Goal: Task Accomplishment & Management: Manage account settings

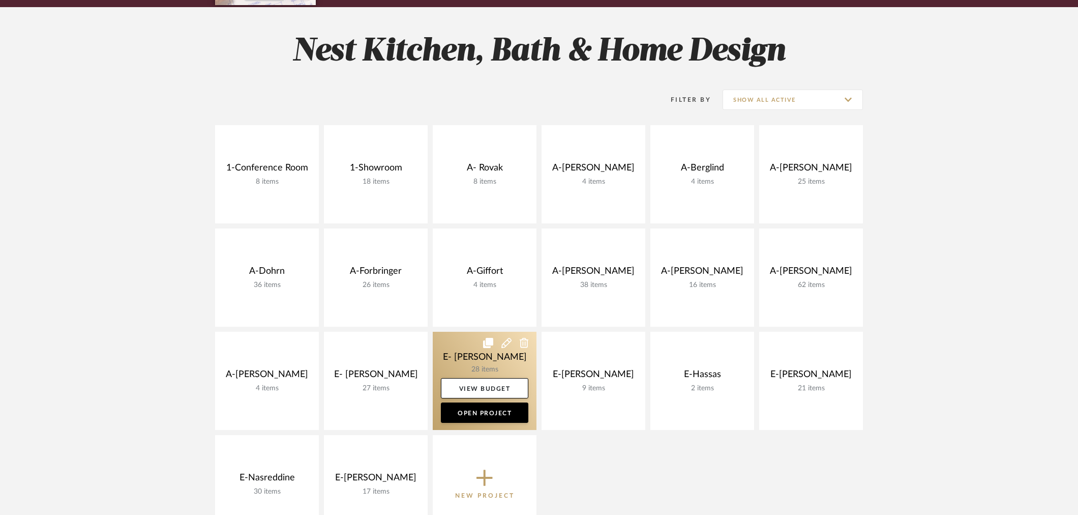
click at [487, 358] on link at bounding box center [485, 381] width 104 height 98
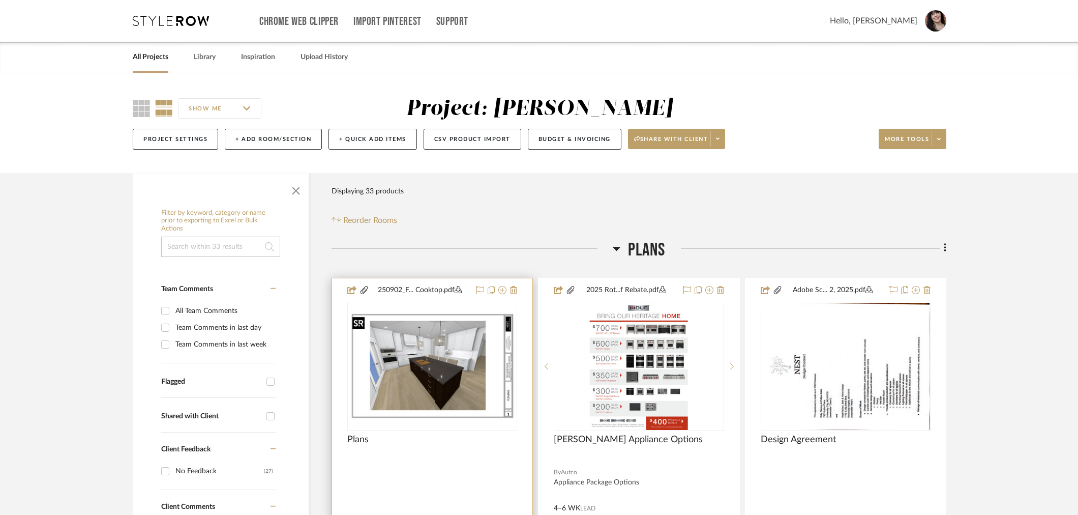
click at [415, 344] on img "0" at bounding box center [432, 366] width 168 height 108
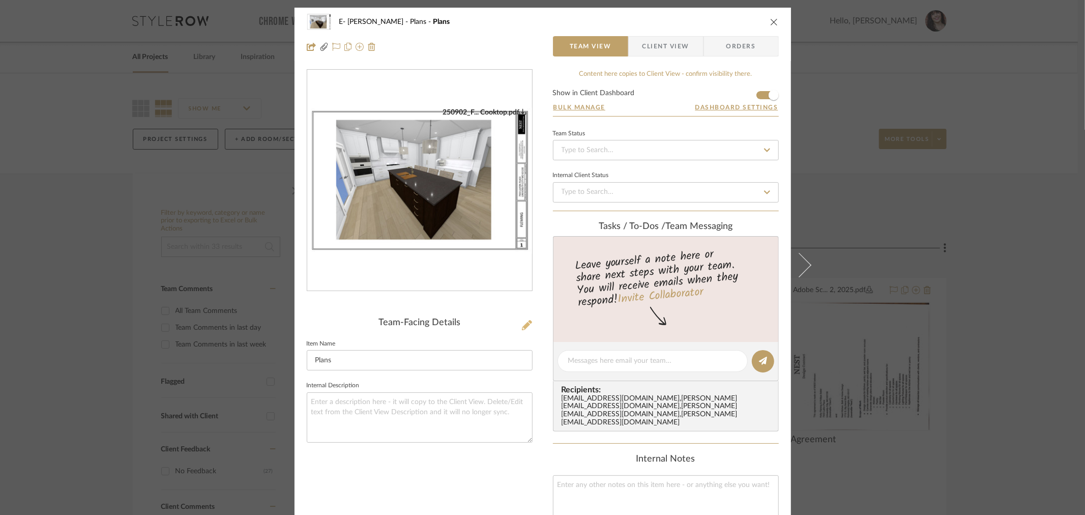
click at [522, 326] on icon at bounding box center [527, 325] width 10 height 10
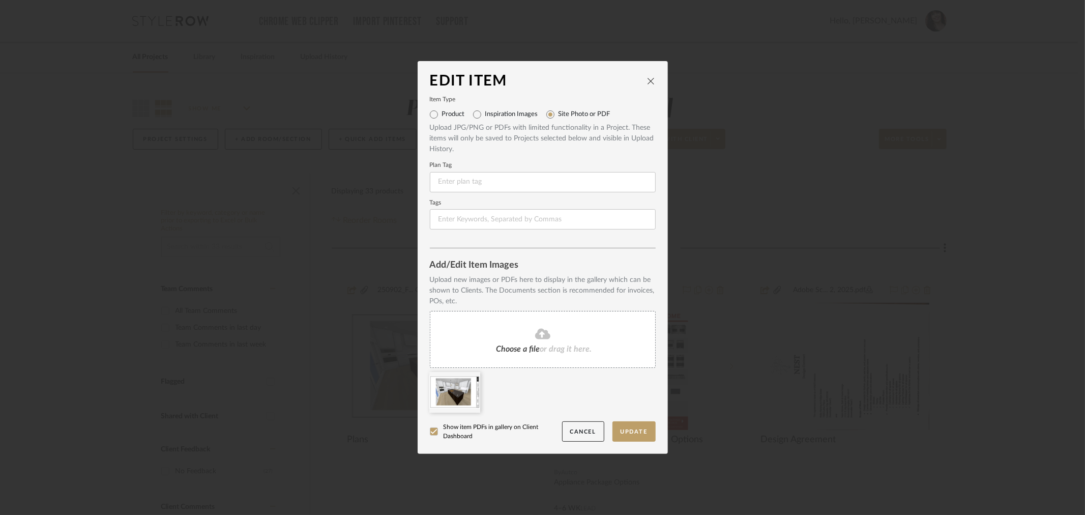
click at [528, 339] on fa-icon at bounding box center [542, 333] width 93 height 13
click at [469, 379] on icon at bounding box center [472, 378] width 7 height 8
click at [636, 424] on button "Update" at bounding box center [633, 431] width 43 height 21
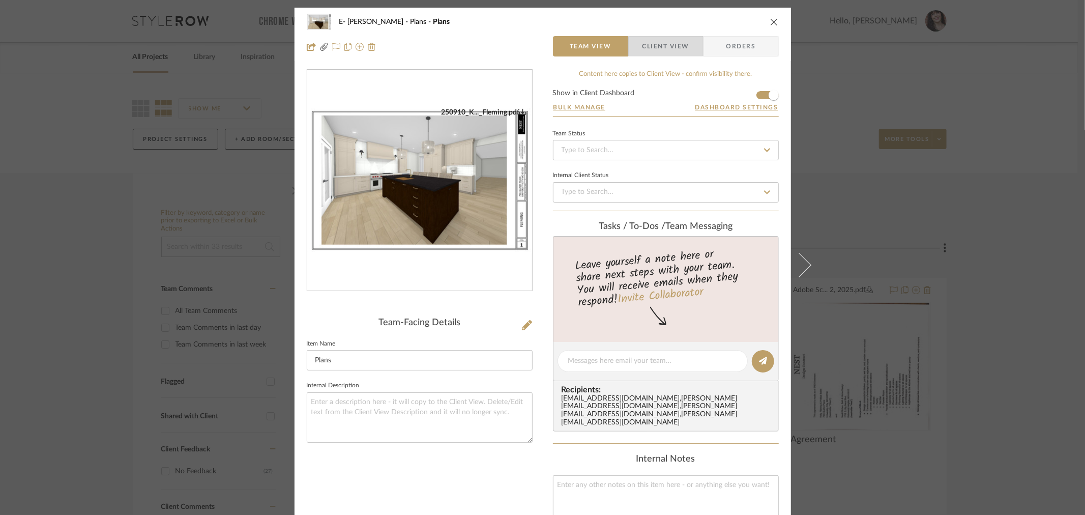
click at [672, 49] on span "Client View" at bounding box center [665, 46] width 47 height 20
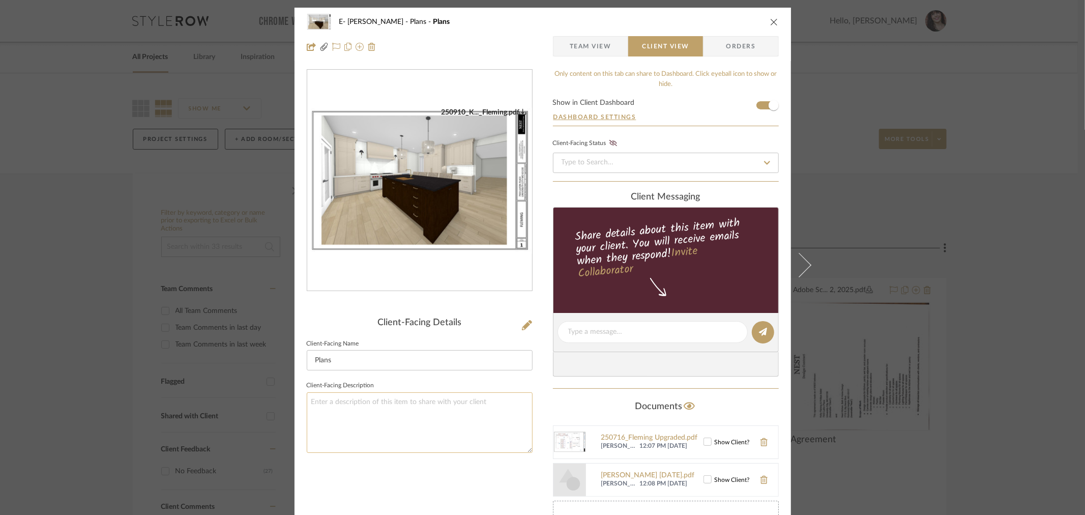
click at [502, 413] on textarea at bounding box center [420, 422] width 226 height 61
click at [397, 413] on textarea "Plans updated [DATE] Assuming 60" refrigeration adn 48" range" at bounding box center [420, 422] width 226 height 61
click at [465, 417] on textarea "Plans updated [DATE] Assuming 60" refrigeration and 48" range" at bounding box center [420, 422] width 226 height 61
type textarea "Plans updated [DATE] Assuming 60" refrigeration and 48" range"
click at [770, 21] on icon "close" at bounding box center [774, 22] width 8 height 8
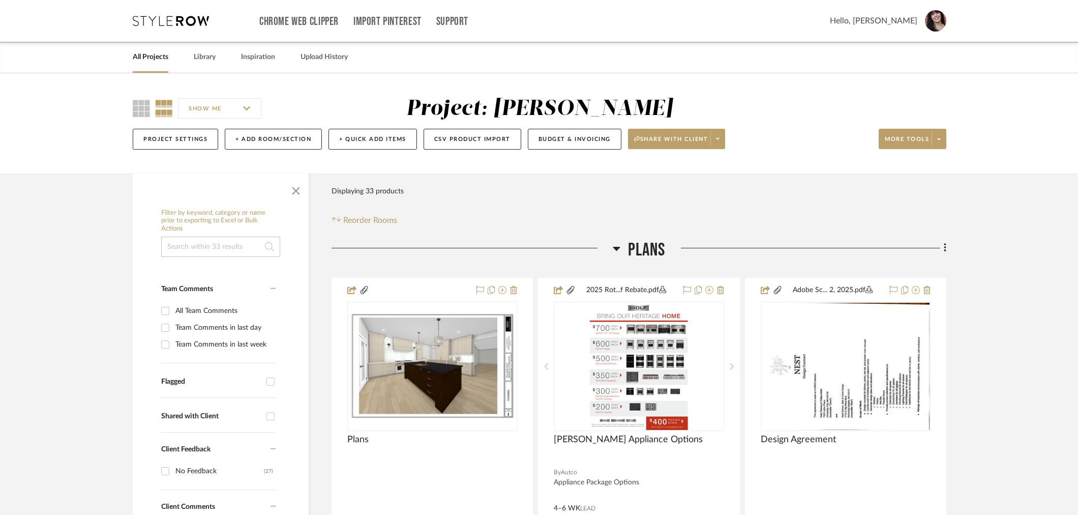
click at [616, 170] on div "SHOW ME Project: E- [PERSON_NAME] Project Settings + Add Room/Section + Quick A…" at bounding box center [539, 123] width 1078 height 100
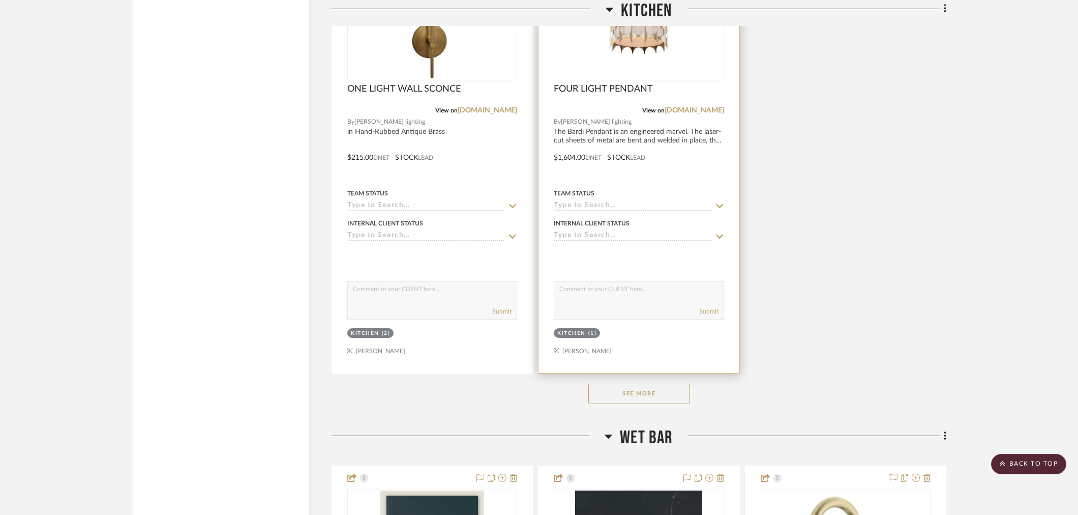
scroll to position [2203, 0]
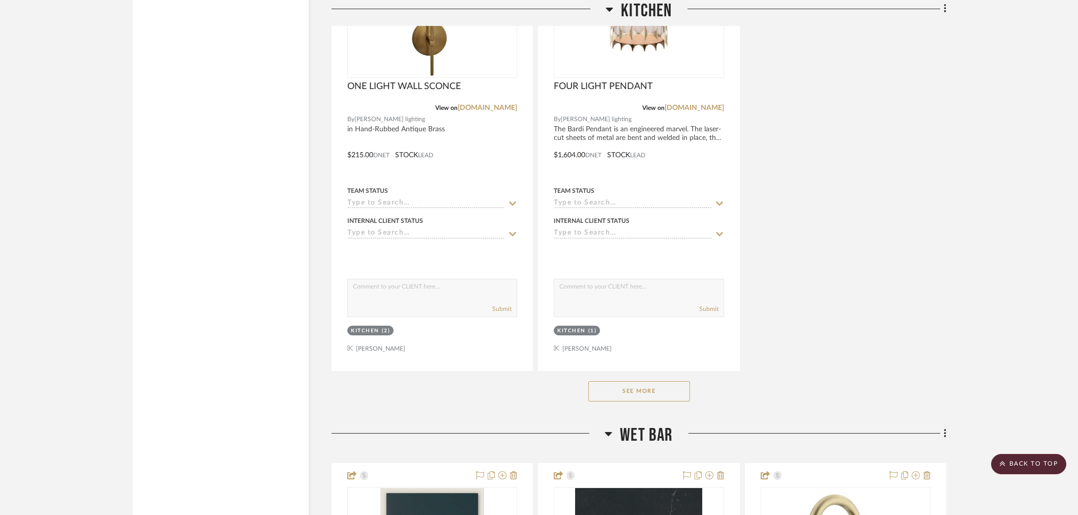
click at [660, 389] on button "See More" at bounding box center [639, 391] width 102 height 20
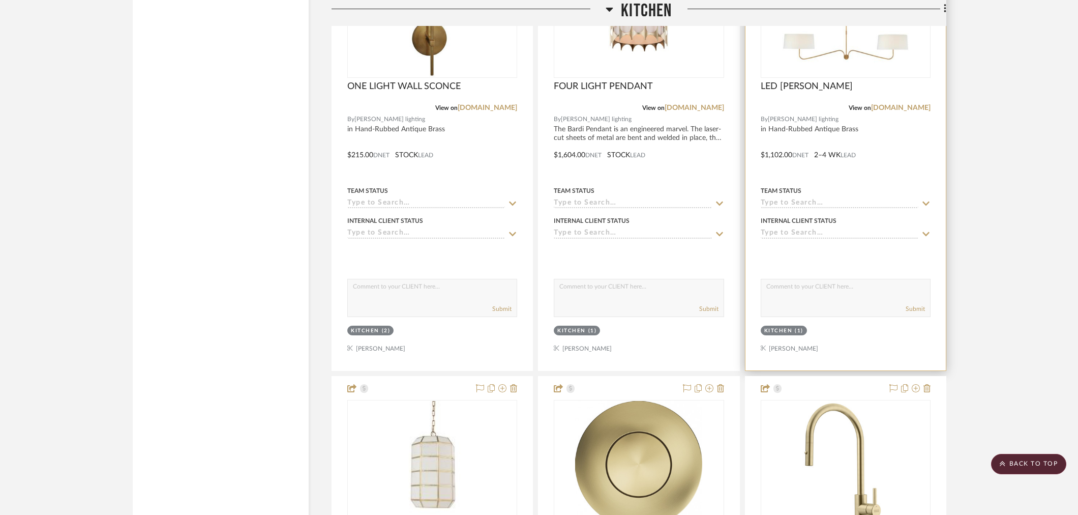
click at [0, 0] on img at bounding box center [0, 0] width 0 height 0
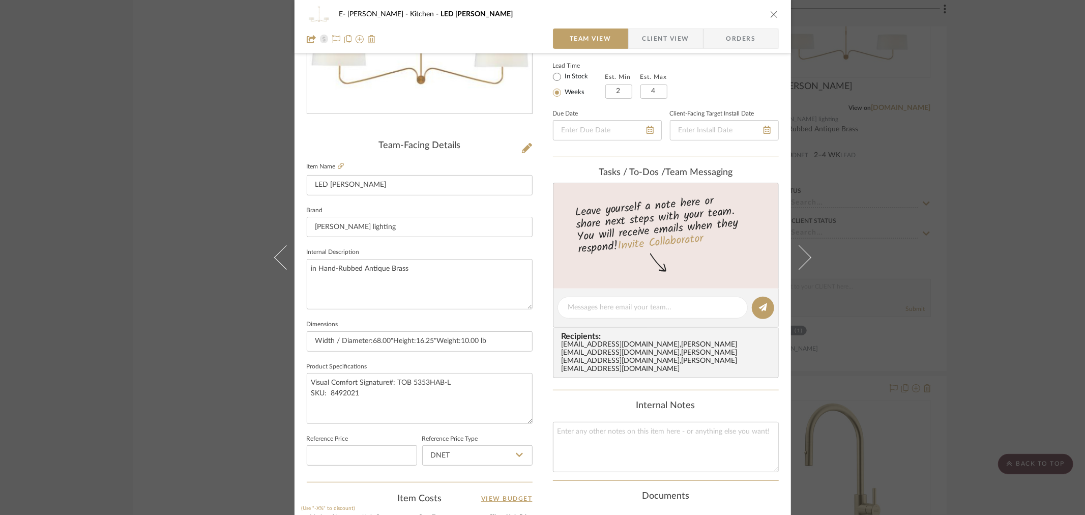
scroll to position [149, 0]
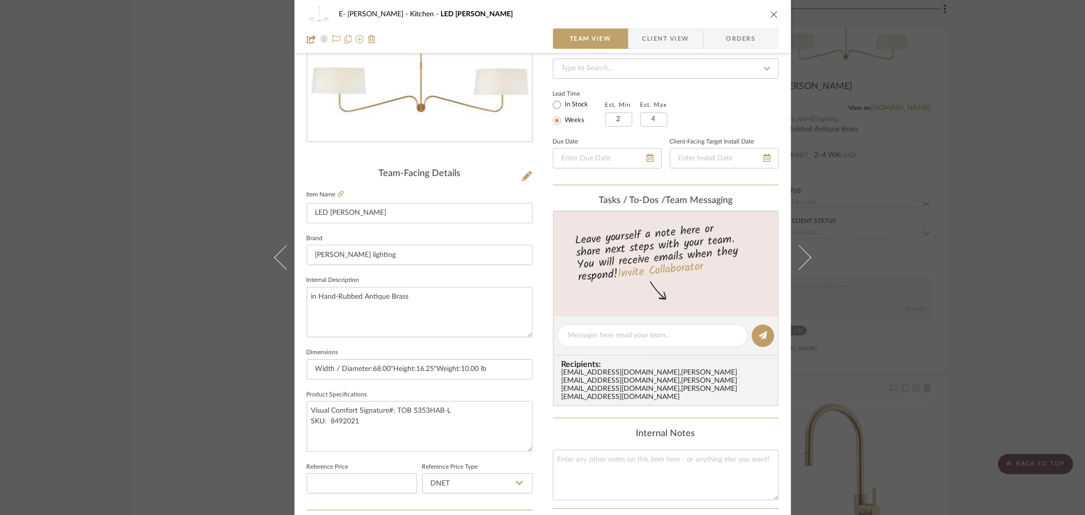
click at [964, 174] on div "E- [PERSON_NAME] Kitchen LED CHANDELIER Team View Client View Orders Team-Facin…" at bounding box center [542, 257] width 1085 height 515
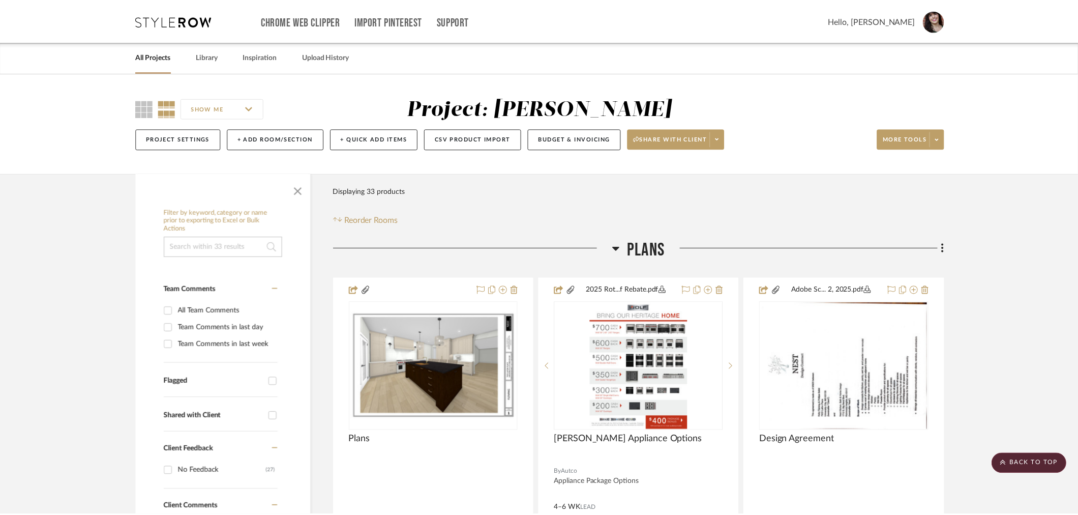
scroll to position [2203, 0]
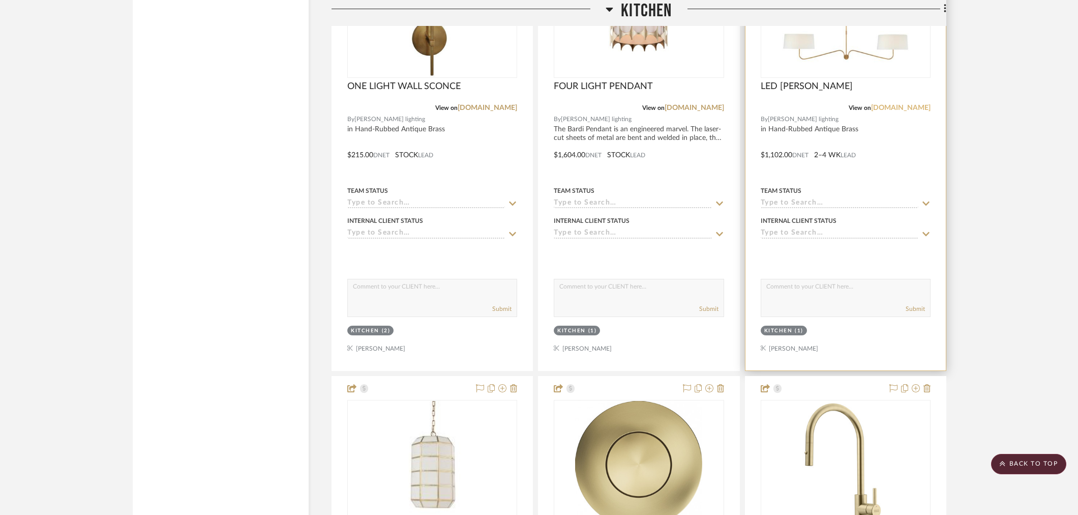
click at [898, 109] on link "[DOMAIN_NAME]" at bounding box center [900, 107] width 59 height 7
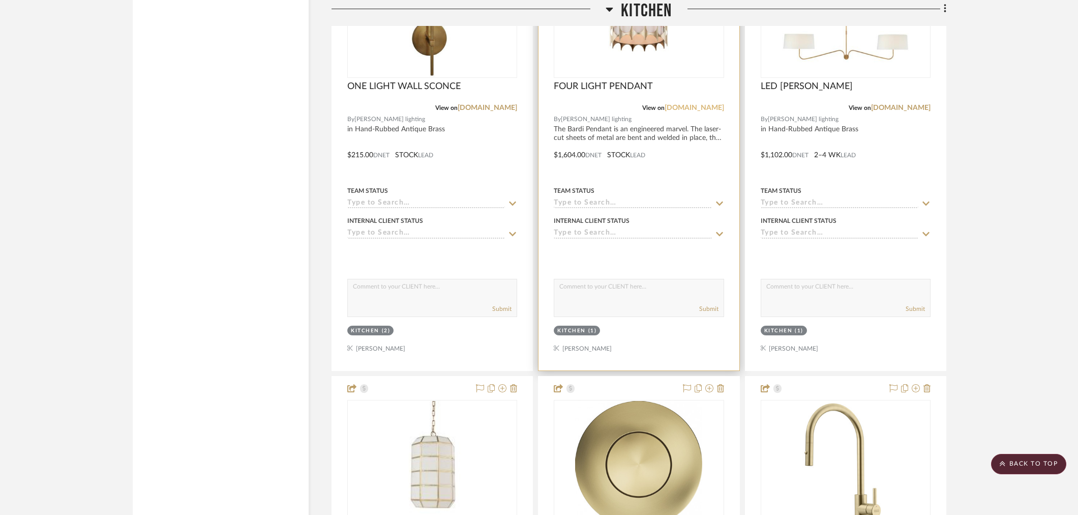
click at [707, 109] on link "[DOMAIN_NAME]" at bounding box center [694, 107] width 59 height 7
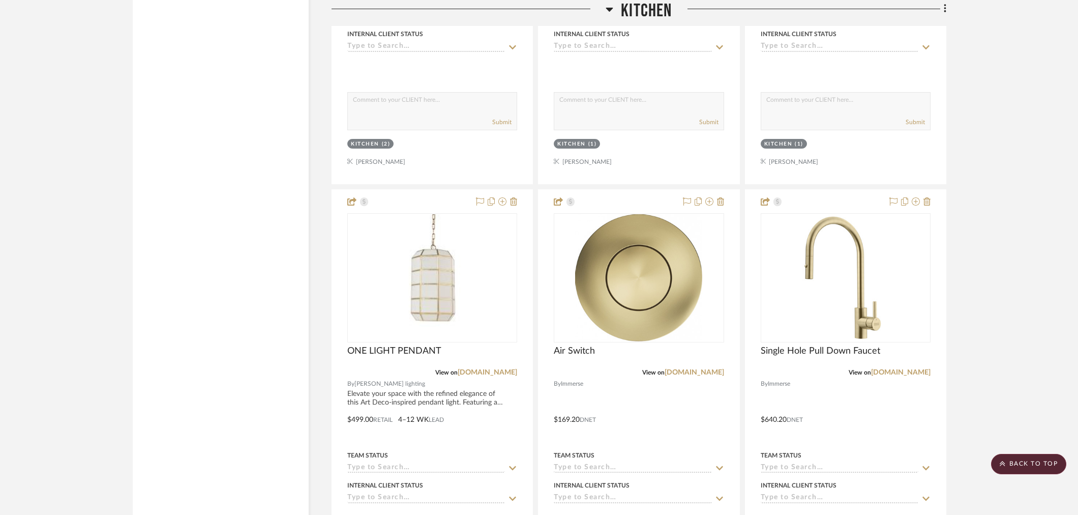
scroll to position [2429, 0]
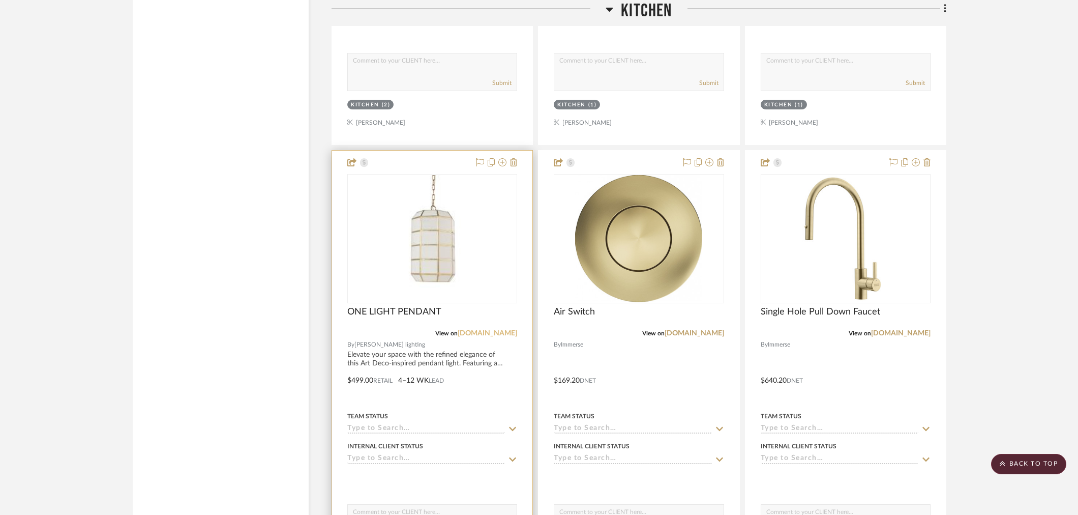
click at [476, 329] on link "[DOMAIN_NAME]" at bounding box center [487, 332] width 59 height 7
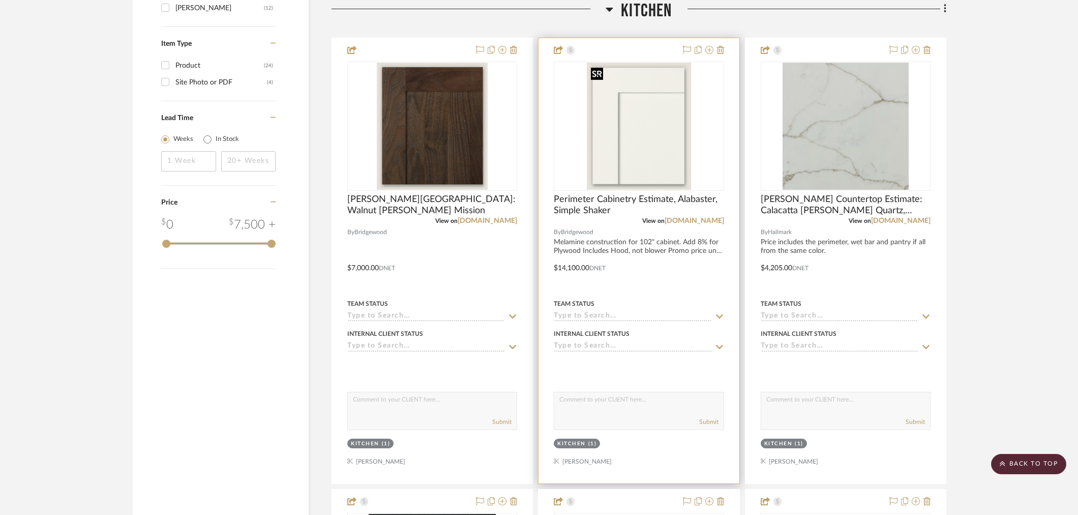
scroll to position [1243, 0]
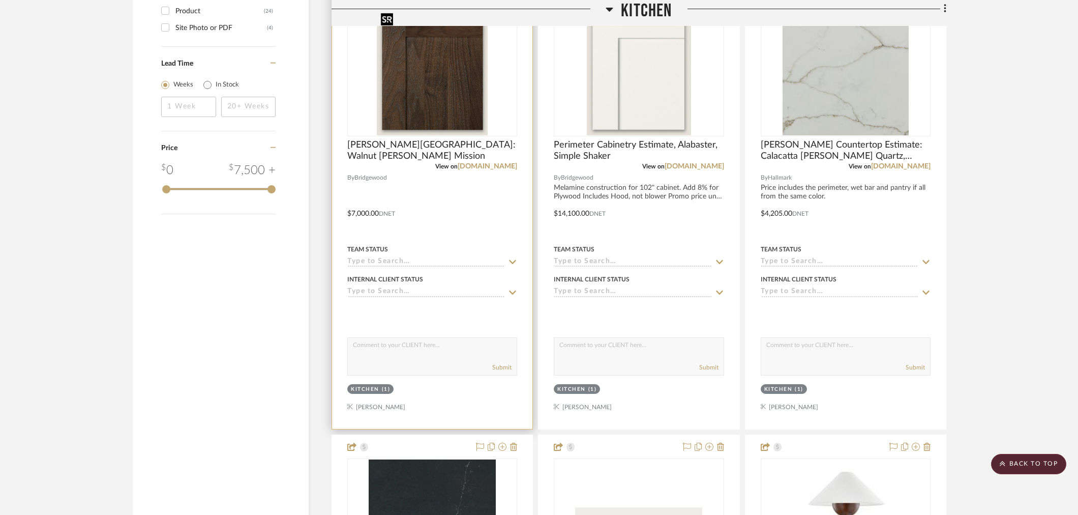
click at [459, 127] on img "0" at bounding box center [432, 71] width 111 height 127
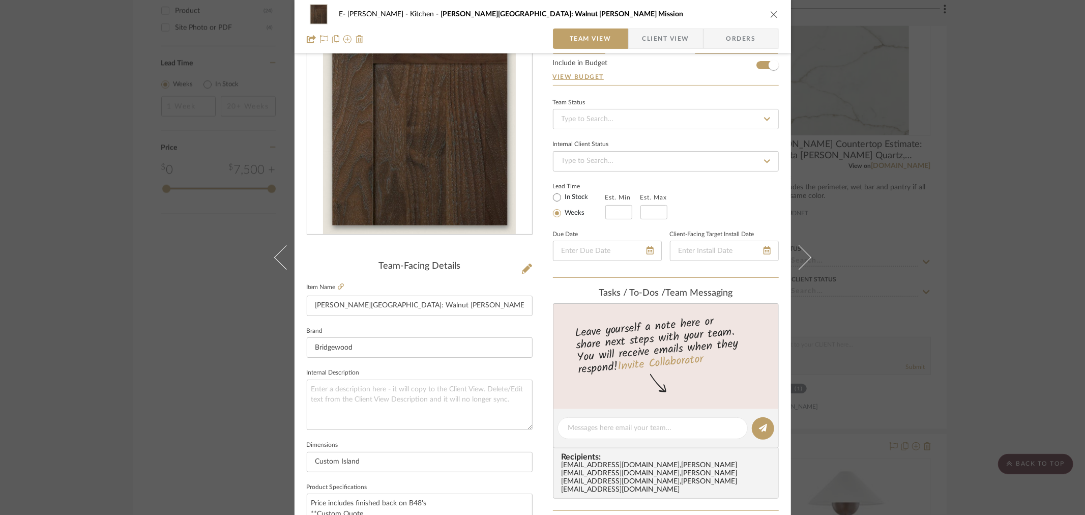
scroll to position [0, 0]
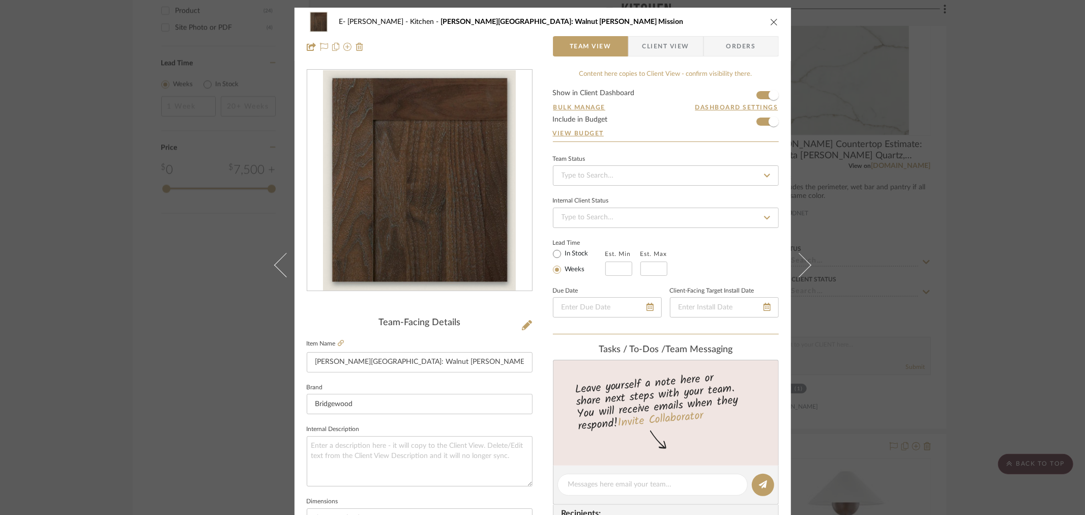
click at [28, 136] on div "E- [PERSON_NAME] Kitchen [PERSON_NAME][GEOGRAPHIC_DATA]: Walnut [PERSON_NAME] M…" at bounding box center [542, 257] width 1085 height 515
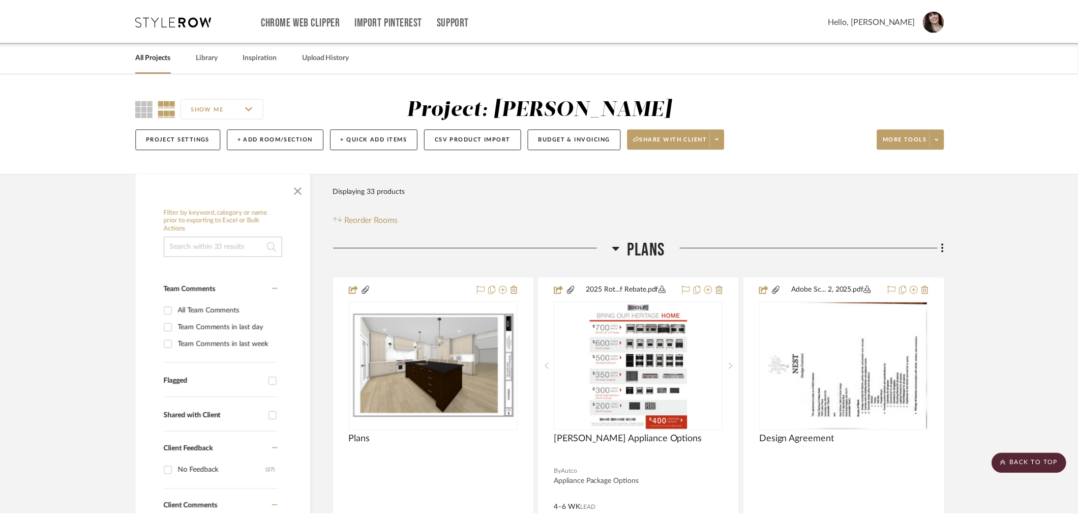
scroll to position [1243, 0]
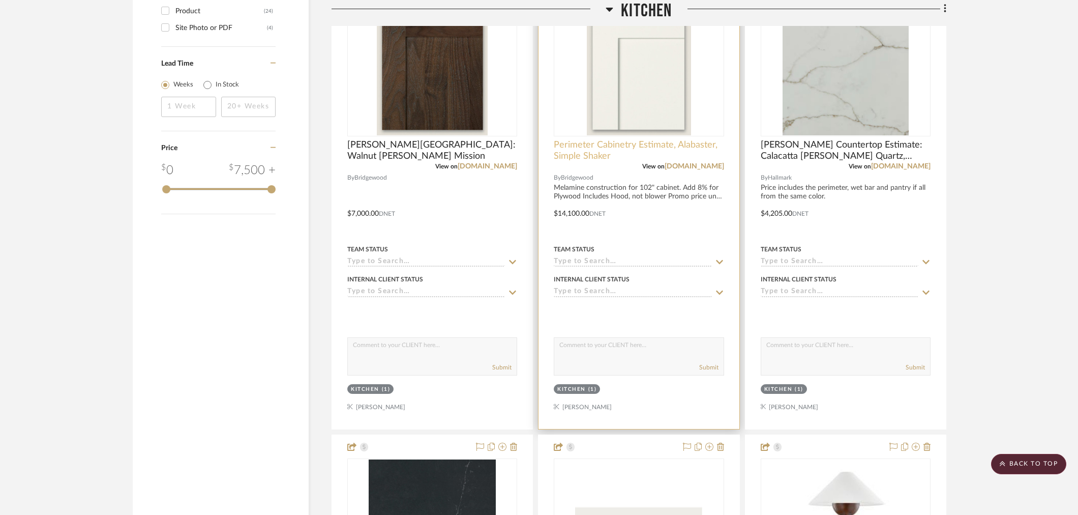
click at [607, 147] on span "Perimeter Cabinetry Estimate, Alabaster, Simple Shaker" at bounding box center [639, 150] width 170 height 22
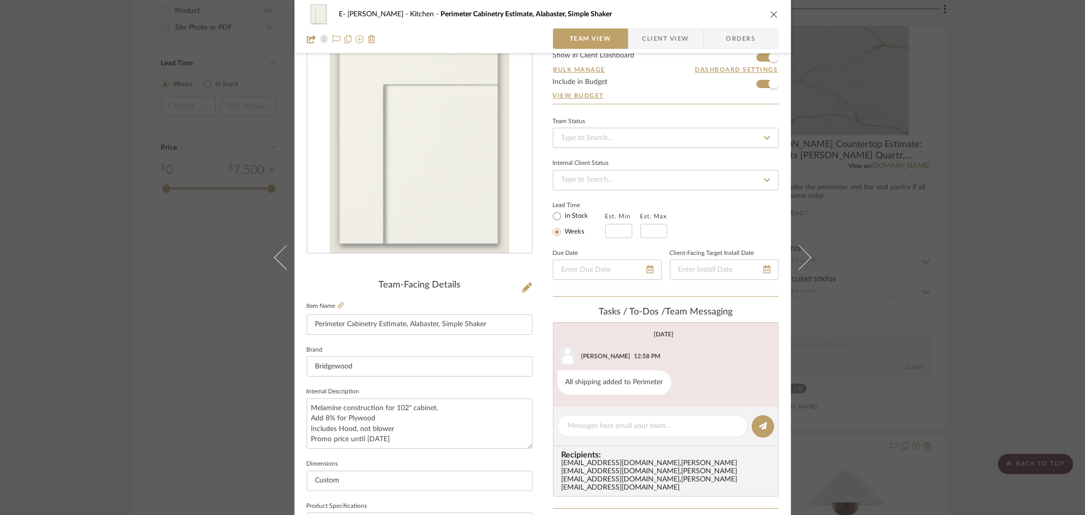
scroll to position [56, 0]
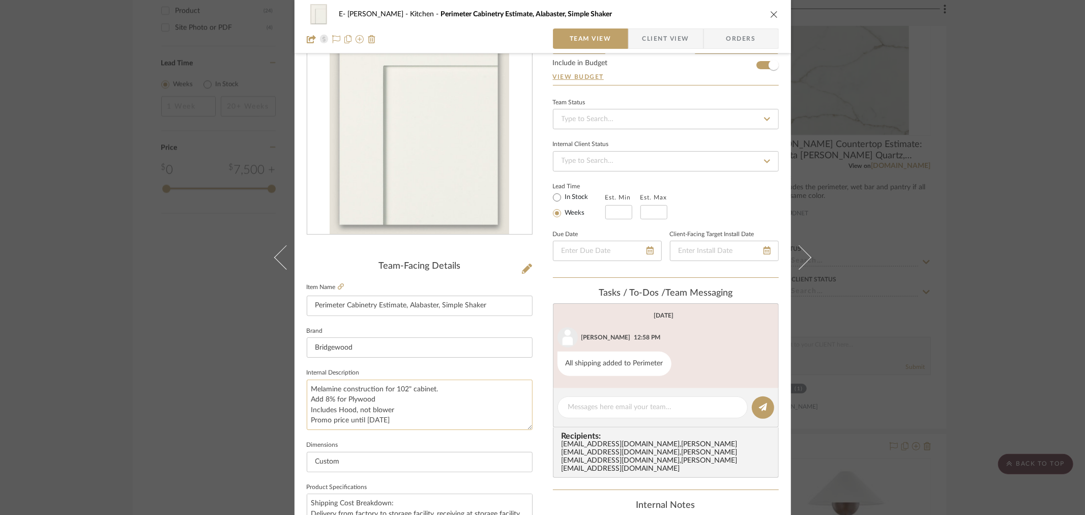
click at [354, 417] on textarea "Melamine construction for 102" cabinet. Add 8% for Plywood Includes Hood, not b…" at bounding box center [420, 404] width 226 height 50
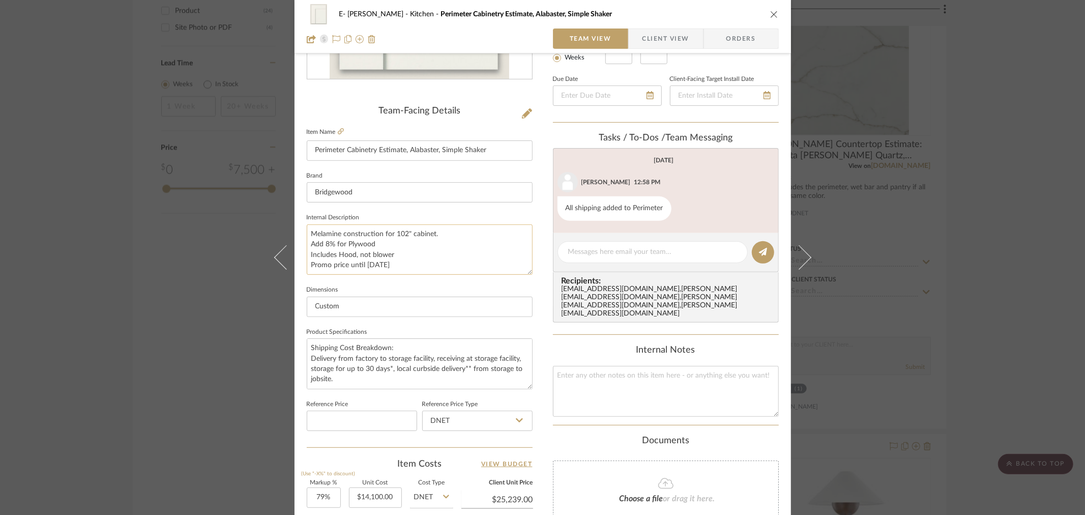
scroll to position [226, 0]
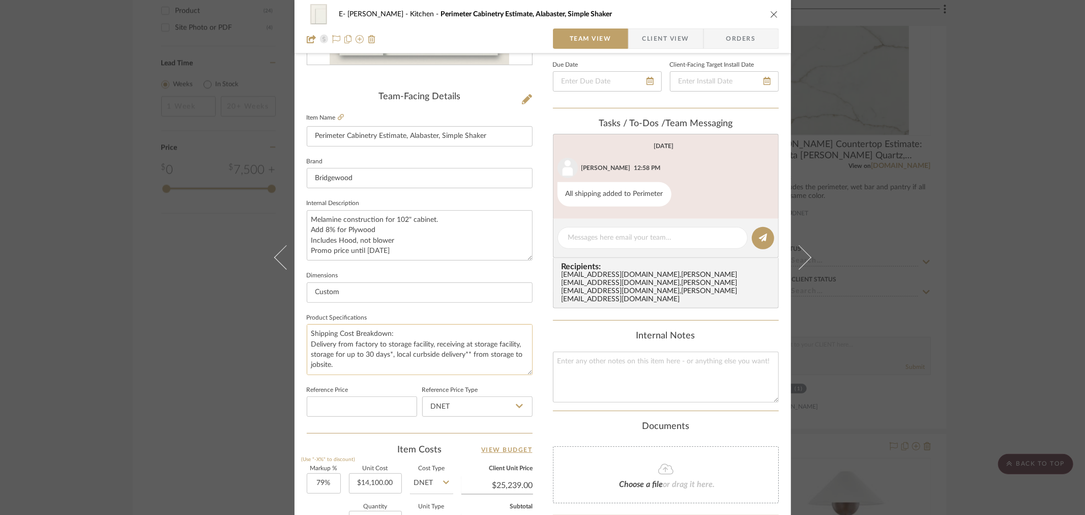
click at [375, 365] on textarea "Shipping Cost Breakdown: Delivery from factory to storage facility, receiving a…" at bounding box center [420, 349] width 226 height 50
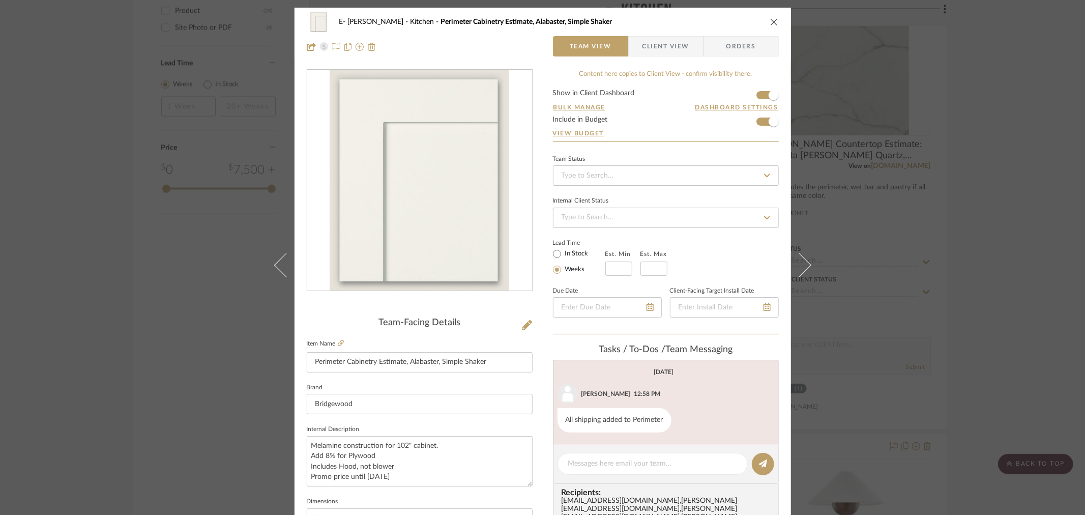
click at [774, 21] on icon "close" at bounding box center [774, 22] width 8 height 8
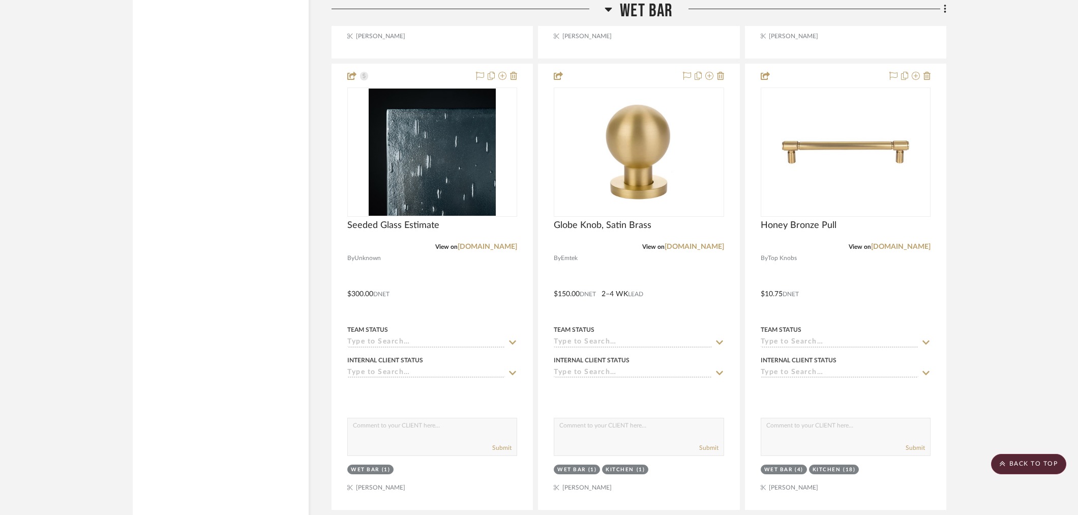
scroll to position [4011, 0]
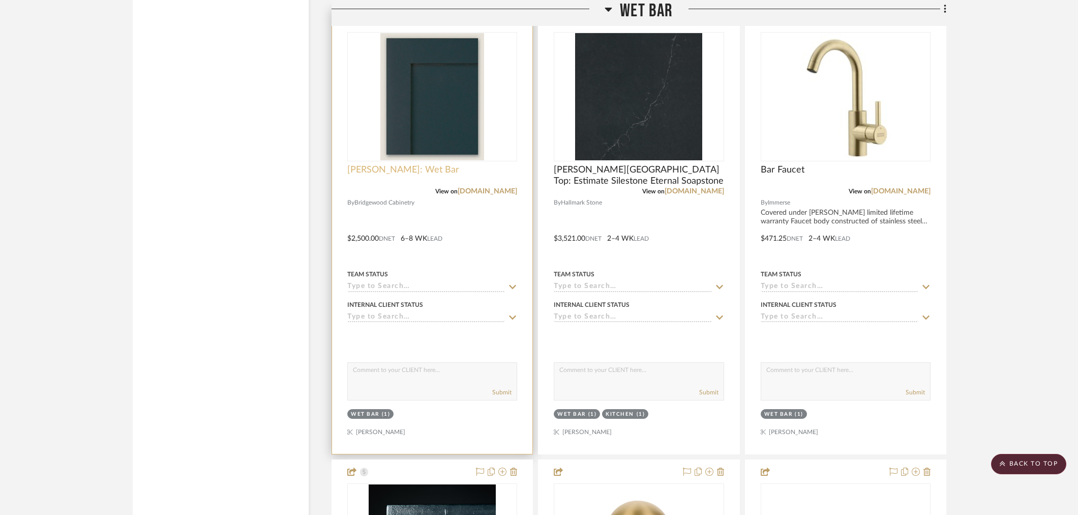
click at [378, 171] on span "[PERSON_NAME]: Wet Bar" at bounding box center [403, 169] width 112 height 11
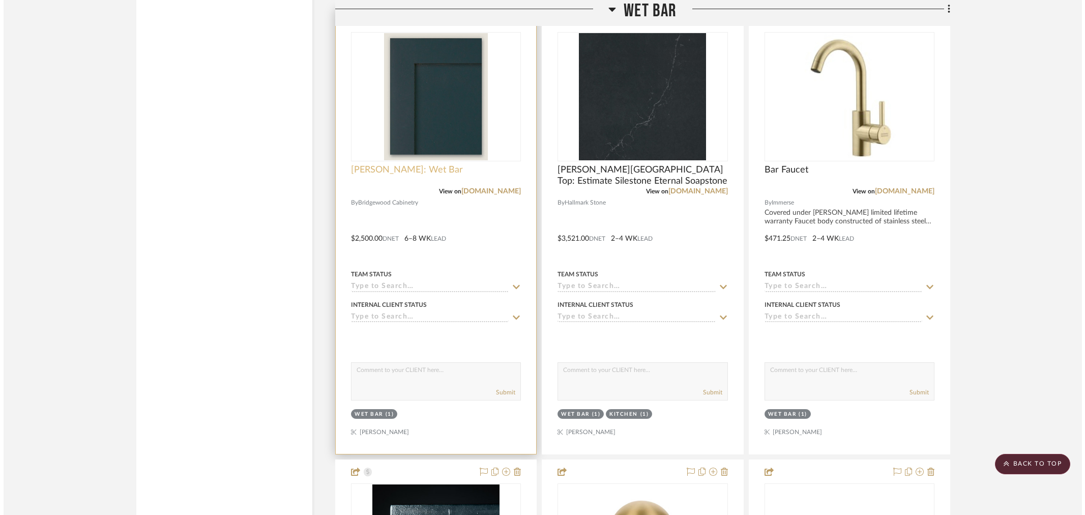
scroll to position [0, 0]
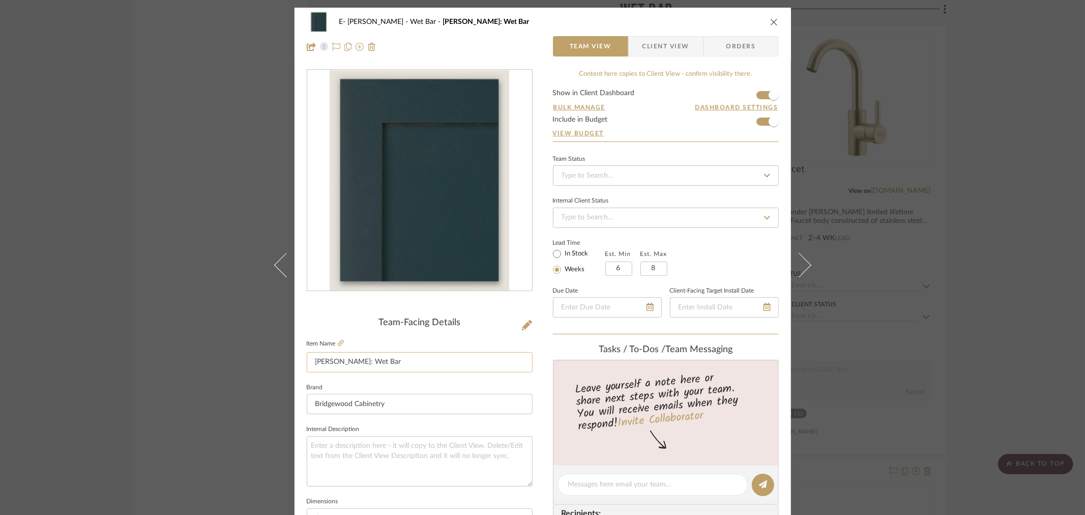
click at [392, 365] on input "[PERSON_NAME]: Wet Bar" at bounding box center [420, 362] width 226 height 20
click at [427, 230] on img "0" at bounding box center [419, 180] width 180 height 221
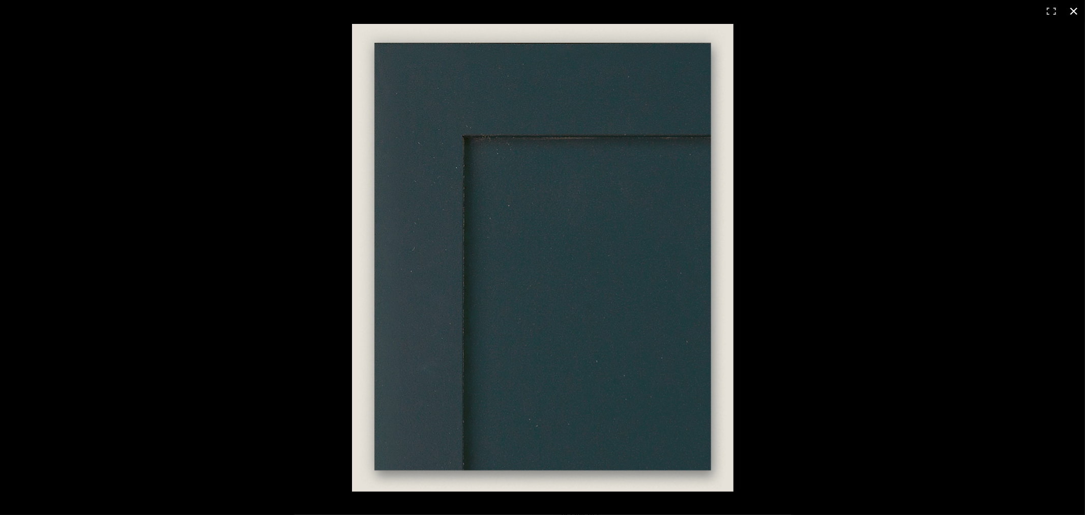
click at [859, 186] on div at bounding box center [891, 280] width 1078 height 512
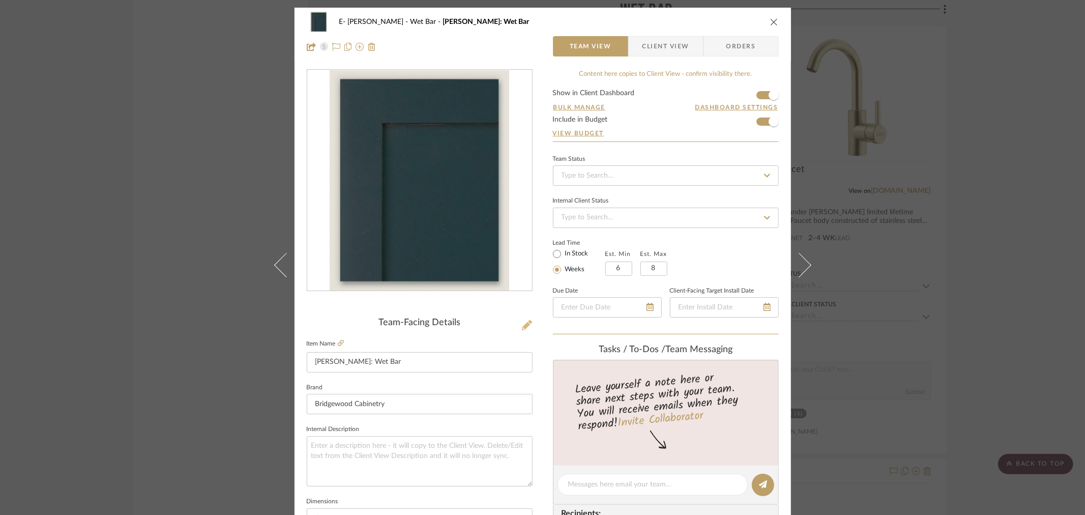
click at [523, 323] on icon at bounding box center [527, 325] width 10 height 10
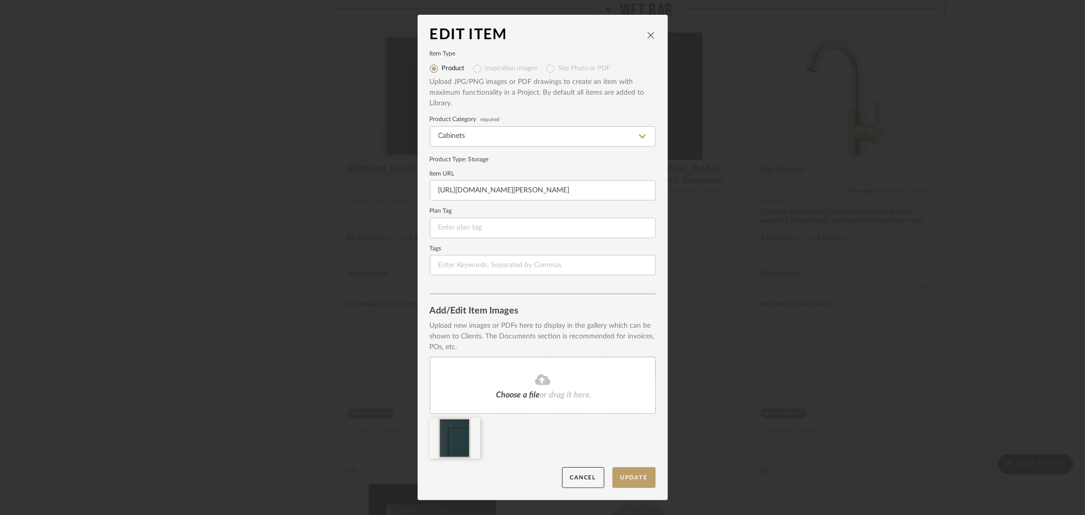
click at [527, 387] on div "Choose a file or drag it here." at bounding box center [543, 384] width 226 height 57
click at [469, 426] on icon at bounding box center [472, 424] width 7 height 8
click at [637, 479] on button "Update" at bounding box center [633, 477] width 43 height 21
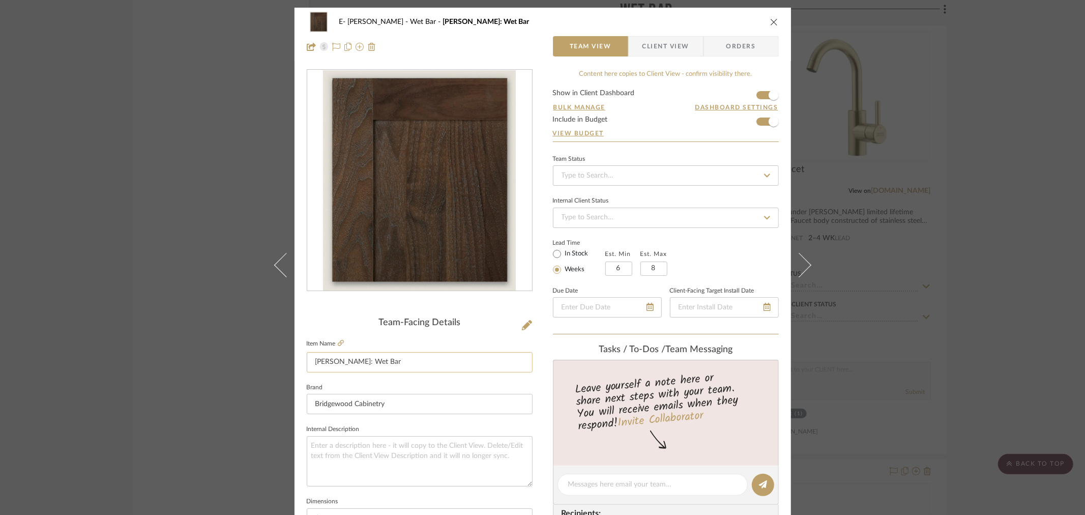
click at [391, 362] on input "[PERSON_NAME]: Wet Bar" at bounding box center [420, 362] width 226 height 20
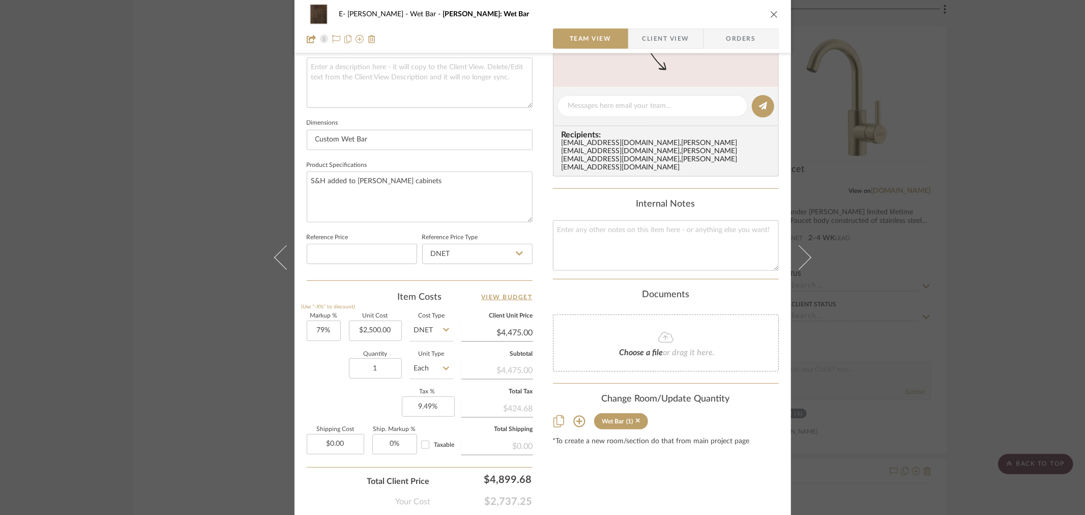
scroll to position [395, 0]
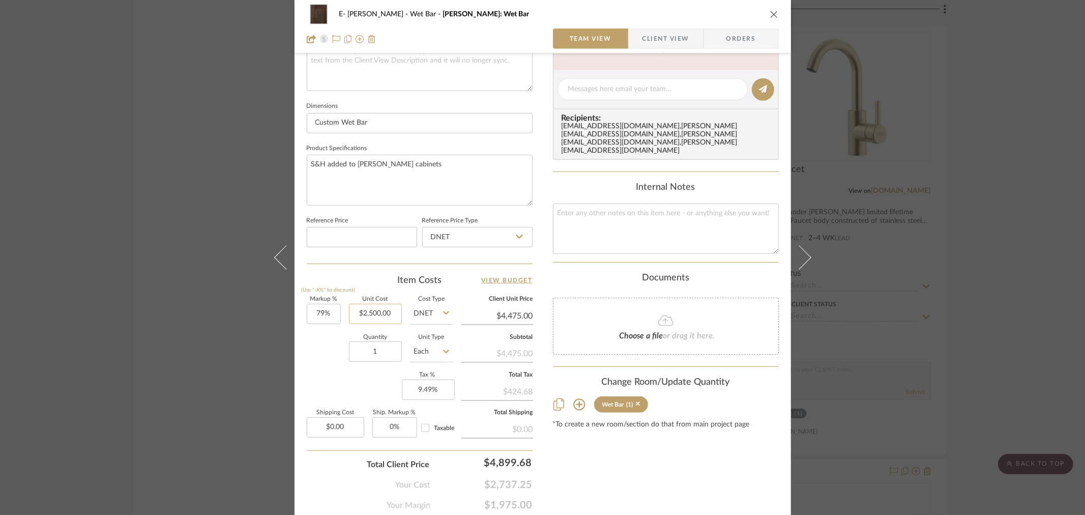
type input "[PERSON_NAME]: Wet Bar Lowers"
type input "2500.00"
type input "$1,620.00"
click at [628, 482] on div "Content here copies to Client View - confirm visibility there. Show in Client D…" at bounding box center [666, 92] width 226 height 837
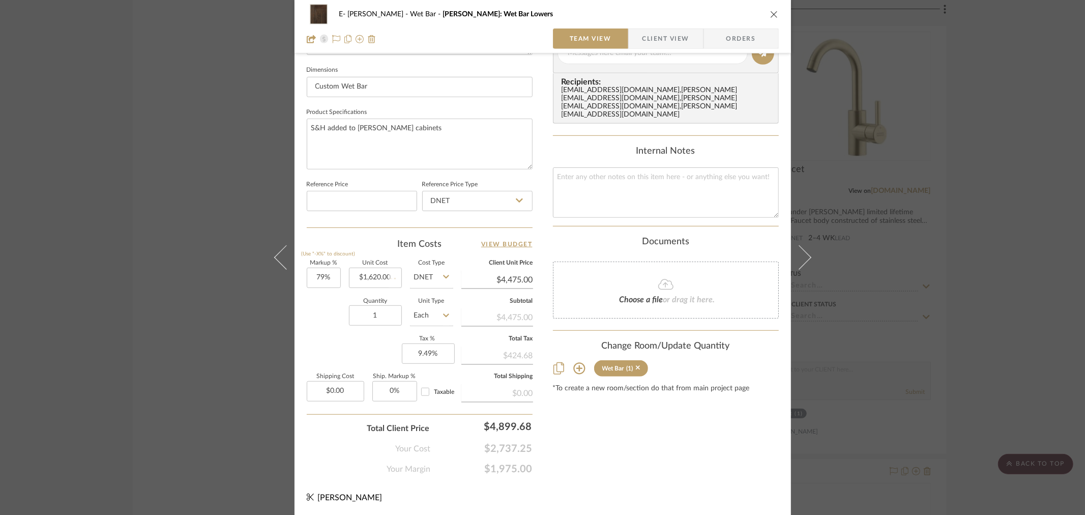
type input "$2,899.80"
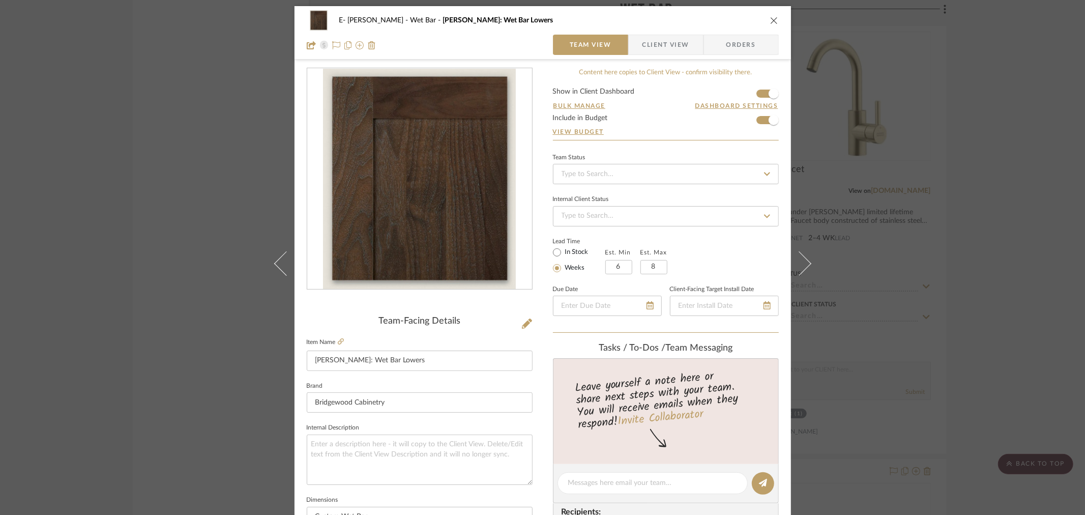
scroll to position [0, 0]
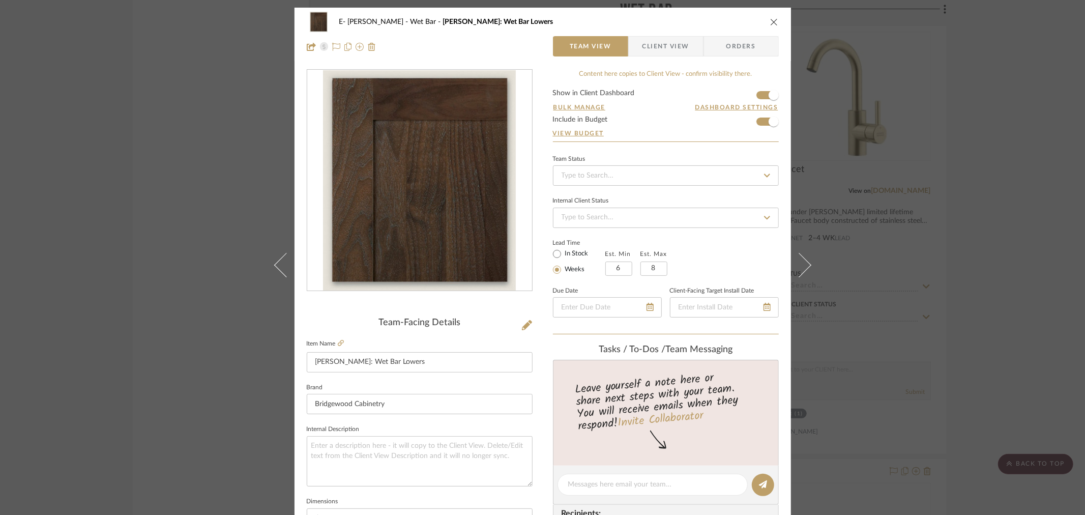
click at [770, 19] on icon "close" at bounding box center [774, 22] width 8 height 8
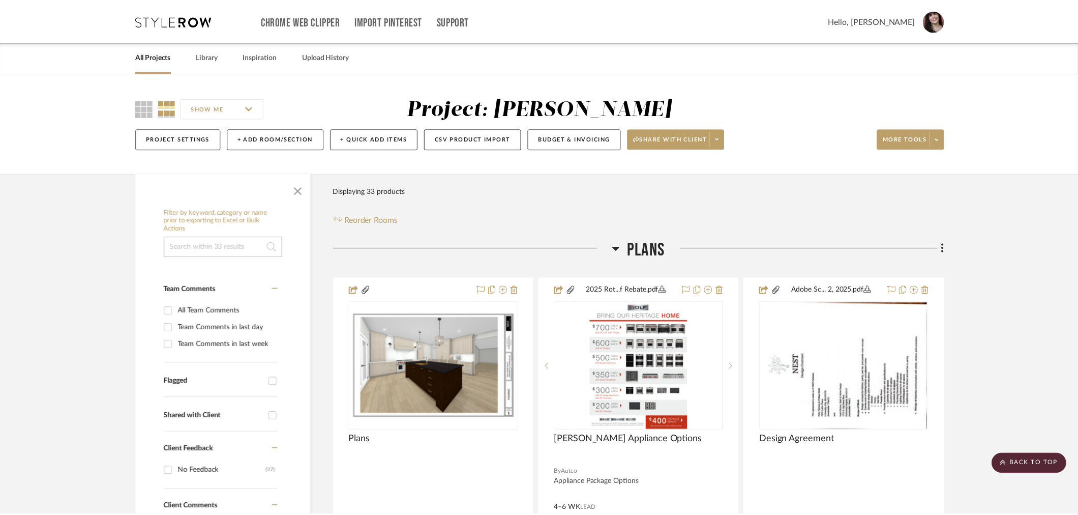
scroll to position [4011, 0]
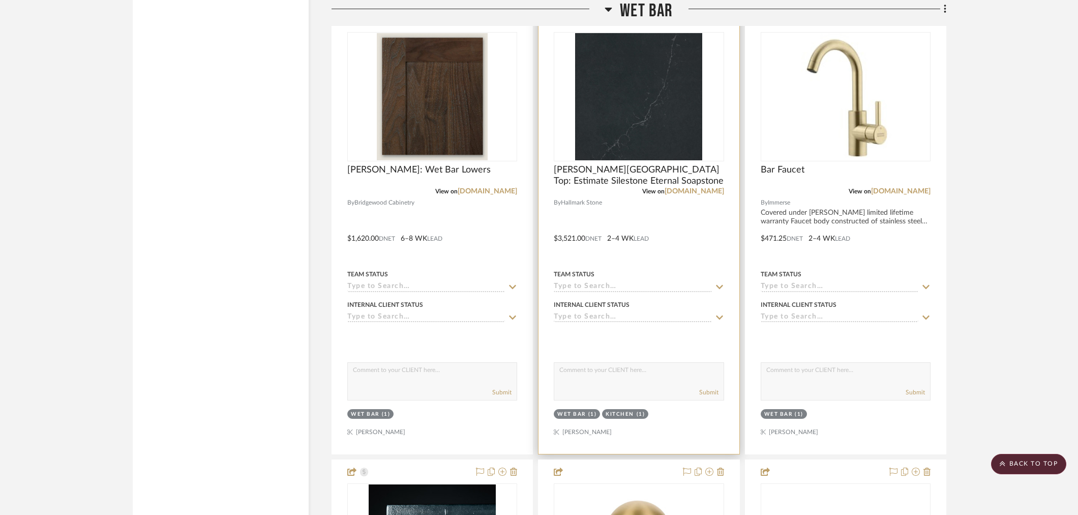
click at [592, 414] on div "(1)" at bounding box center [592, 414] width 9 height 8
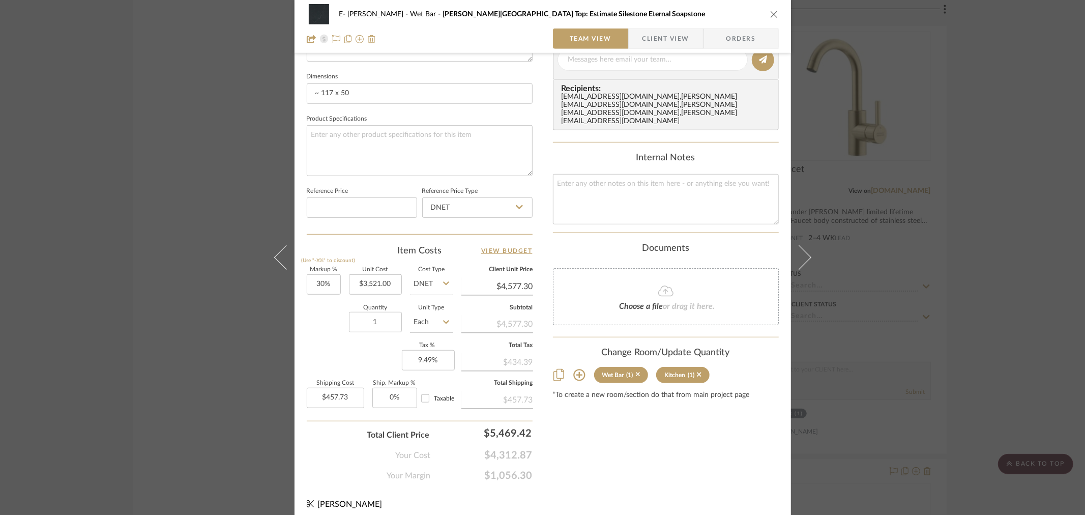
scroll to position [431, 0]
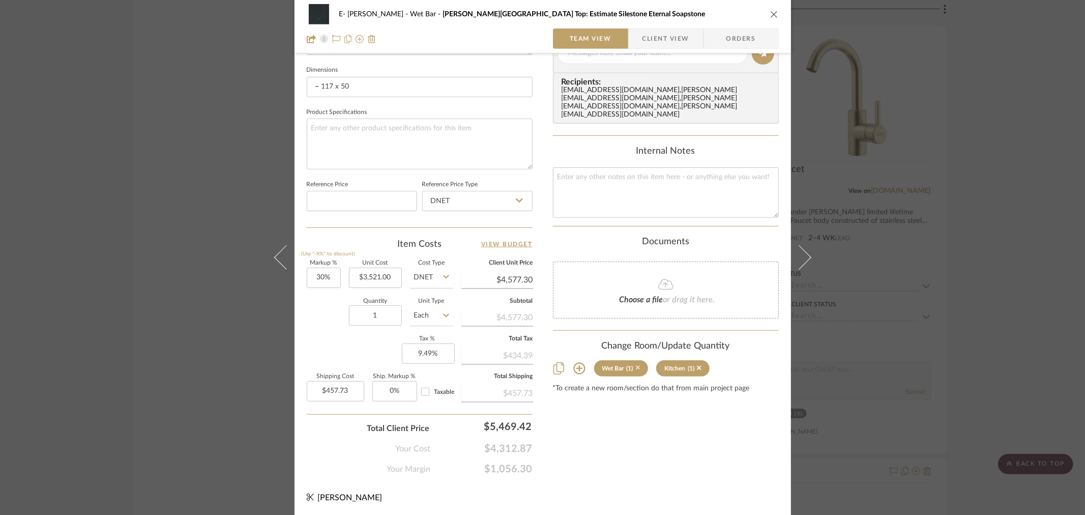
click at [637, 364] on icon at bounding box center [638, 367] width 5 height 7
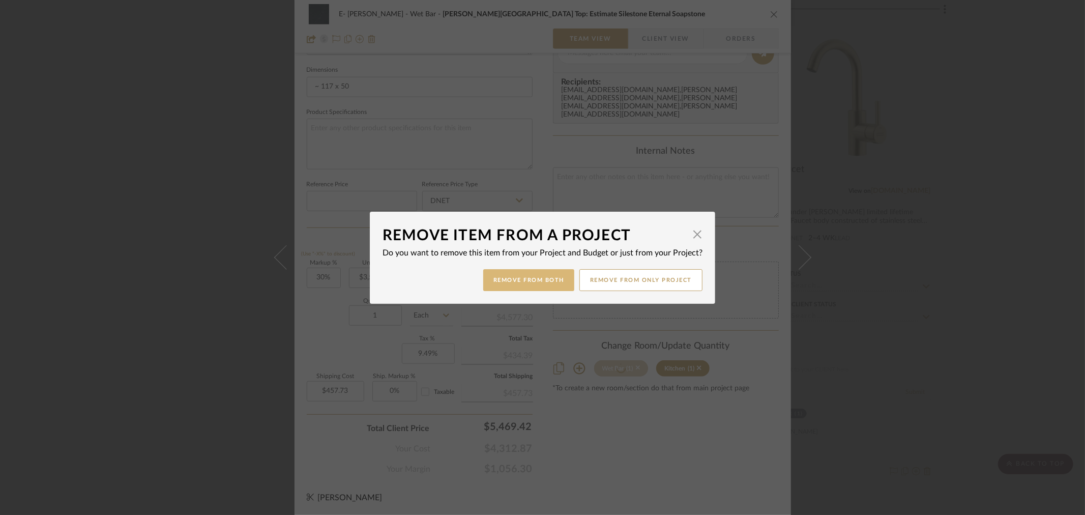
click at [538, 280] on button "Remove from Both" at bounding box center [528, 280] width 91 height 22
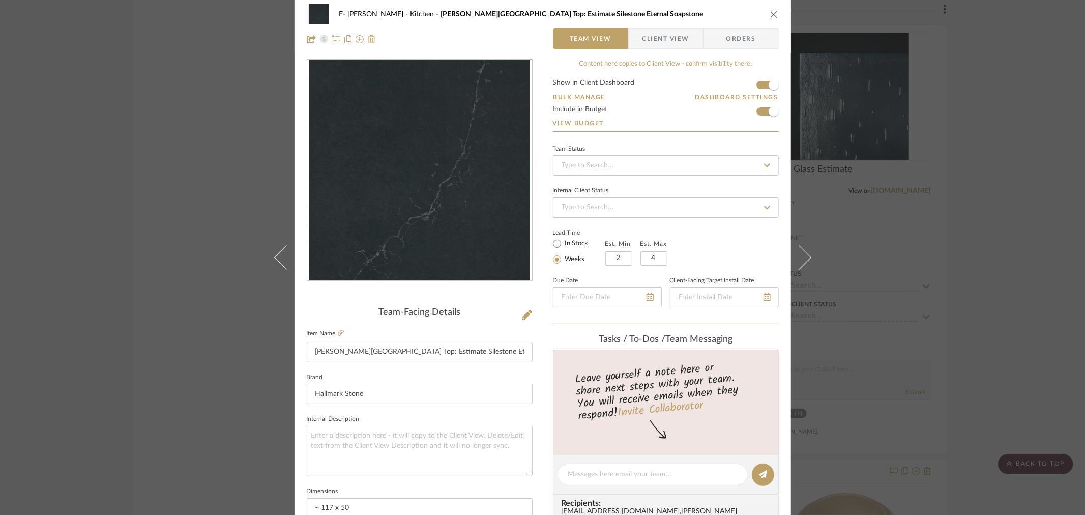
scroll to position [0, 0]
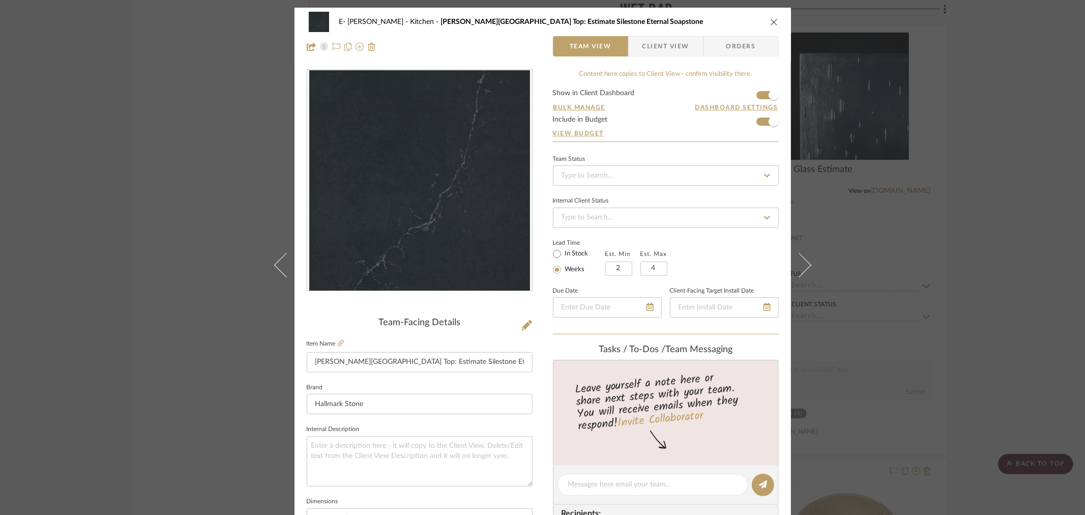
click at [774, 20] on icon "close" at bounding box center [774, 22] width 8 height 8
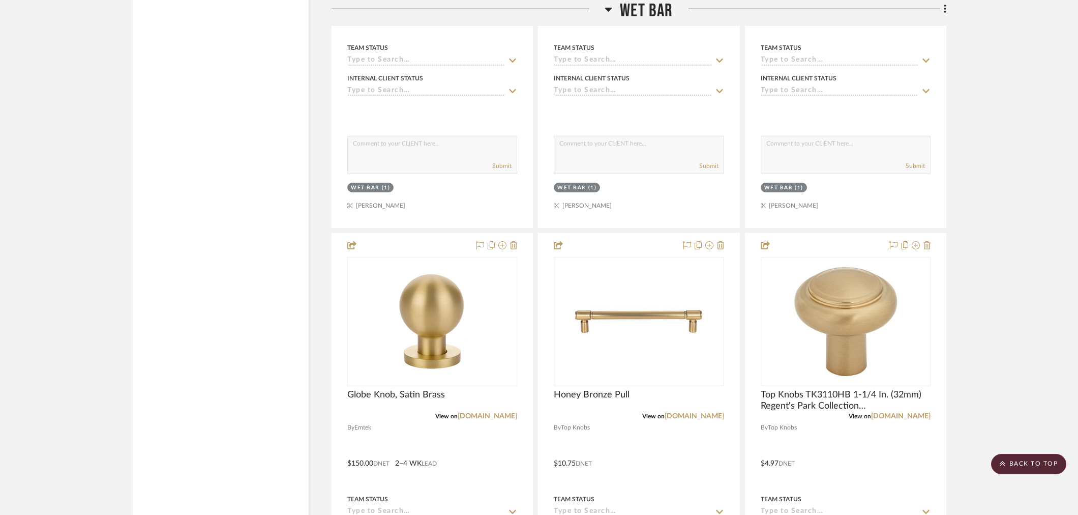
scroll to position [4294, 0]
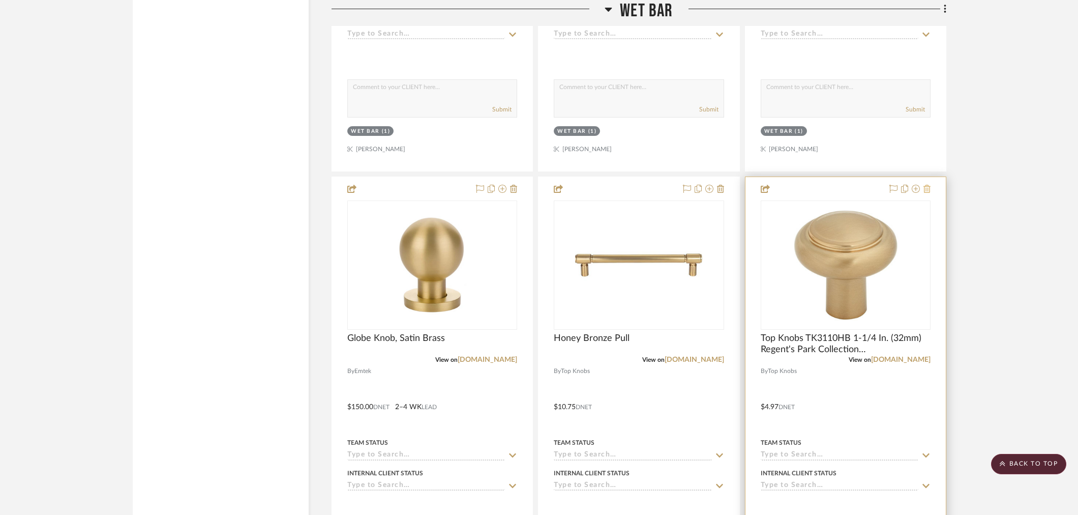
click at [925, 190] on icon at bounding box center [926, 189] width 7 height 8
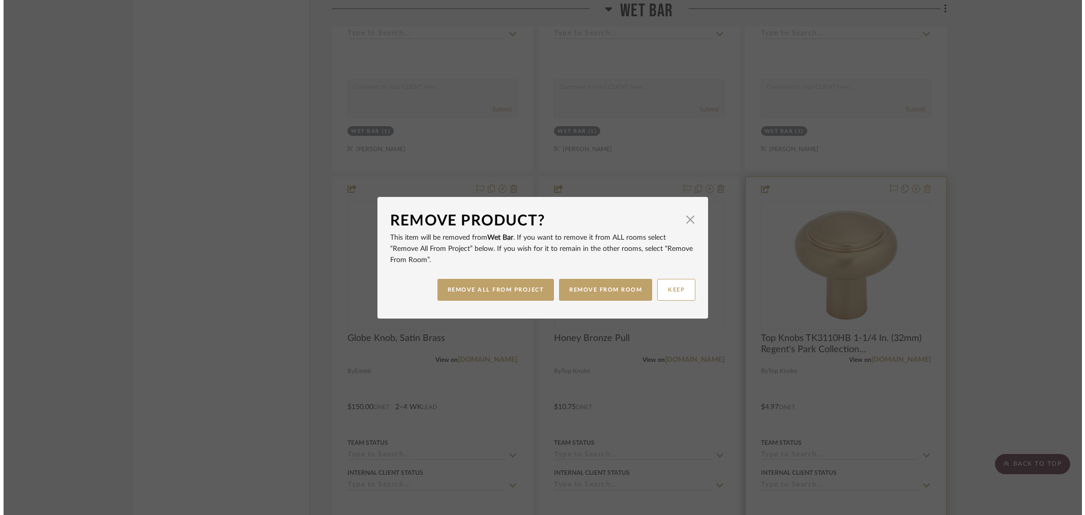
scroll to position [0, 0]
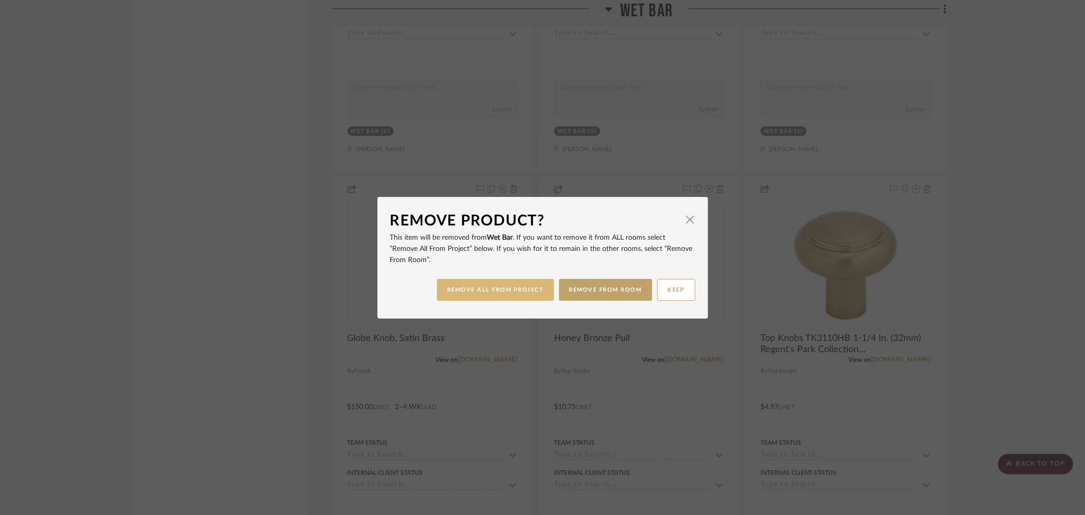
click at [512, 291] on button "REMOVE ALL FROM PROJECT" at bounding box center [495, 290] width 117 height 22
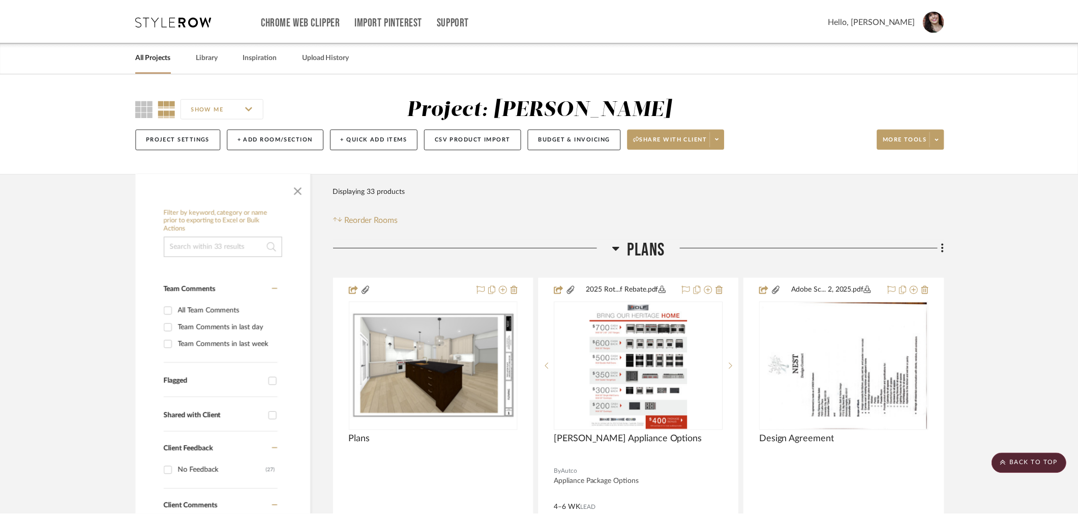
scroll to position [4294, 0]
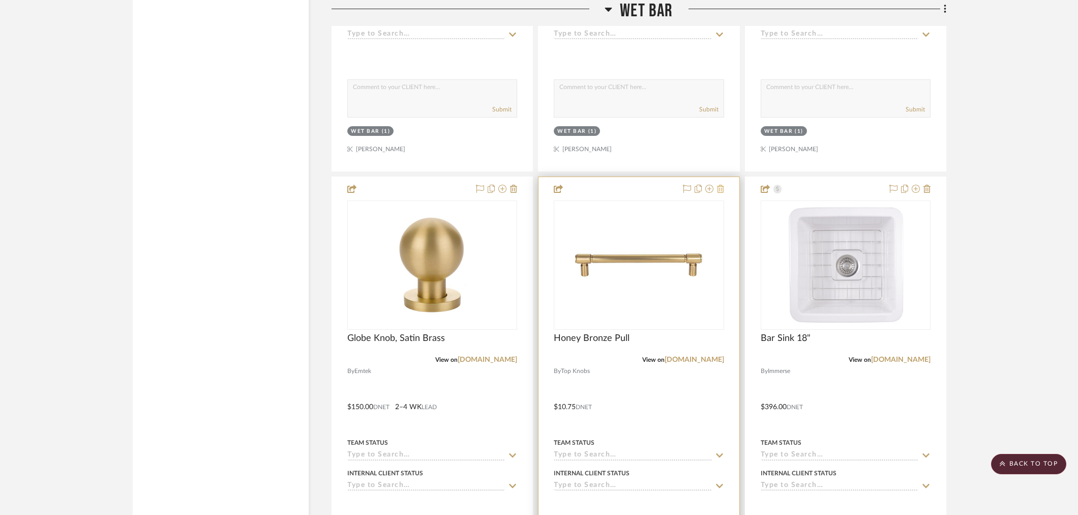
click at [723, 193] on button at bounding box center [720, 189] width 7 height 12
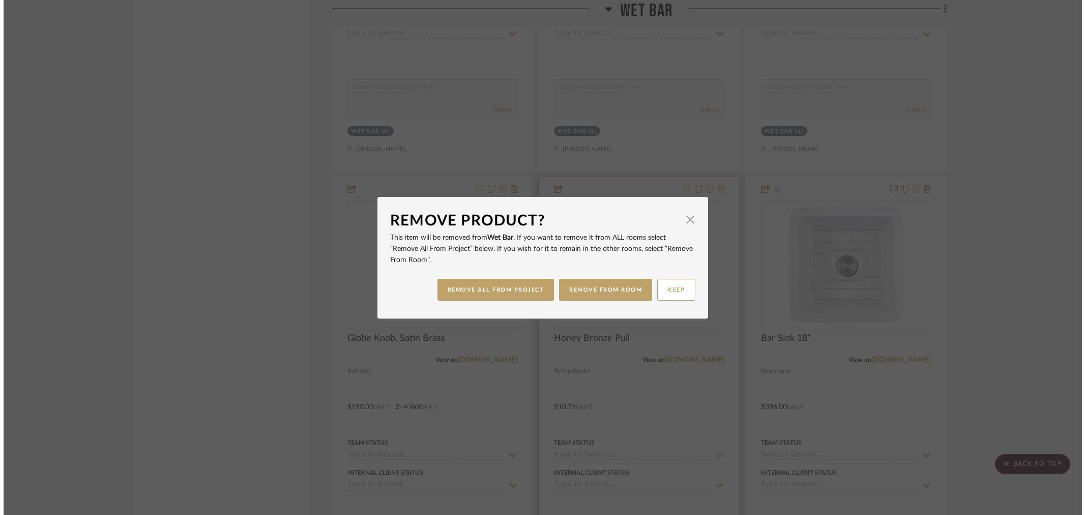
scroll to position [0, 0]
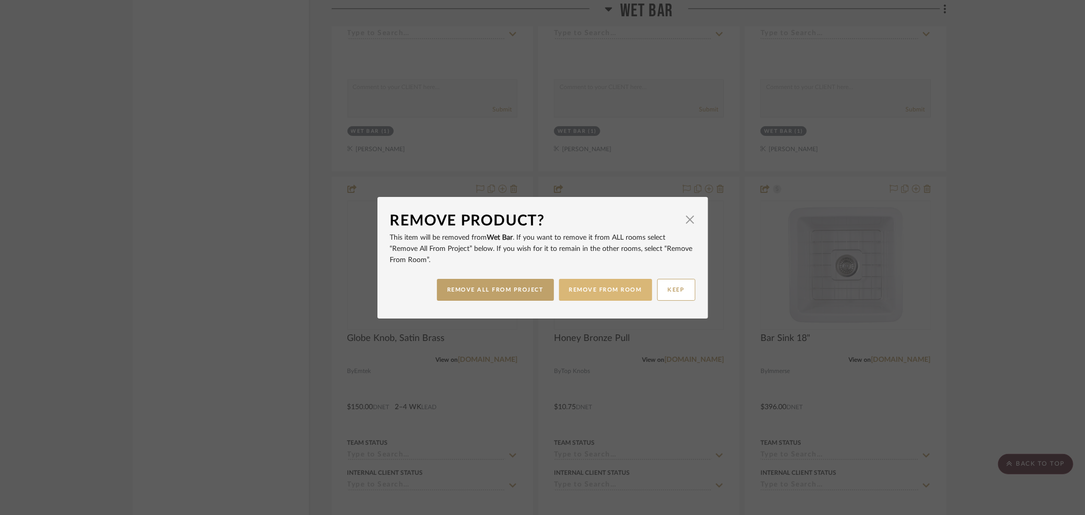
click at [567, 288] on button "REMOVE FROM ROOM" at bounding box center [605, 290] width 93 height 22
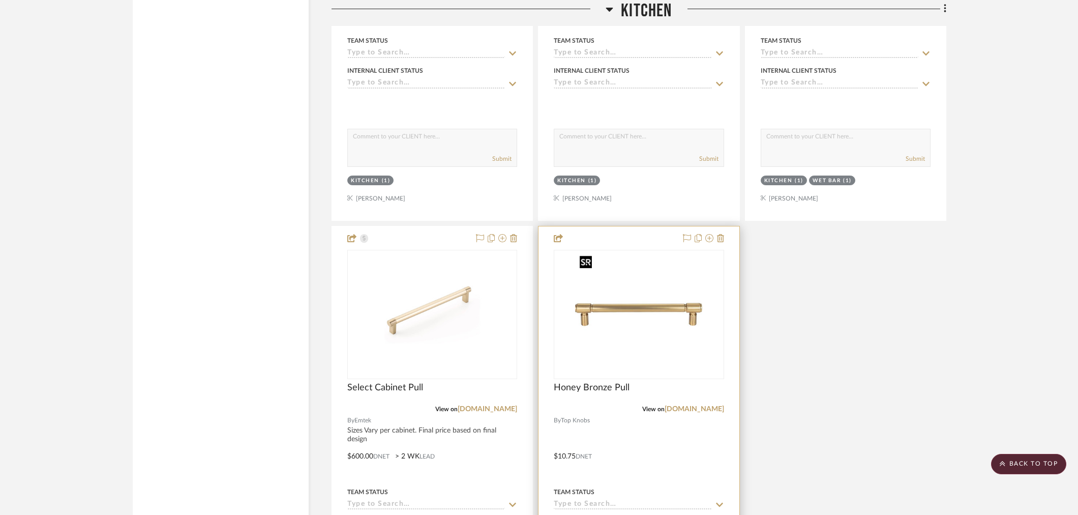
scroll to position [3361, 0]
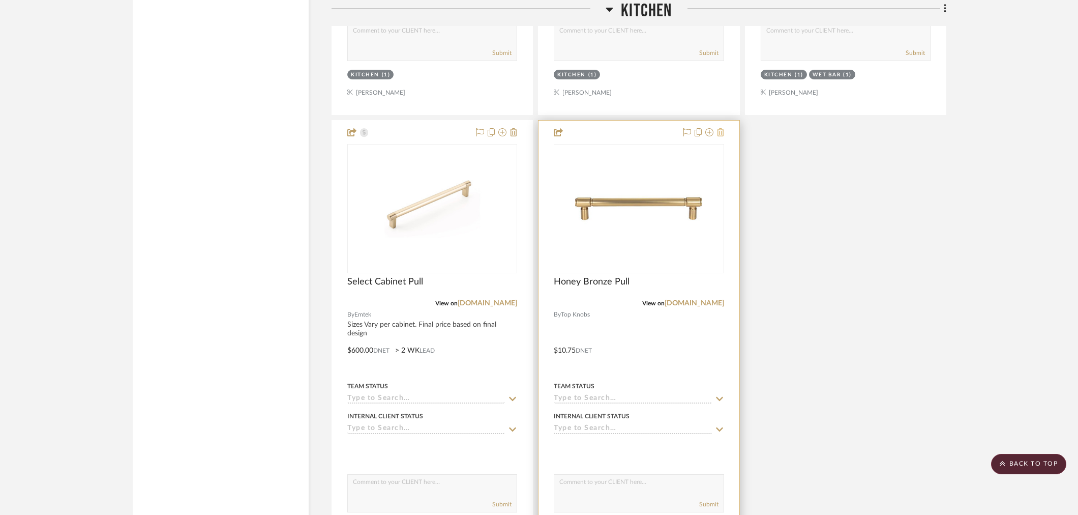
click at [721, 131] on icon at bounding box center [720, 132] width 7 height 8
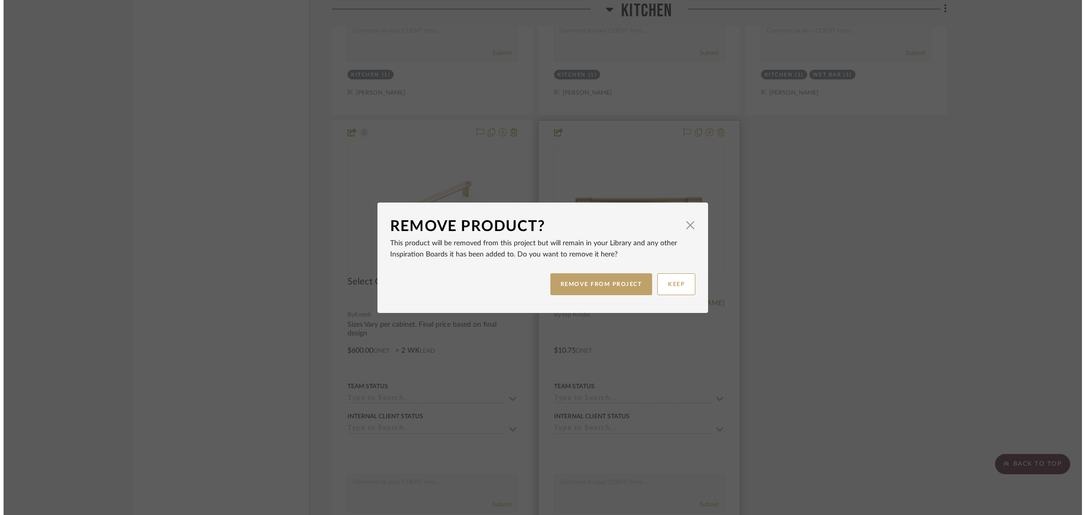
scroll to position [0, 0]
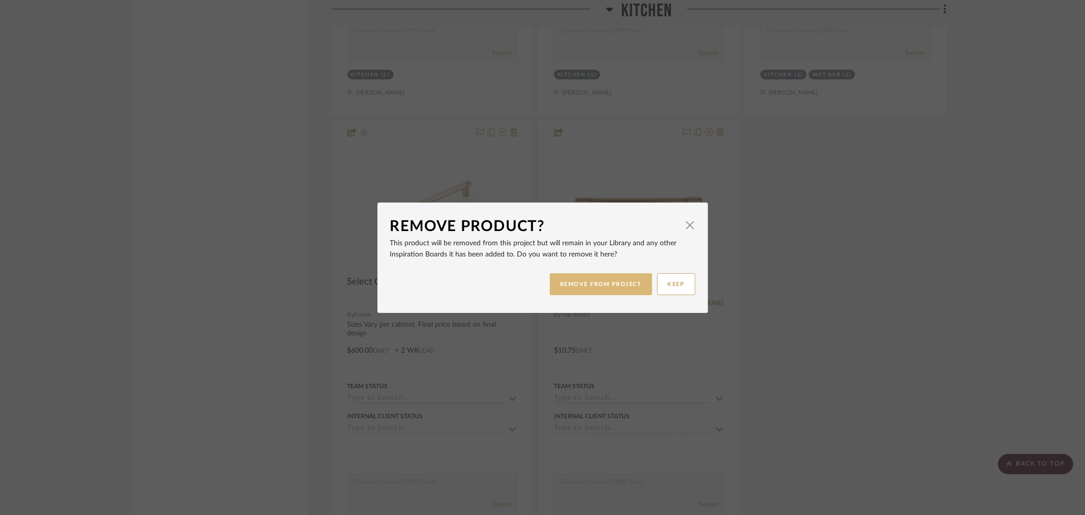
drag, startPoint x: 612, startPoint y: 288, endPoint x: 625, endPoint y: 283, distance: 14.2
click at [612, 289] on button "REMOVE FROM PROJECT" at bounding box center [601, 284] width 102 height 22
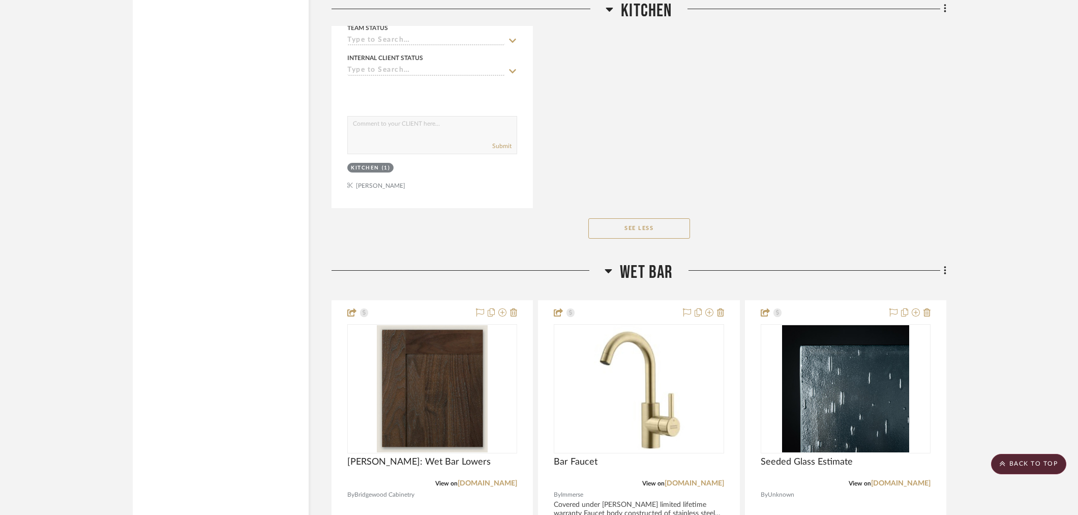
scroll to position [3672, 0]
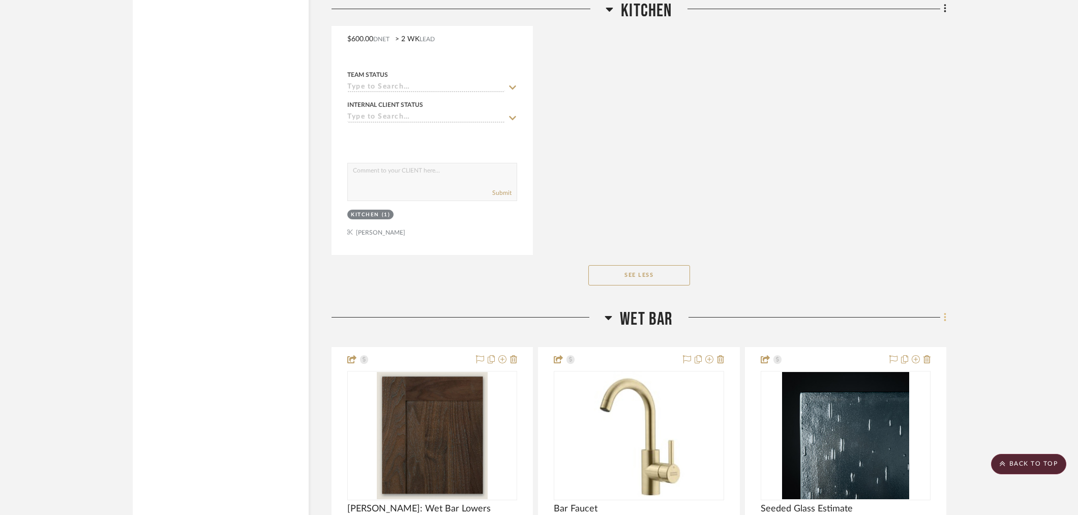
click at [941, 316] on fa-icon at bounding box center [943, 318] width 7 height 17
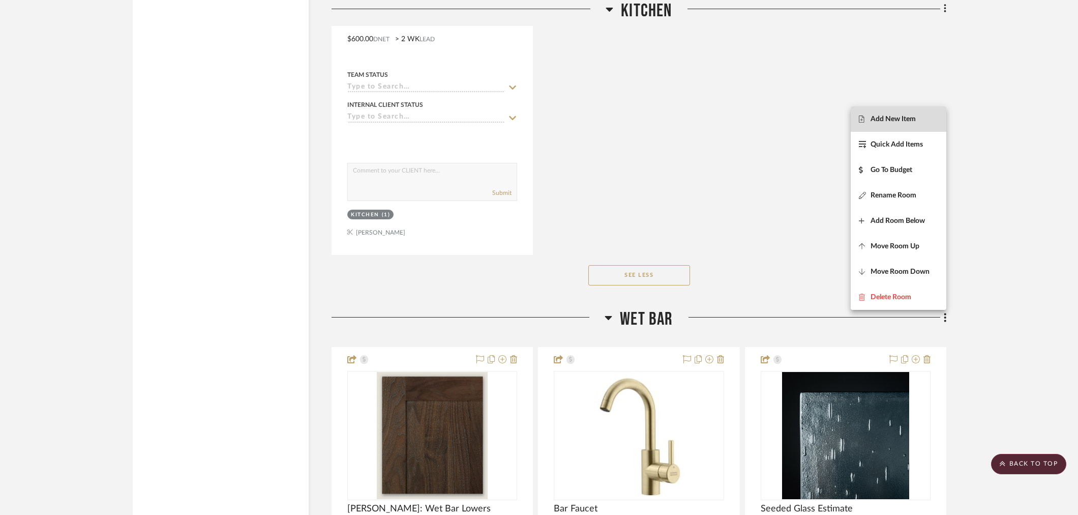
click at [896, 116] on span "Add New Item" at bounding box center [893, 119] width 45 height 9
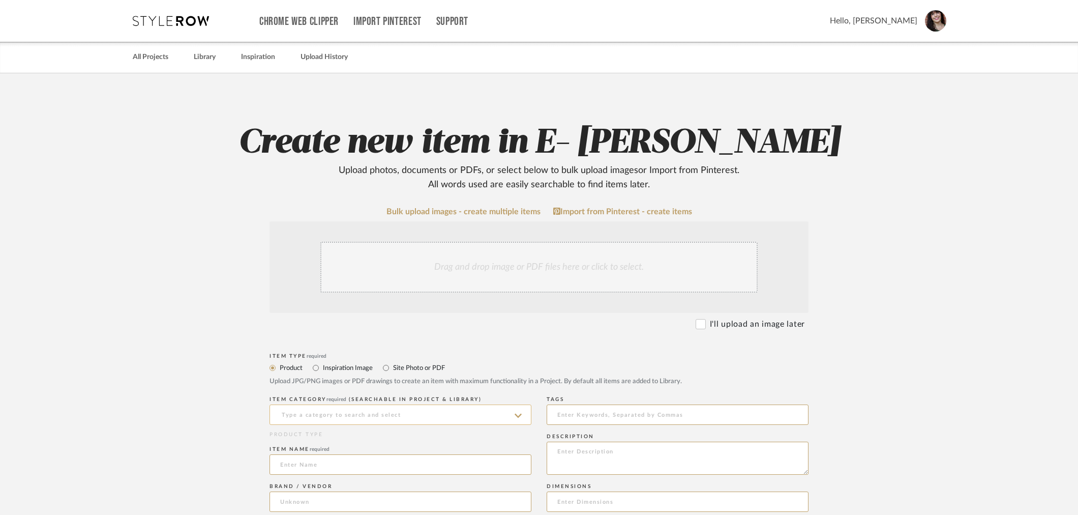
click at [409, 410] on input at bounding box center [400, 414] width 262 height 20
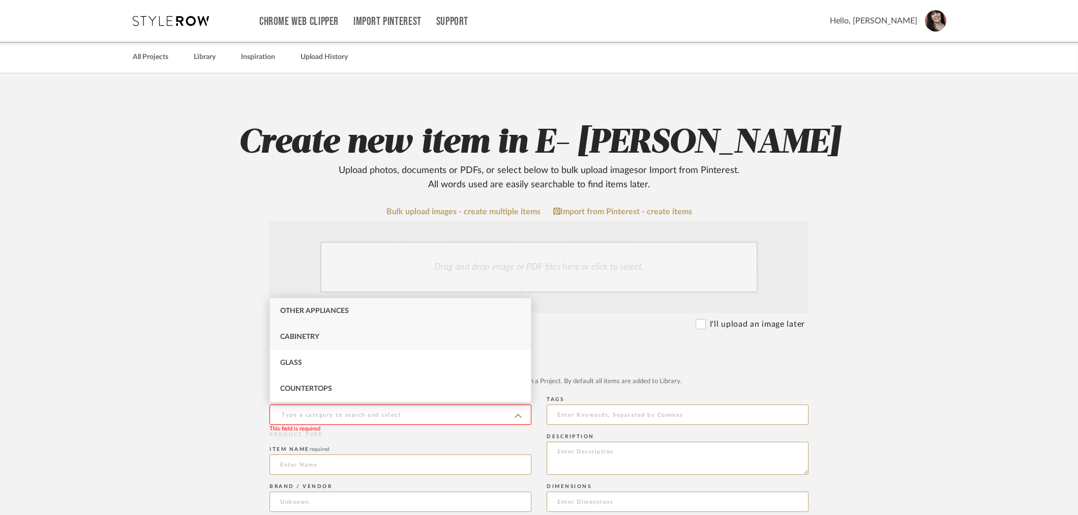
click at [302, 333] on span "Cabinetry" at bounding box center [299, 336] width 39 height 7
type input "Cabinetry"
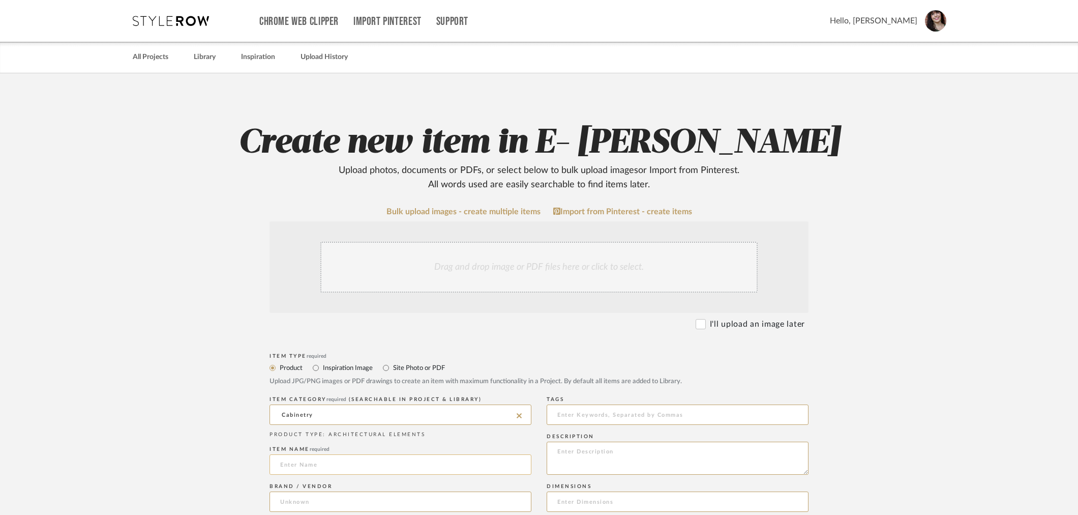
click at [322, 464] on input at bounding box center [400, 464] width 262 height 20
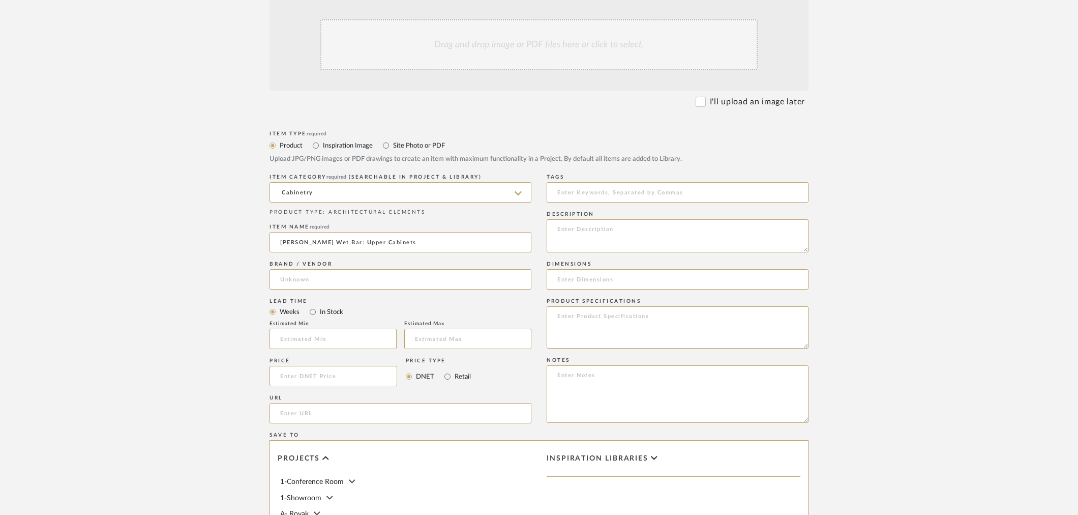
scroll to position [226, 0]
type input "[PERSON_NAME] Wet Bar: Upper Cabinets"
click at [334, 275] on input at bounding box center [400, 275] width 262 height 20
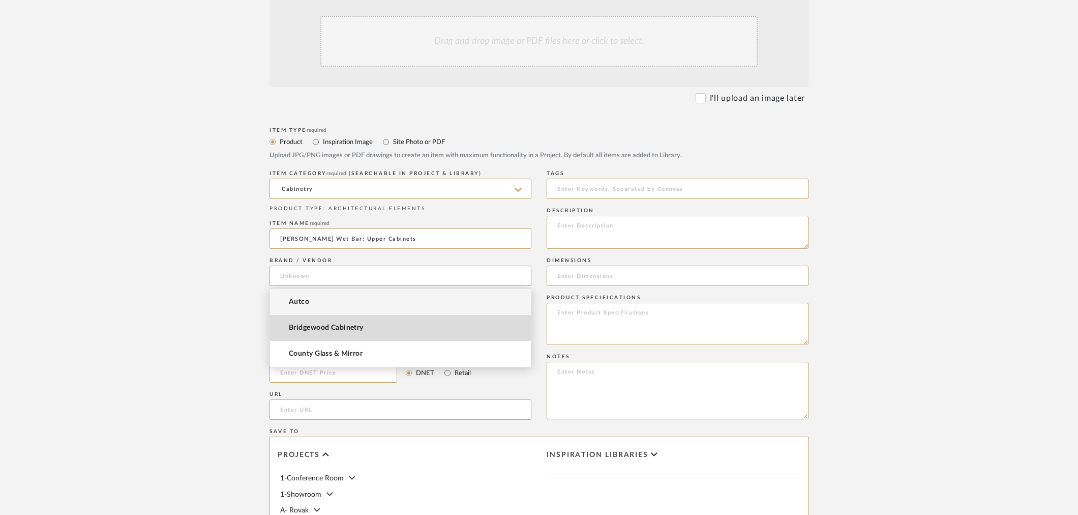
click at [341, 327] on span "Bridgewood Cabinetry" at bounding box center [326, 327] width 75 height 9
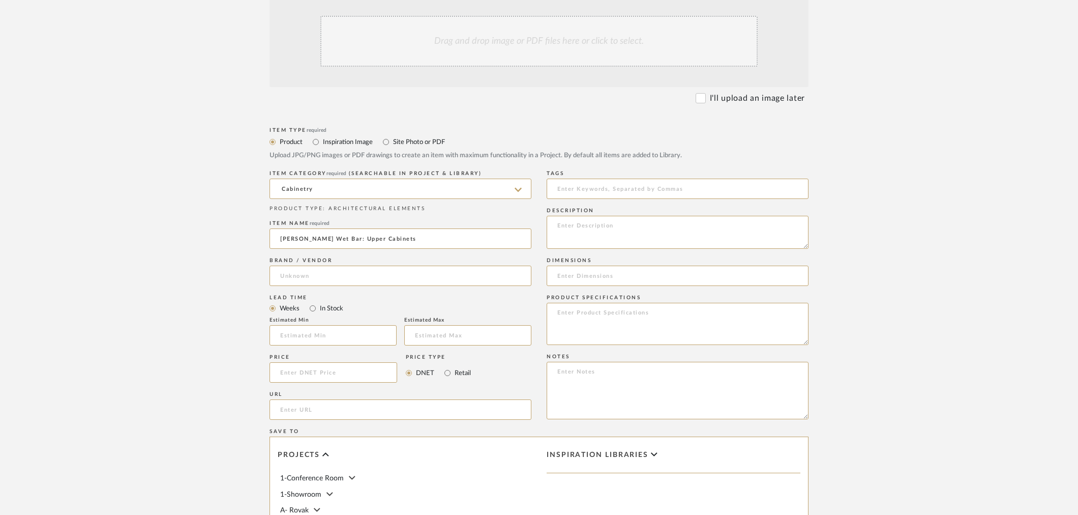
type input "Bridgewood Cabinetry"
click at [300, 334] on input at bounding box center [332, 335] width 127 height 20
type input "4"
type input "6"
click at [934, 184] on upload-items "Create new item in E- [PERSON_NAME] Upload photos, documents or PDFs, or select…" at bounding box center [539, 295] width 1078 height 896
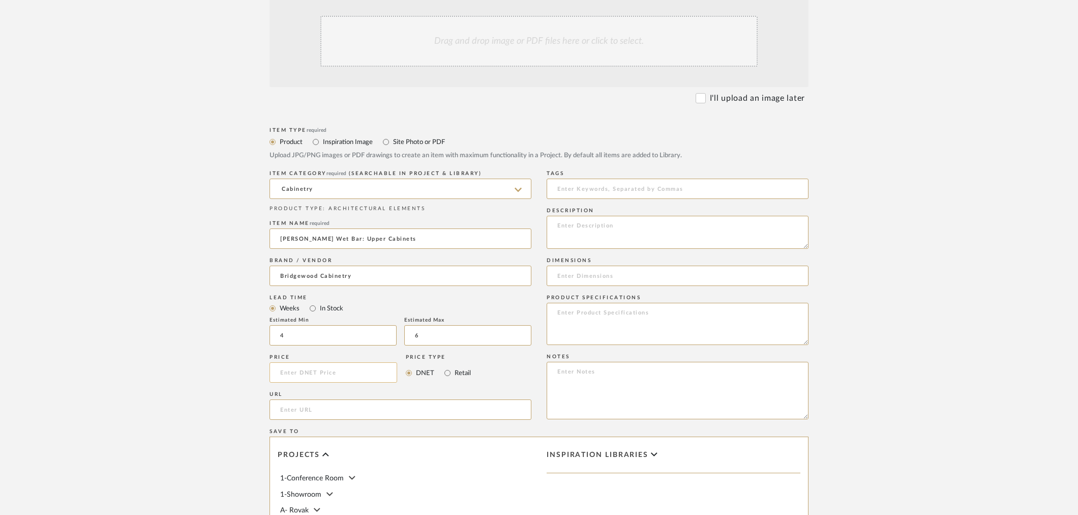
click at [321, 372] on input at bounding box center [333, 372] width 128 height 20
type input "$1,011.00"
click at [324, 417] on input "url" at bounding box center [400, 409] width 262 height 20
click at [597, 221] on textarea at bounding box center [678, 232] width 262 height 33
type textarea "W"
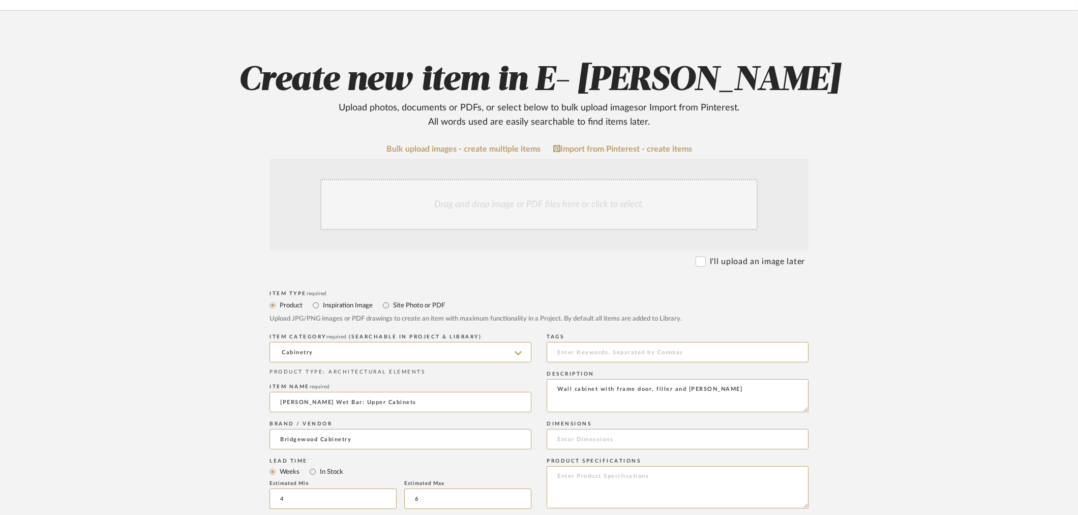
scroll to position [0, 0]
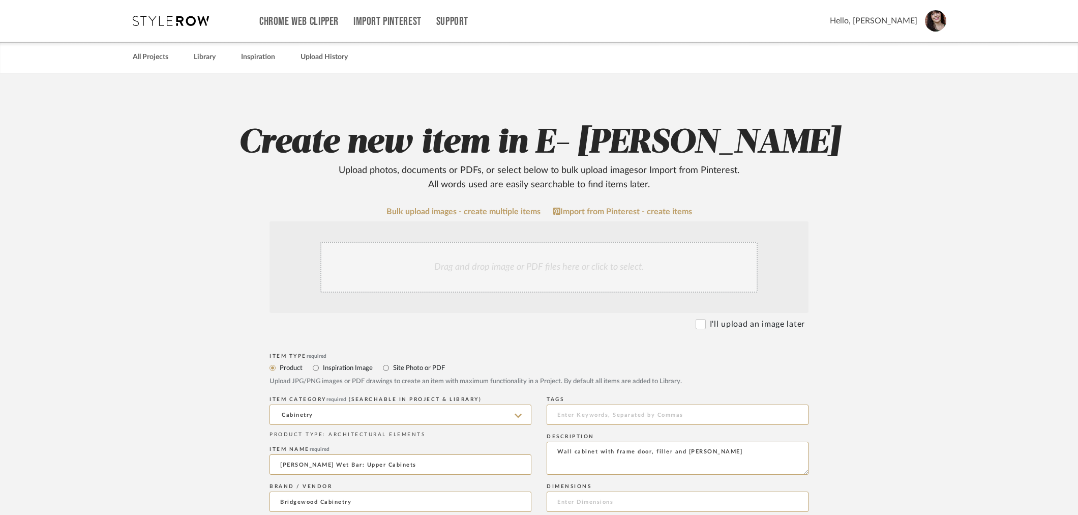
type textarea "Wall cabinet with frame door, filler and [PERSON_NAME]"
click at [653, 270] on div "Drag and drop image or PDF files here or click to select." at bounding box center [538, 267] width 437 height 51
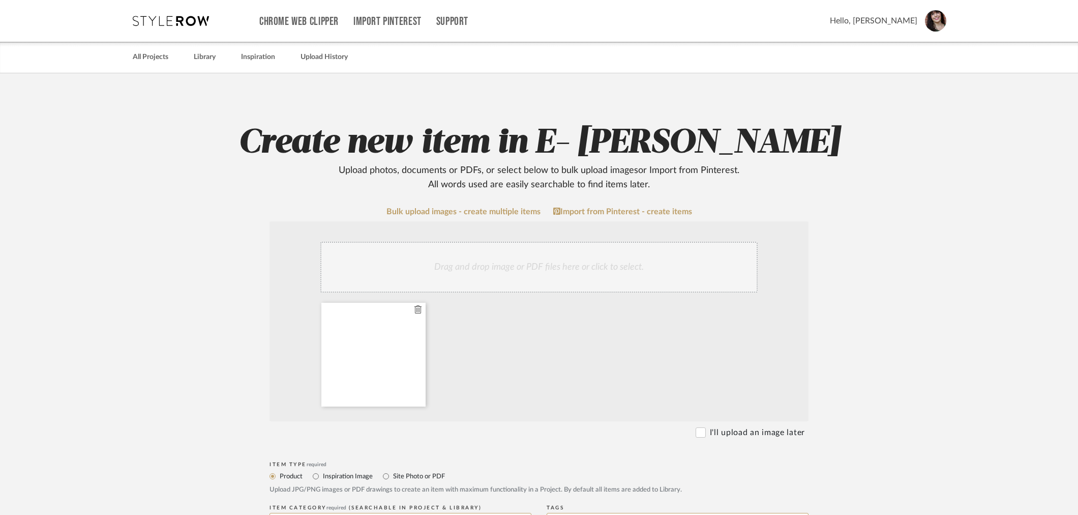
click at [415, 308] on icon at bounding box center [417, 309] width 7 height 8
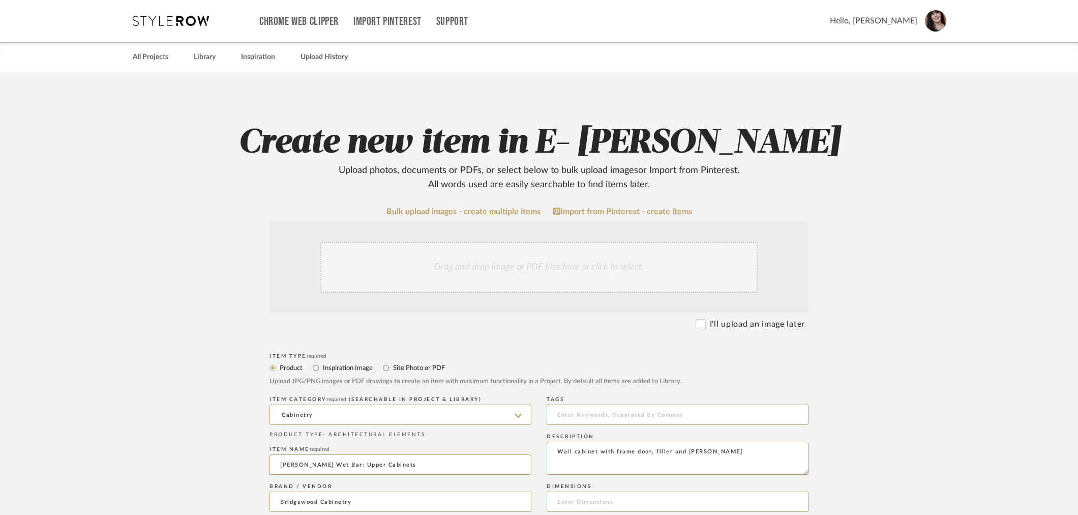
click at [527, 262] on div "Drag and drop image or PDF files here or click to select." at bounding box center [538, 267] width 437 height 51
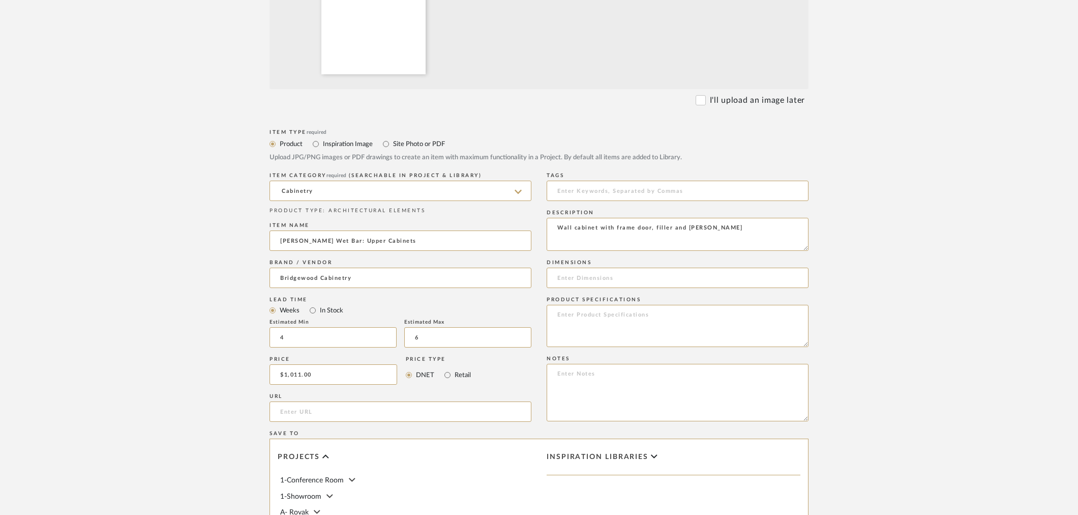
scroll to position [339, 0]
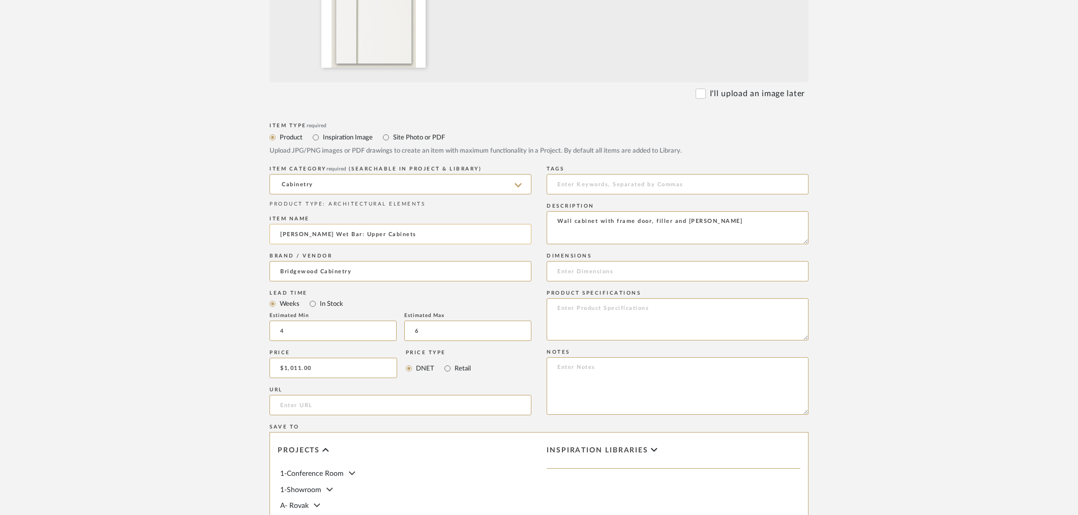
click at [398, 234] on input "[PERSON_NAME] Wet Bar: Upper Cabinets" at bounding box center [400, 234] width 262 height 20
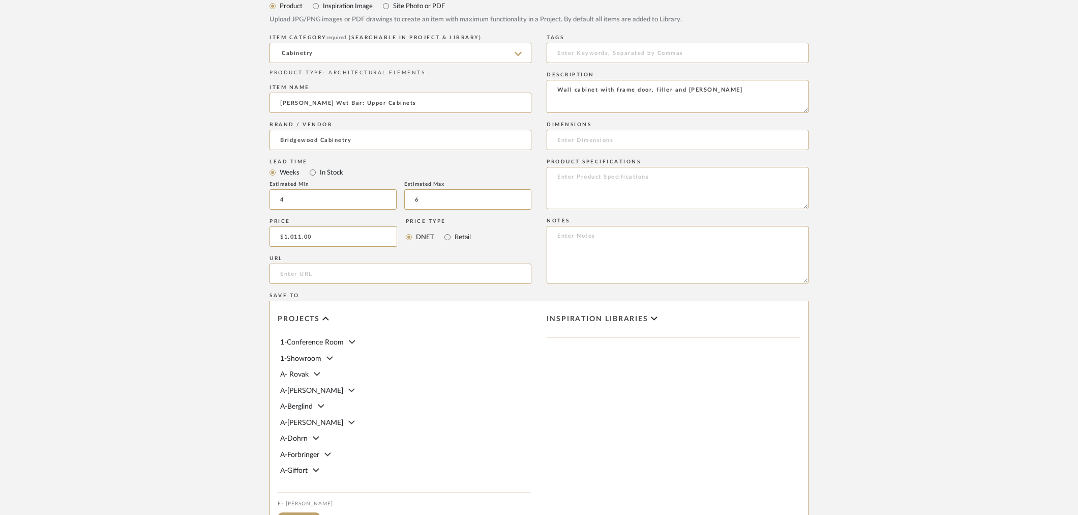
scroll to position [611, 0]
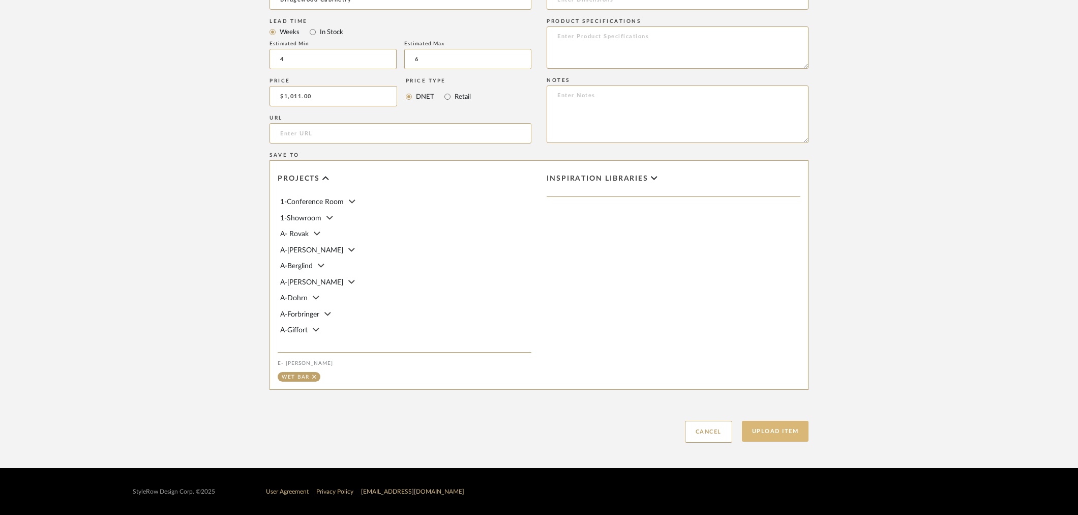
click at [782, 429] on button "Upload Item" at bounding box center [775, 431] width 67 height 21
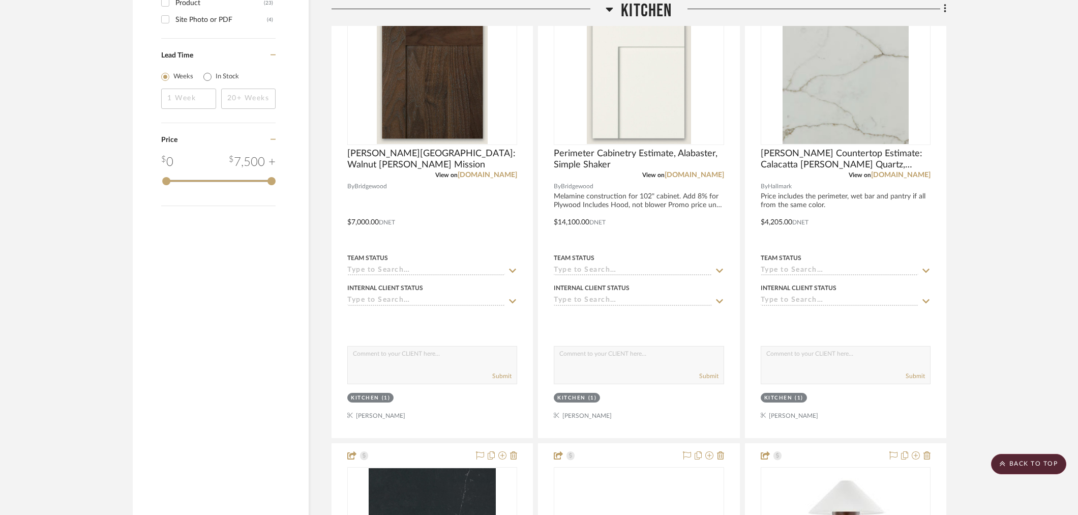
scroll to position [1017, 0]
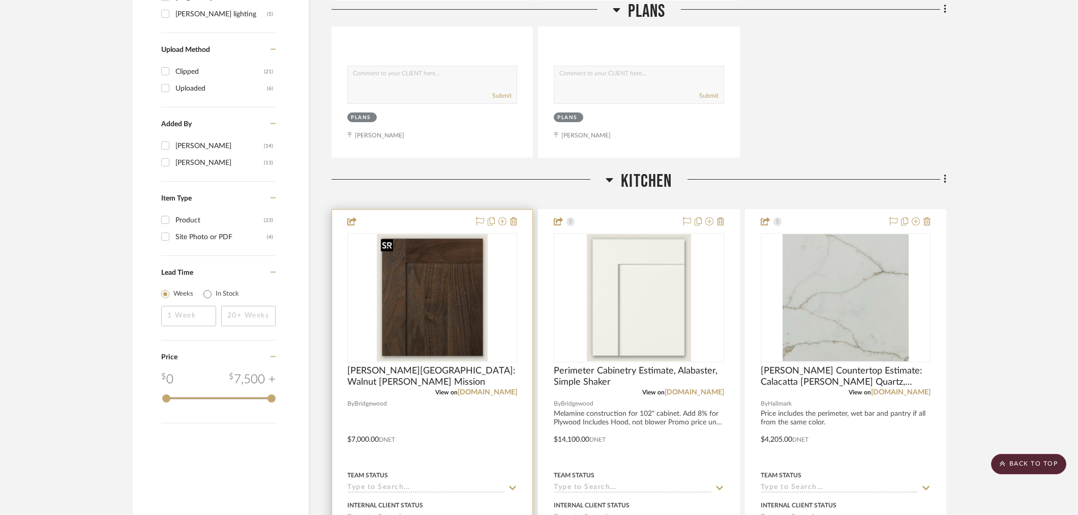
click at [409, 290] on img "0" at bounding box center [432, 297] width 111 height 127
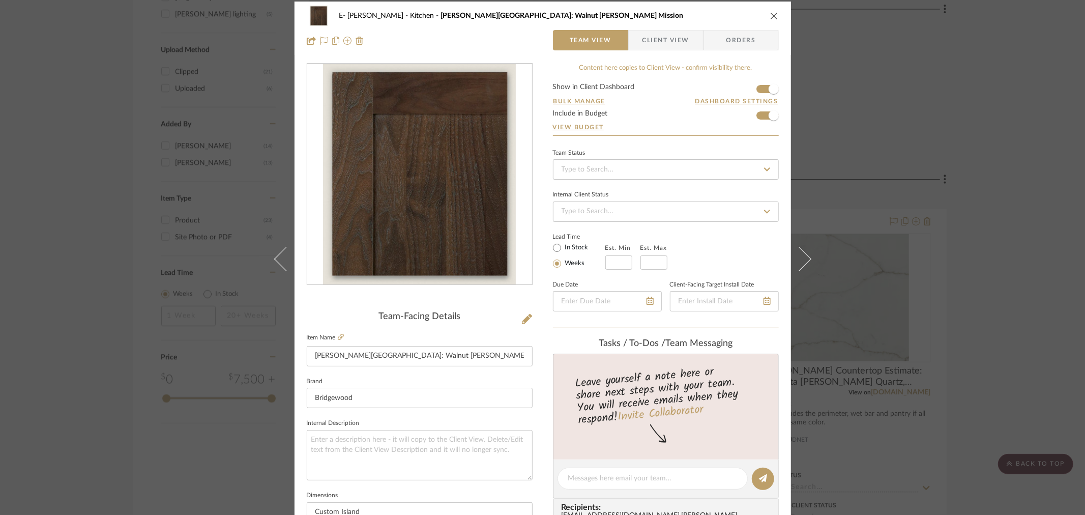
scroll to position [0, 0]
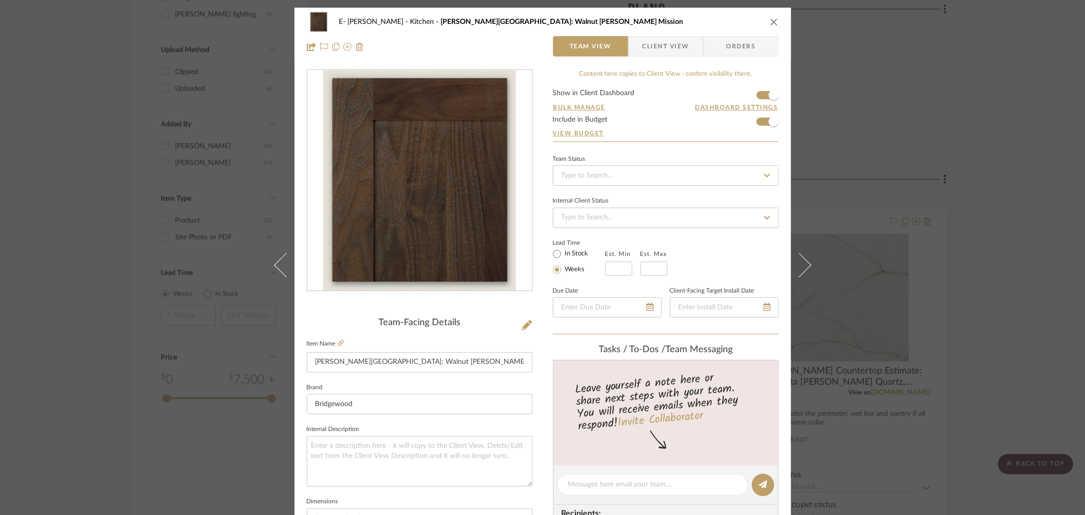
click at [770, 19] on icon "close" at bounding box center [774, 22] width 8 height 8
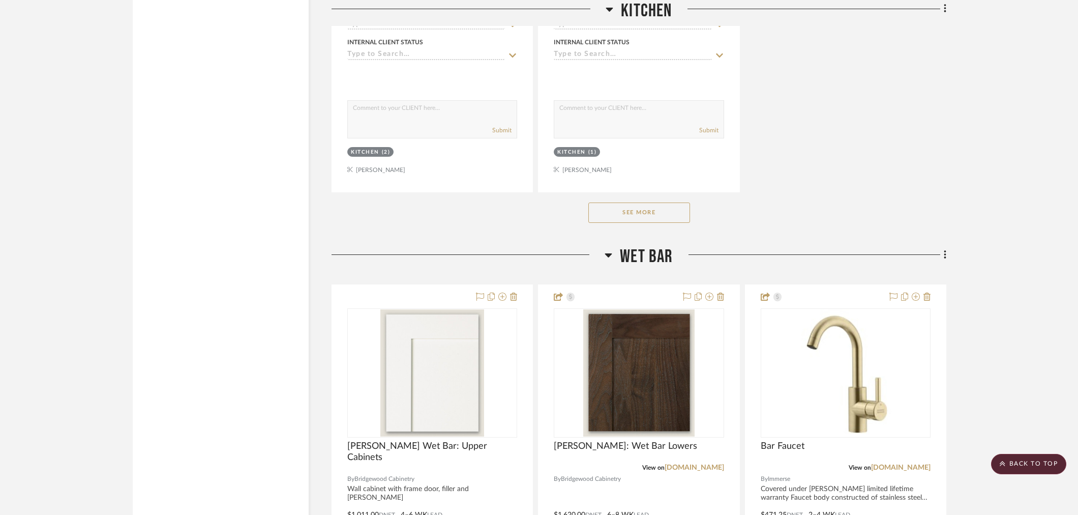
scroll to position [2429, 0]
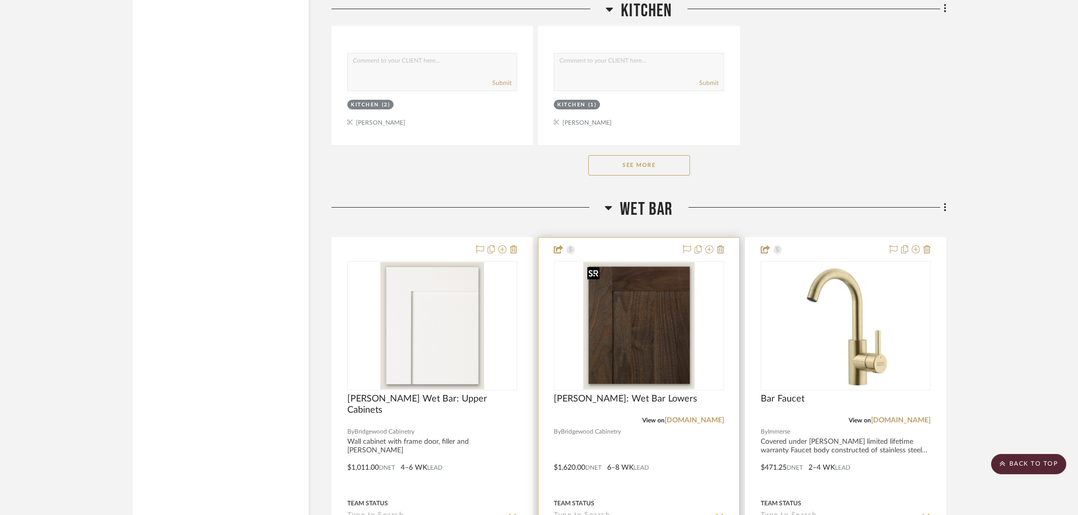
click at [603, 307] on img "0" at bounding box center [638, 325] width 111 height 127
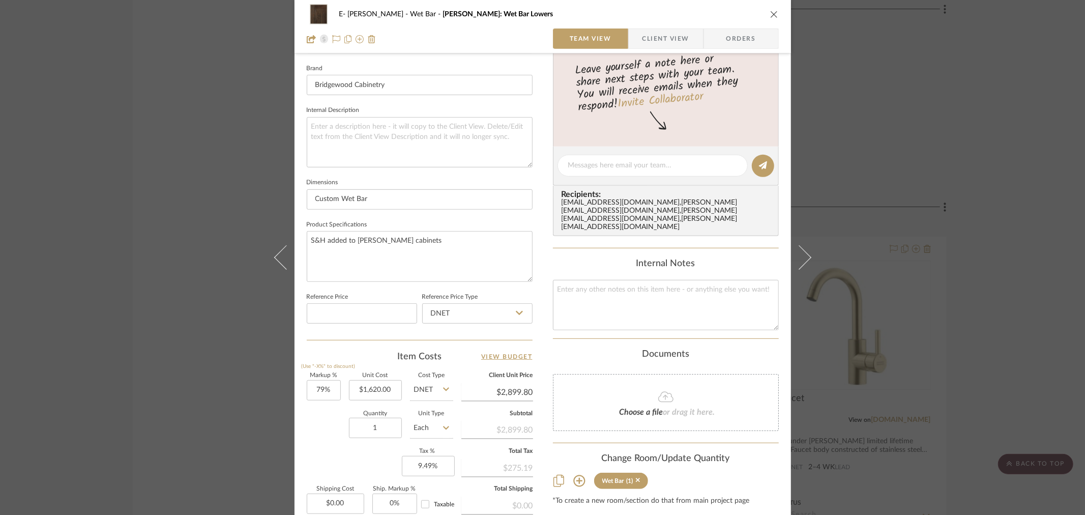
scroll to position [431, 0]
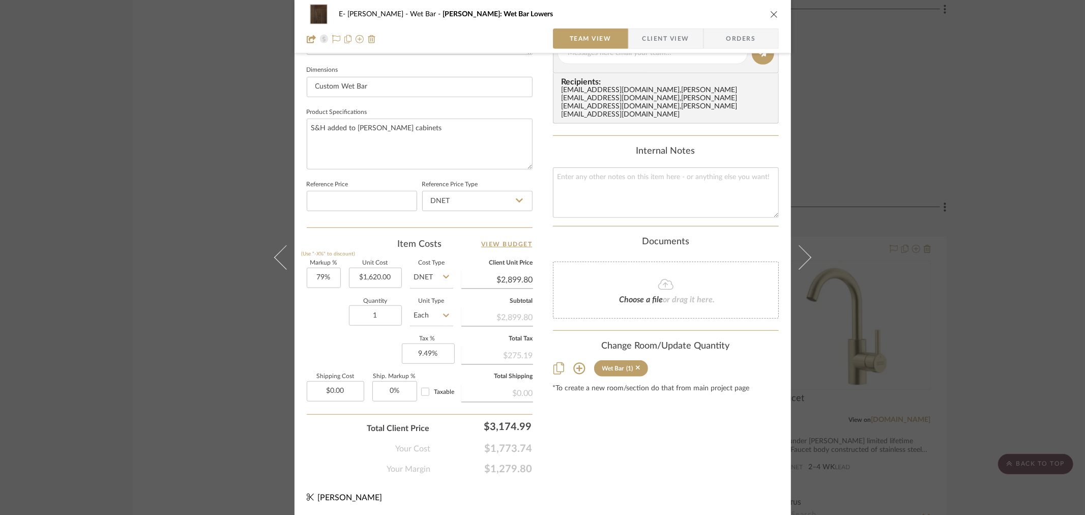
click at [1029, 89] on div "E- [PERSON_NAME] Wet [PERSON_NAME]: Wet Bar Lowers Team View Client View Orders…" at bounding box center [542, 257] width 1085 height 515
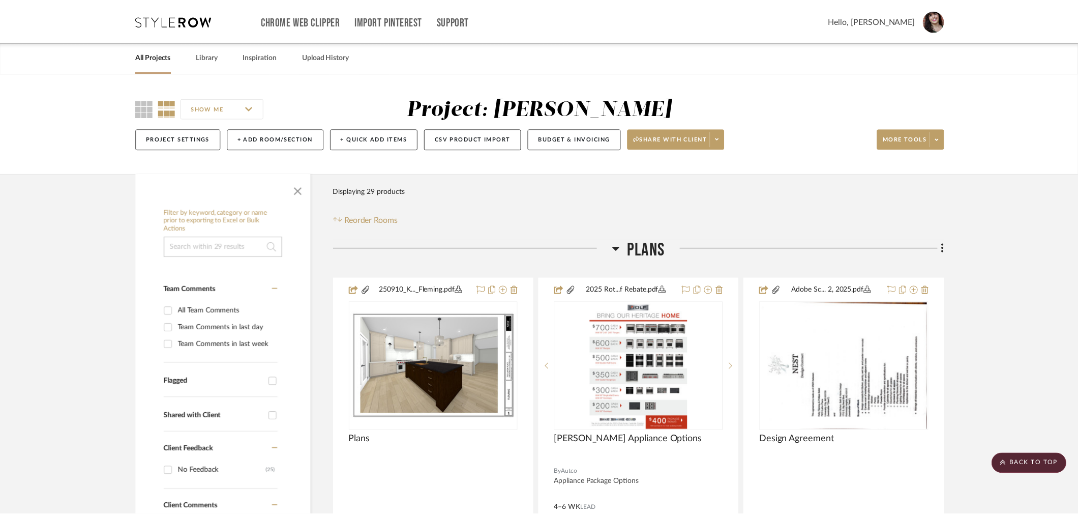
scroll to position [2429, 0]
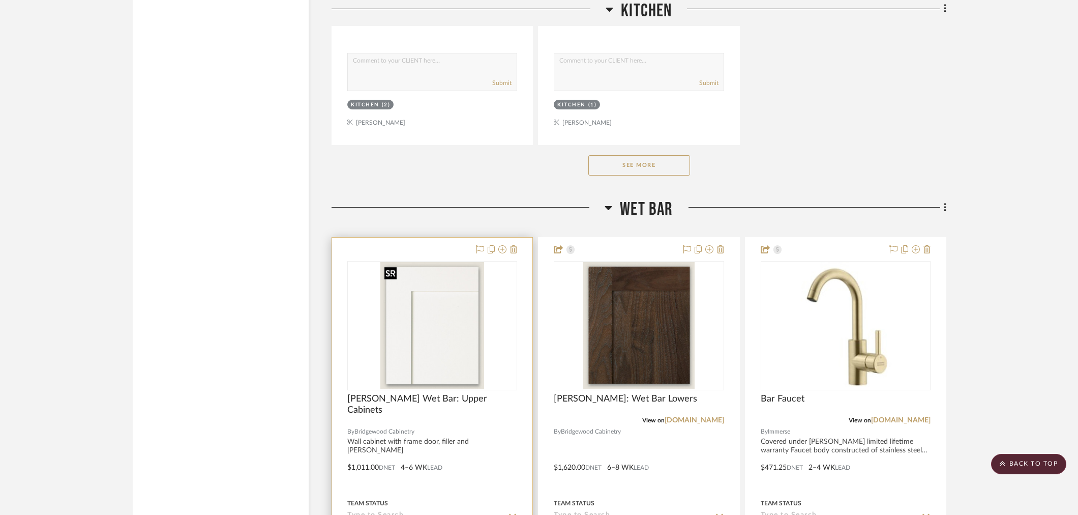
click at [453, 315] on img "0" at bounding box center [432, 325] width 104 height 127
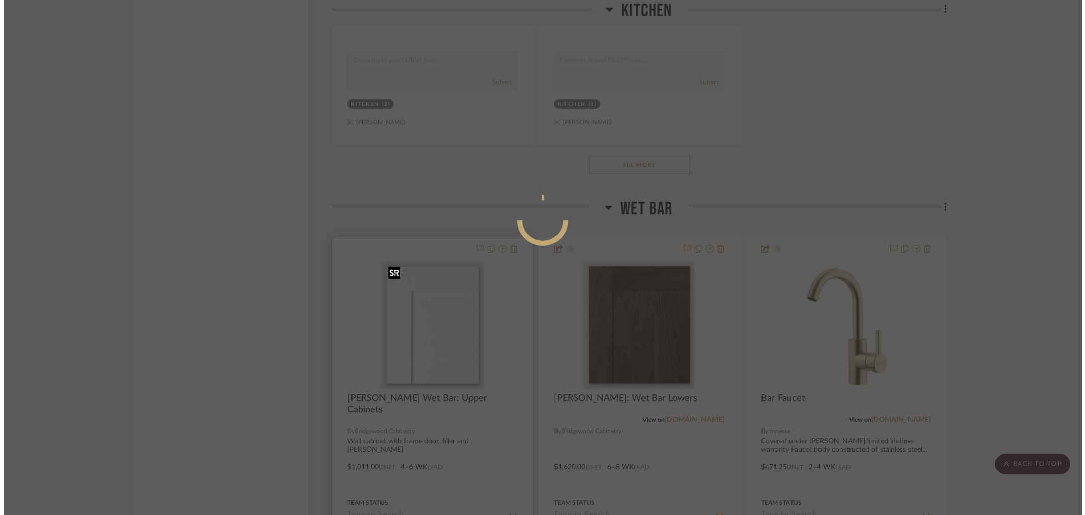
scroll to position [0, 0]
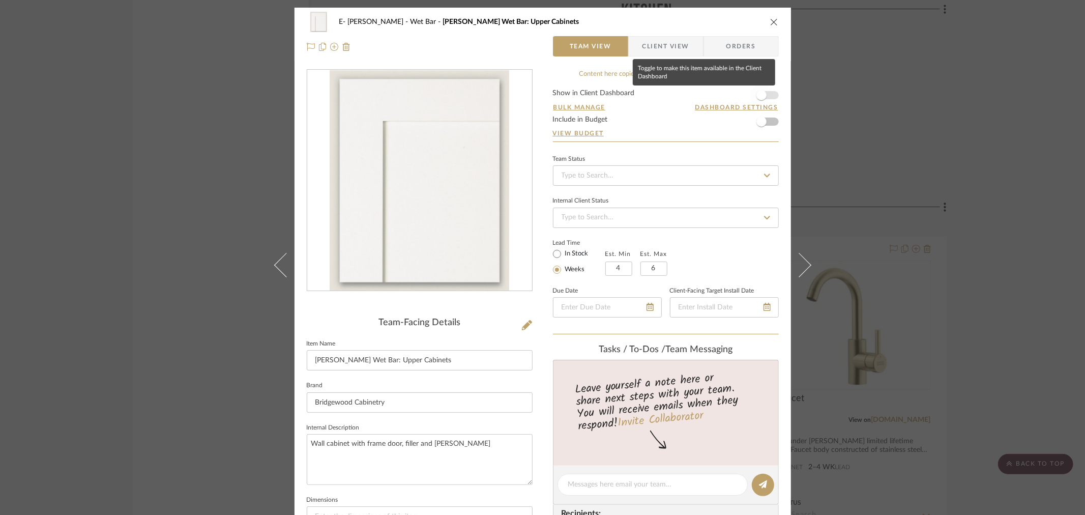
click at [763, 94] on span "button" at bounding box center [761, 95] width 10 height 10
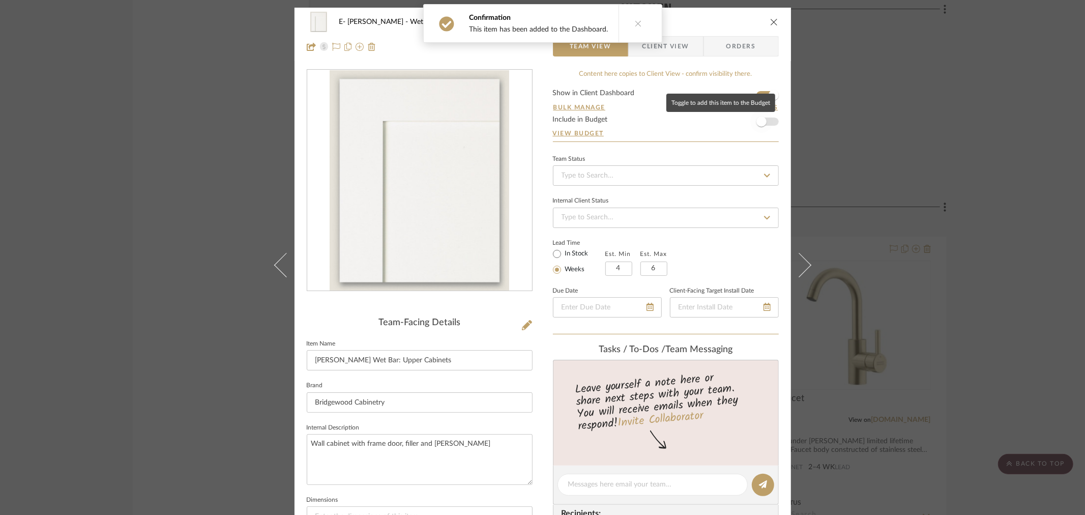
click at [763, 123] on span "button" at bounding box center [761, 121] width 22 height 22
click at [692, 52] on span "Client View" at bounding box center [665, 46] width 74 height 20
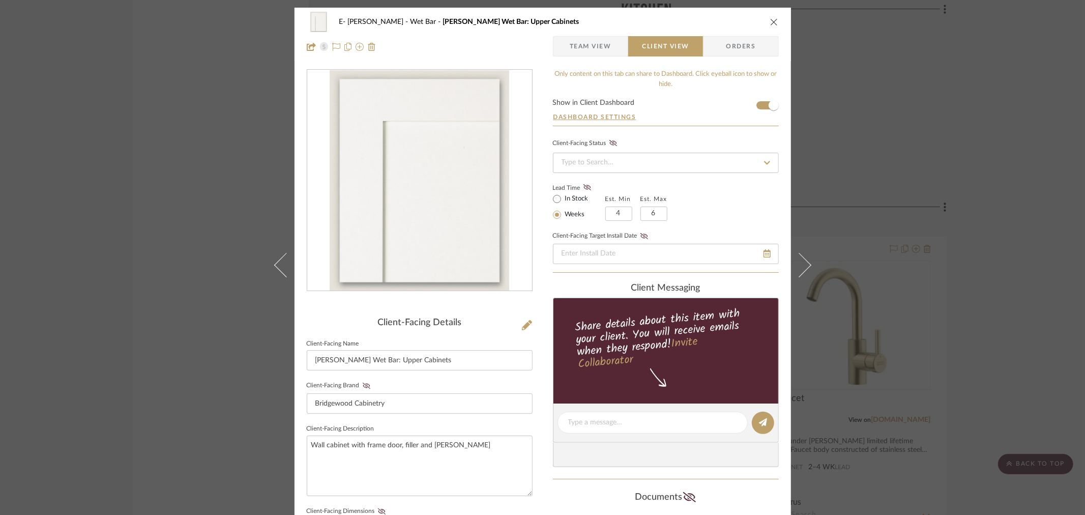
click at [773, 21] on icon "close" at bounding box center [774, 22] width 8 height 8
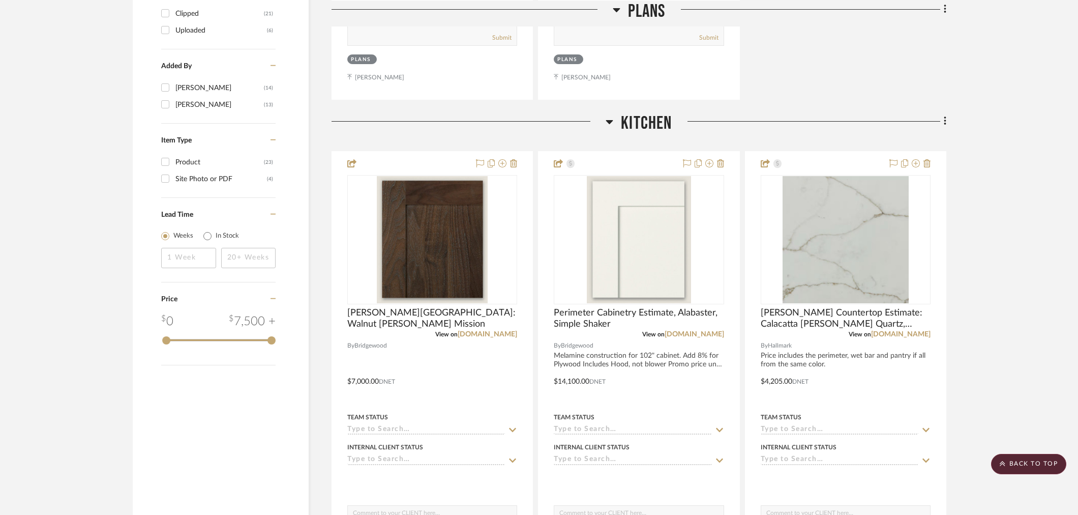
scroll to position [1073, 0]
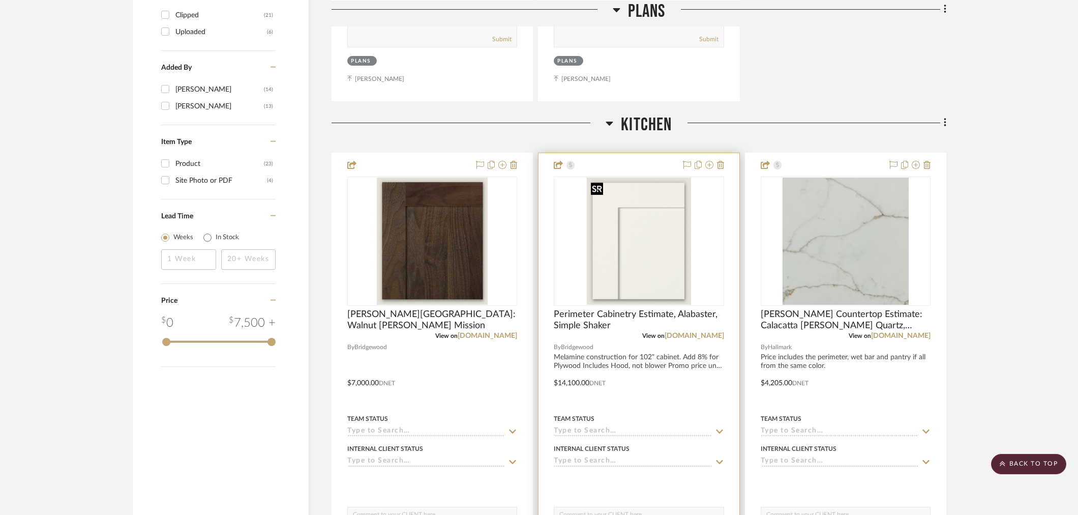
click at [645, 265] on img "0" at bounding box center [639, 240] width 104 height 127
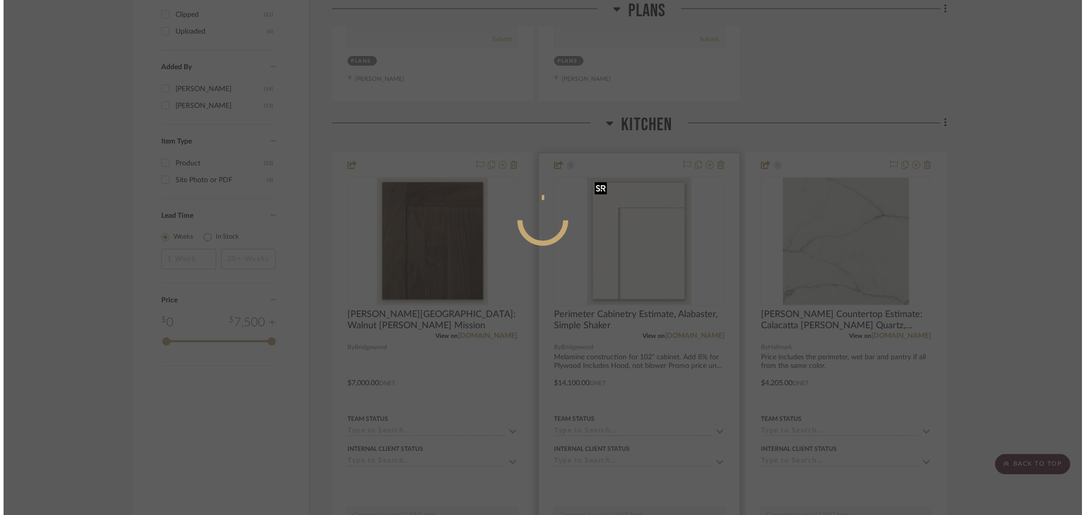
scroll to position [0, 0]
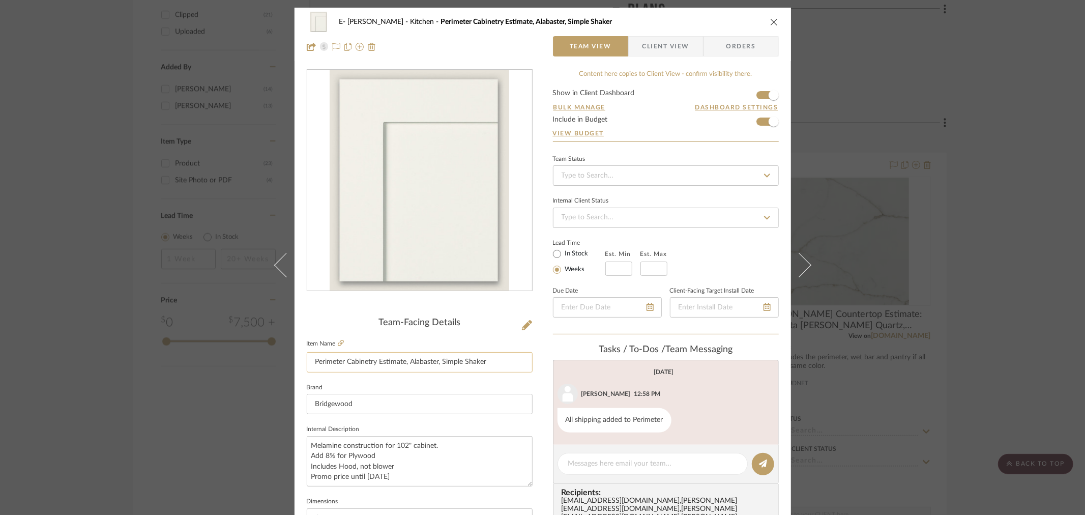
drag, startPoint x: 436, startPoint y: 360, endPoint x: 407, endPoint y: 364, distance: 28.7
click at [407, 364] on input "Perimeter Cabinetry Estimate, Alabaster, Simple Shaker" at bounding box center [420, 362] width 226 height 20
type input "Perimeter Cabinetry Estimate, Accessible Beige, Simple Shaker"
click at [412, 473] on textarea "Melamine construction for 102" cabinet. Add 8% for Plywood Includes Hood, not b…" at bounding box center [420, 461] width 226 height 50
click at [524, 323] on icon at bounding box center [527, 325] width 10 height 10
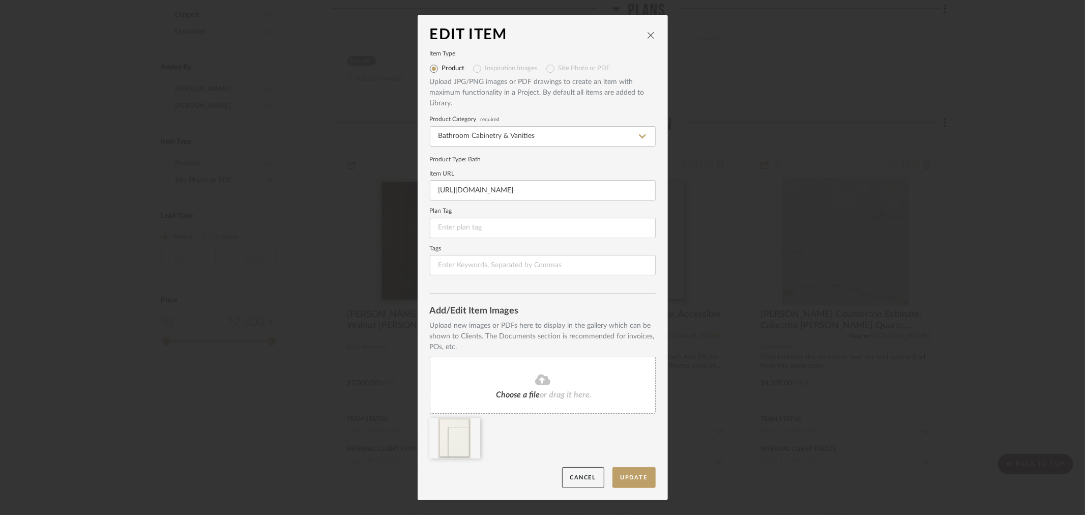
click at [535, 378] on icon at bounding box center [542, 379] width 15 height 11
click at [469, 424] on icon at bounding box center [472, 424] width 7 height 8
click at [538, 385] on icon at bounding box center [542, 379] width 15 height 12
click at [618, 472] on button "Update" at bounding box center [633, 477] width 43 height 21
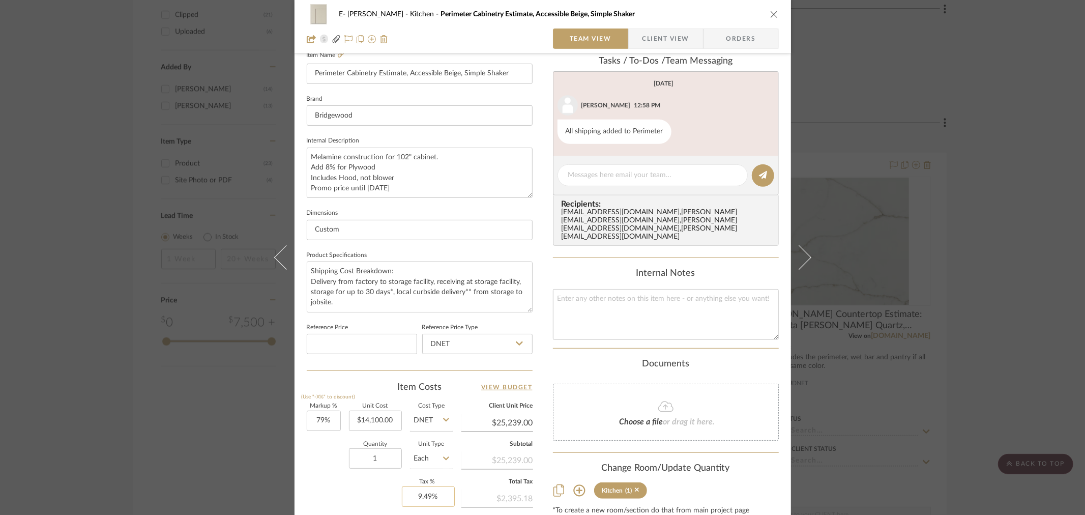
scroll to position [395, 0]
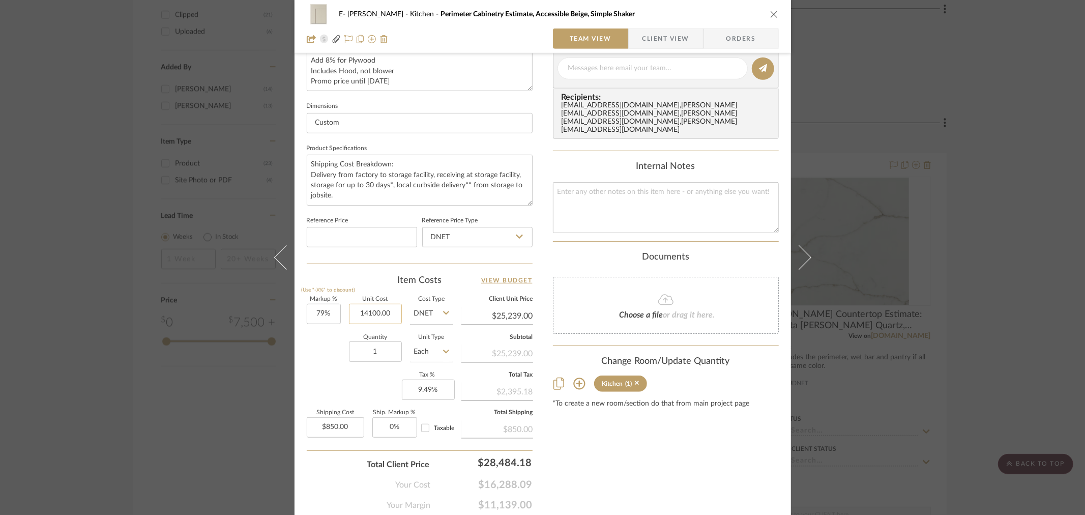
click at [375, 309] on input "14100.00" at bounding box center [375, 314] width 53 height 20
click at [368, 312] on input "14100.00" at bounding box center [375, 314] width 53 height 20
type input "$14,220.00"
click at [642, 469] on div "Content here copies to Client View - confirm visibility there. Show in Client D…" at bounding box center [666, 92] width 226 height 837
type input "$25,453.80"
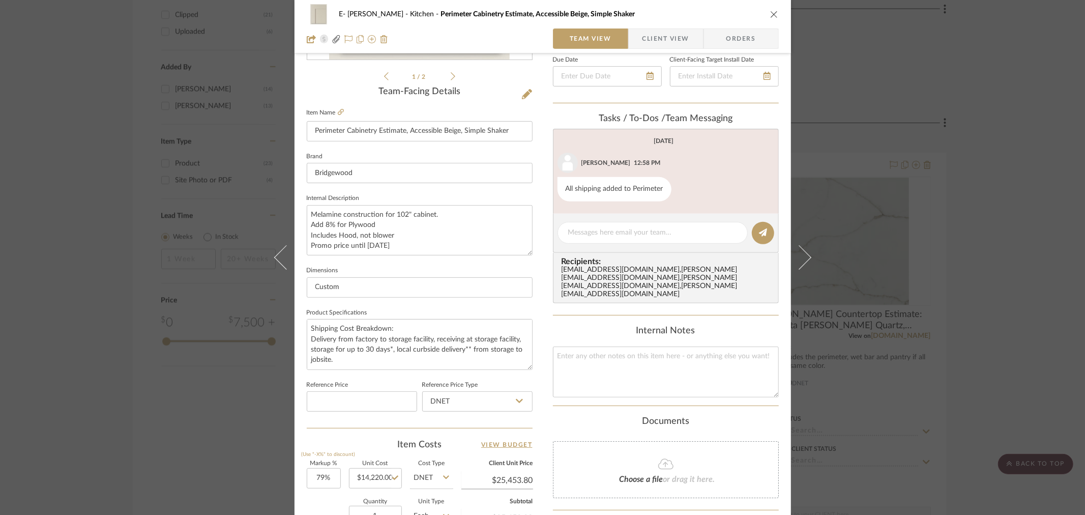
scroll to position [0, 0]
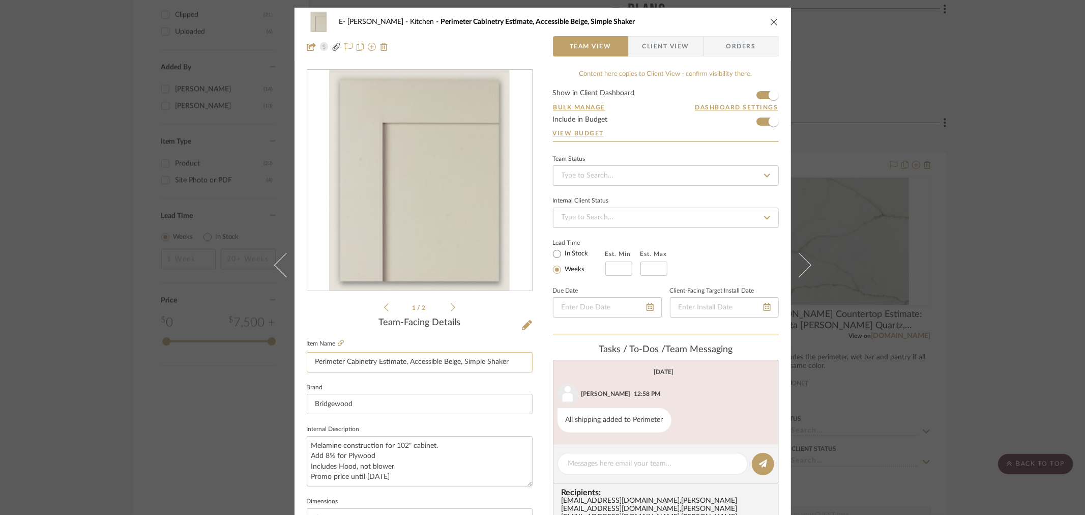
click at [397, 363] on input "Perimeter Cabinetry Estimate, Accessible Beige, Simple Shaker" at bounding box center [420, 362] width 226 height 20
click at [511, 358] on input "Perimeter Cabinetry Estimate, Accessible Beige, Simple Shaker" at bounding box center [420, 362] width 226 height 20
click at [400, 474] on textarea "Melamine construction for 102" cabinet. Add 8% for Plywood Includes Hood, not b…" at bounding box center [420, 461] width 226 height 50
click at [771, 20] on icon "close" at bounding box center [774, 22] width 8 height 8
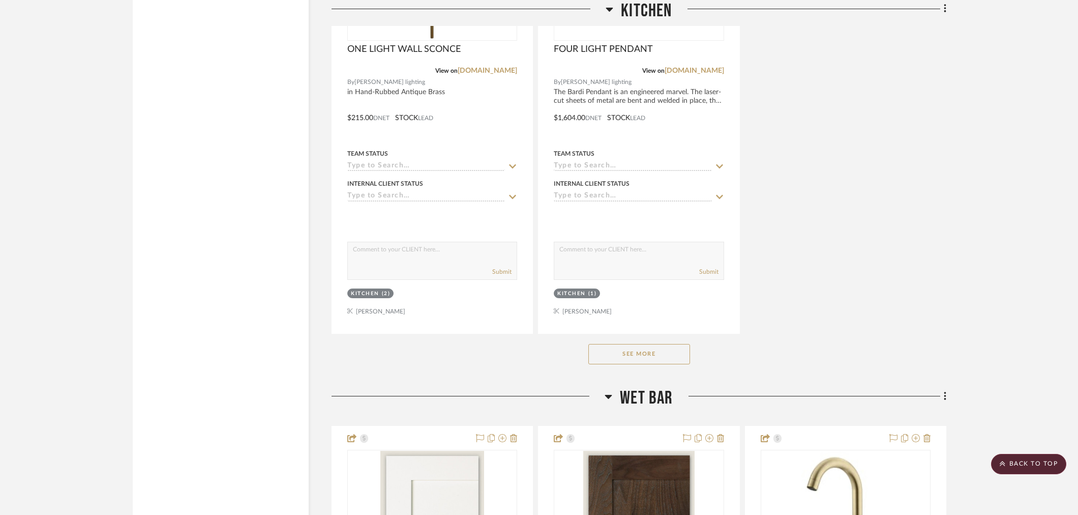
scroll to position [2485, 0]
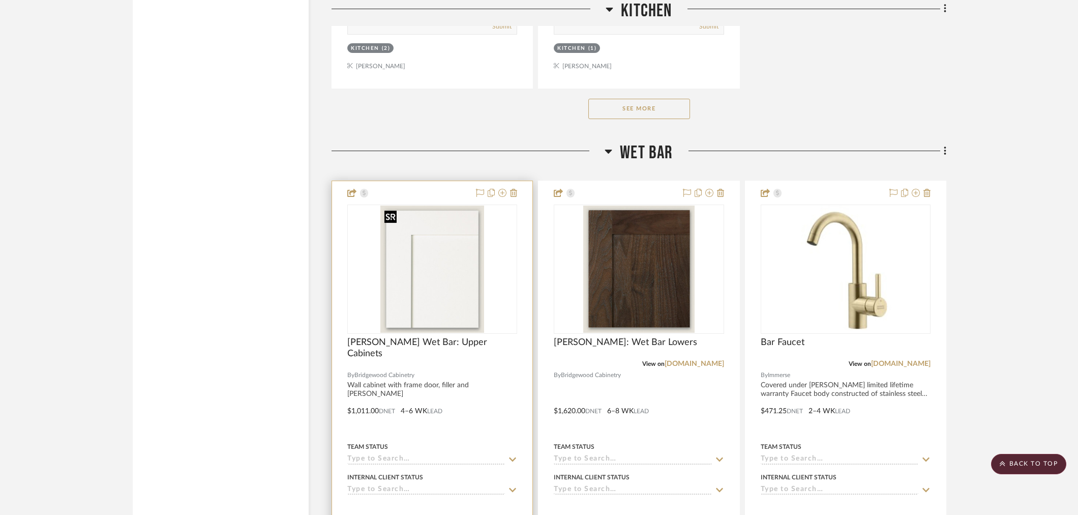
click at [438, 302] on img "0" at bounding box center [432, 268] width 104 height 127
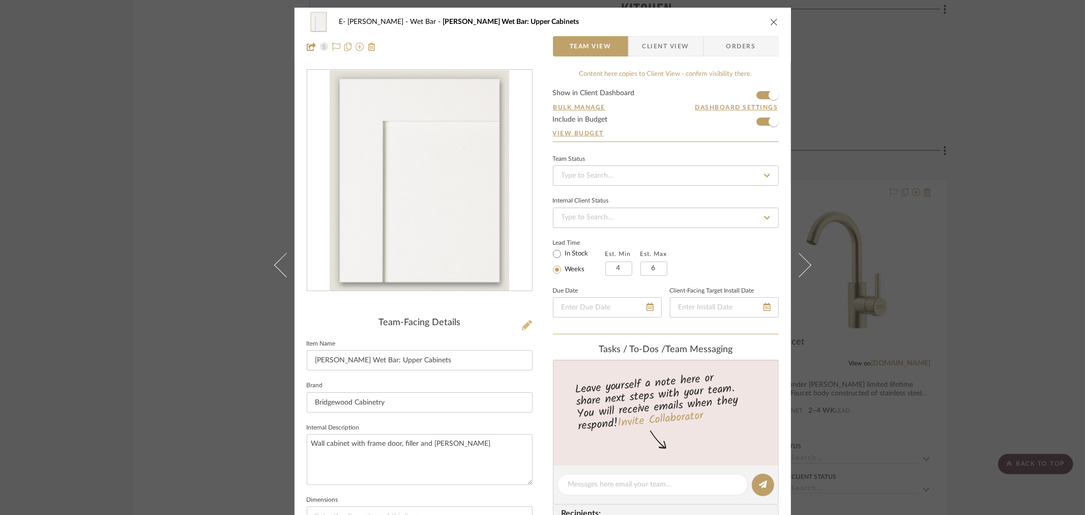
click at [522, 324] on icon at bounding box center [527, 325] width 10 height 10
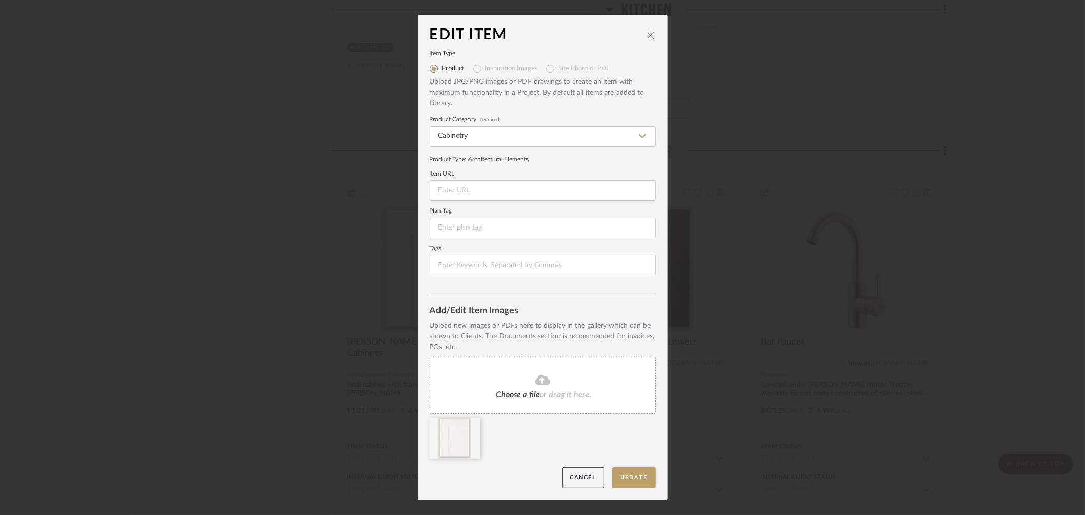
click at [535, 377] on icon at bounding box center [542, 379] width 15 height 12
click at [469, 423] on icon at bounding box center [472, 424] width 7 height 8
click at [624, 478] on button "Update" at bounding box center [633, 477] width 43 height 21
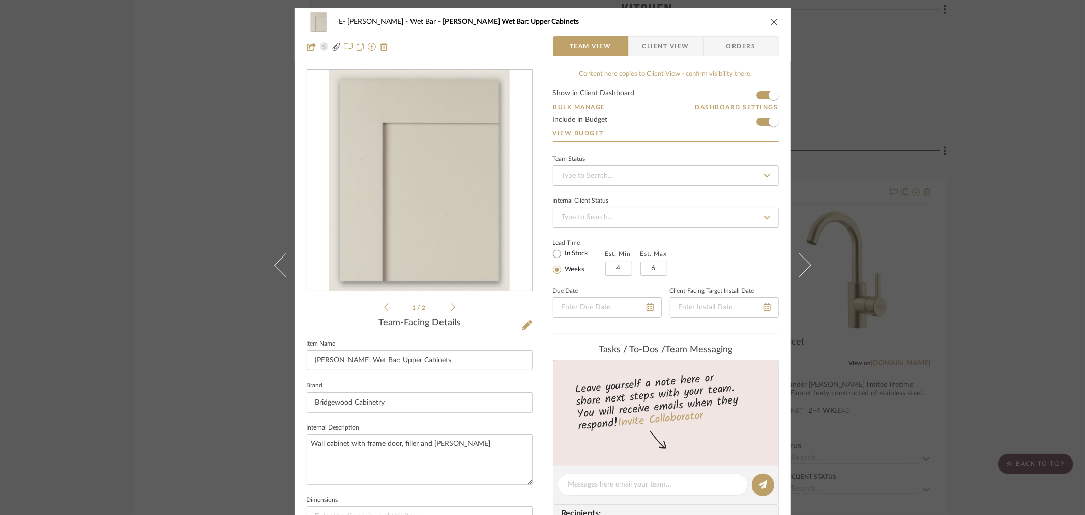
click at [770, 19] on icon "close" at bounding box center [774, 22] width 8 height 8
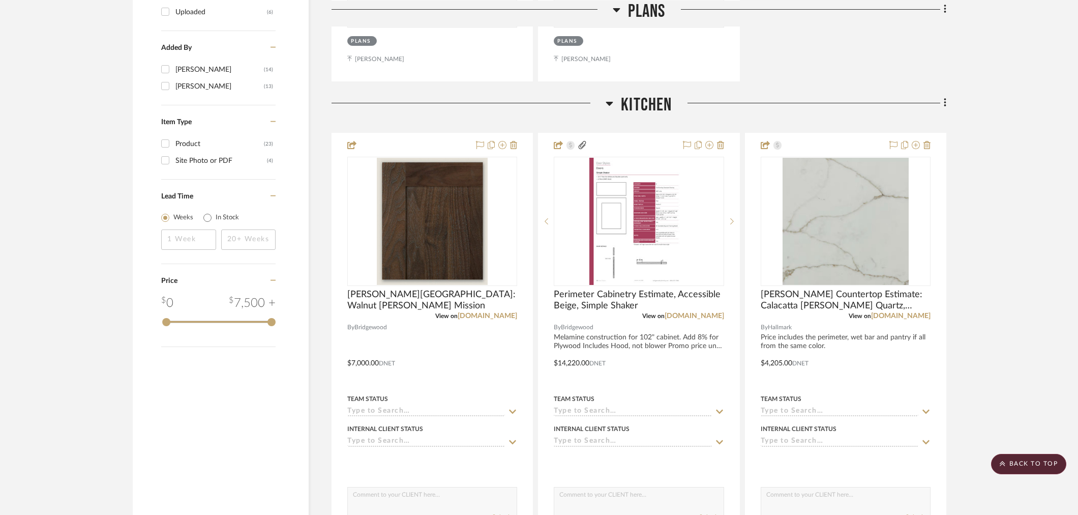
scroll to position [1073, 0]
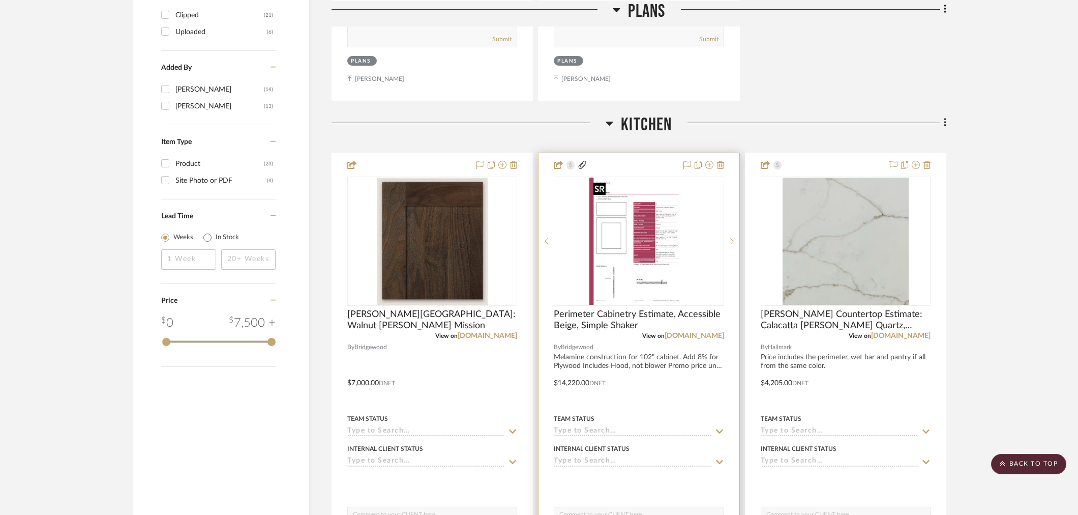
click at [612, 271] on img "0" at bounding box center [638, 240] width 99 height 127
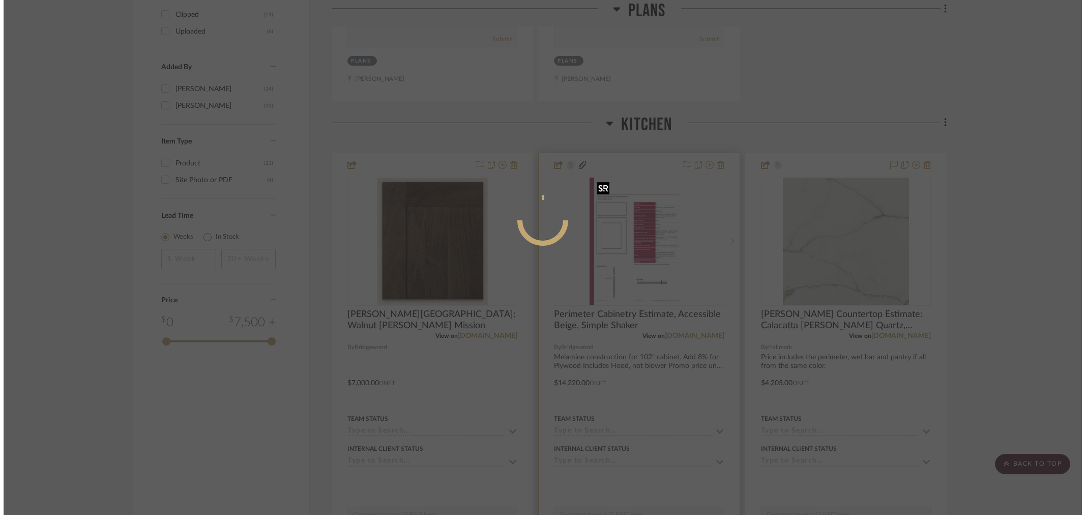
scroll to position [0, 0]
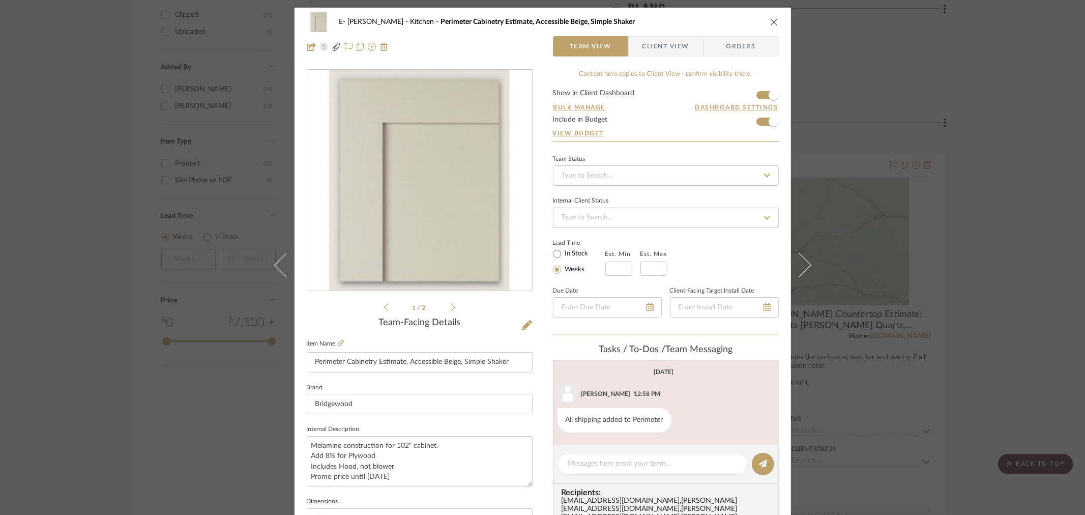
click at [384, 307] on icon at bounding box center [386, 307] width 5 height 9
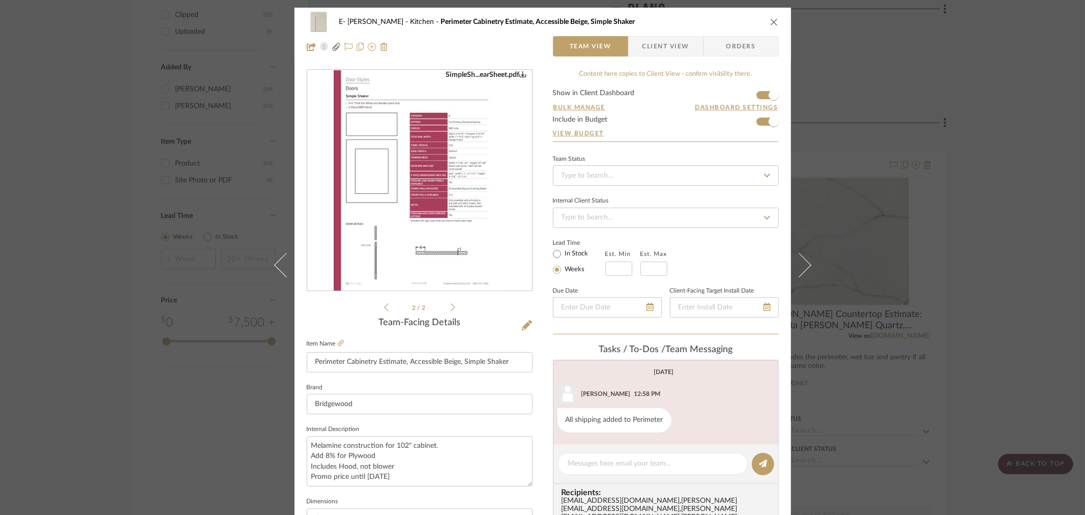
click at [451, 308] on icon at bounding box center [453, 307] width 5 height 9
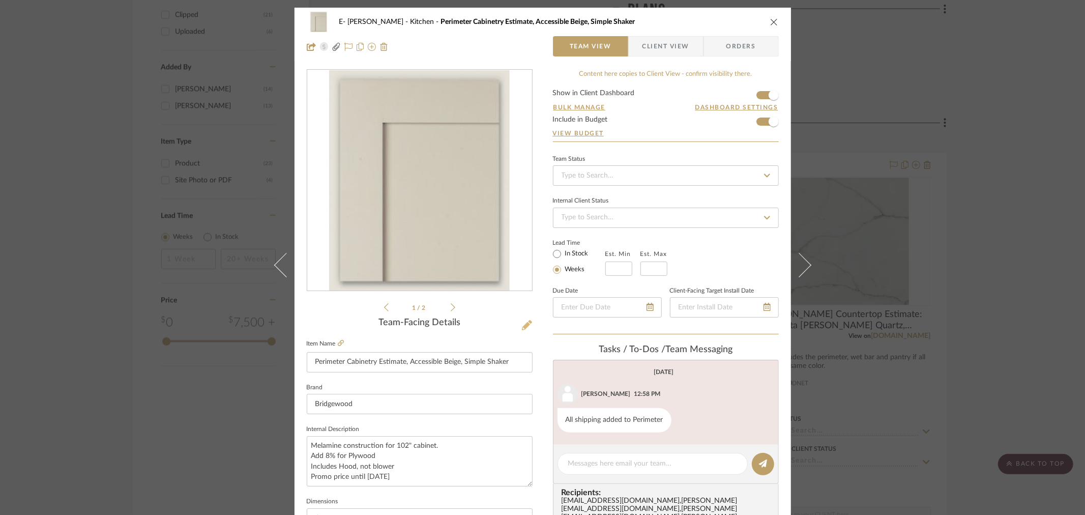
click at [522, 321] on icon at bounding box center [527, 325] width 10 height 10
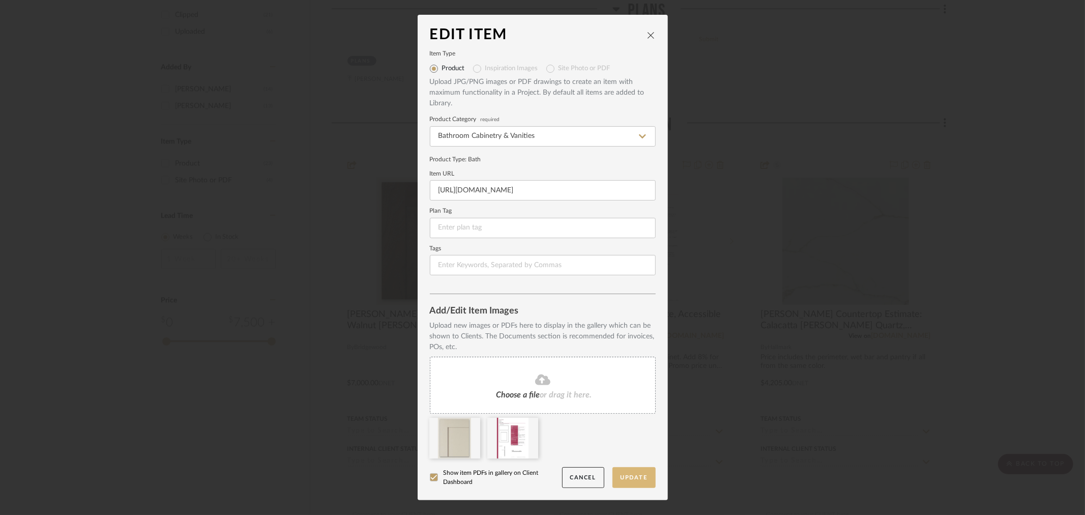
click at [614, 477] on button "Update" at bounding box center [633, 477] width 43 height 21
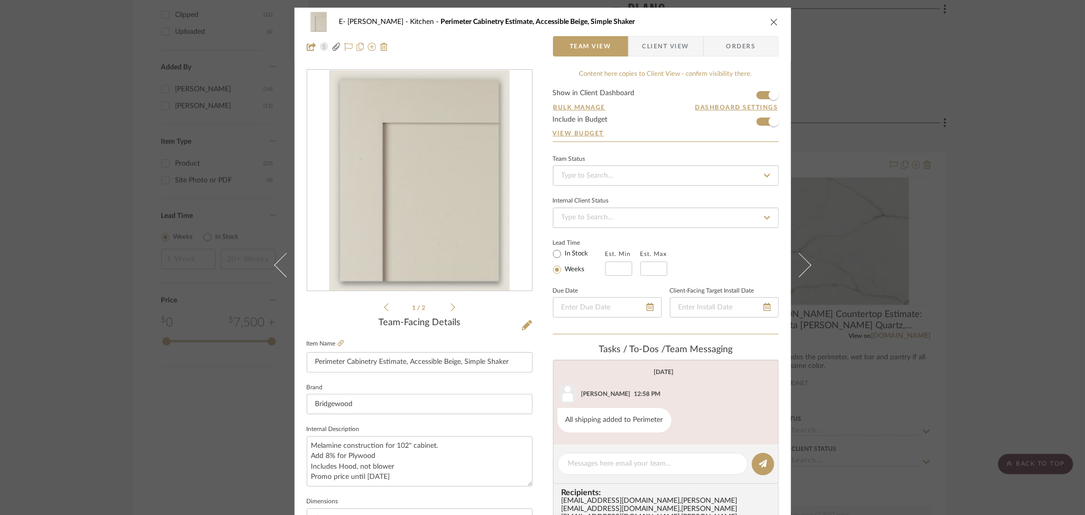
click at [770, 18] on icon "close" at bounding box center [774, 22] width 8 height 8
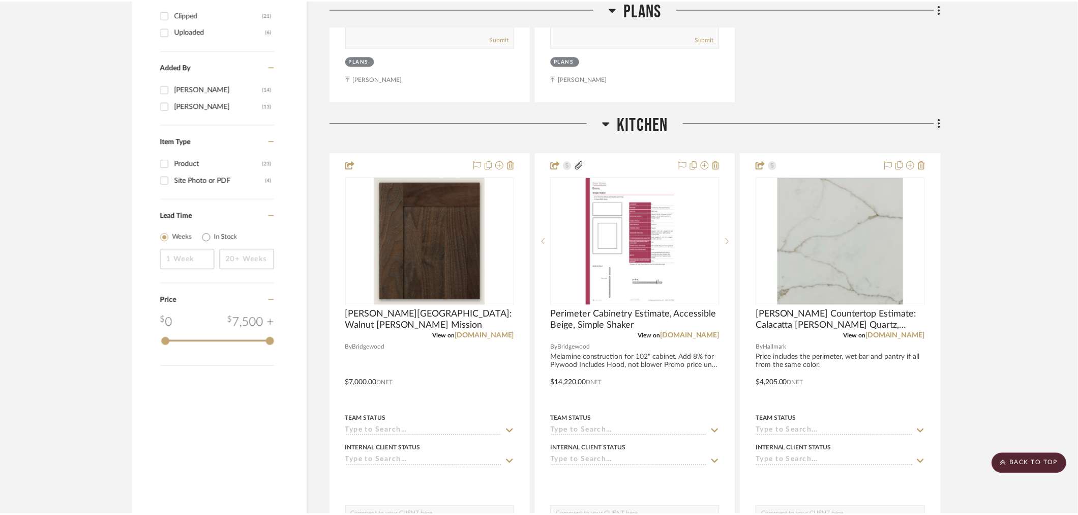
scroll to position [1073, 0]
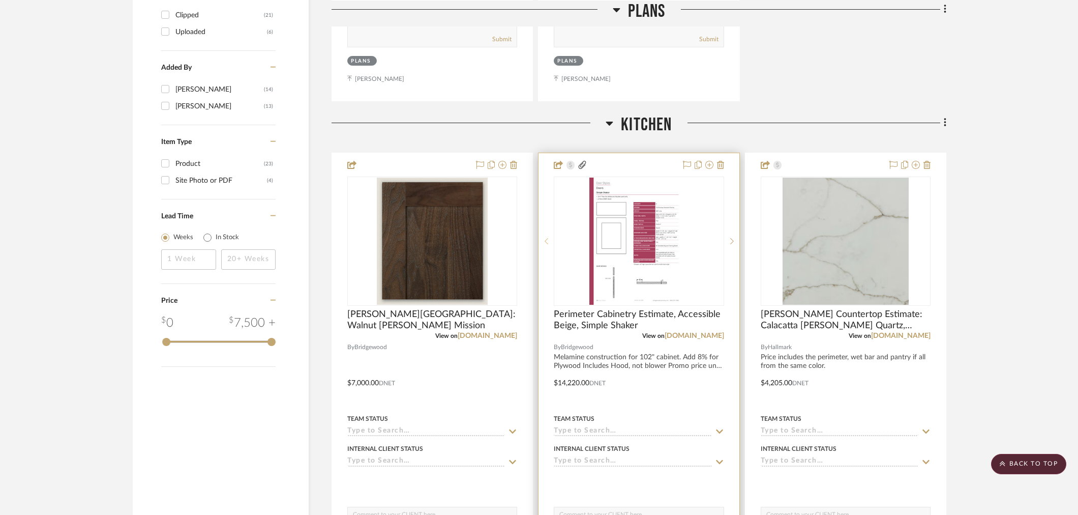
click at [547, 241] on icon at bounding box center [547, 240] width 4 height 7
click at [543, 238] on sr-prev-btn at bounding box center [545, 240] width 15 height 7
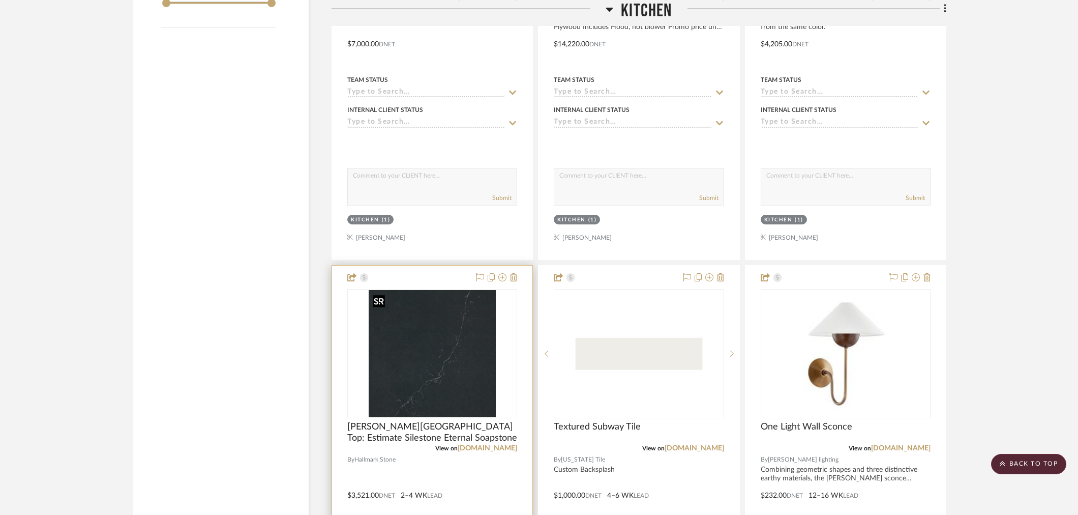
scroll to position [1356, 0]
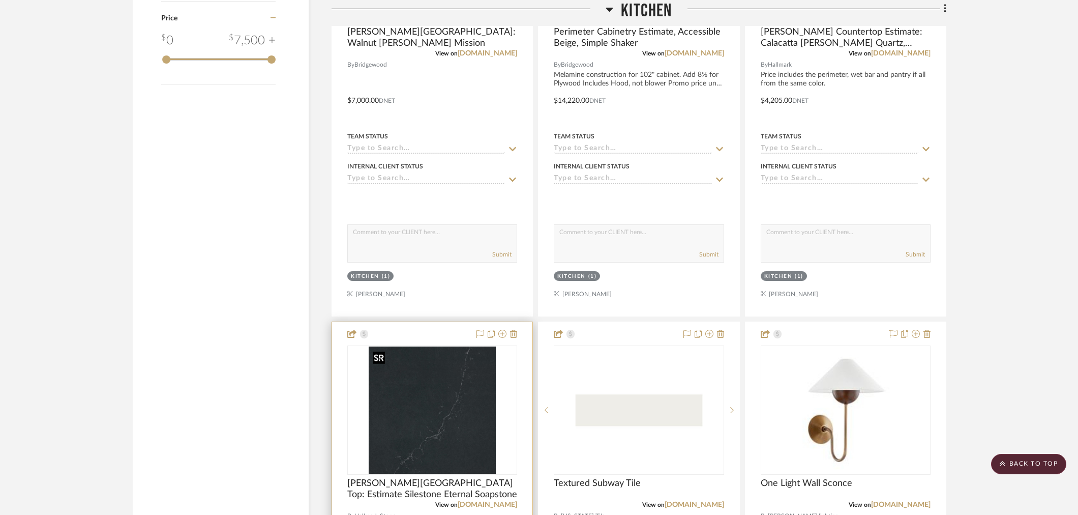
click at [447, 378] on img "0" at bounding box center [432, 409] width 127 height 127
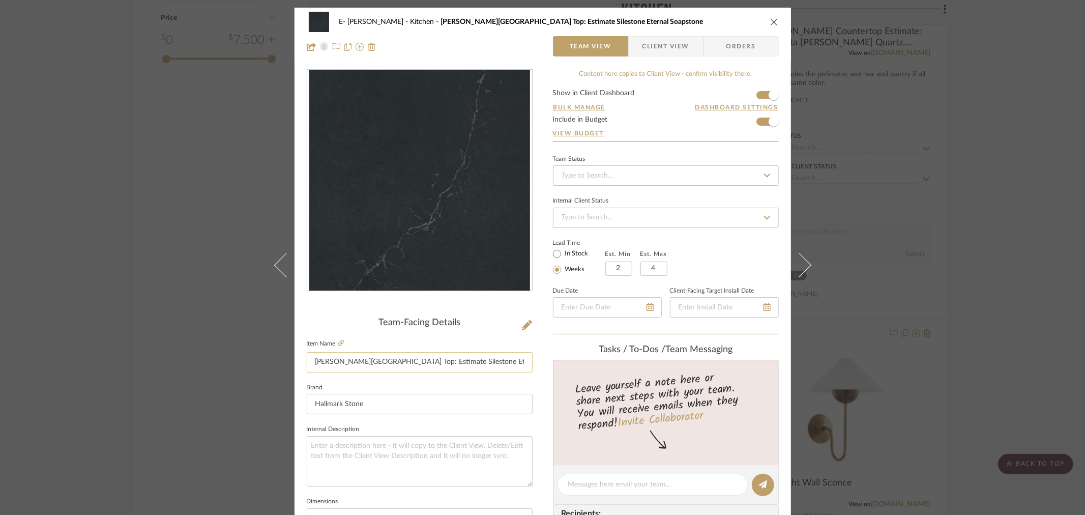
click at [443, 363] on input "[PERSON_NAME][GEOGRAPHIC_DATA] Top: Estimate Silestone Eternal Soapstone" at bounding box center [420, 362] width 226 height 20
drag, startPoint x: 399, startPoint y: 362, endPoint x: 376, endPoint y: 362, distance: 22.4
click at [376, 362] on input "[PERSON_NAME][GEOGRAPHIC_DATA] Top: Estimate Silestone Eternal Soapstone" at bounding box center [420, 362] width 226 height 20
click at [425, 207] on img "0" at bounding box center [419, 180] width 221 height 221
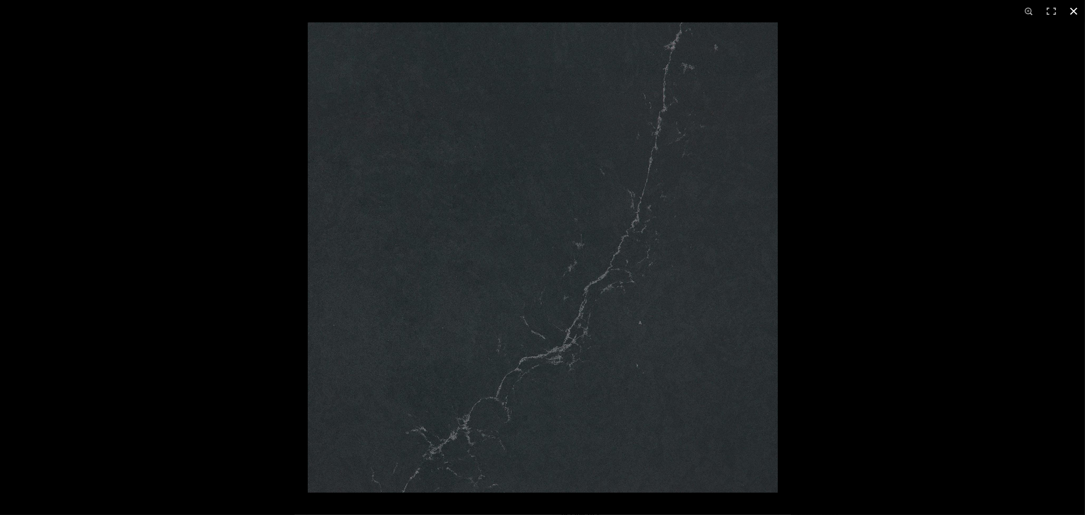
click at [885, 175] on div at bounding box center [850, 279] width 1085 height 515
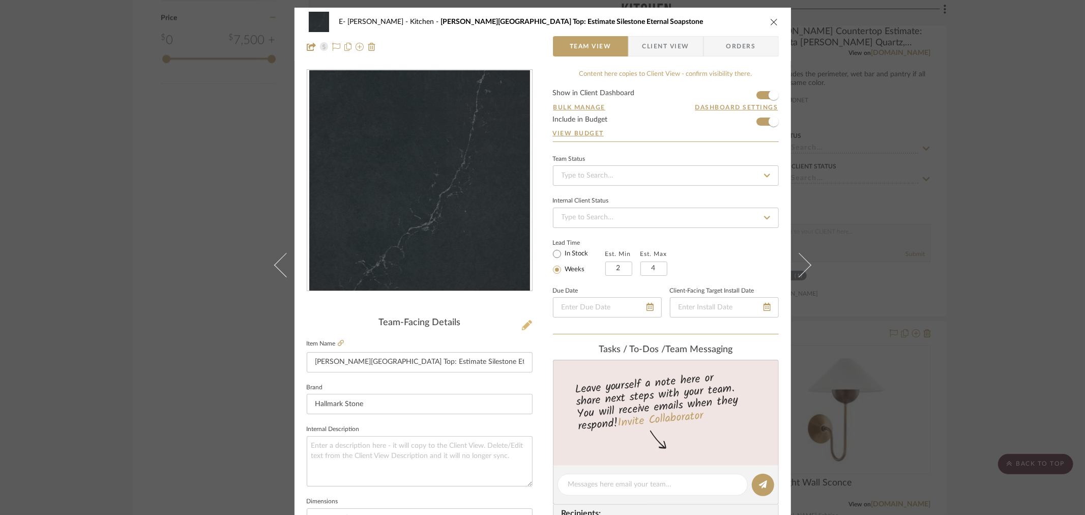
click at [522, 322] on icon at bounding box center [527, 325] width 10 height 10
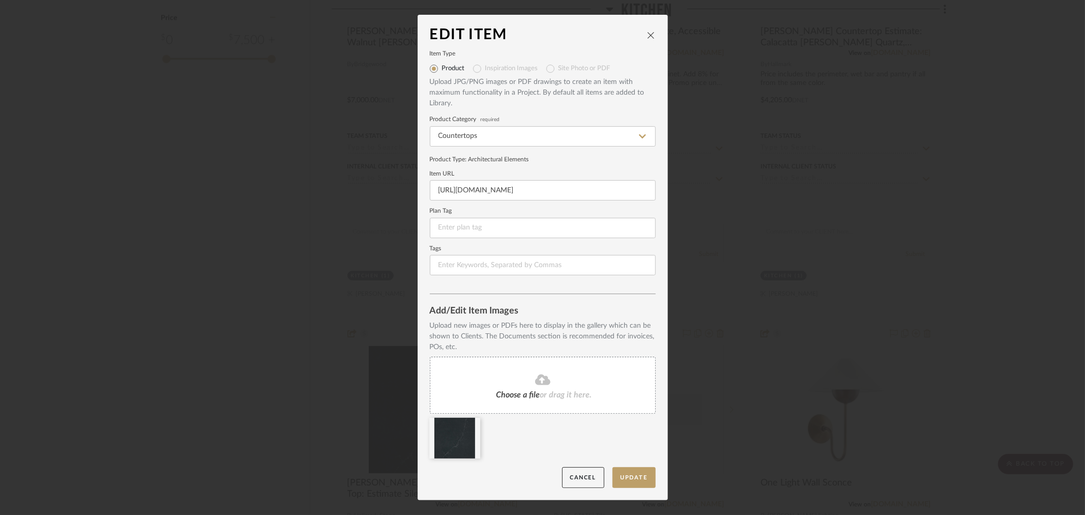
click at [525, 392] on span "Choose a file" at bounding box center [518, 395] width 44 height 8
click at [469, 421] on icon at bounding box center [472, 424] width 7 height 8
click at [641, 479] on button "Update" at bounding box center [633, 477] width 43 height 21
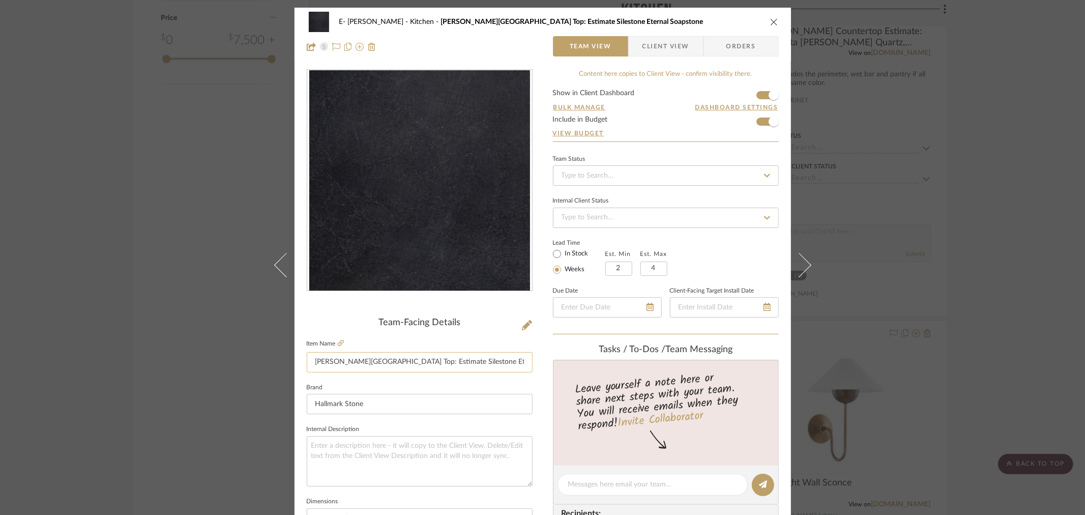
drag, startPoint x: 496, startPoint y: 364, endPoint x: 401, endPoint y: 362, distance: 95.1
click at [401, 362] on input "[PERSON_NAME][GEOGRAPHIC_DATA] Top: Estimate Silestone Eternal Soapstone" at bounding box center [420, 362] width 226 height 20
type input "[PERSON_NAME][GEOGRAPHIC_DATA] Top: Estimate Remnant of Soapstone"
click at [418, 444] on textarea at bounding box center [420, 461] width 226 height 50
click at [478, 459] on textarea "Price final only after template. Remnants have the possibility of breaking or b…" at bounding box center [420, 461] width 226 height 50
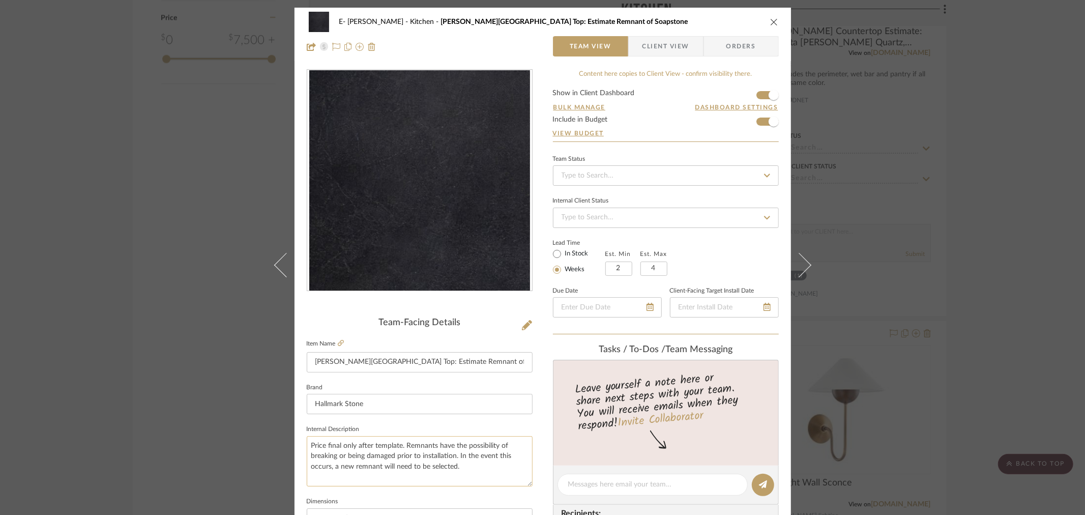
click at [466, 464] on textarea "Price final only after template. Remnants have the possibility of breaking or b…" at bounding box center [420, 461] width 226 height 50
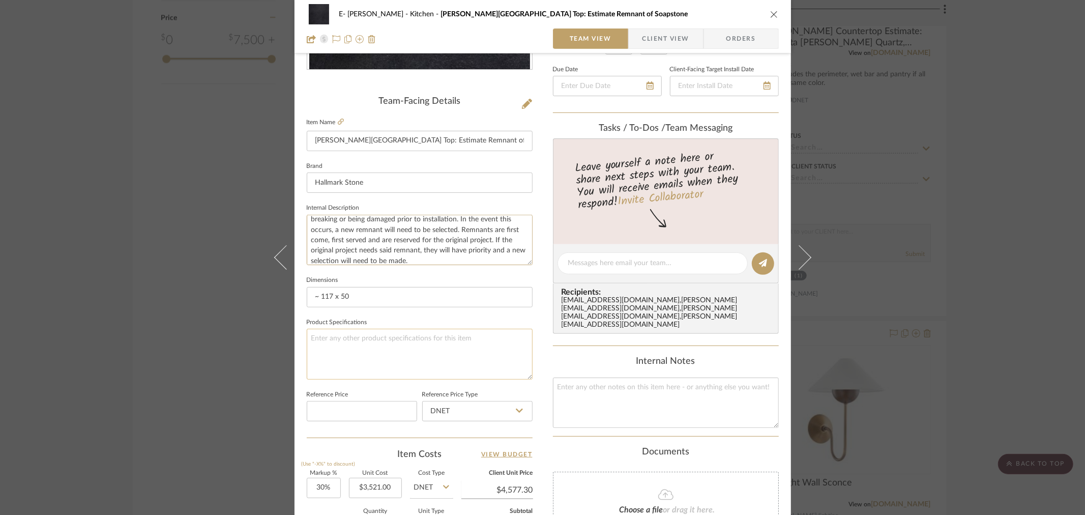
scroll to position [282, 0]
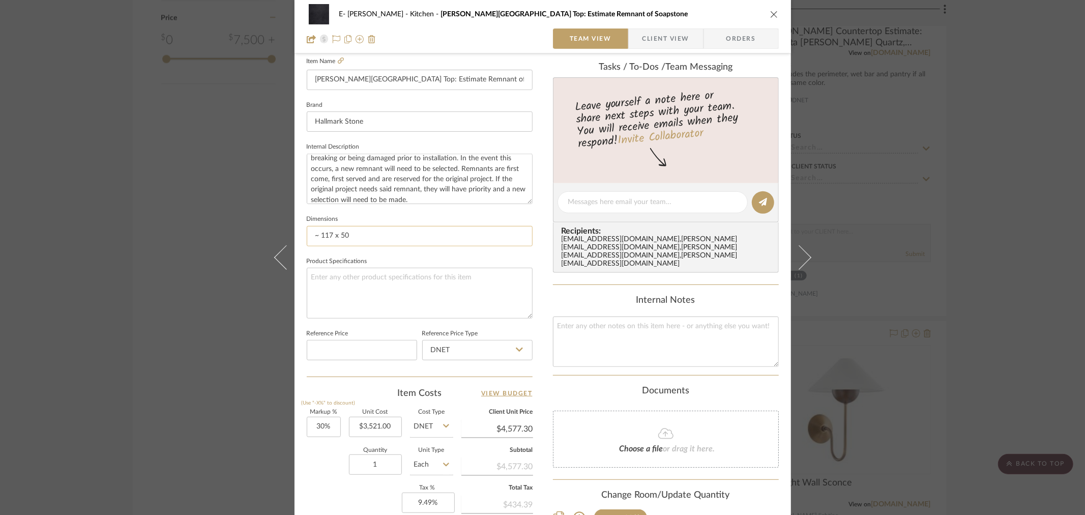
type textarea "Price final only after template. Remnants have the possibility of breaking or b…"
click at [398, 240] on input "~ 117 x 50" at bounding box center [420, 236] width 226 height 20
type input "~ 117 x 51"
click at [384, 284] on textarea at bounding box center [420, 292] width 226 height 50
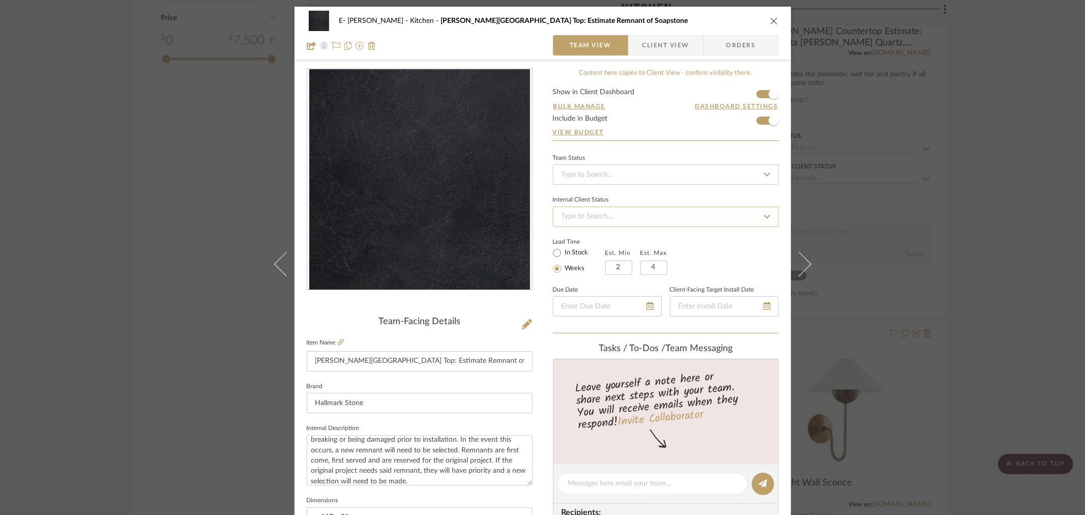
scroll to position [0, 0]
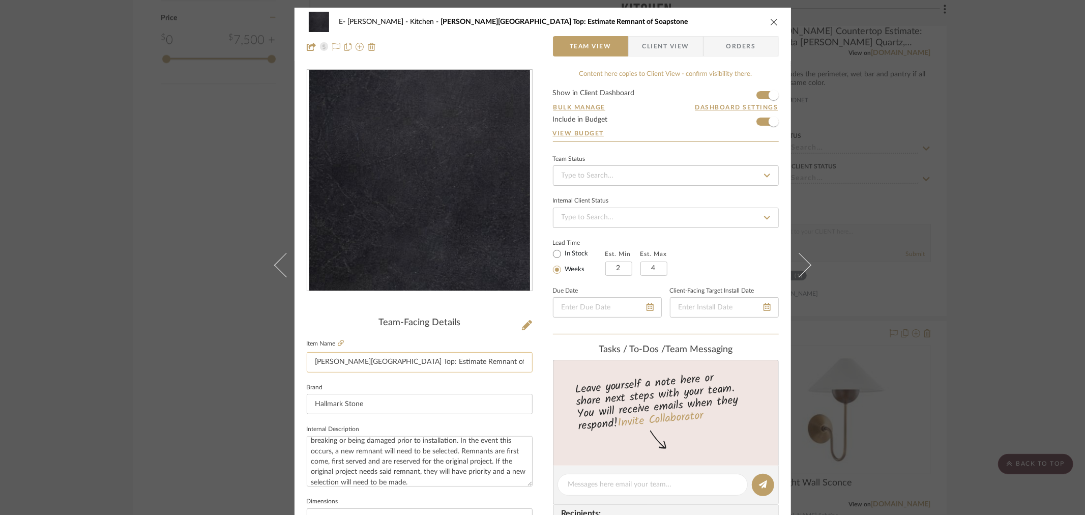
click at [483, 358] on input "[PERSON_NAME][GEOGRAPHIC_DATA] Top: Estimate Remnant of Soapstone" at bounding box center [420, 362] width 226 height 20
click at [399, 441] on textarea "Price final only after template. Remnants have the possibility of breaking or b…" at bounding box center [420, 461] width 226 height 50
click at [403, 441] on textarea "Price final only after template. Remnants have the possibility of breaking or b…" at bounding box center [420, 461] width 226 height 50
type textarea "Price final only after template. Remnants have the possibility of breaking or b…"
click at [692, 51] on span "Client View" at bounding box center [665, 46] width 74 height 20
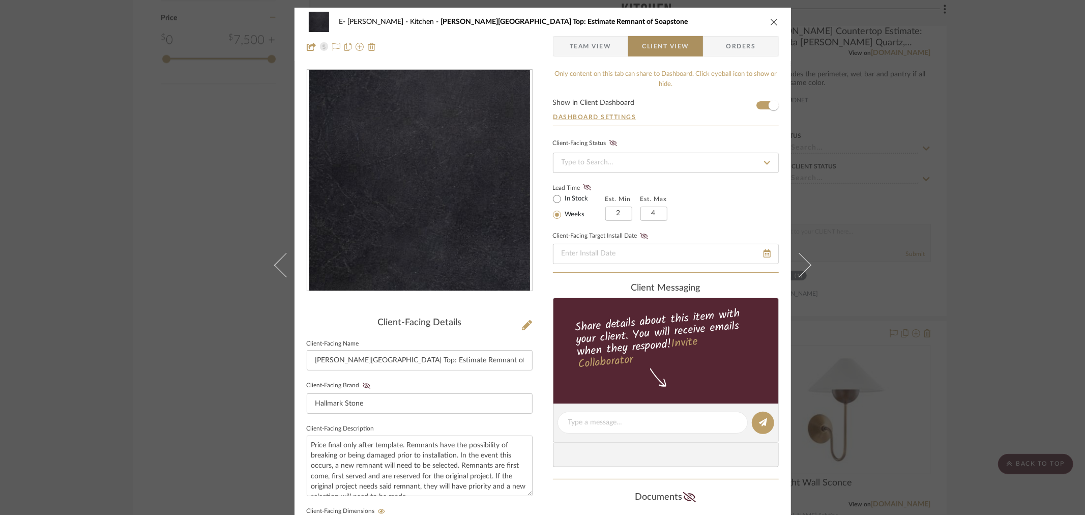
type textarea "Price final only after template. Remnants have the possibility of breaking or b…"
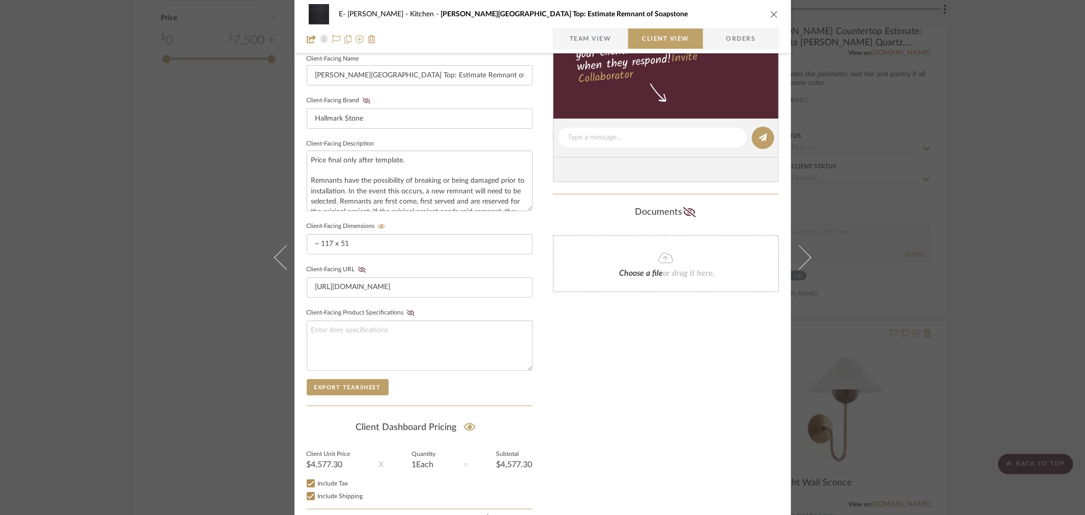
scroll to position [340, 0]
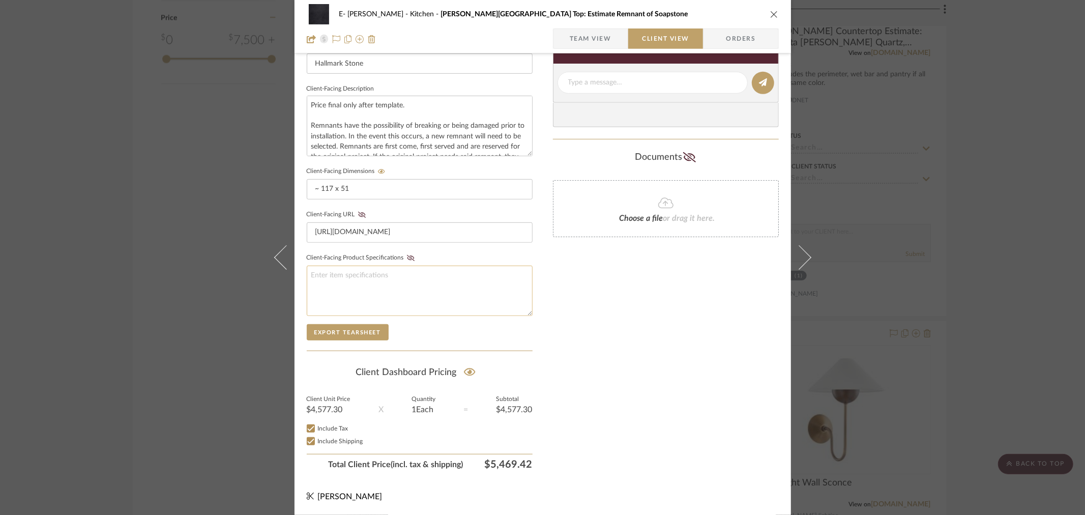
click at [374, 277] on textarea at bounding box center [420, 290] width 226 height 50
paste textarea "Slab ID: 383840"
type textarea "Slab ID: 383840"
click at [505, 235] on input "[URL][DOMAIN_NAME]" at bounding box center [420, 232] width 226 height 20
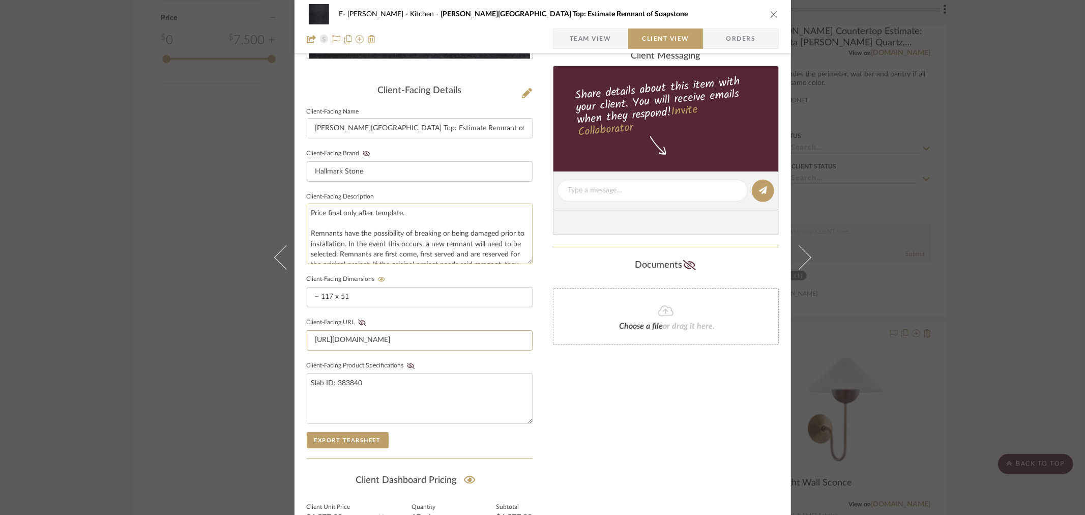
scroll to position [227, 0]
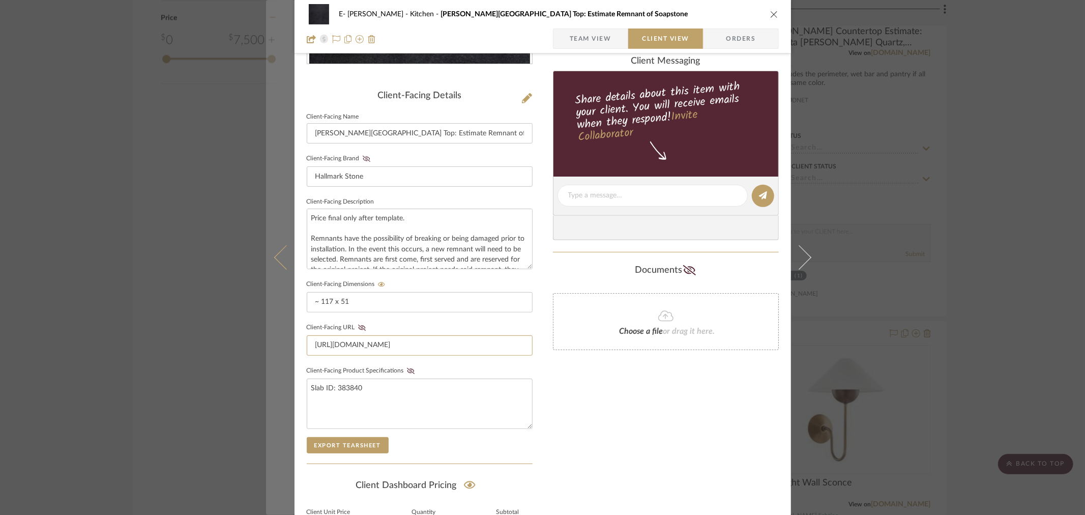
drag, startPoint x: 485, startPoint y: 340, endPoint x: 281, endPoint y: 342, distance: 203.9
click at [282, 342] on mat-dialog-content "E- [PERSON_NAME] Kitchen [PERSON_NAME][GEOGRAPHIC_DATA] Top: Estimate Remnant o…" at bounding box center [542, 204] width 553 height 847
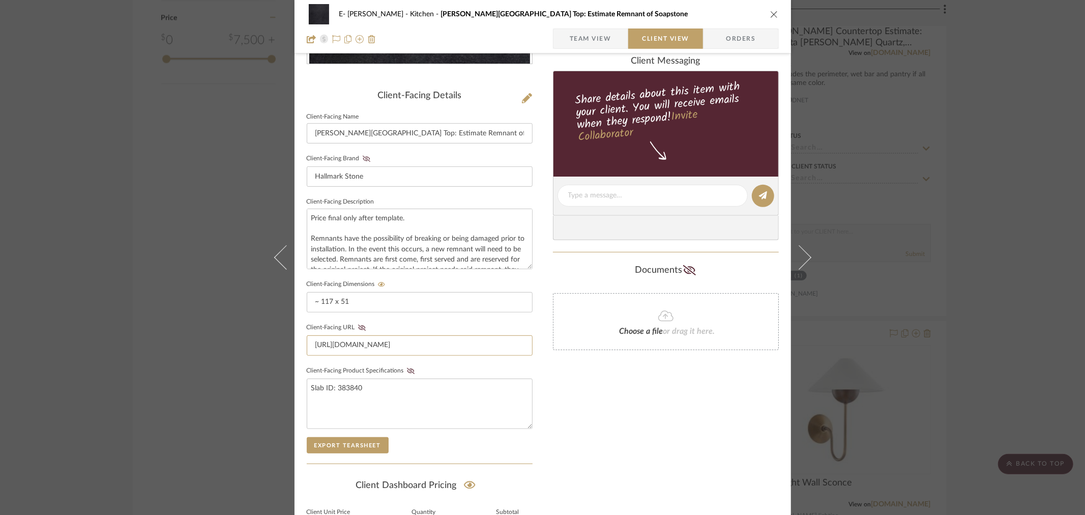
paste input "[DOMAIN_NAME][URL]"
type input "[URL][DOMAIN_NAME]"
click at [651, 397] on div "Only content on this tab can share to Dashboard. Click eyeball icon to show or …" at bounding box center [666, 214] width 226 height 744
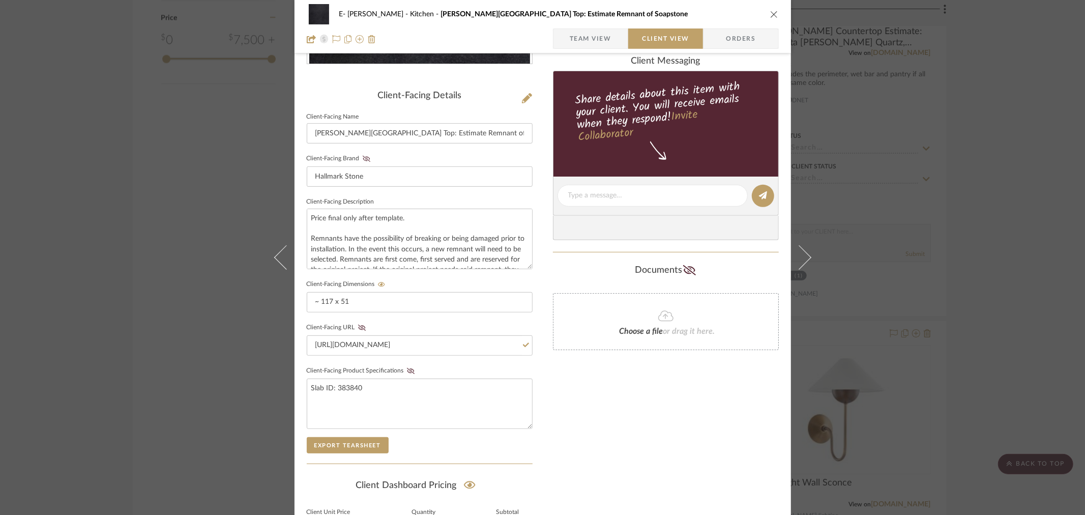
click at [770, 12] on icon "close" at bounding box center [774, 14] width 8 height 8
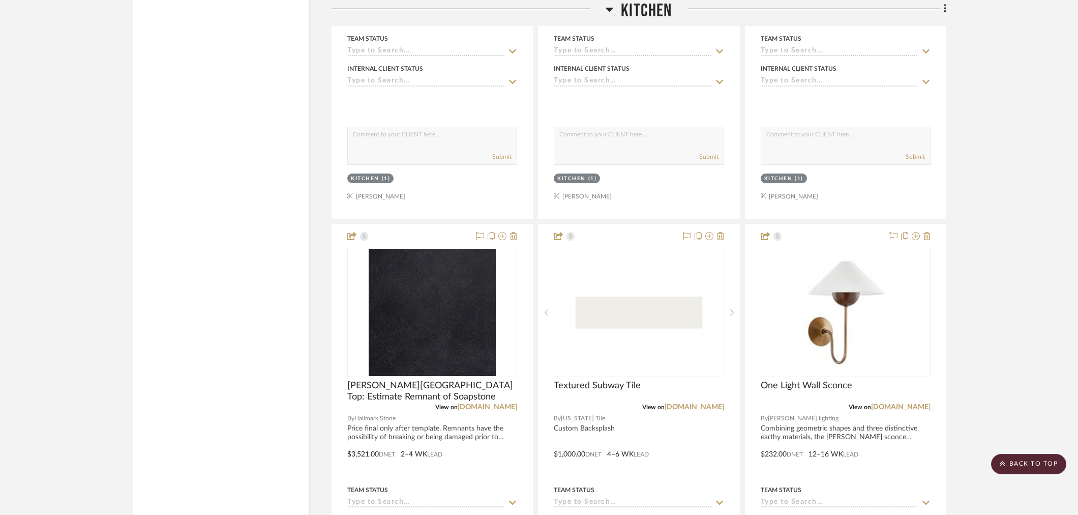
scroll to position [1412, 0]
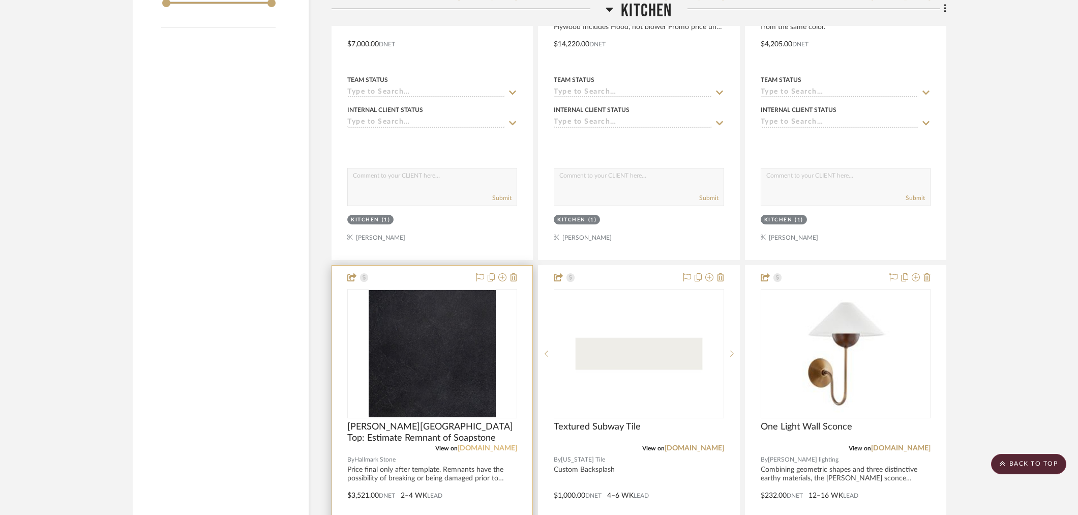
click at [458, 446] on link "[DOMAIN_NAME]" at bounding box center [487, 447] width 59 height 7
click at [458, 340] on img "0" at bounding box center [432, 353] width 127 height 127
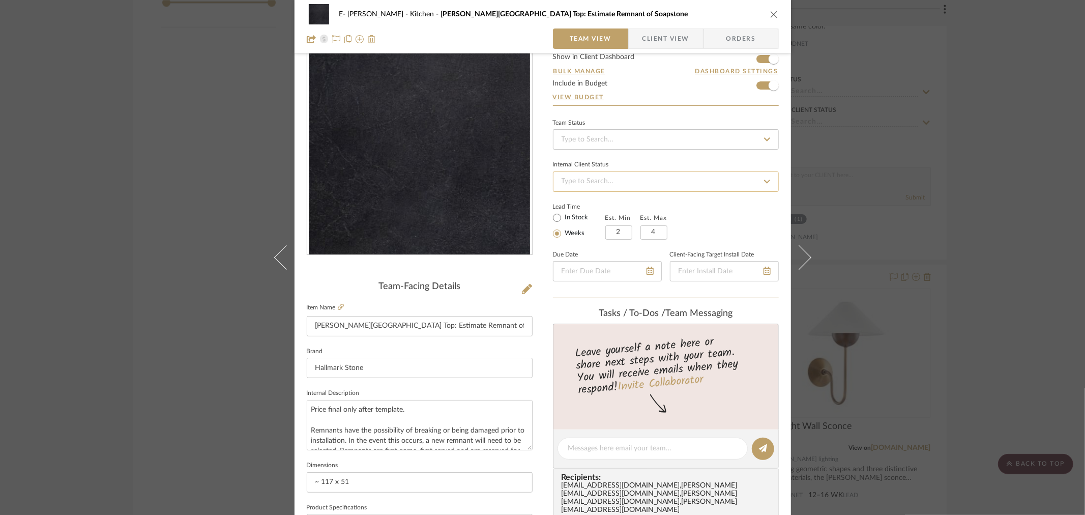
scroll to position [0, 0]
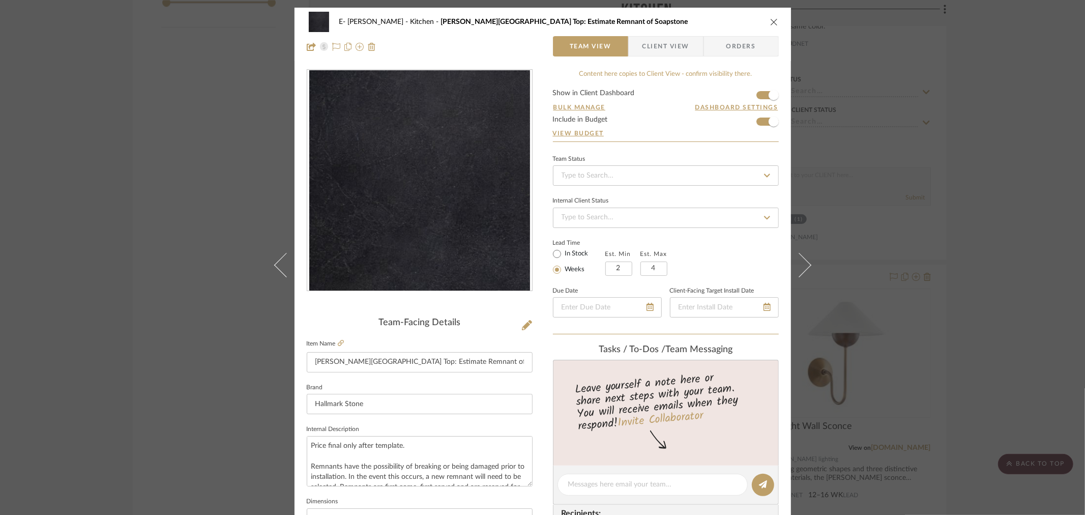
click at [660, 45] on span "Client View" at bounding box center [665, 46] width 47 height 20
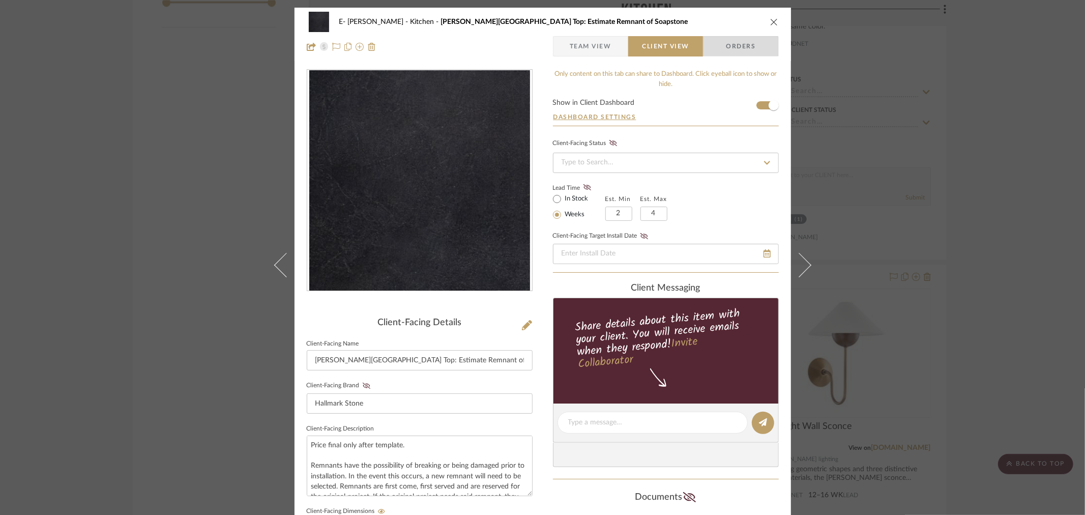
click at [729, 47] on span "Orders" at bounding box center [740, 46] width 52 height 20
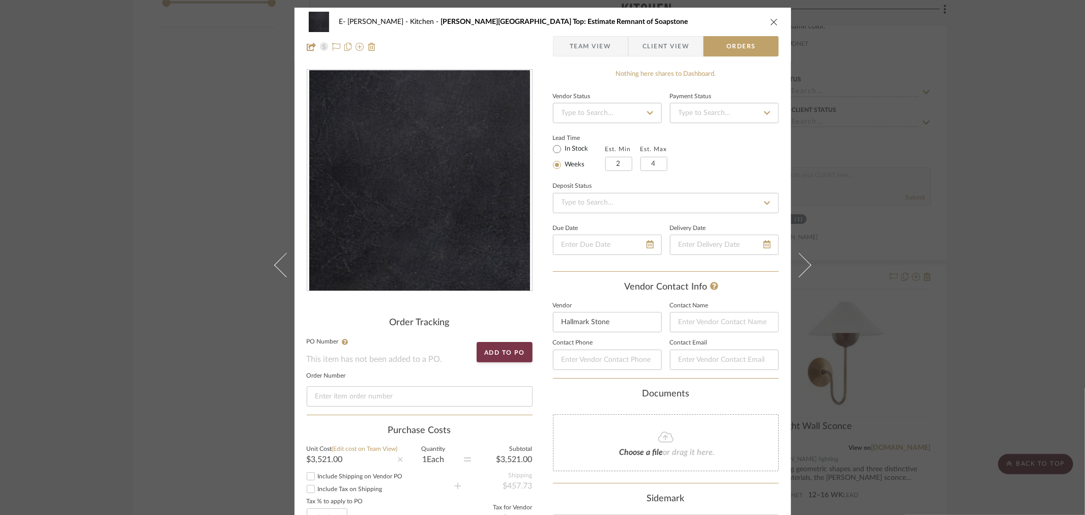
click at [576, 50] on span "Team View" at bounding box center [590, 46] width 42 height 20
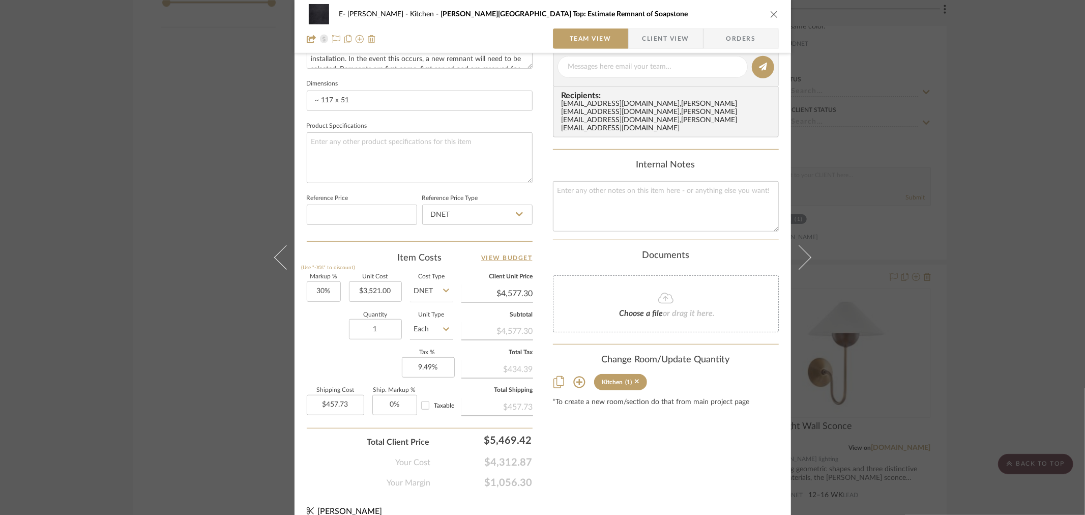
scroll to position [431, 0]
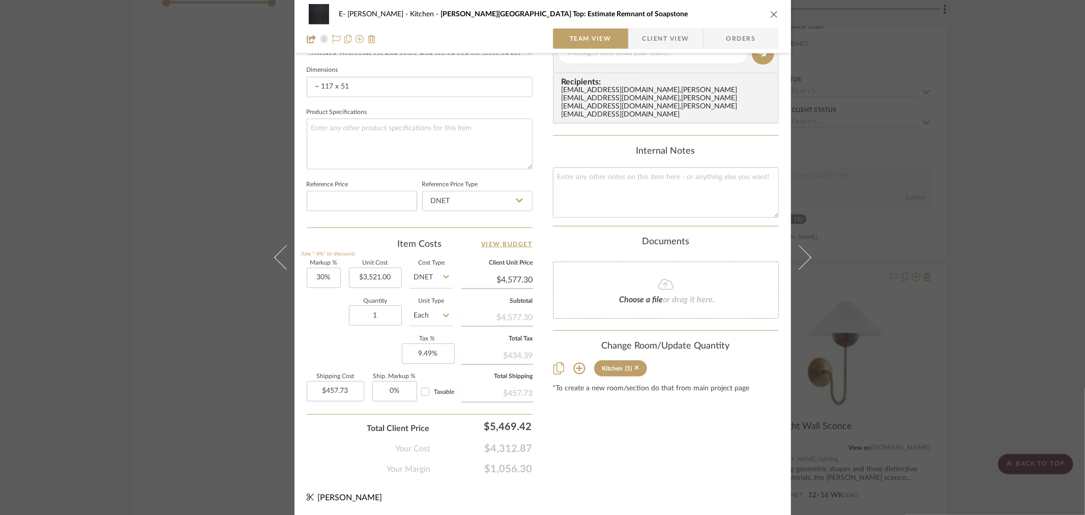
click at [770, 16] on icon "close" at bounding box center [774, 14] width 8 height 8
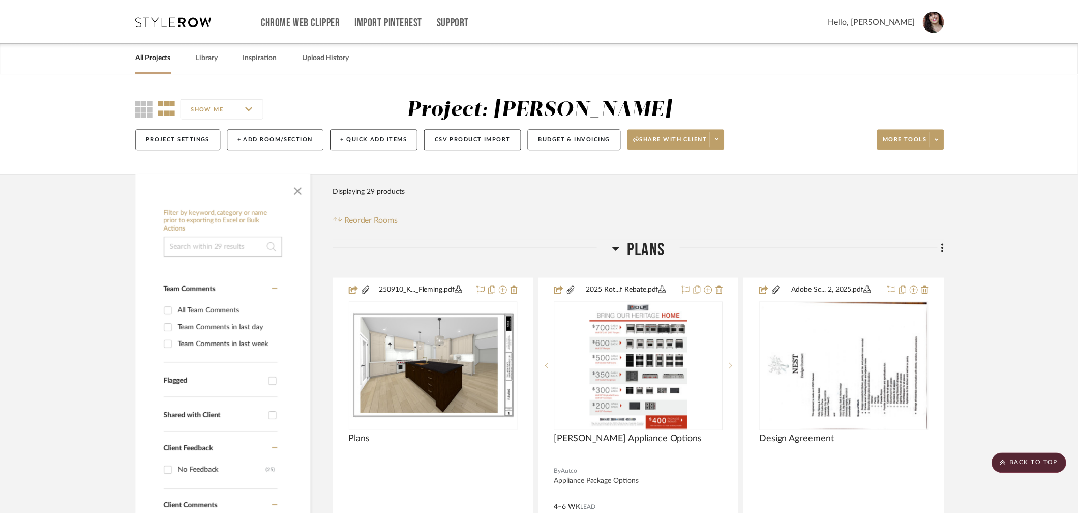
scroll to position [1412, 0]
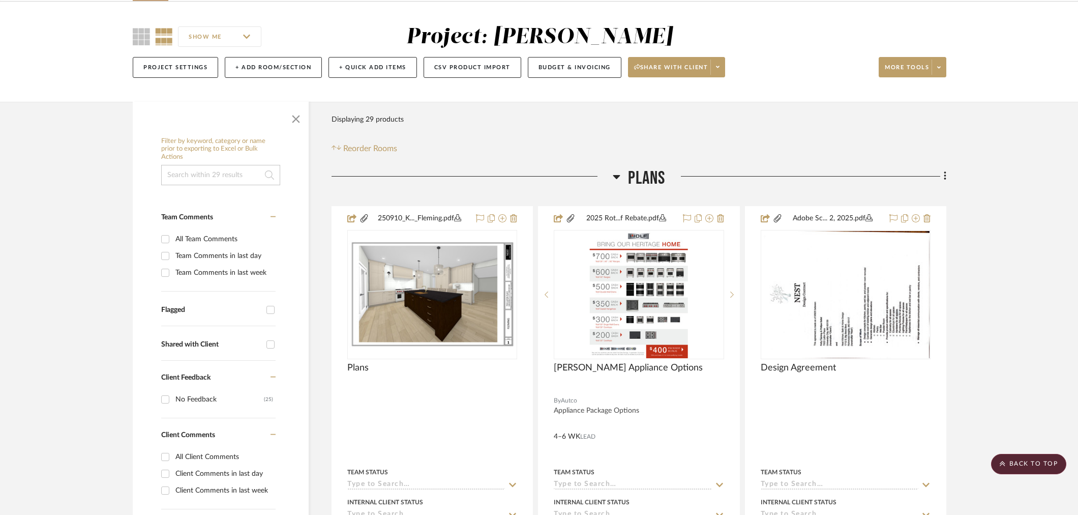
scroll to position [0, 0]
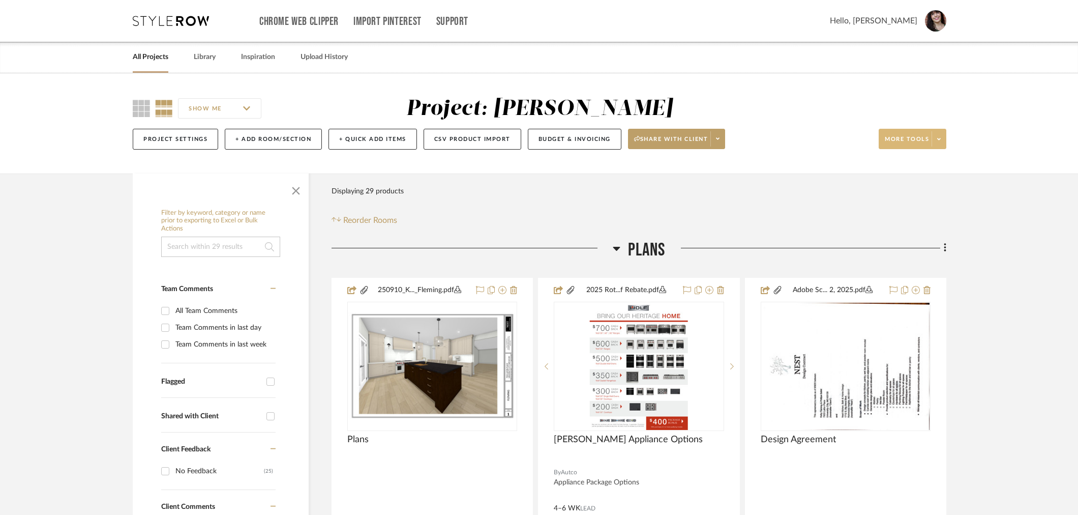
click at [944, 139] on span at bounding box center [939, 138] width 14 height 15
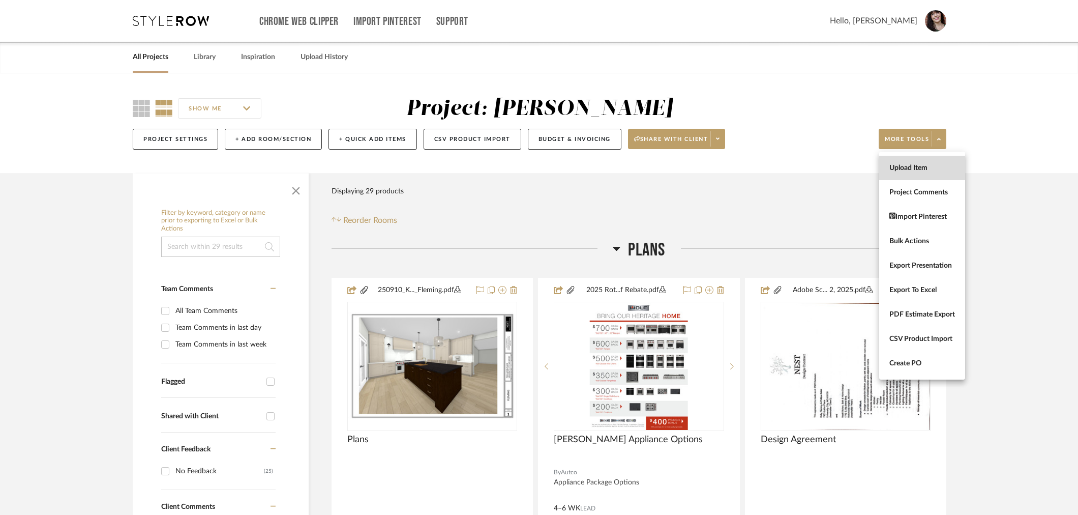
click at [924, 173] on button "Upload Item" at bounding box center [922, 168] width 86 height 24
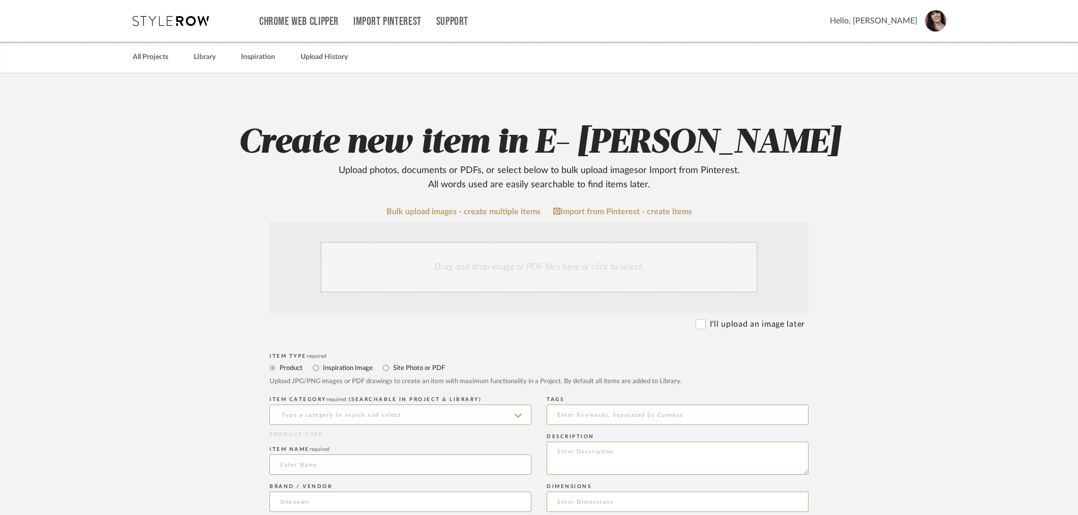
click at [401, 258] on div "Drag and drop image or PDF files here or click to select." at bounding box center [538, 267] width 437 height 51
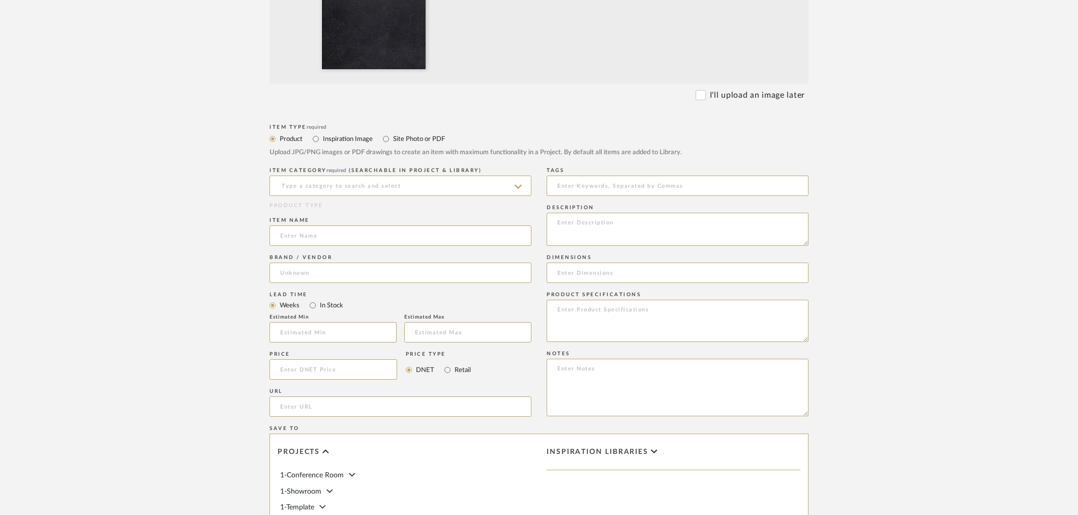
scroll to position [339, 0]
click at [364, 182] on input at bounding box center [400, 184] width 262 height 20
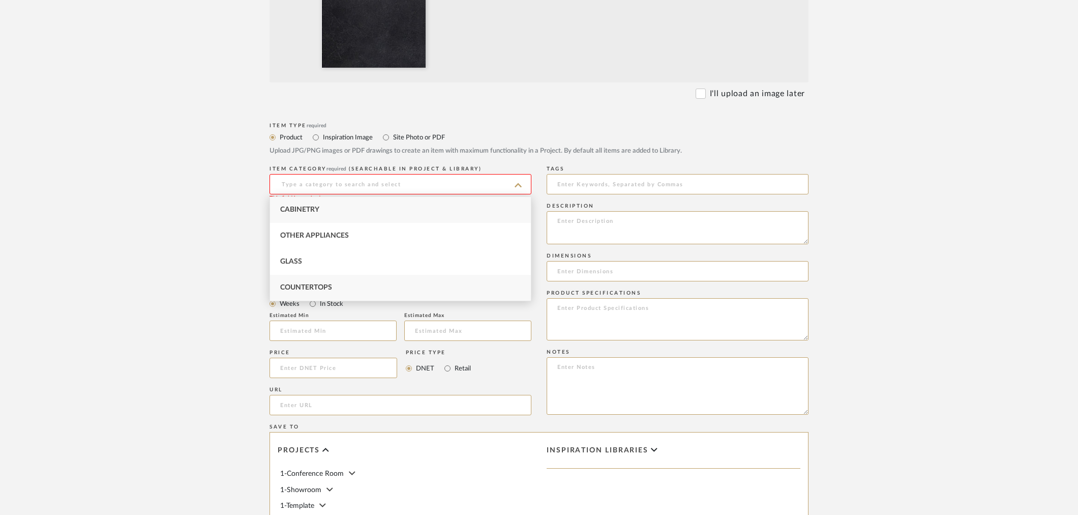
click at [323, 279] on div "Countertops" at bounding box center [400, 288] width 261 height 26
type input "Countertops"
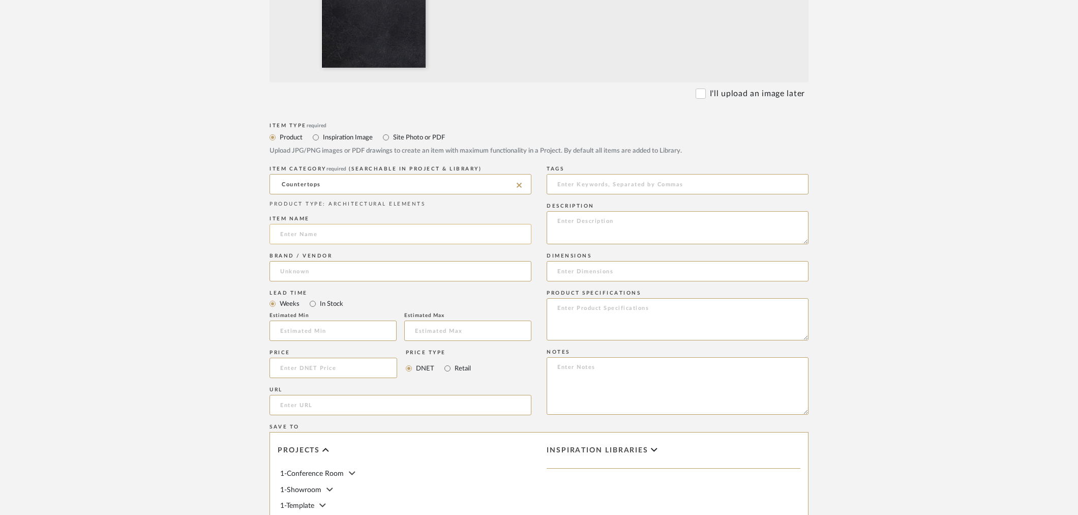
click at [321, 231] on input at bounding box center [400, 234] width 262 height 20
type input "[PERSON_NAME] Wet Bar: Estimate Only Remnant"
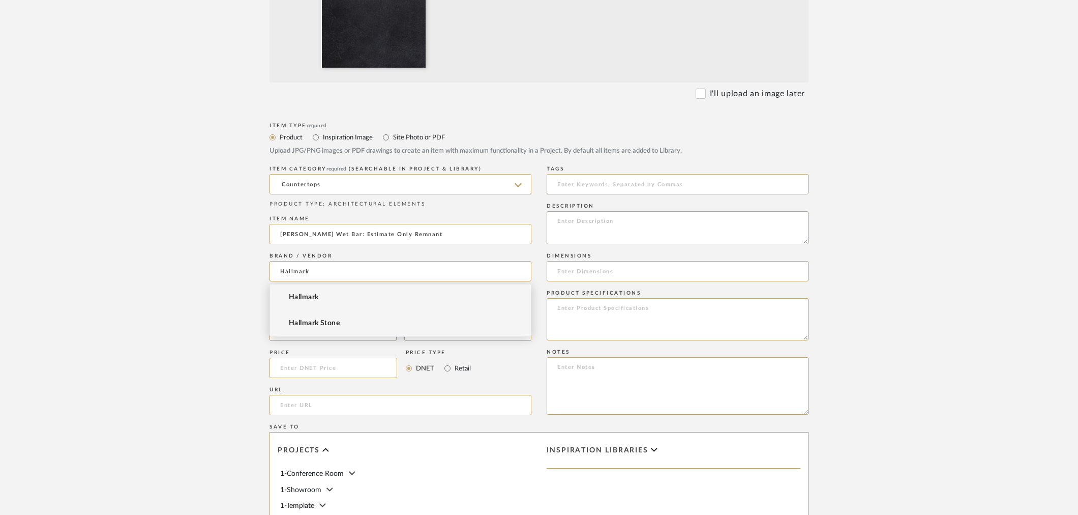
click at [331, 319] on span "Hallmark Stone" at bounding box center [314, 323] width 51 height 9
type input "Hallmark Stone"
click at [320, 327] on input at bounding box center [332, 330] width 127 height 20
type input "1"
type input "2"
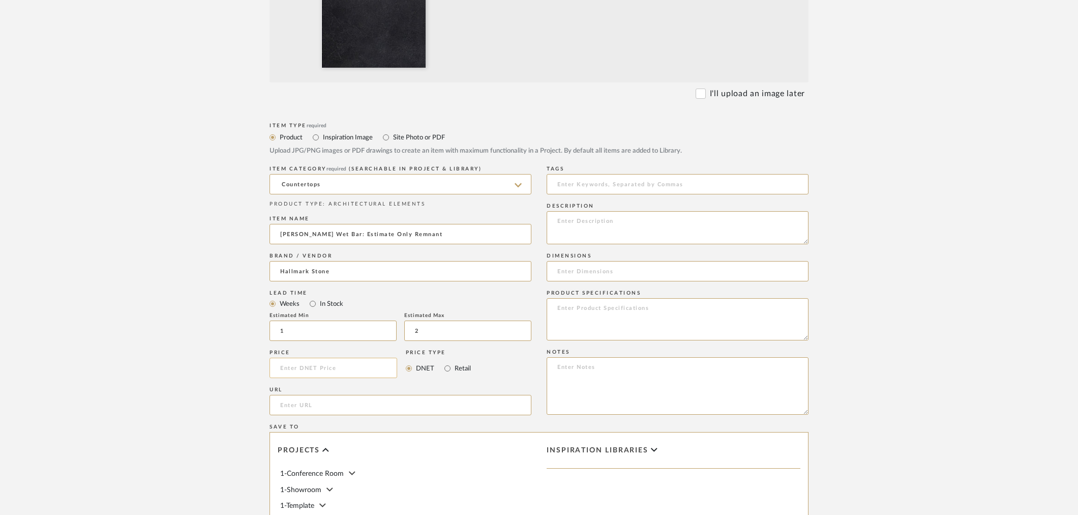
click at [315, 368] on input at bounding box center [333, 367] width 128 height 20
type input "$750.00"
click at [373, 404] on input "url" at bounding box center [400, 405] width 262 height 20
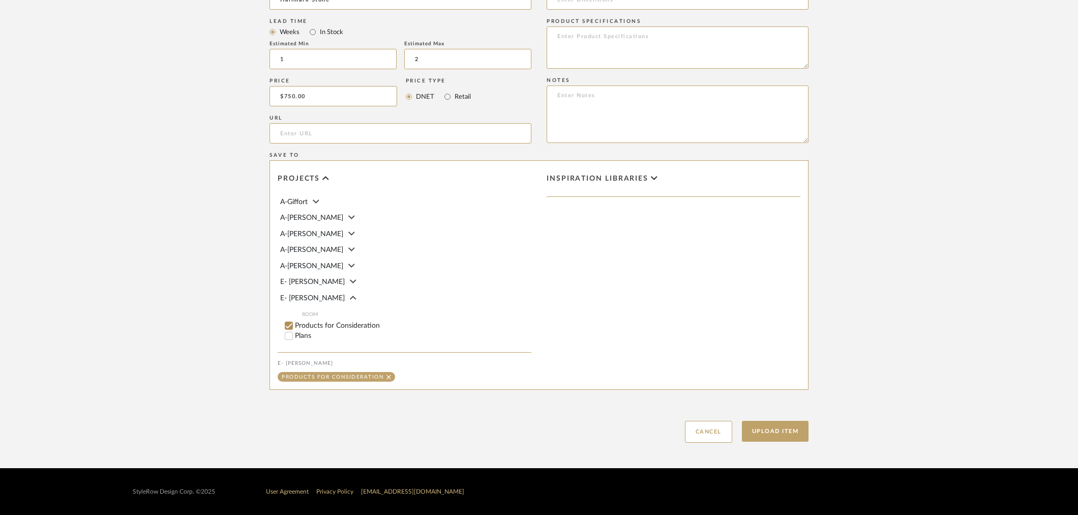
scroll to position [169, 0]
click at [285, 331] on input "Wet Bar" at bounding box center [289, 331] width 10 height 10
checkbox input "false"
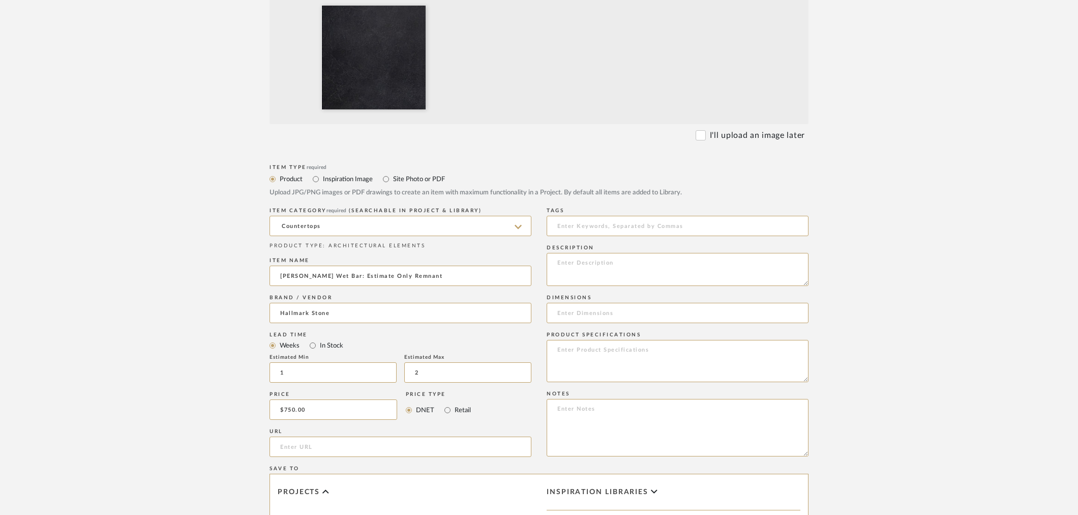
scroll to position [272, 0]
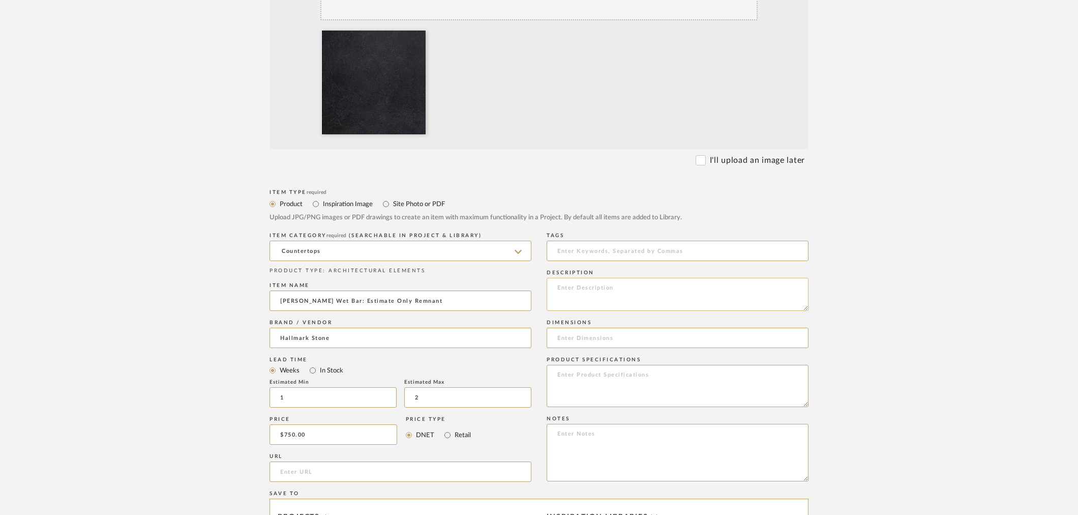
click at [615, 297] on textarea at bounding box center [678, 294] width 262 height 33
type textarea "PRICE TBD, waiting on vendor"
type input "56x25.5"
click at [557, 373] on textarea "Remnant Pricing Only" at bounding box center [678, 386] width 262 height 42
type textarea "Natural Stone Remnant Pricing Only"
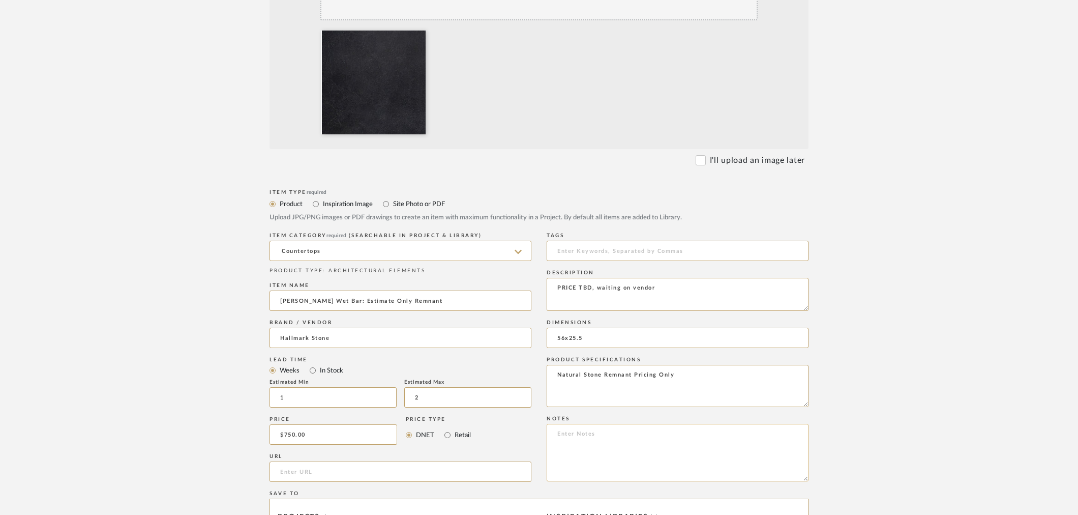
click at [624, 444] on textarea at bounding box center [678, 452] width 262 height 57
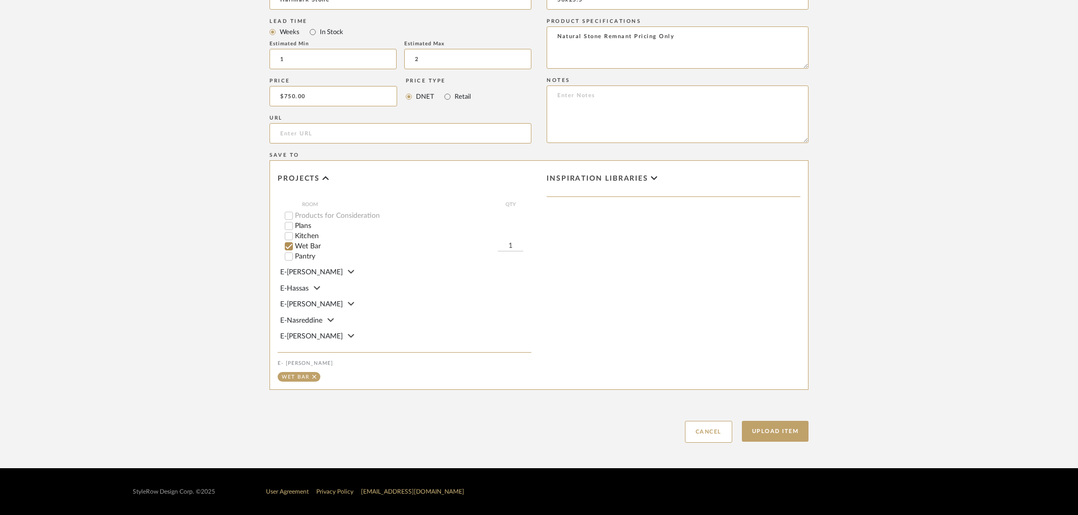
scroll to position [611, 0]
click at [787, 430] on button "Upload Item" at bounding box center [775, 431] width 67 height 21
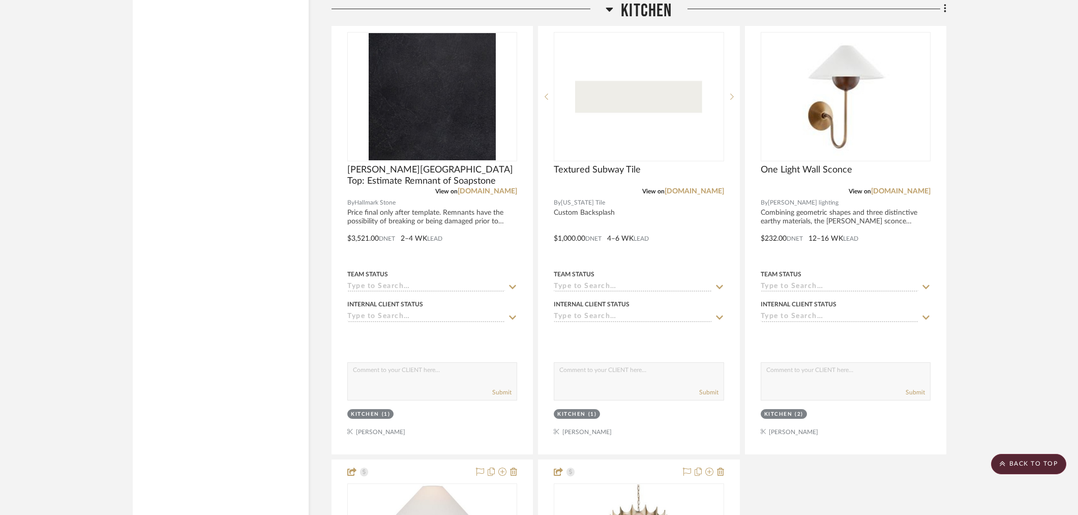
scroll to position [1664, 0]
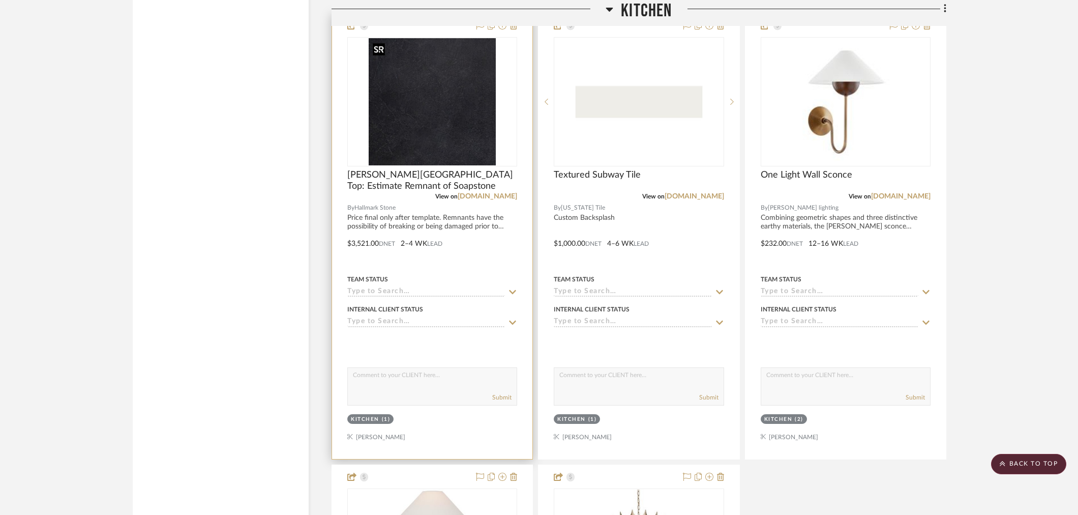
click at [0, 0] on img at bounding box center [0, 0] width 0 height 0
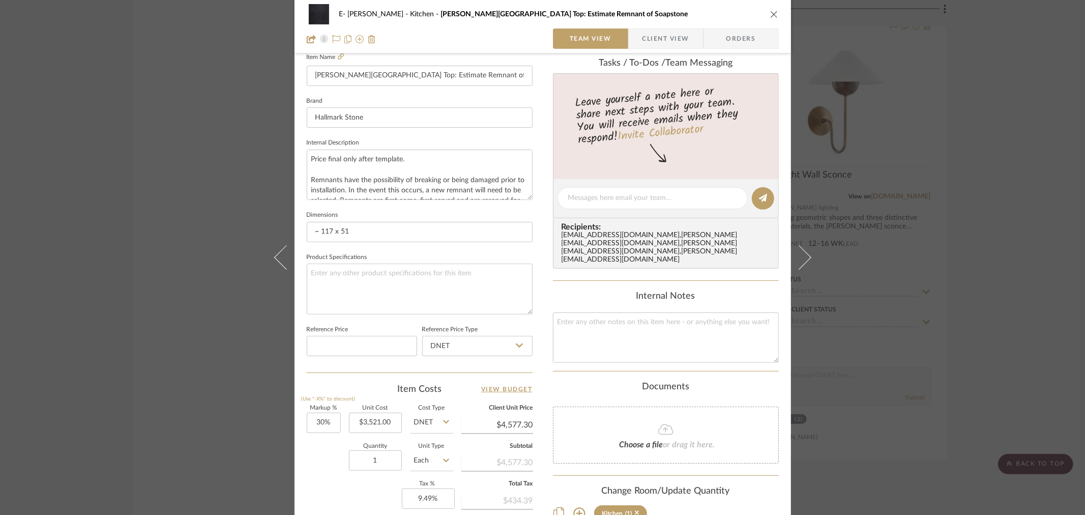
scroll to position [282, 0]
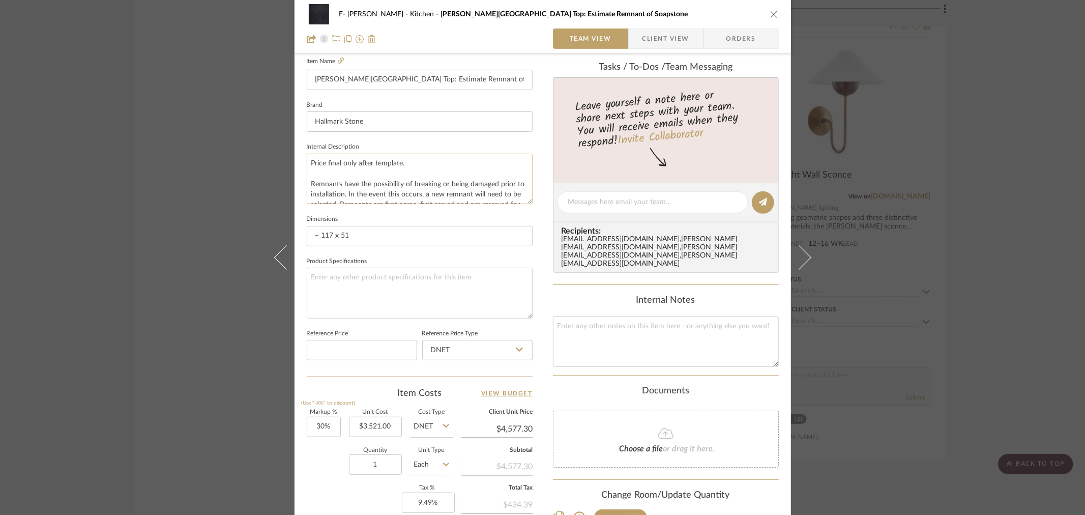
click at [310, 158] on textarea "Price final only after template. Remnants have the possibility of breaking or b…" at bounding box center [420, 179] width 226 height 50
drag, startPoint x: 306, startPoint y: 160, endPoint x: 560, endPoint y: 245, distance: 267.6
click at [560, 245] on div "E- [PERSON_NAME] Kitchen [PERSON_NAME][GEOGRAPHIC_DATA] Top: Estimate Remnant o…" at bounding box center [542, 194] width 496 height 939
click at [1009, 99] on div "E- [PERSON_NAME] Kitchen [PERSON_NAME][GEOGRAPHIC_DATA] Top: Estimate Remnant o…" at bounding box center [542, 257] width 1085 height 515
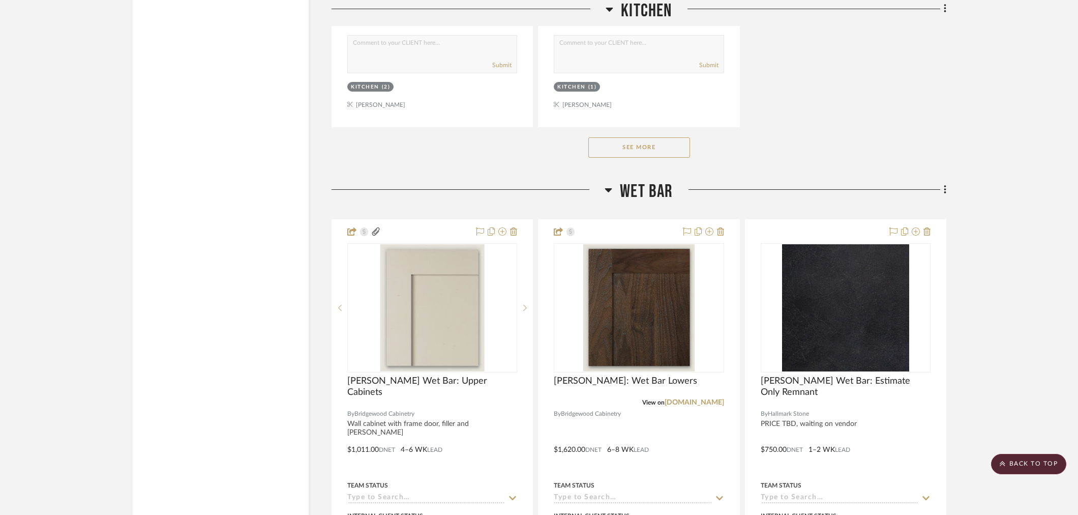
scroll to position [2454, 0]
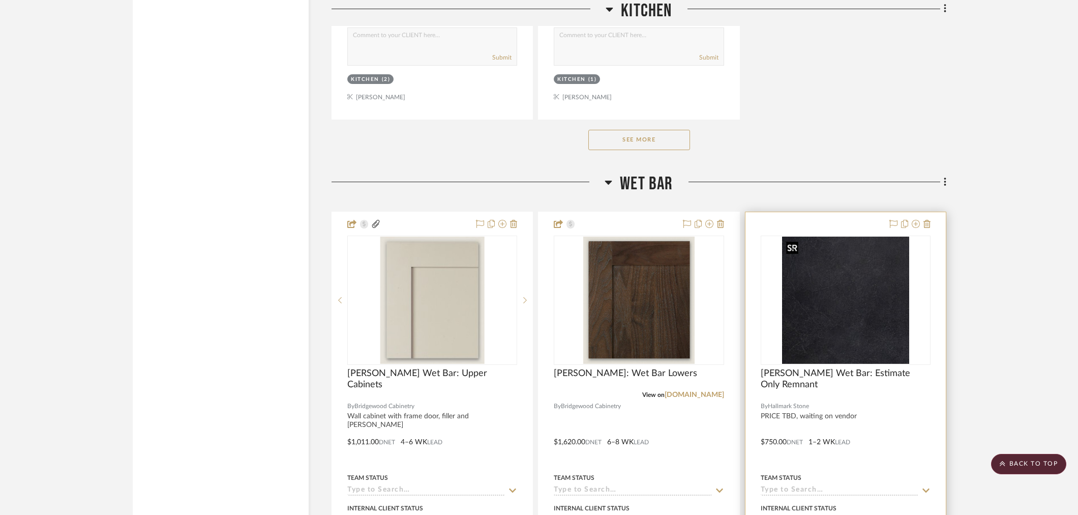
click at [856, 324] on img "0" at bounding box center [845, 299] width 127 height 127
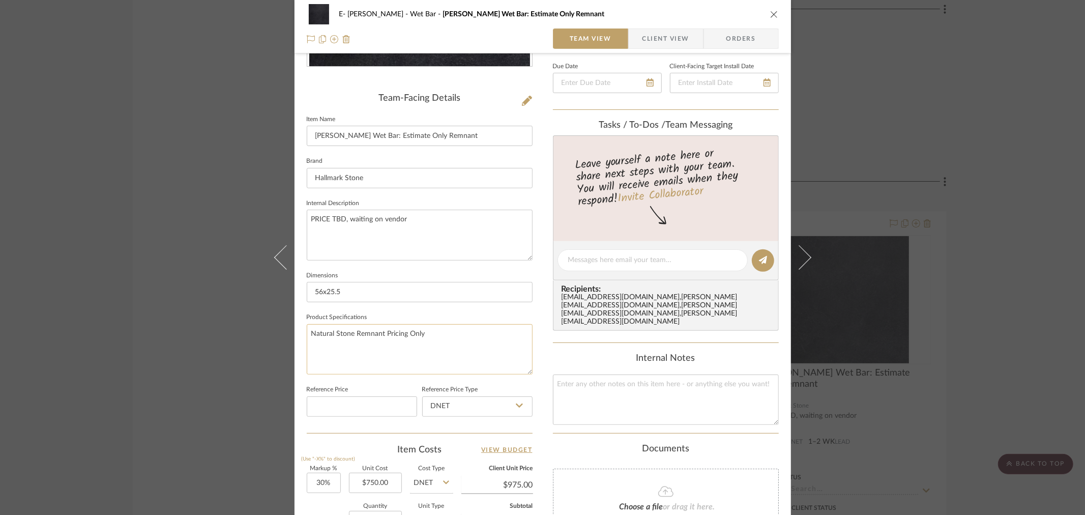
scroll to position [226, 0]
click at [430, 216] on textarea "PRICE TBD, waiting on vendor" at bounding box center [420, 233] width 226 height 50
paste textarea "Price final only after template. Remnants have the possibility of breaking or b…"
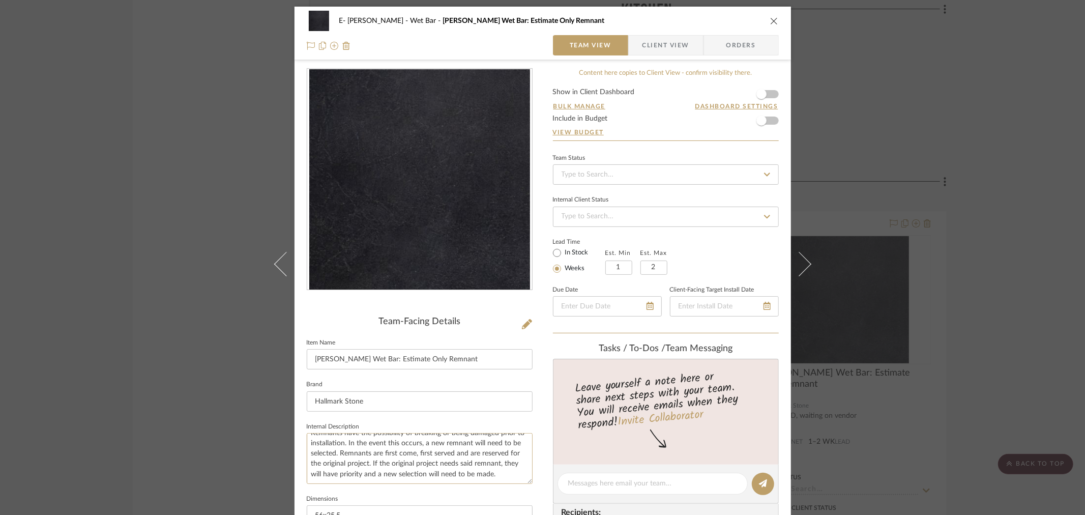
scroll to position [0, 0]
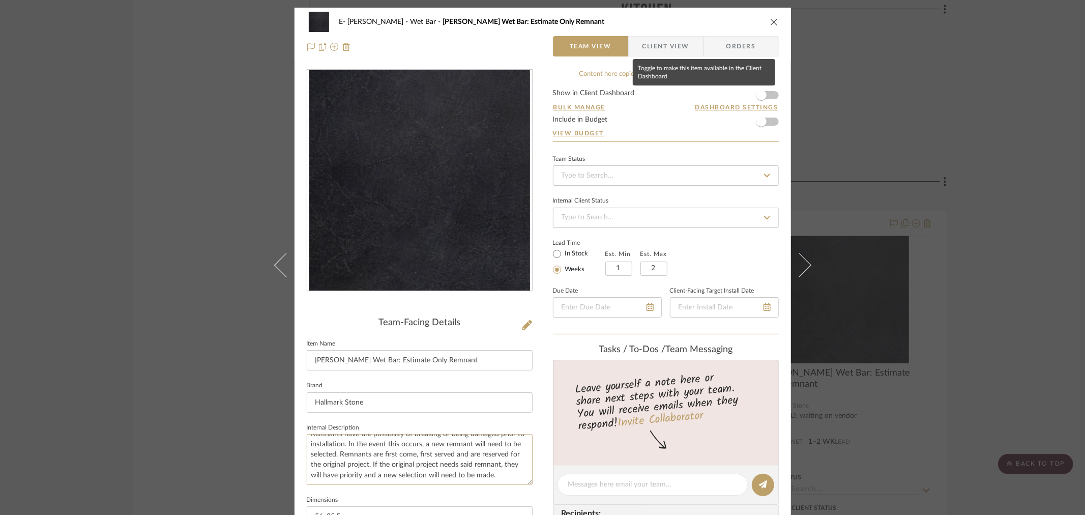
type textarea "PRICE TBD, waiting on vendor Price final only after template. Remnants have the…"
click at [770, 94] on form "Show in Client Dashboard Bulk Manage Dashboard Settings Include in Budget View …" at bounding box center [666, 115] width 226 height 52
click at [769, 97] on form "Show in Client Dashboard Bulk Manage Dashboard Settings Include in Budget View …" at bounding box center [666, 115] width 226 height 52
click at [766, 92] on span "button" at bounding box center [761, 95] width 22 height 22
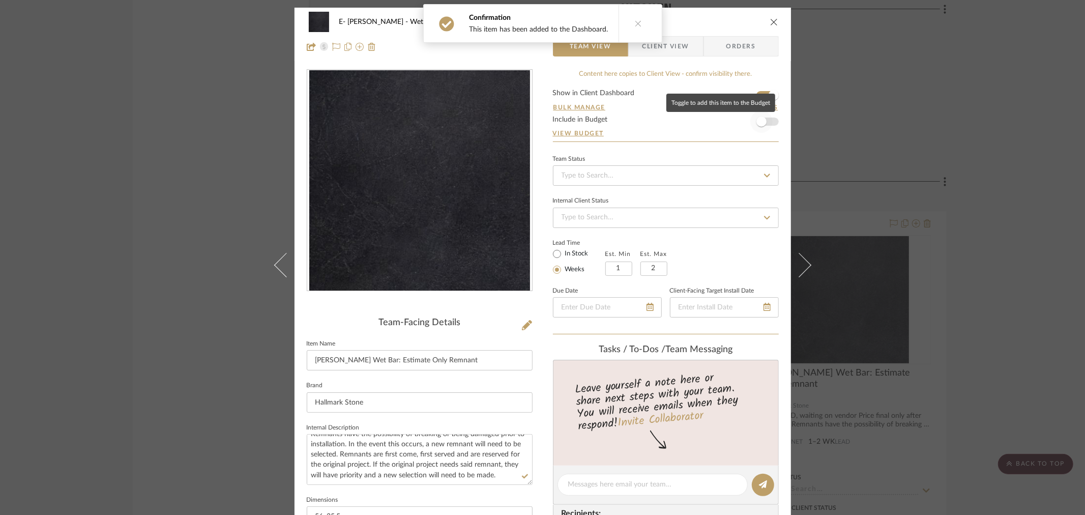
click at [766, 121] on span "button" at bounding box center [761, 121] width 22 height 22
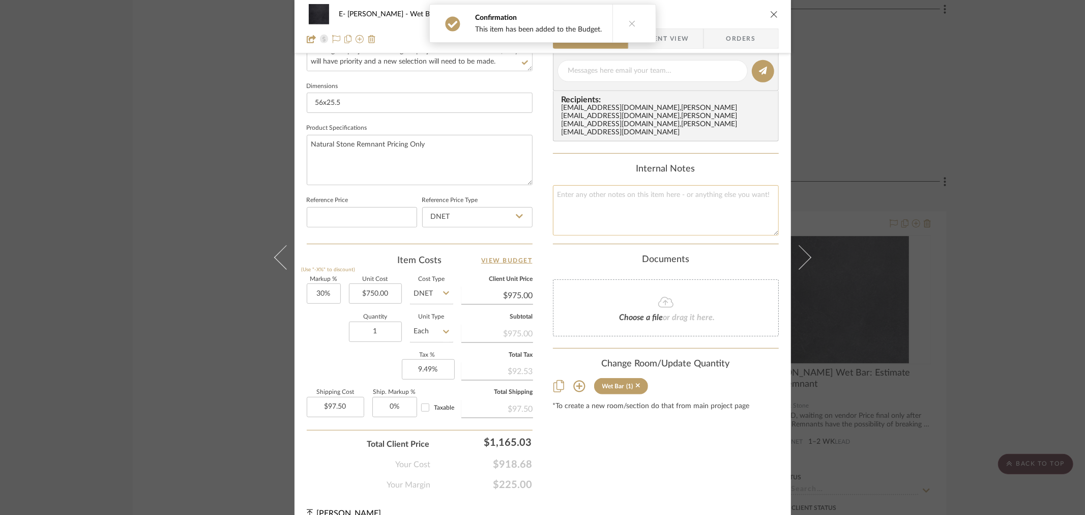
scroll to position [430, 0]
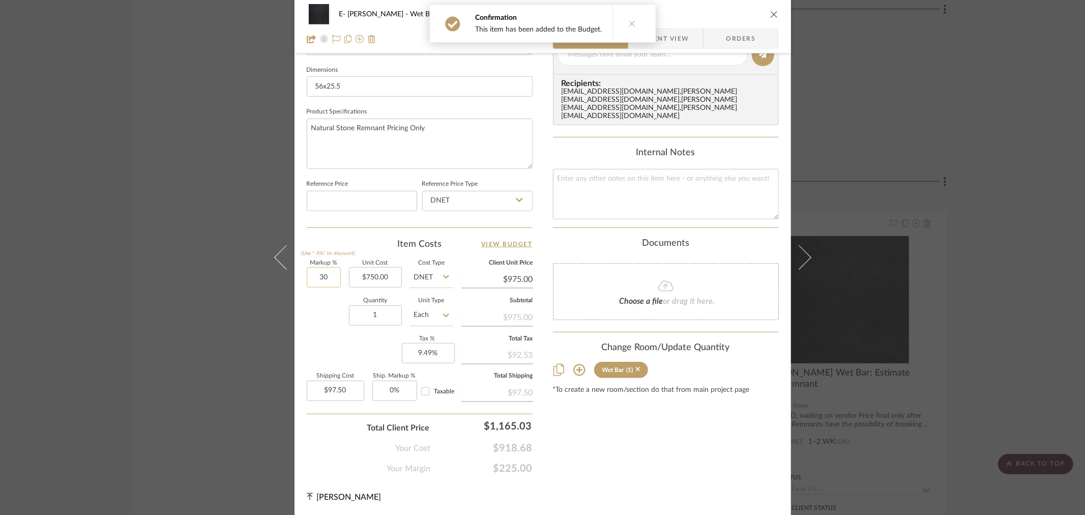
click at [327, 277] on input "30" at bounding box center [324, 277] width 34 height 20
type input "30%"
click at [334, 383] on input "97.50" at bounding box center [335, 390] width 57 height 20
type input "$97.50"
click at [659, 426] on div "Content here copies to Client View - confirm visibility there. Show in Client D…" at bounding box center [666, 56] width 226 height 835
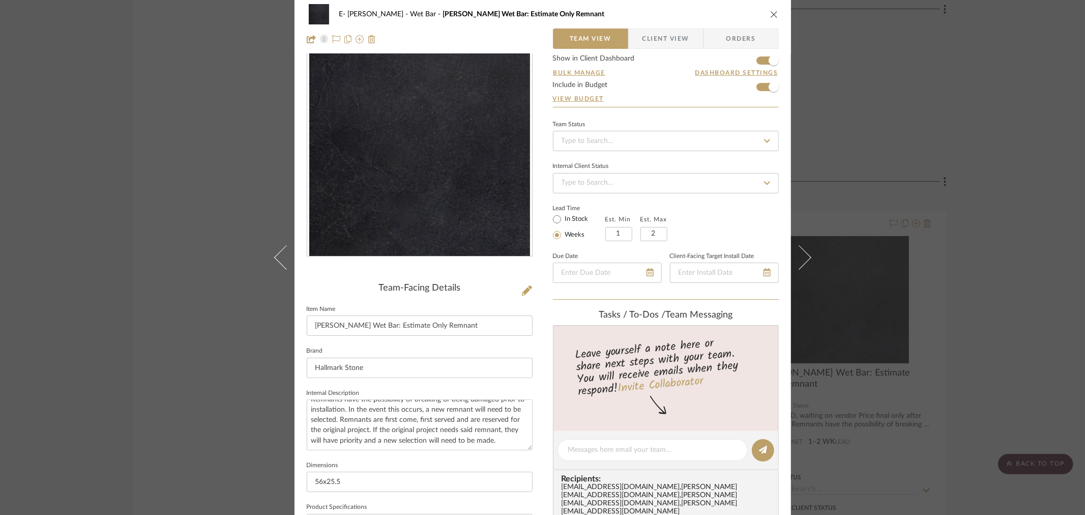
scroll to position [0, 0]
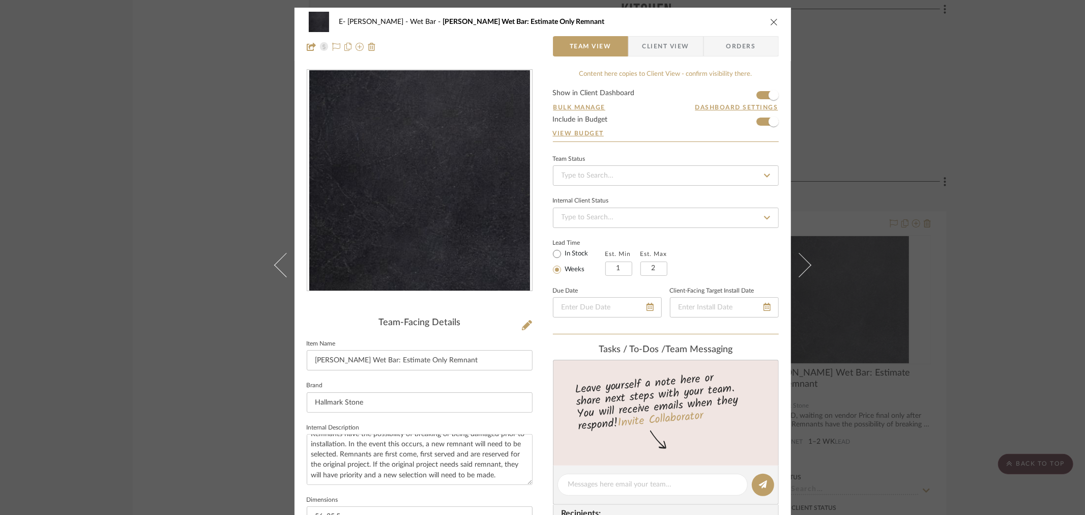
click at [771, 21] on icon "close" at bounding box center [774, 22] width 8 height 8
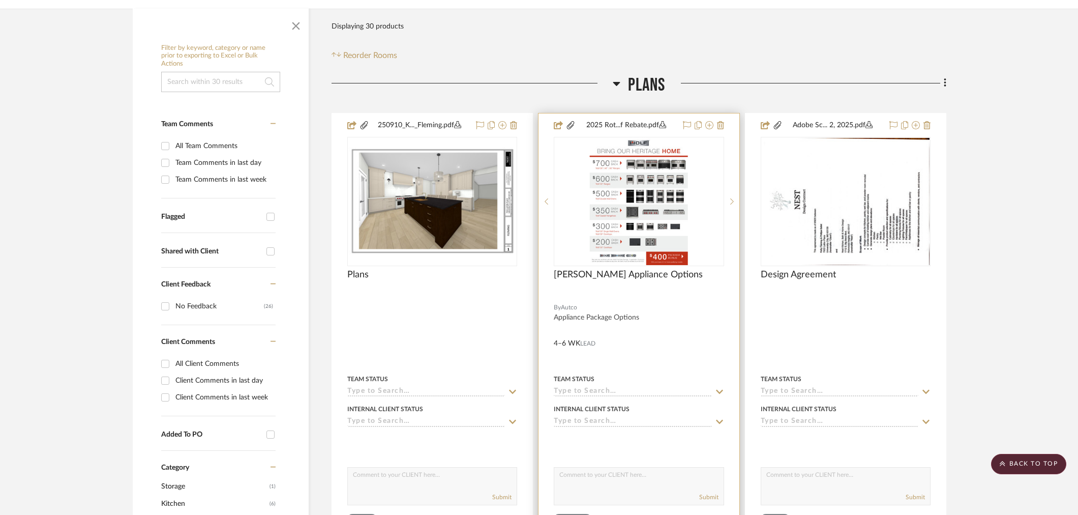
scroll to position [282, 0]
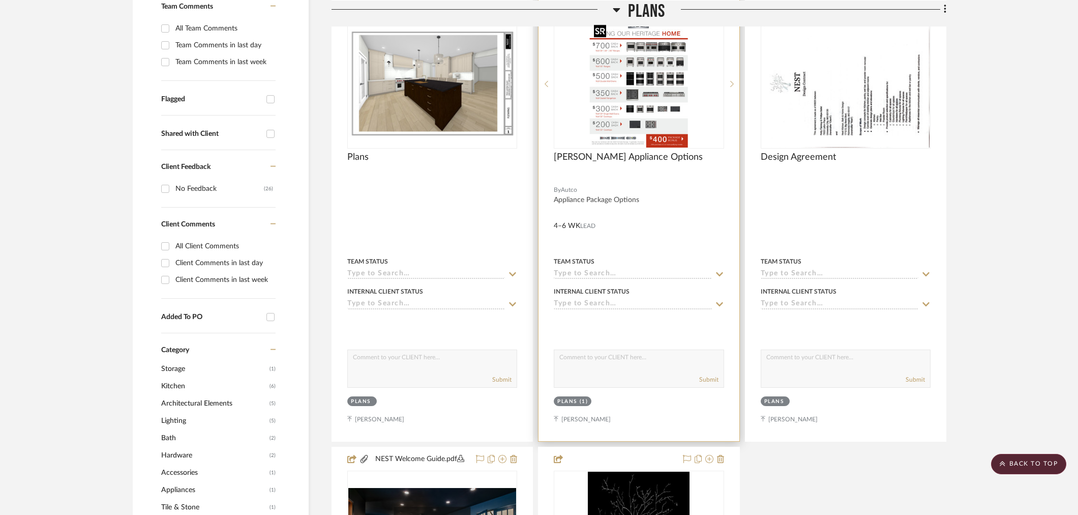
click at [675, 84] on img "0" at bounding box center [639, 83] width 98 height 127
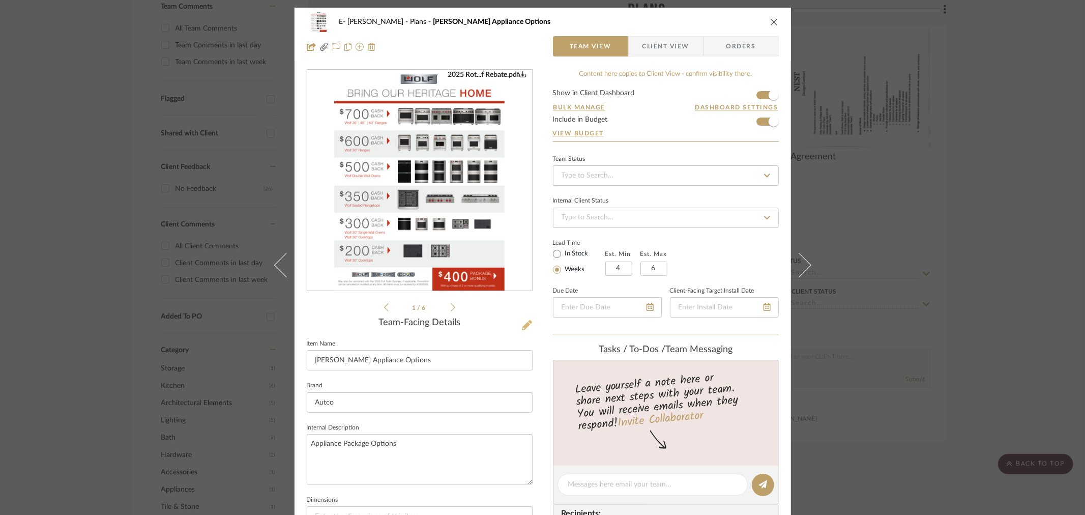
click at [526, 321] on icon at bounding box center [527, 325] width 10 height 10
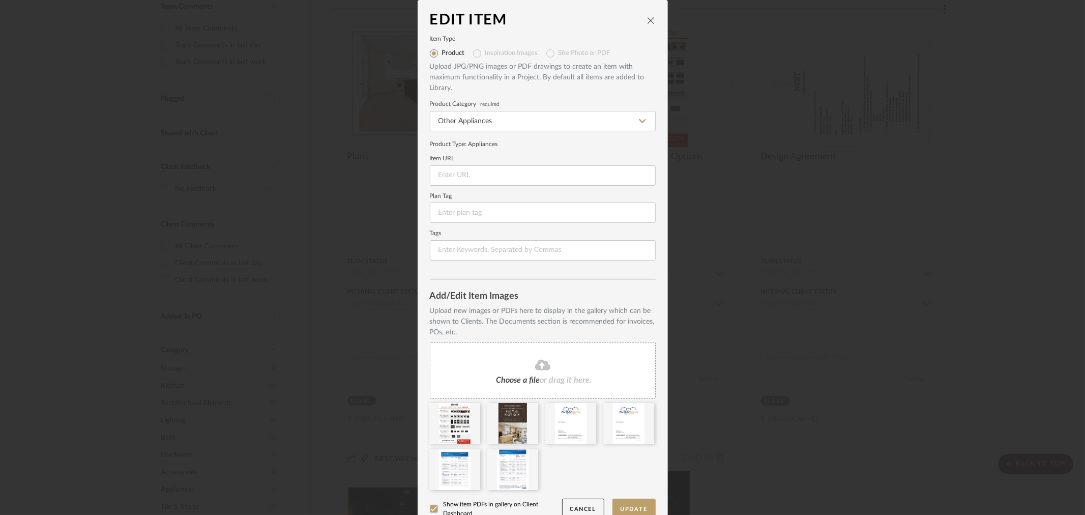
click at [555, 381] on span "or drag it here." at bounding box center [566, 380] width 52 height 8
click at [542, 369] on icon at bounding box center [542, 364] width 15 height 11
click at [818, 208] on div "Edit Item Item Type Product Inspiration Images Site Photo or PDF Upload JPG/PNG…" at bounding box center [542, 257] width 1085 height 515
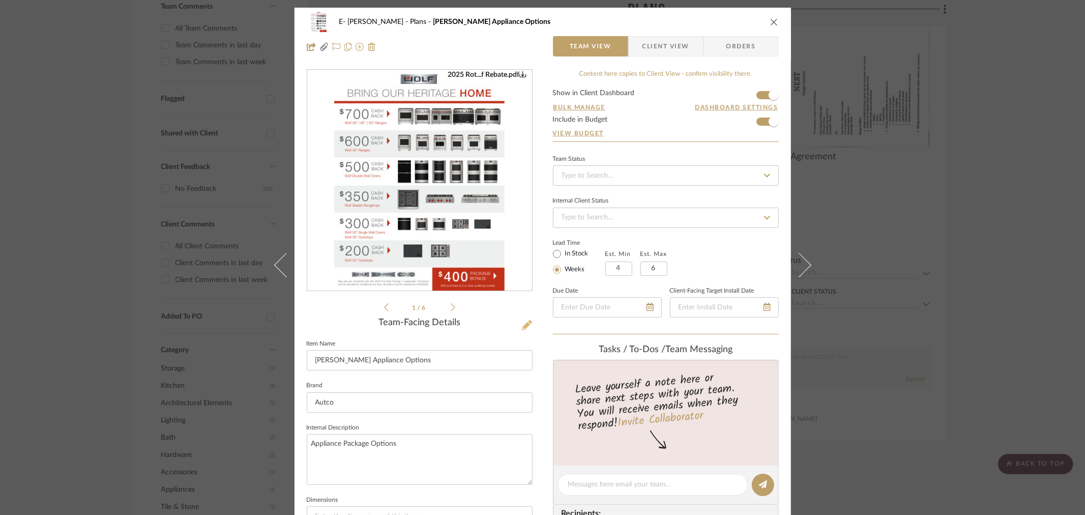
click at [525, 325] on icon at bounding box center [527, 325] width 10 height 10
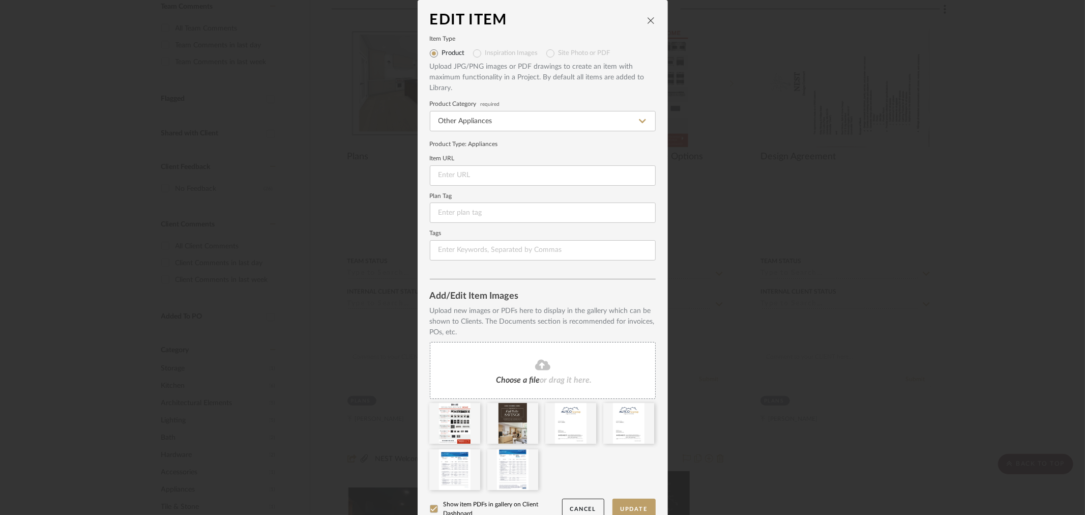
click at [543, 367] on icon at bounding box center [542, 364] width 15 height 11
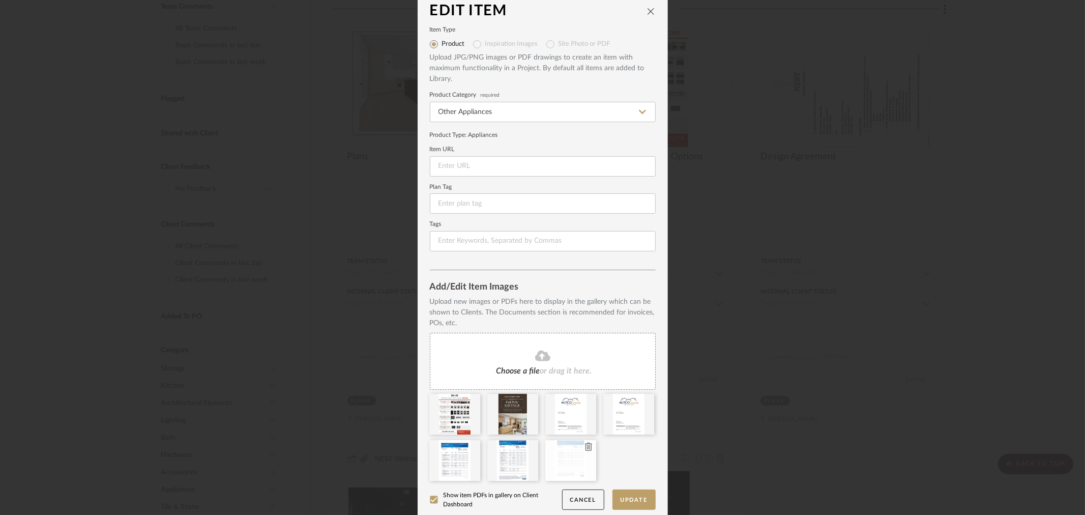
scroll to position [16, 0]
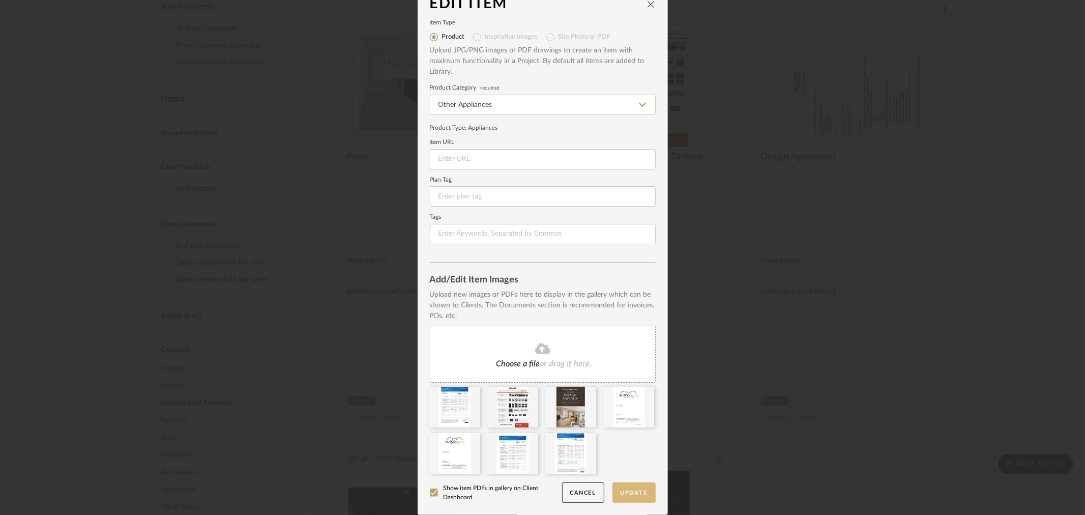
click at [628, 493] on button "Update" at bounding box center [633, 492] width 43 height 21
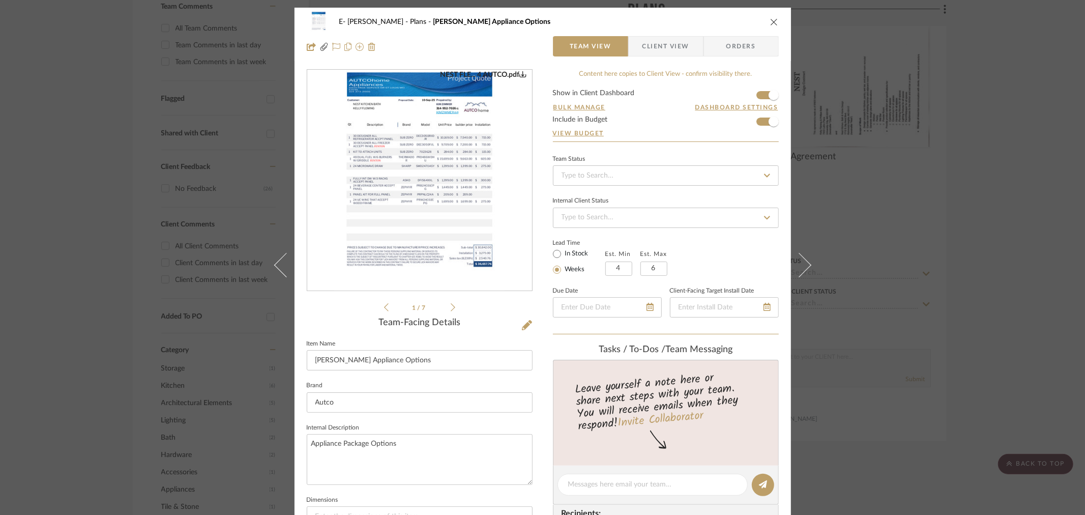
click at [469, 190] on img "0" at bounding box center [419, 180] width 171 height 221
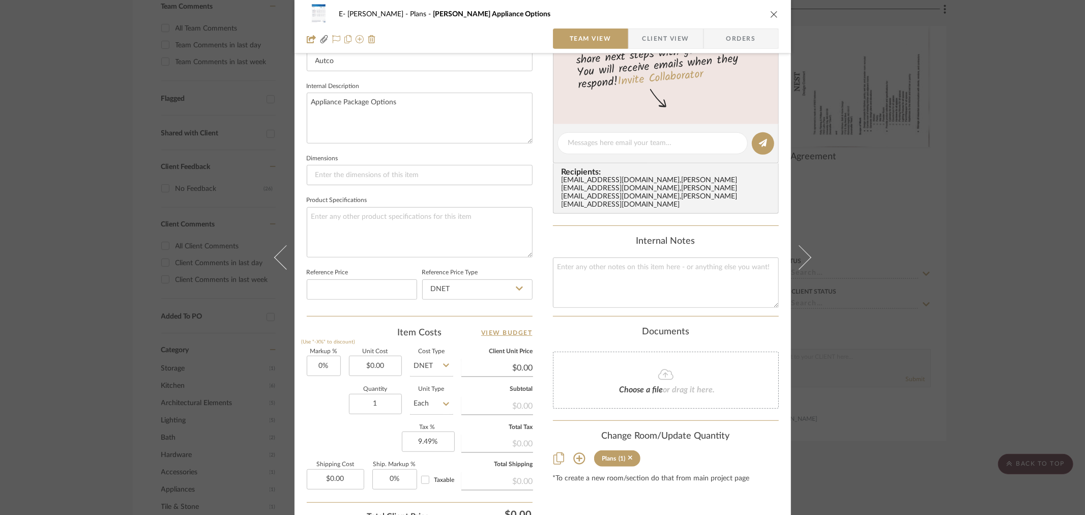
scroll to position [430, 0]
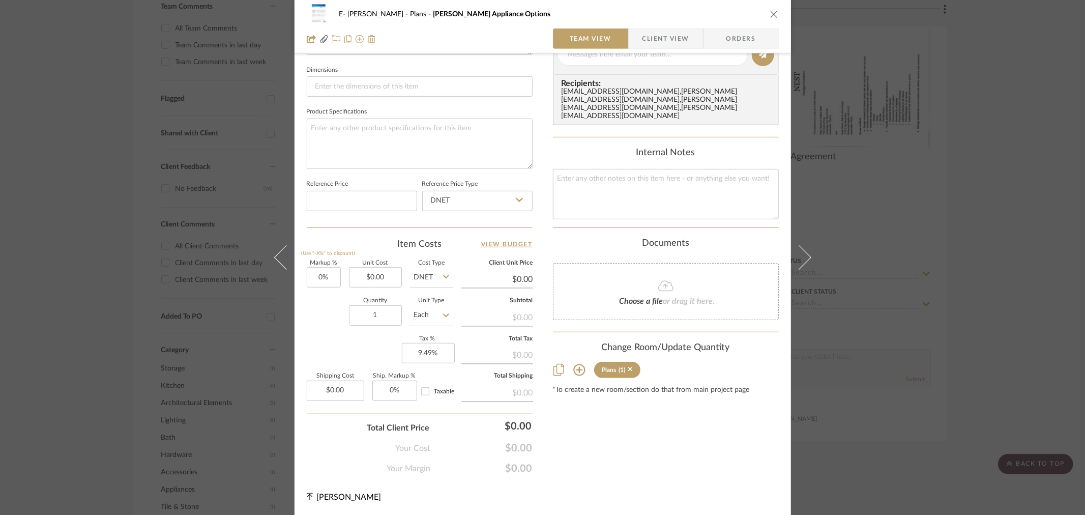
click at [1046, 175] on div "E- [PERSON_NAME] Plans [PERSON_NAME] Appliance Options Team View Client View Or…" at bounding box center [542, 257] width 1085 height 515
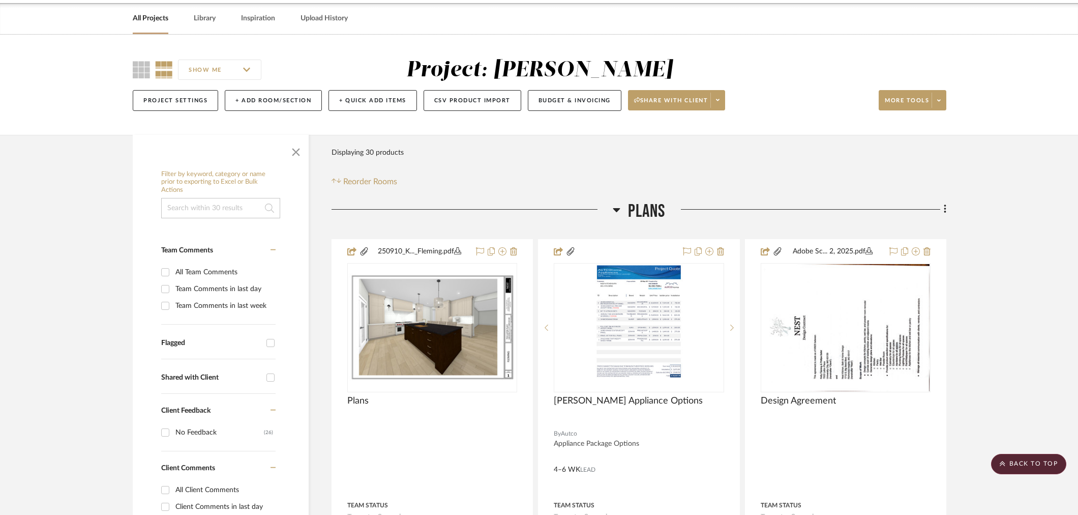
scroll to position [0, 0]
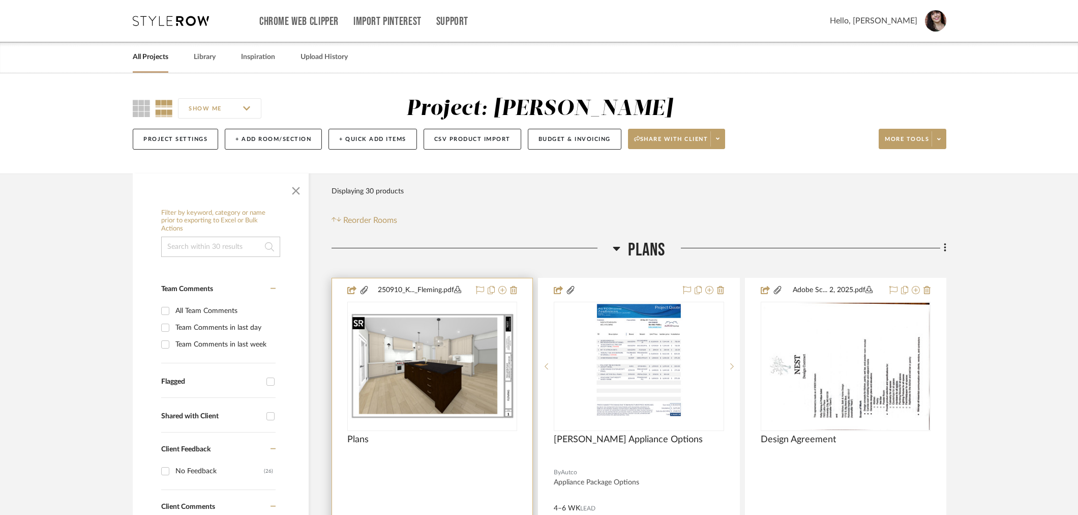
click at [379, 362] on img "0" at bounding box center [432, 366] width 168 height 108
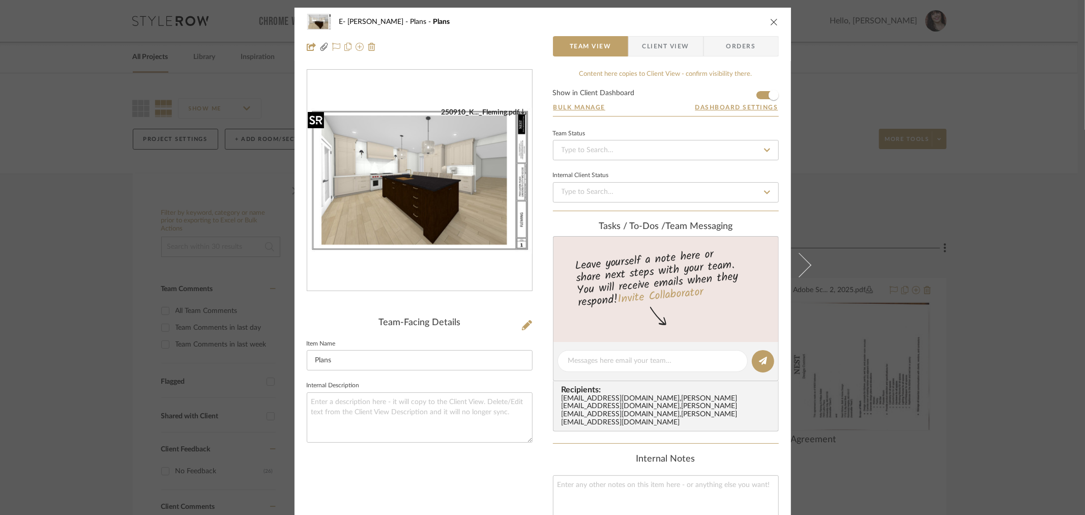
click at [454, 174] on img "0" at bounding box center [419, 180] width 225 height 145
click at [524, 324] on icon at bounding box center [527, 325] width 10 height 10
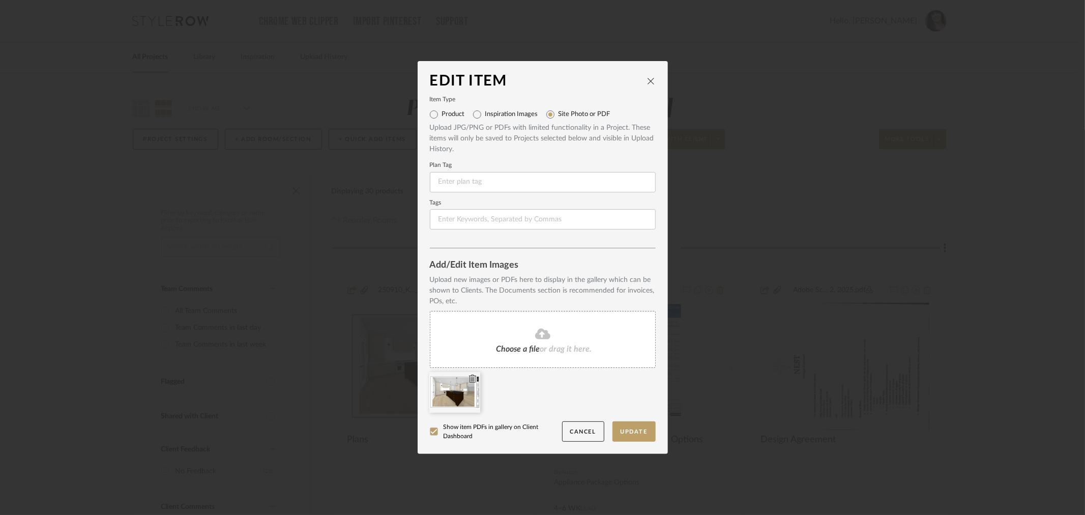
click at [469, 376] on icon at bounding box center [472, 378] width 7 height 8
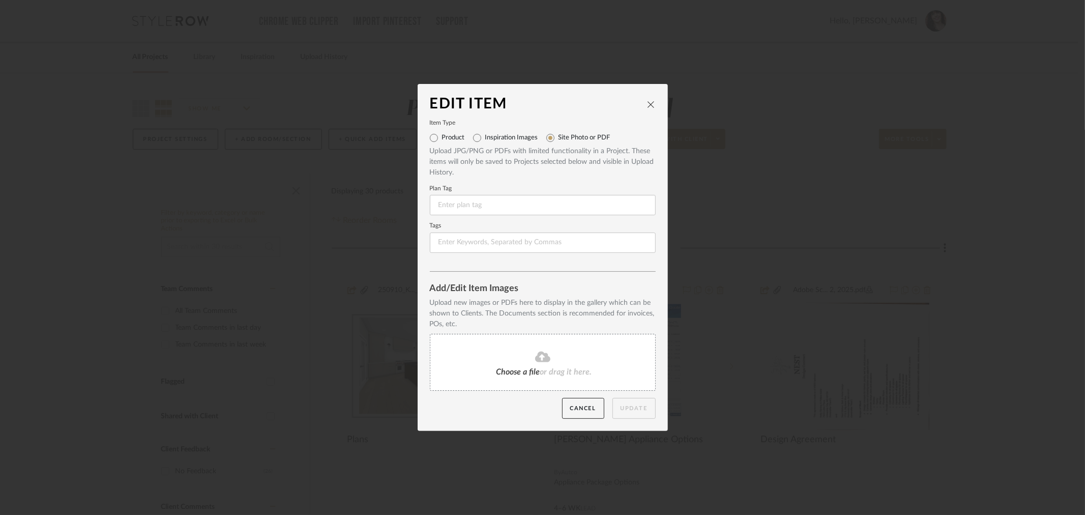
click at [539, 354] on icon at bounding box center [542, 356] width 15 height 11
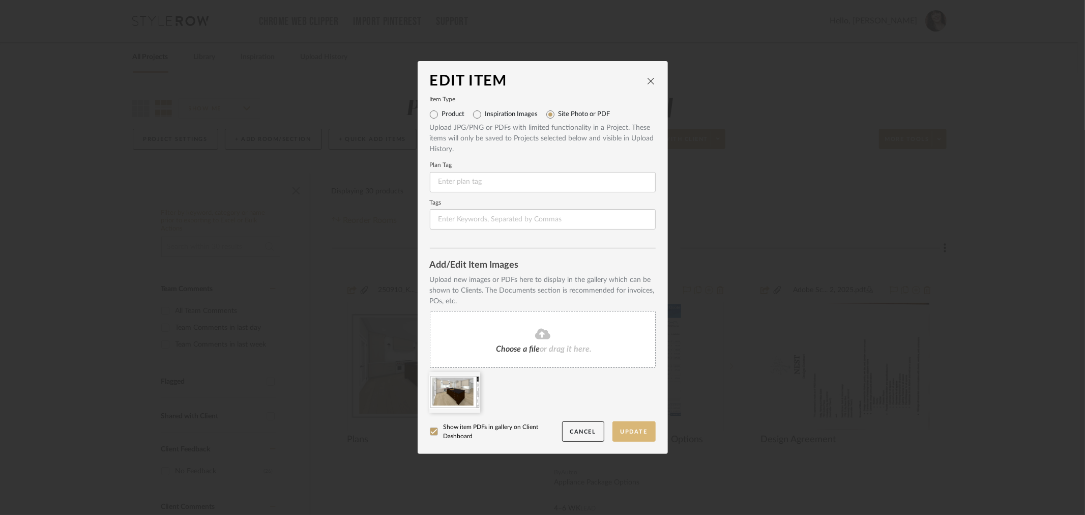
click at [640, 431] on button "Update" at bounding box center [633, 431] width 43 height 21
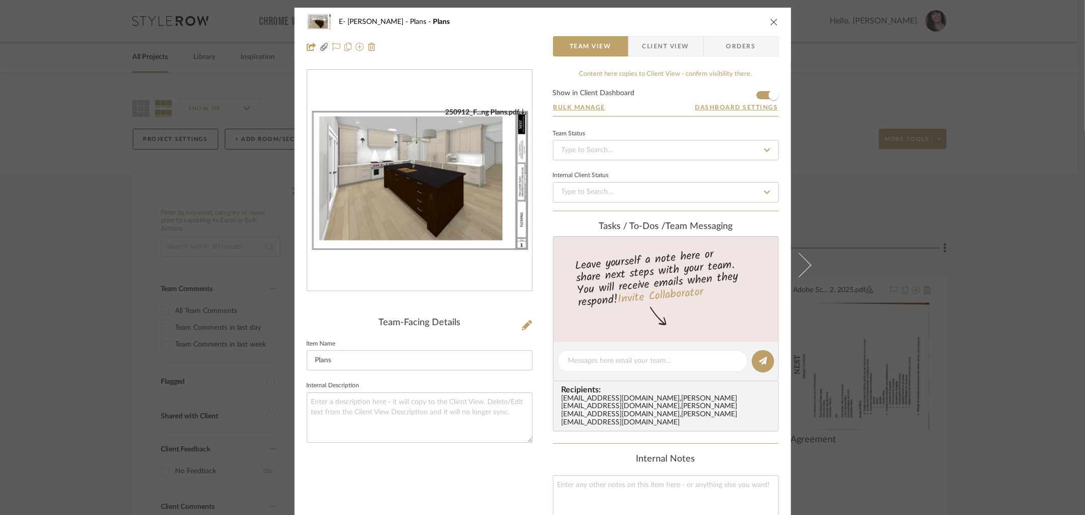
click at [770, 20] on icon "close" at bounding box center [774, 22] width 8 height 8
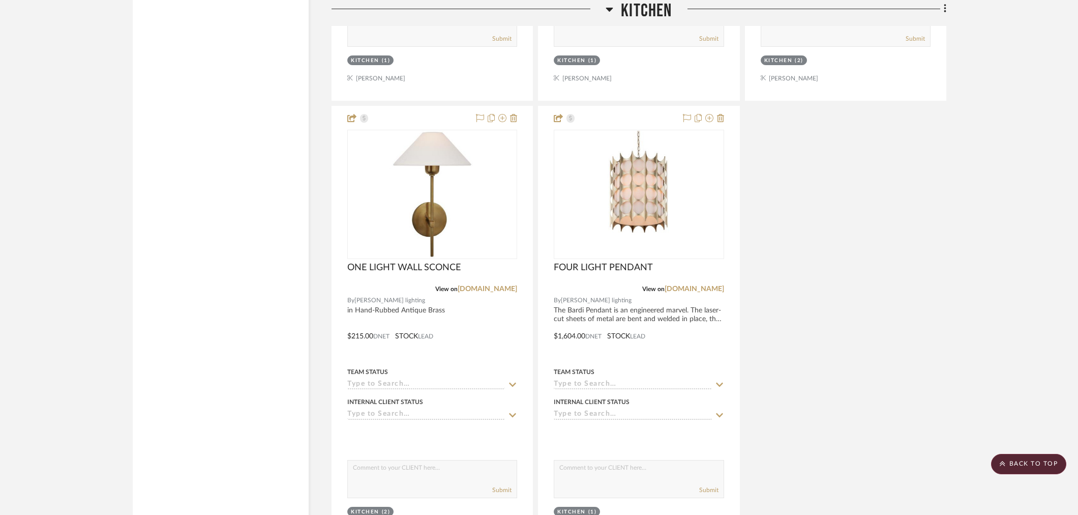
scroll to position [2203, 0]
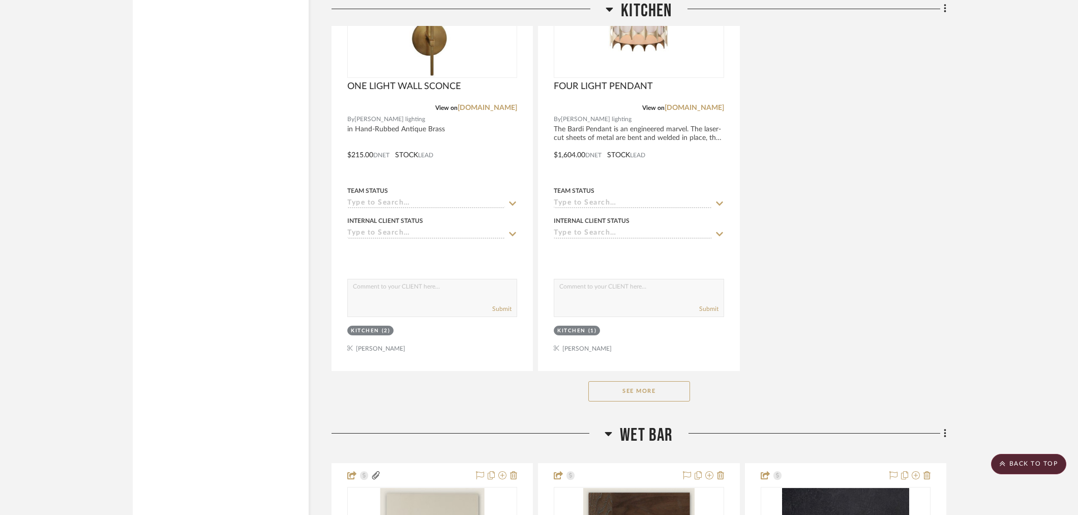
click at [657, 383] on button "See More" at bounding box center [639, 391] width 102 height 20
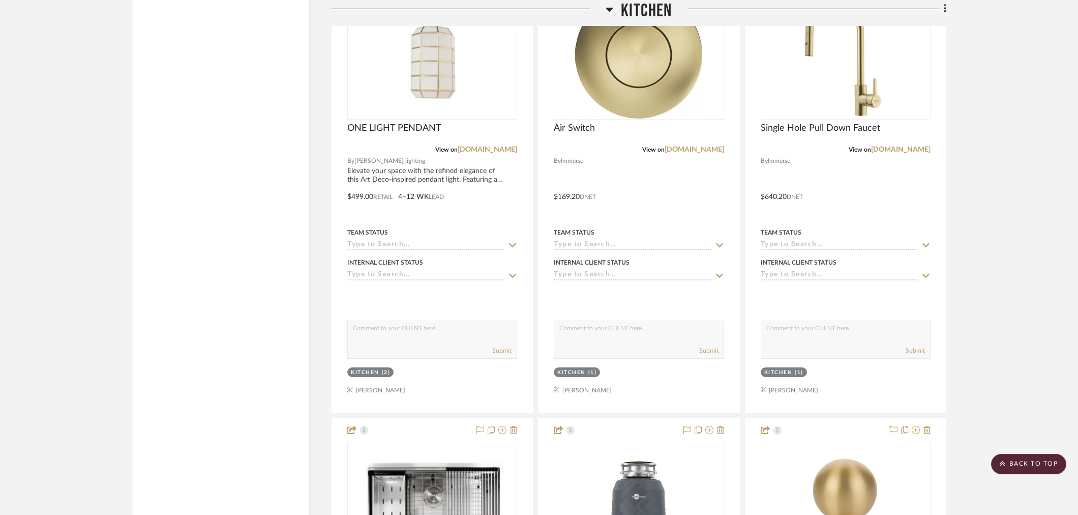
scroll to position [2655, 0]
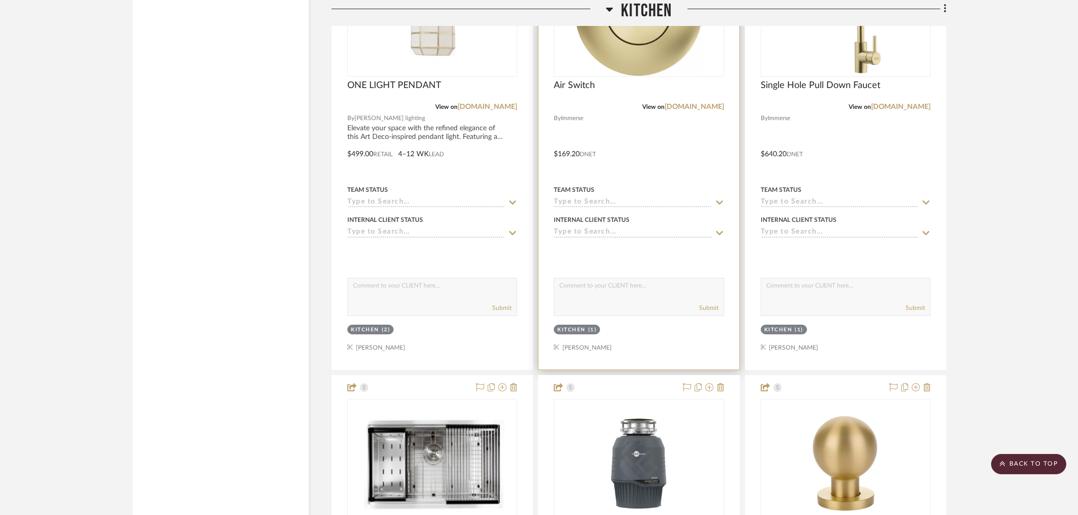
click at [609, 291] on textarea at bounding box center [638, 287] width 169 height 19
click at [1059, 195] on project-details-page "SHOW ME Project: E- [PERSON_NAME] Project Settings + Add Room/Section + Quick A…" at bounding box center [539, 344] width 1078 height 5852
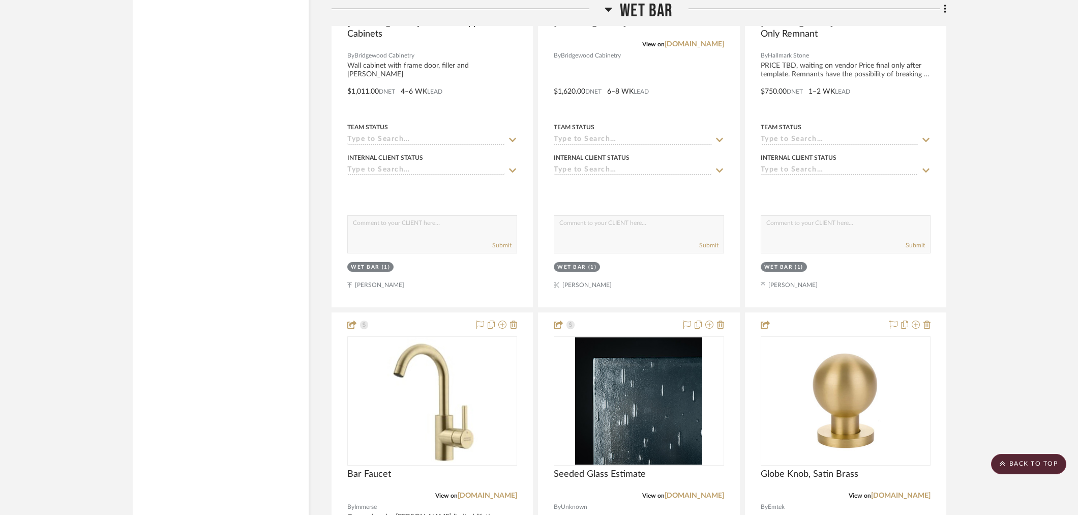
scroll to position [4294, 0]
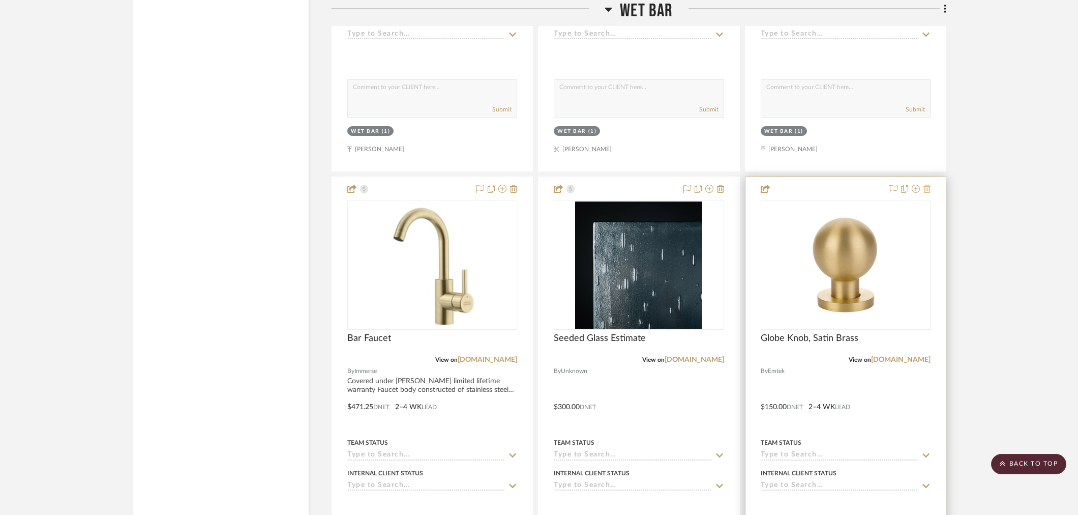
click at [927, 189] on icon at bounding box center [926, 189] width 7 height 8
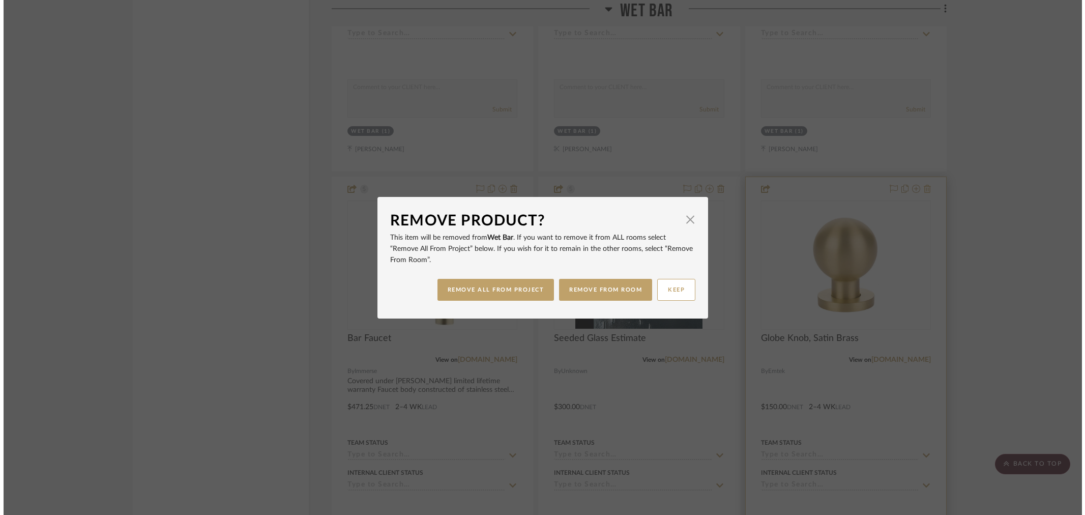
scroll to position [0, 0]
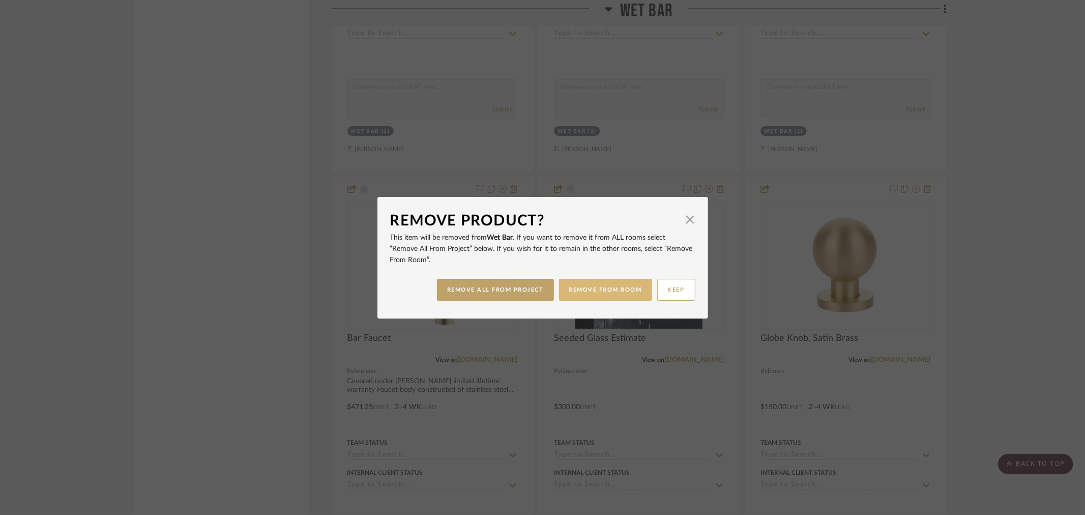
click at [595, 290] on button "REMOVE FROM ROOM" at bounding box center [605, 290] width 93 height 22
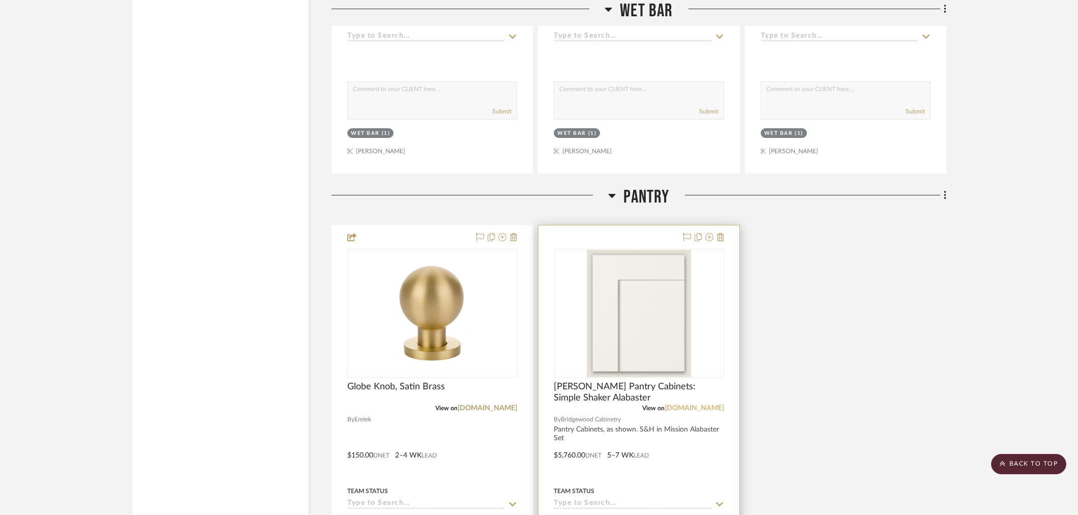
scroll to position [4915, 0]
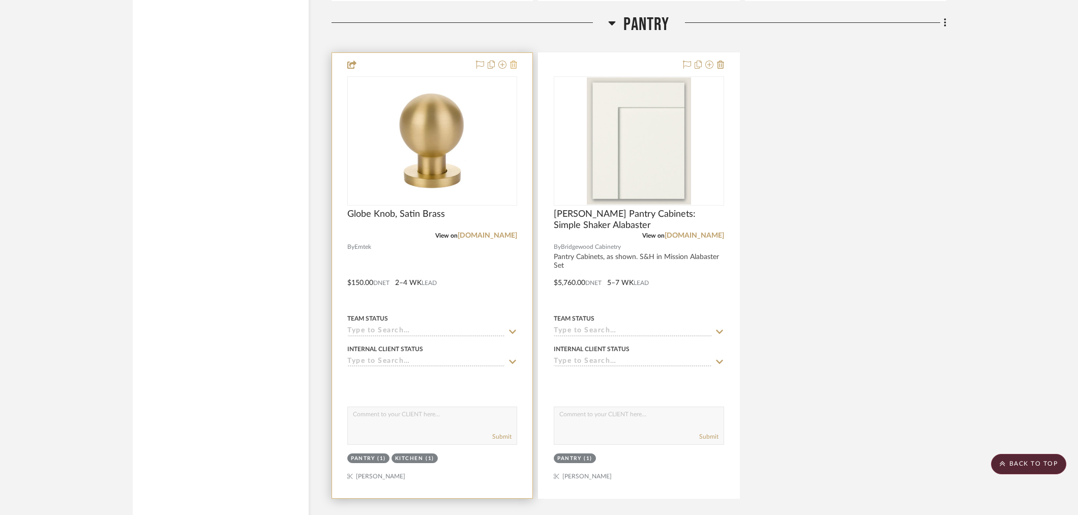
click at [514, 63] on icon at bounding box center [513, 65] width 7 height 8
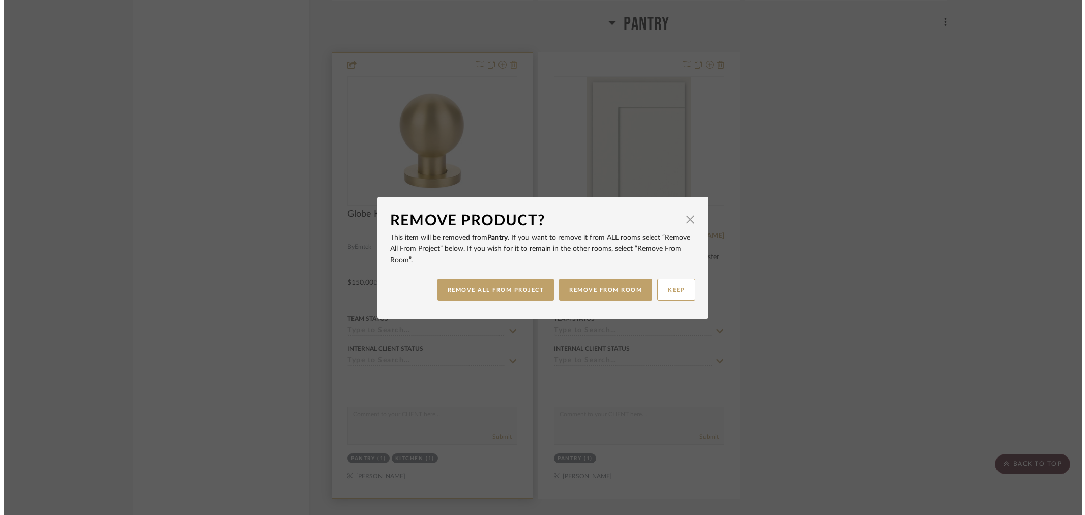
scroll to position [0, 0]
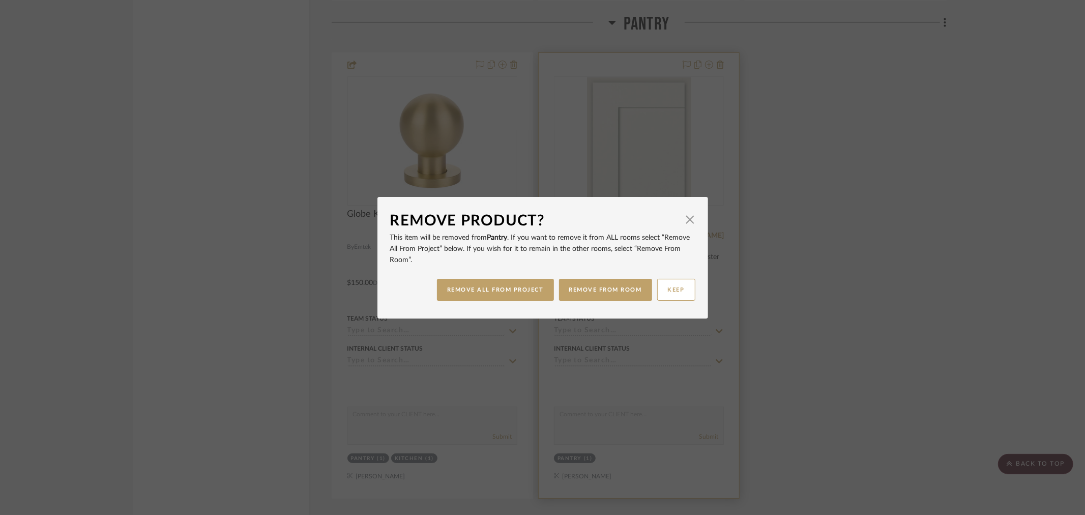
drag, startPoint x: 616, startPoint y: 287, endPoint x: 645, endPoint y: 289, distance: 28.5
click at [617, 287] on button "REMOVE FROM ROOM" at bounding box center [605, 290] width 93 height 22
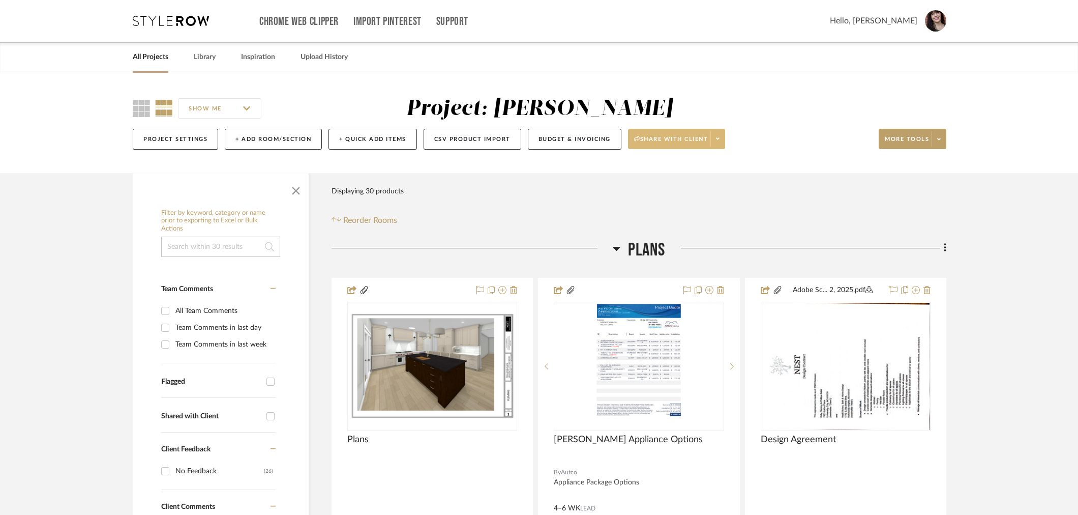
click at [723, 136] on span at bounding box center [717, 138] width 14 height 15
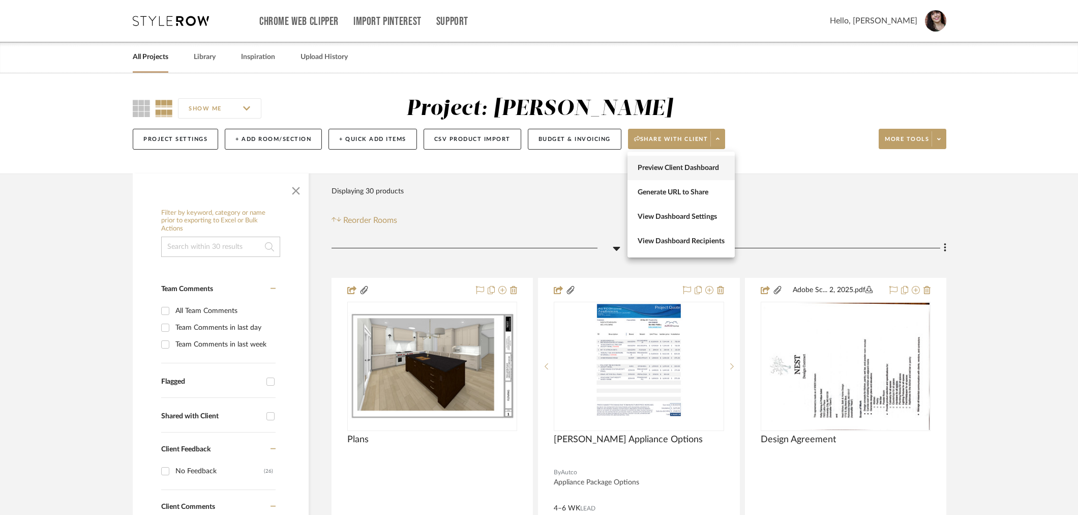
click at [716, 167] on span "Preview Client Dashboard" at bounding box center [681, 168] width 87 height 9
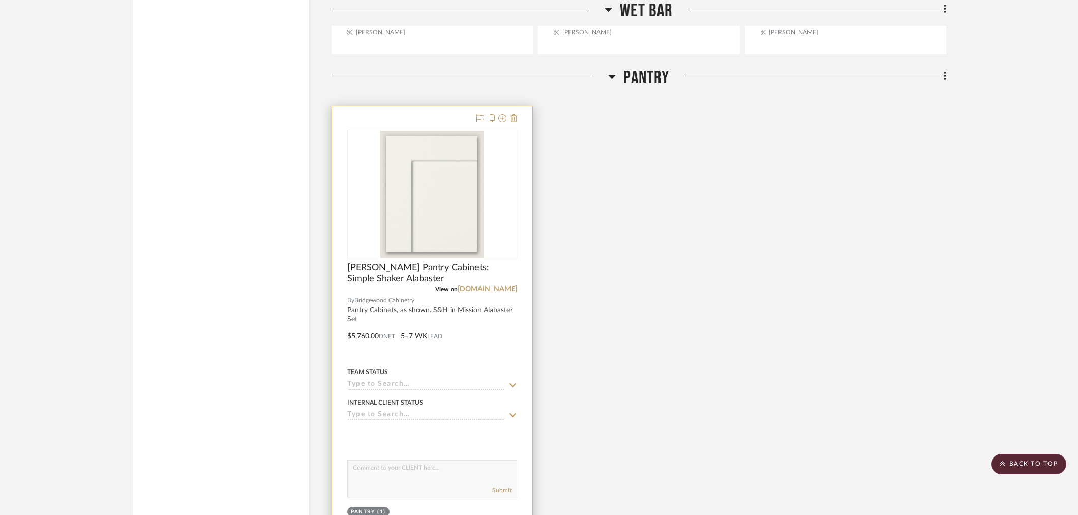
scroll to position [4853, 0]
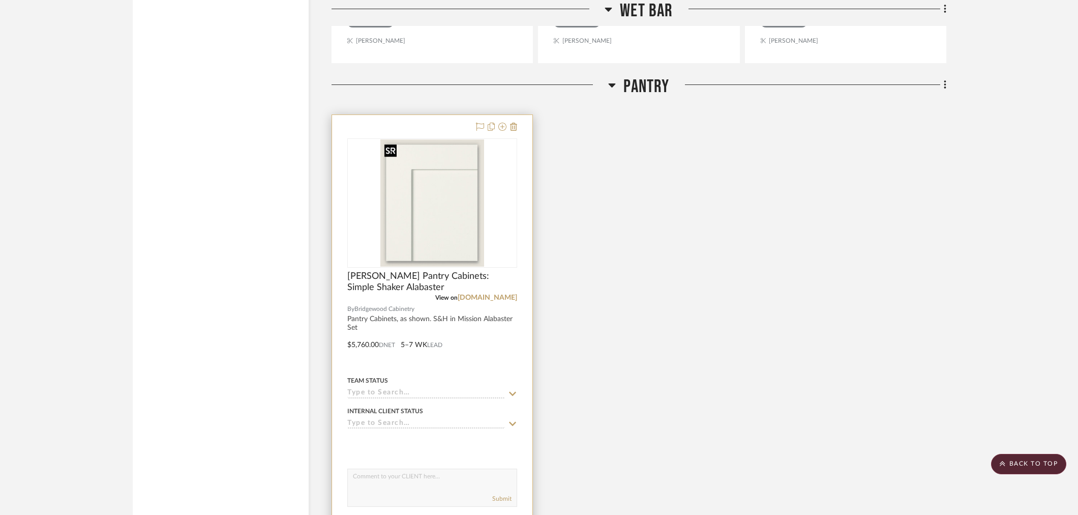
click at [437, 190] on img "0" at bounding box center [432, 202] width 104 height 127
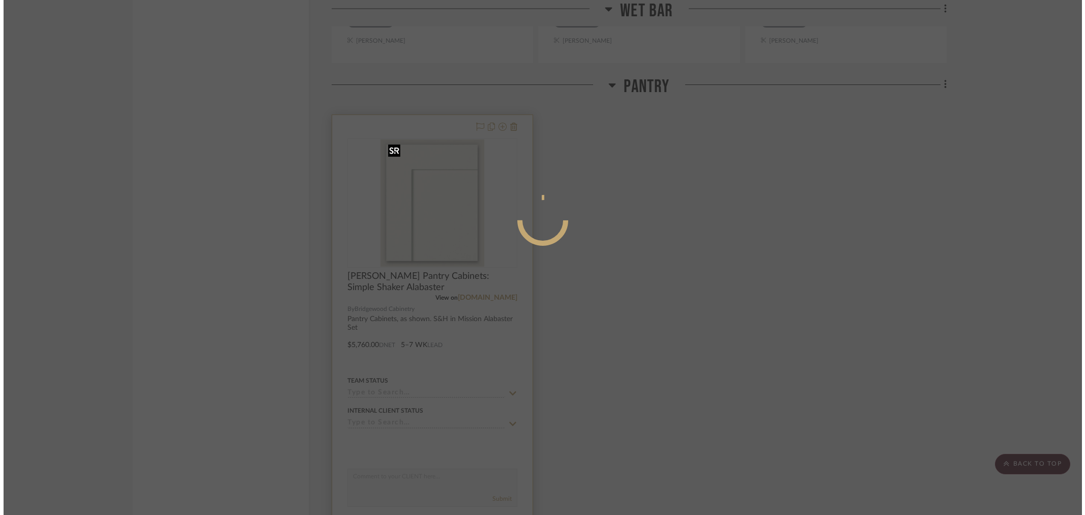
scroll to position [0, 0]
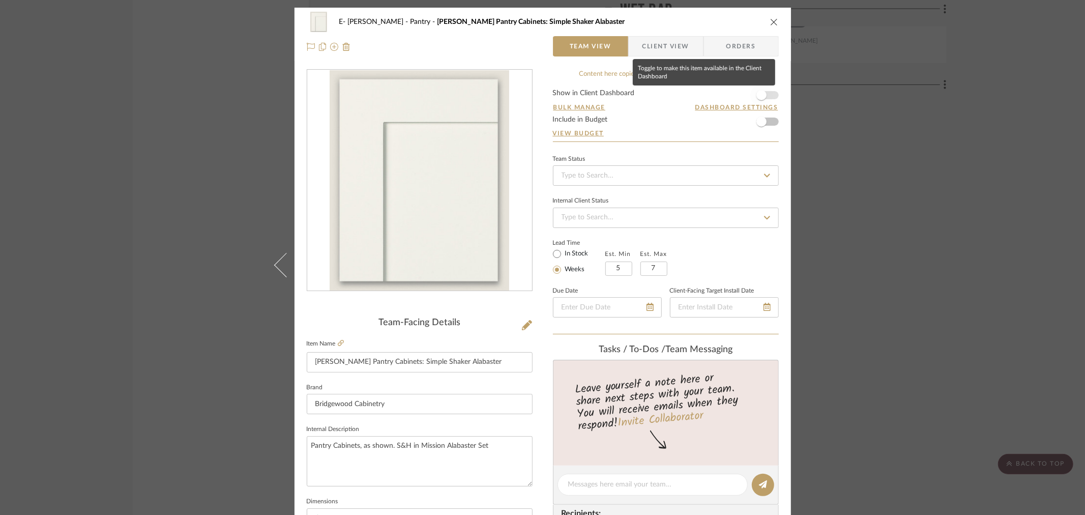
click at [765, 94] on span "button" at bounding box center [761, 95] width 22 height 22
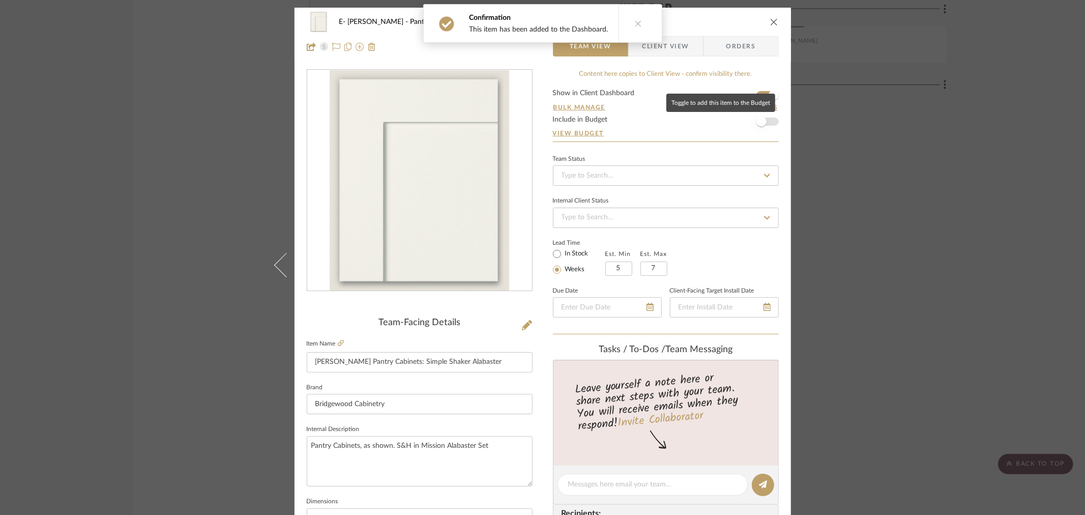
click at [766, 122] on span "button" at bounding box center [761, 121] width 22 height 22
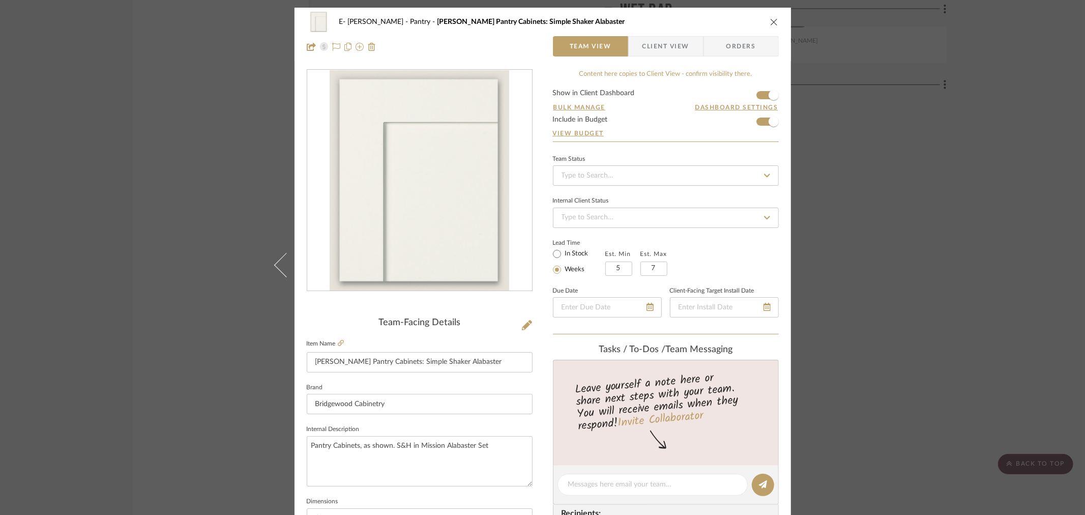
click at [770, 21] on icon "close" at bounding box center [774, 22] width 8 height 8
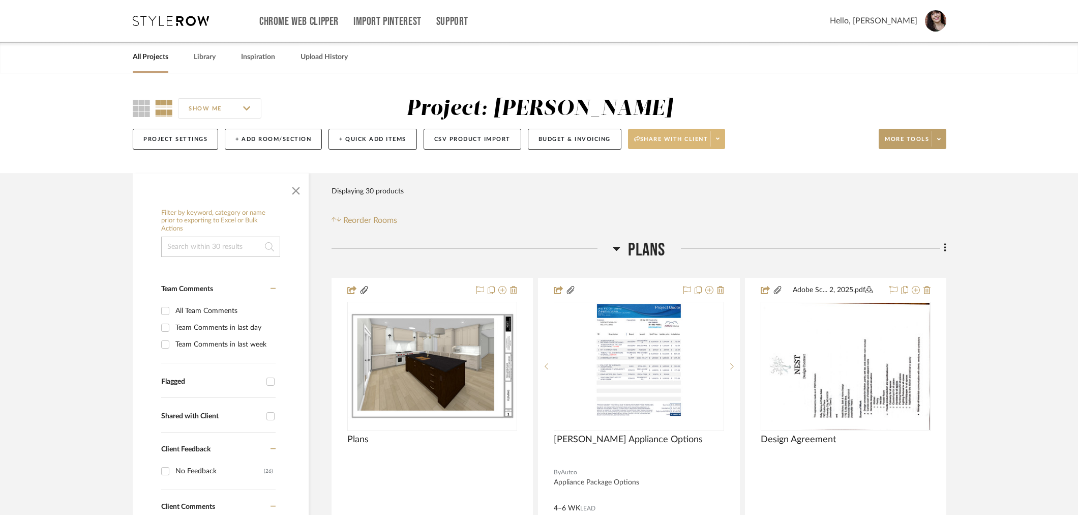
click at [723, 135] on span at bounding box center [717, 138] width 14 height 15
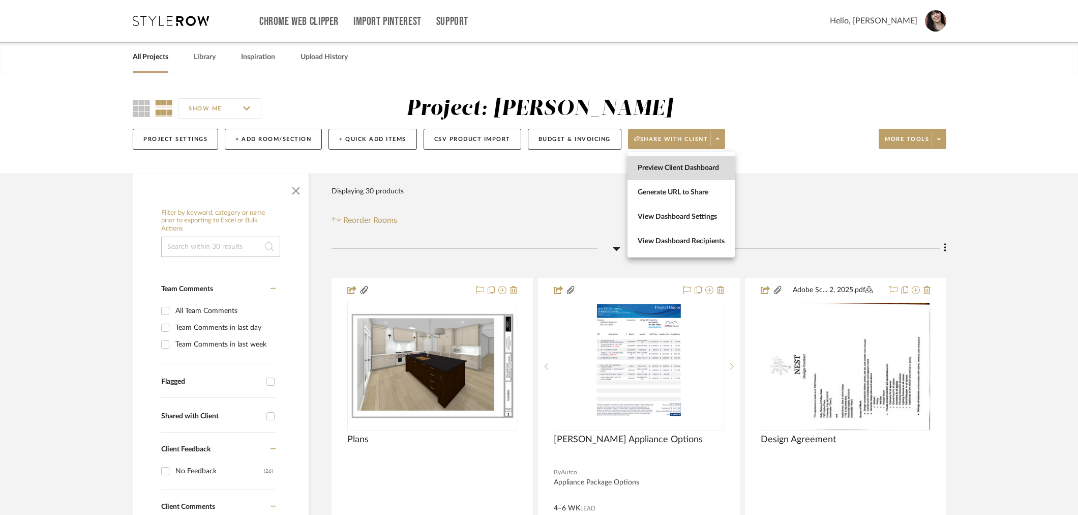
click at [705, 165] on span "Preview Client Dashboard" at bounding box center [681, 168] width 87 height 9
click at [565, 145] on button "Budget & Invoicing" at bounding box center [575, 139] width 94 height 21
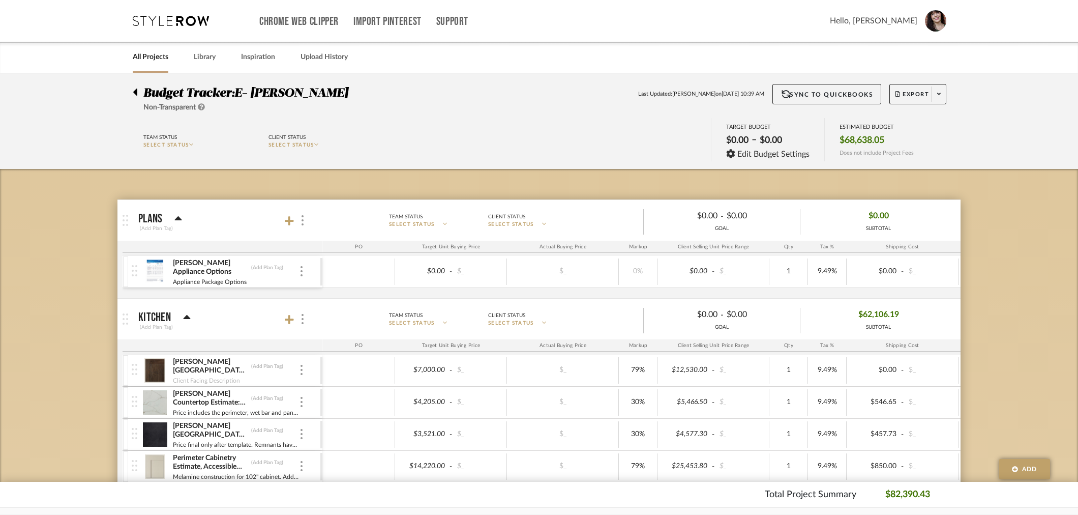
click at [134, 93] on icon at bounding box center [135, 91] width 4 height 7
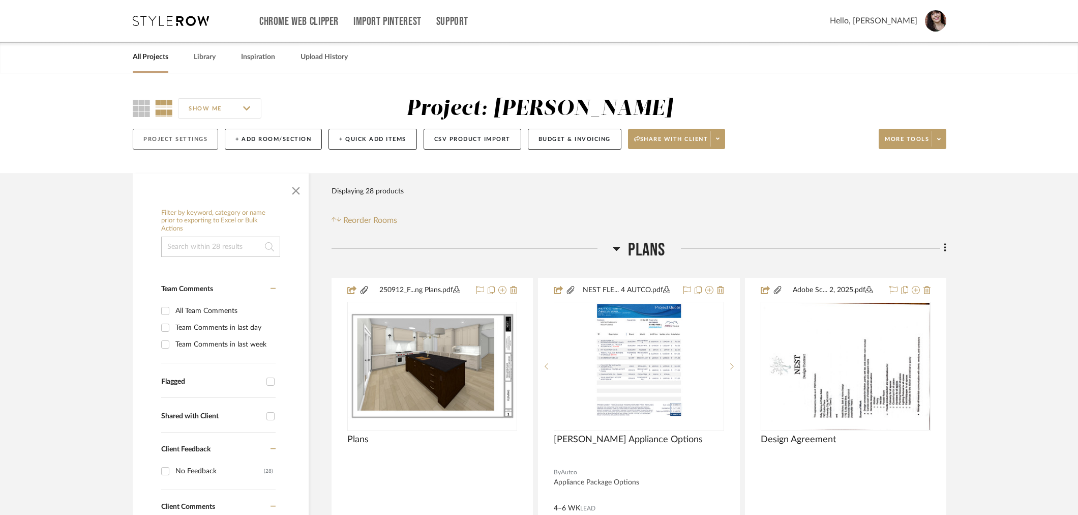
click at [179, 136] on button "Project Settings" at bounding box center [175, 139] width 85 height 21
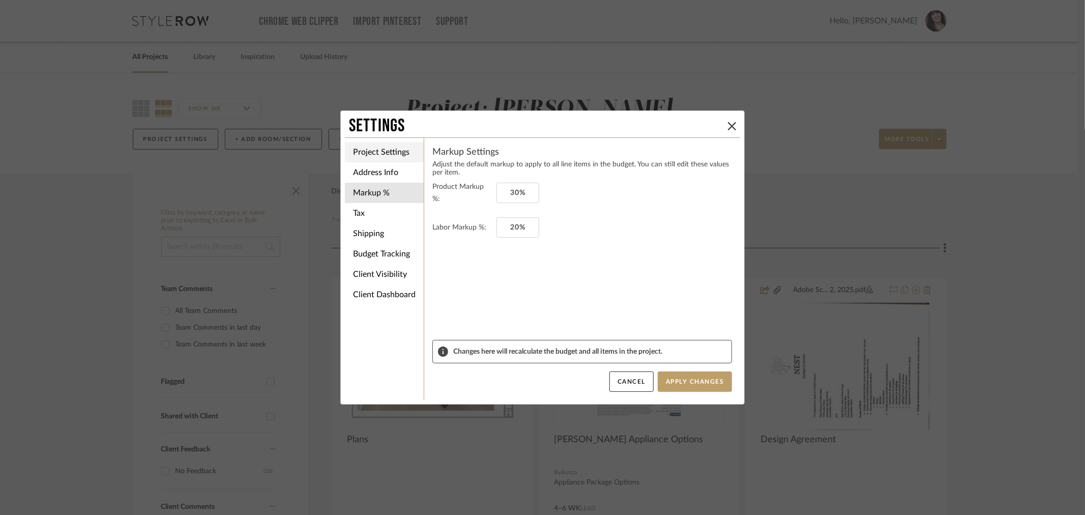
click at [374, 155] on li "Project Settings" at bounding box center [384, 152] width 79 height 20
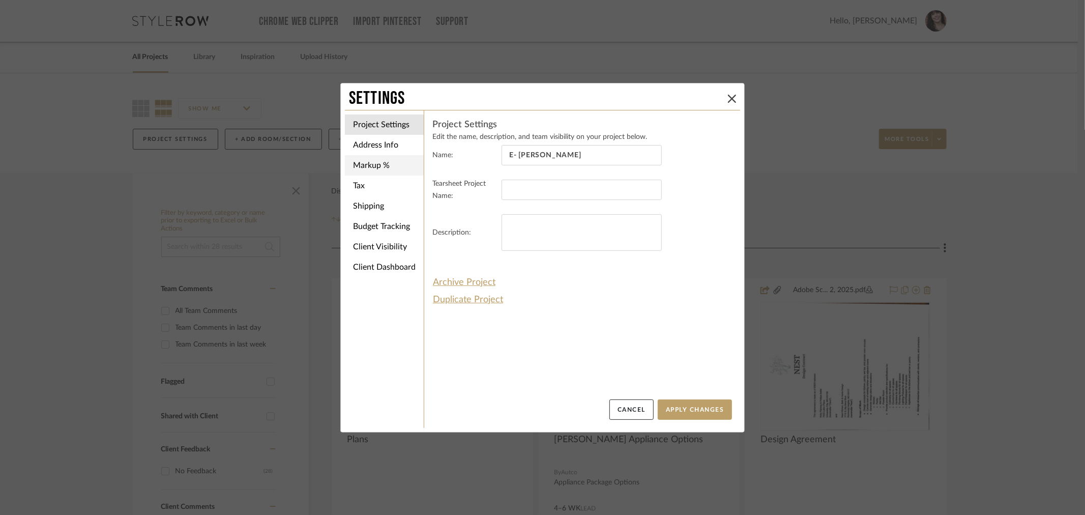
click at [373, 169] on li "Markup %" at bounding box center [384, 165] width 79 height 20
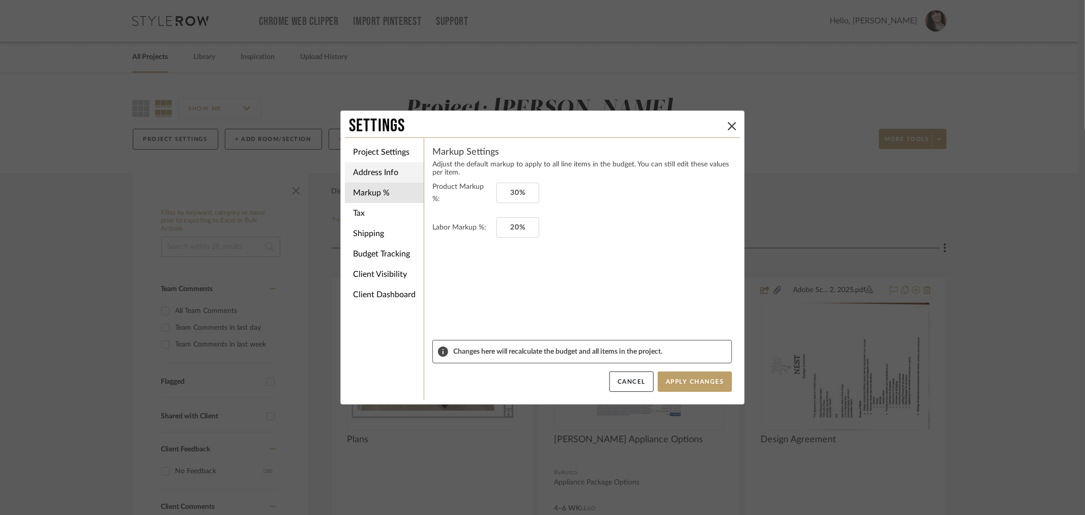
click at [376, 182] on li "Address Info" at bounding box center [384, 172] width 79 height 20
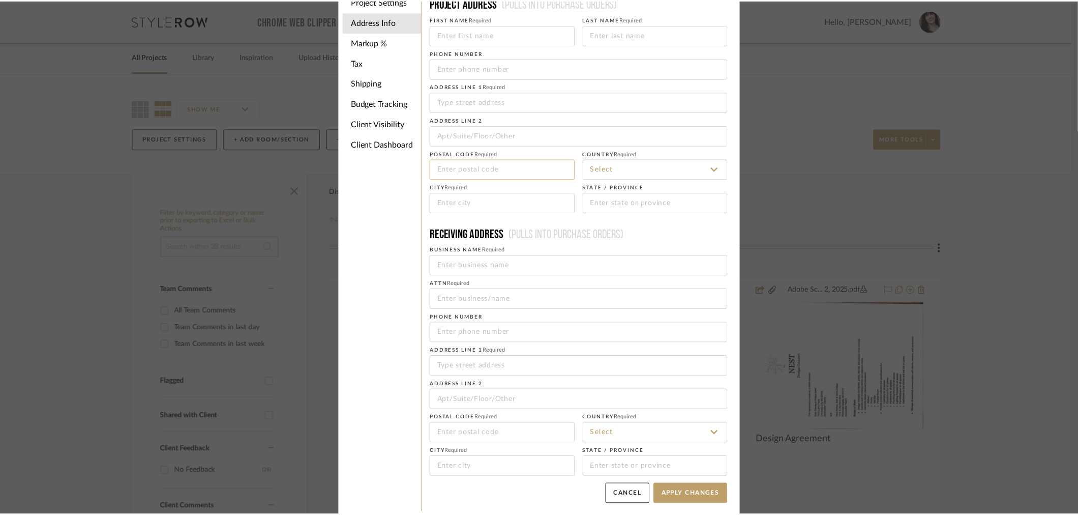
scroll to position [43, 0]
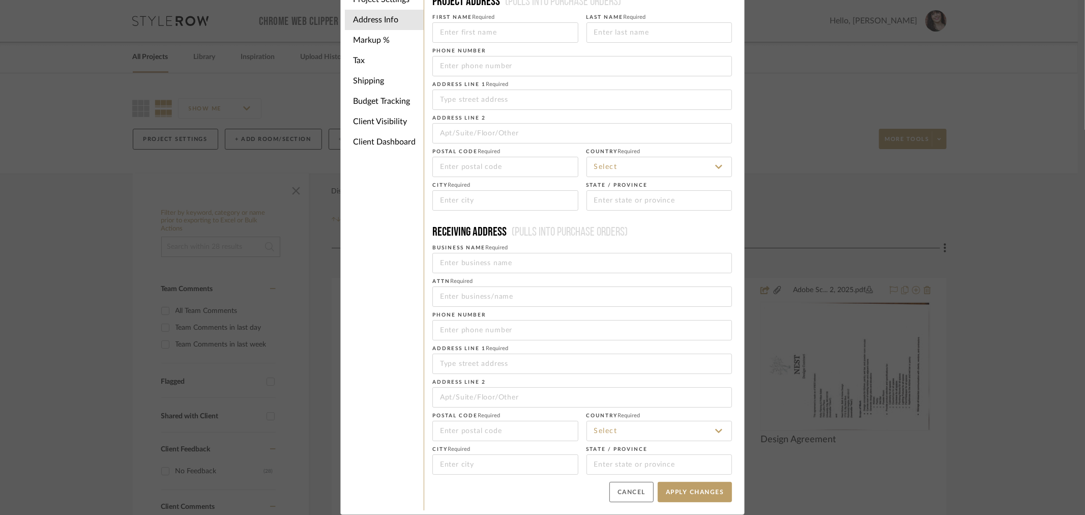
click at [623, 493] on button "Cancel" at bounding box center [631, 492] width 44 height 20
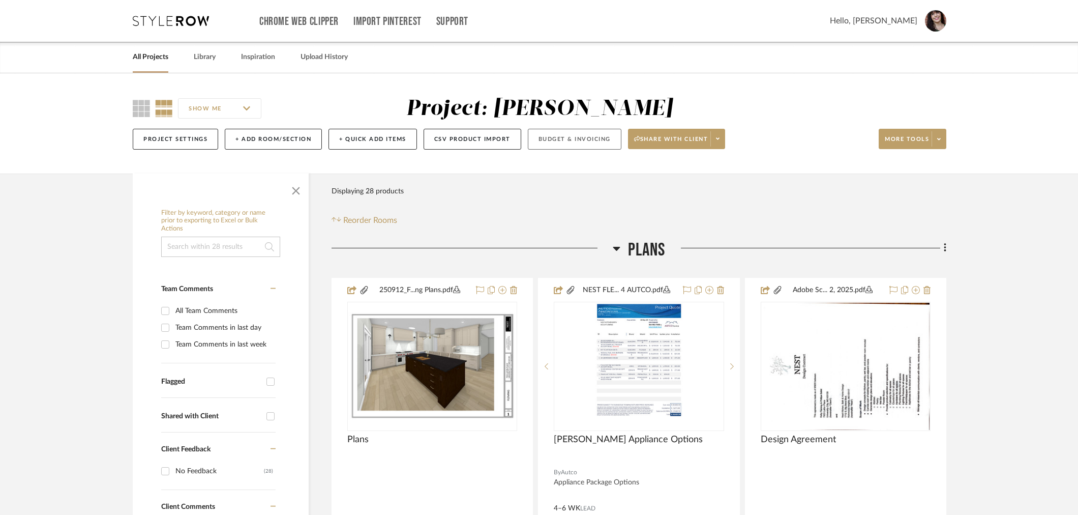
click at [567, 136] on button "Budget & Invoicing" at bounding box center [575, 139] width 94 height 21
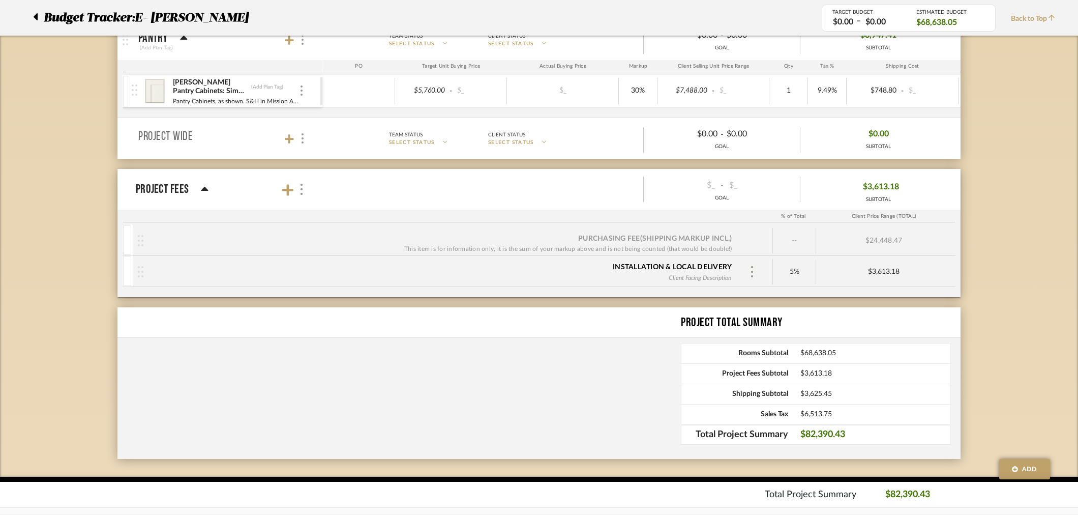
scroll to position [1030, 0]
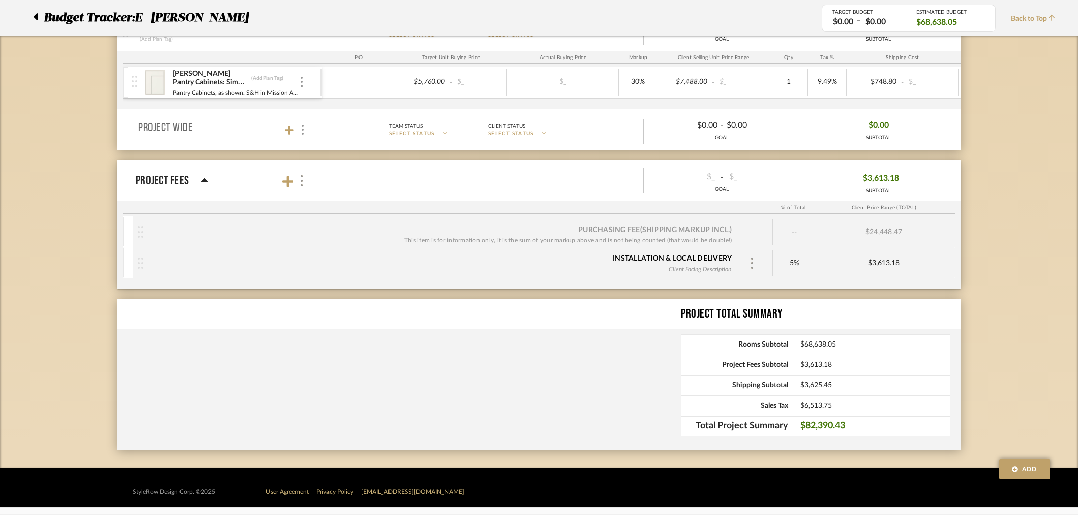
click at [136, 232] on div "Purchasing Fee (Shipping markup incl.) This item is for information only, it is…" at bounding box center [453, 231] width 640 height 25
click at [882, 228] on div "$24,448.47" at bounding box center [883, 231] width 135 height 25
click at [520, 129] on div "Client Status" at bounding box center [506, 126] width 37 height 9
click at [414, 133] on span "SELECT STATUS" at bounding box center [412, 134] width 46 height 8
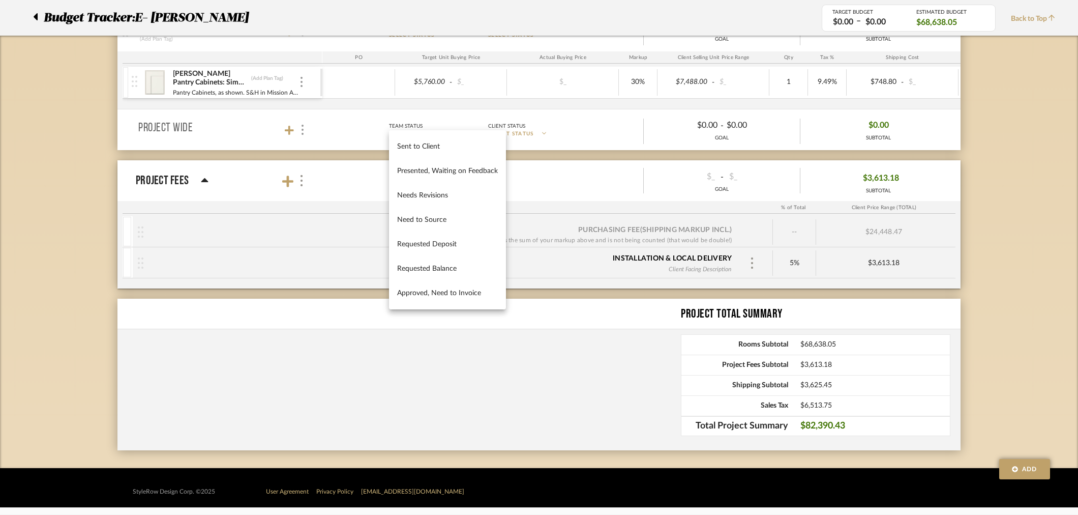
click at [176, 124] on div at bounding box center [539, 257] width 1078 height 515
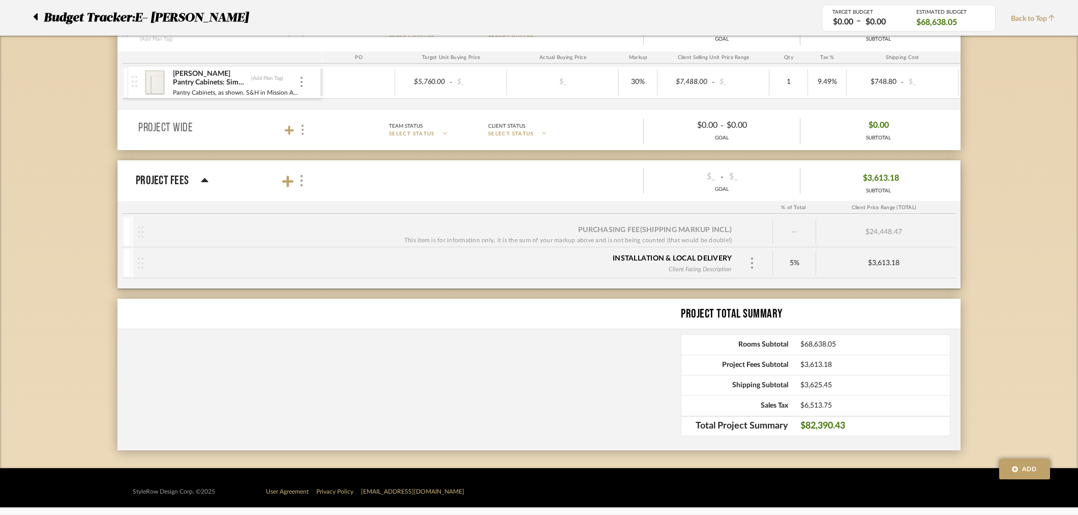
click at [876, 175] on span "$3,613.18" at bounding box center [881, 178] width 36 height 16
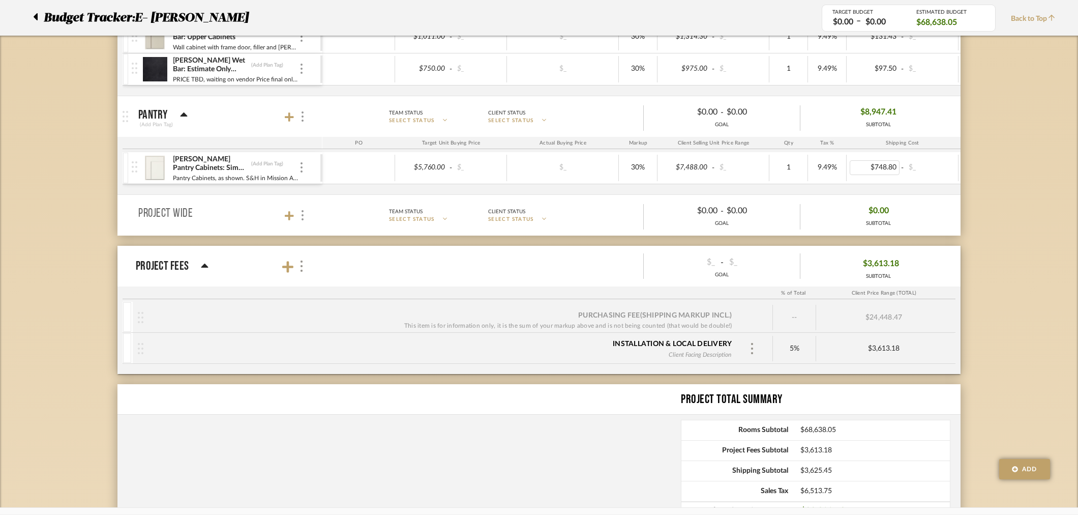
scroll to position [943, 0]
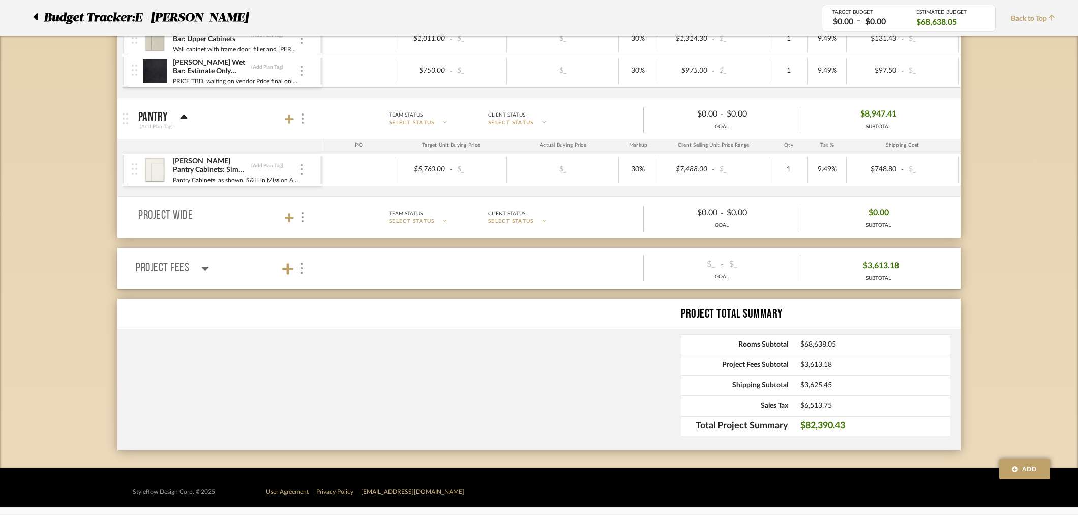
click at [893, 268] on span "$3,613.18" at bounding box center [881, 266] width 36 height 16
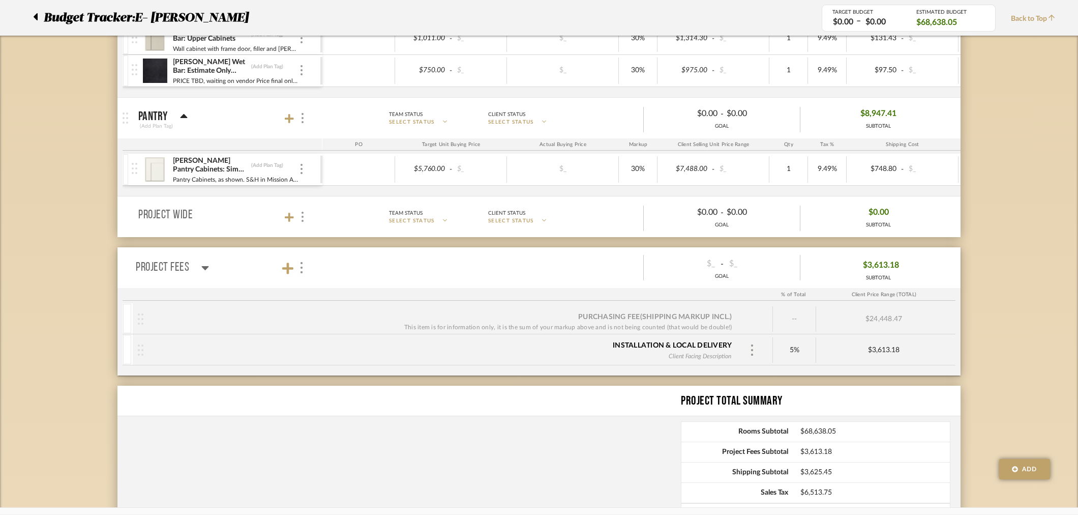
scroll to position [1030, 0]
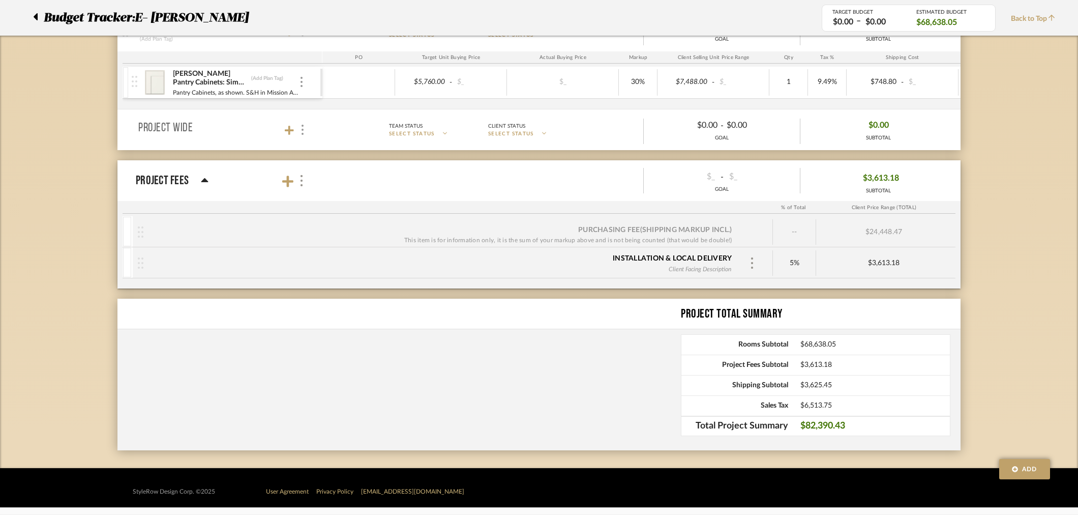
click at [814, 364] on span "$3,613.18" at bounding box center [874, 365] width 149 height 9
click at [896, 236] on div "$24,448.47" at bounding box center [883, 231] width 135 height 25
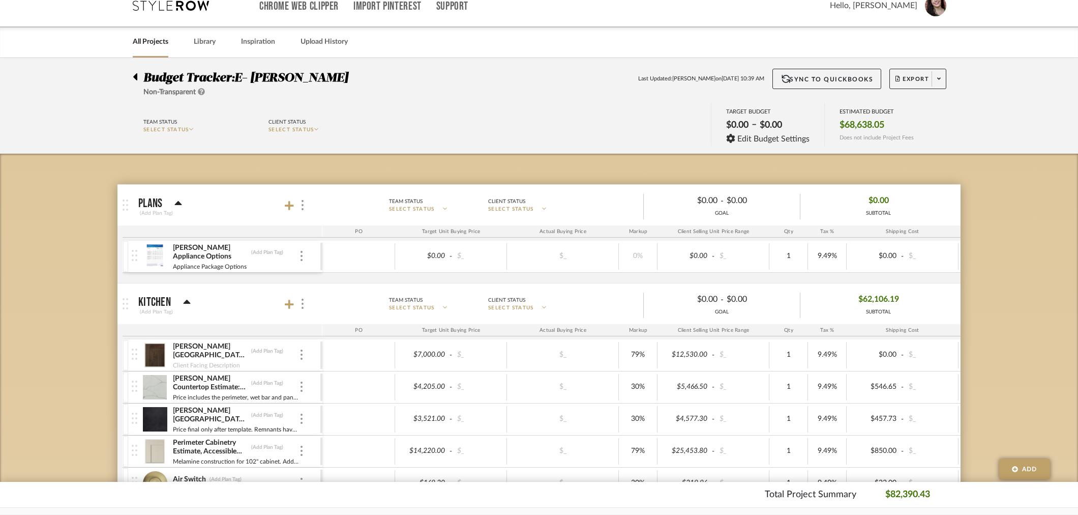
scroll to position [0, 0]
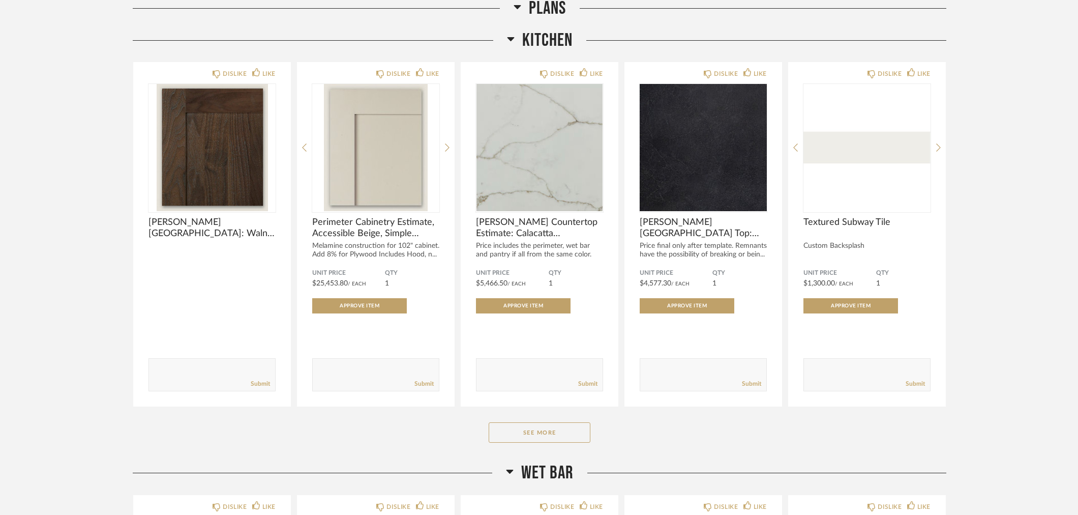
scroll to position [508, 0]
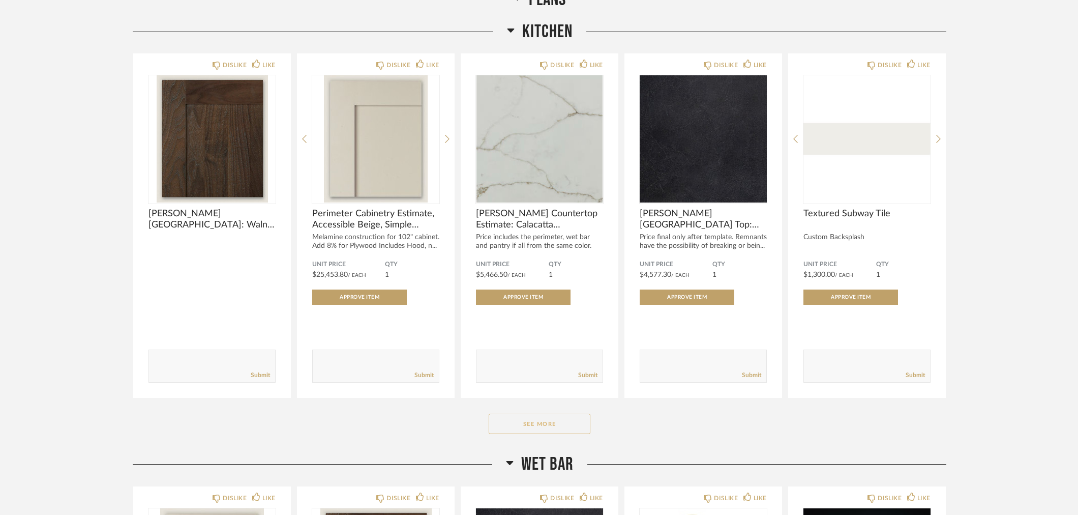
click at [543, 418] on button "See More" at bounding box center [540, 423] width 102 height 20
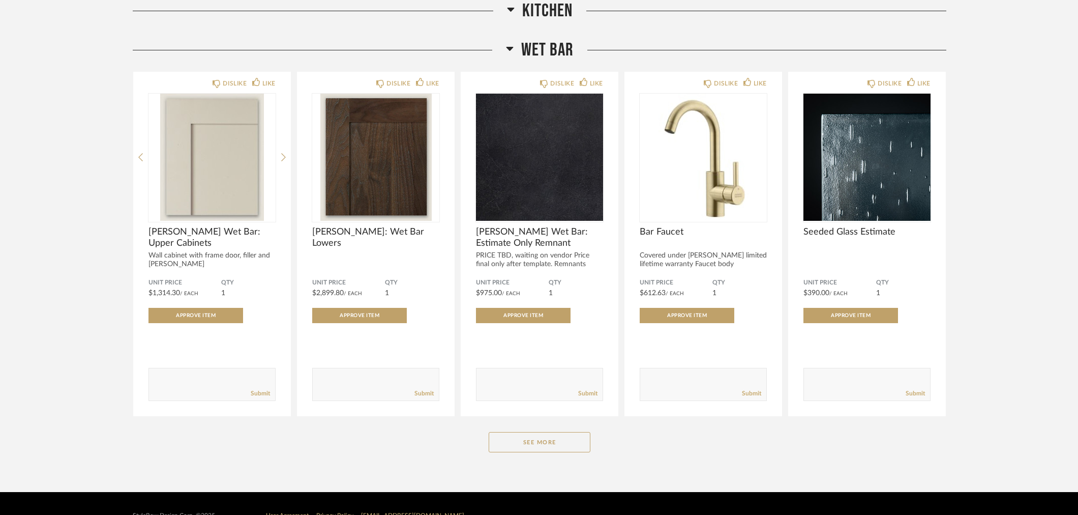
scroll to position [1977, 0]
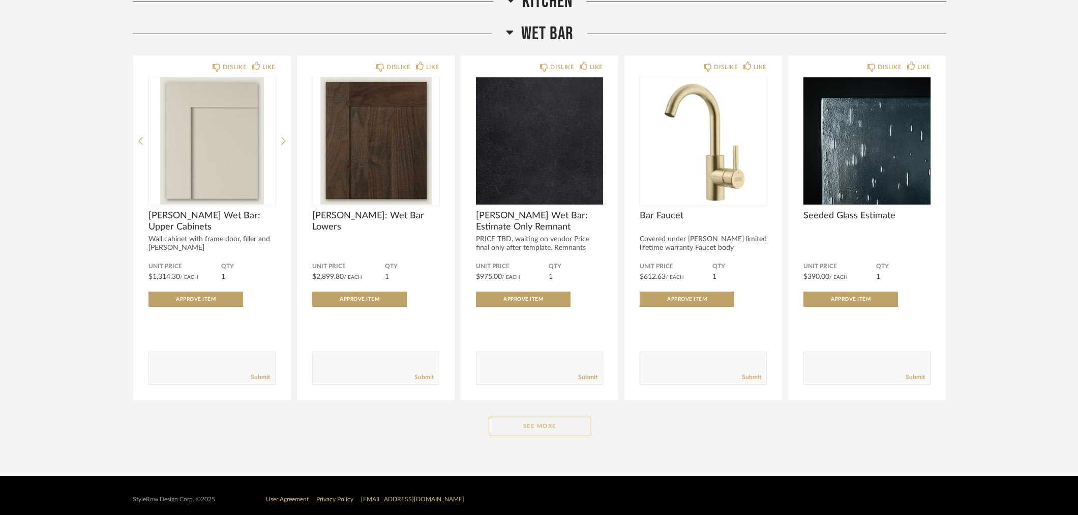
click at [553, 435] on button "See More" at bounding box center [540, 425] width 102 height 20
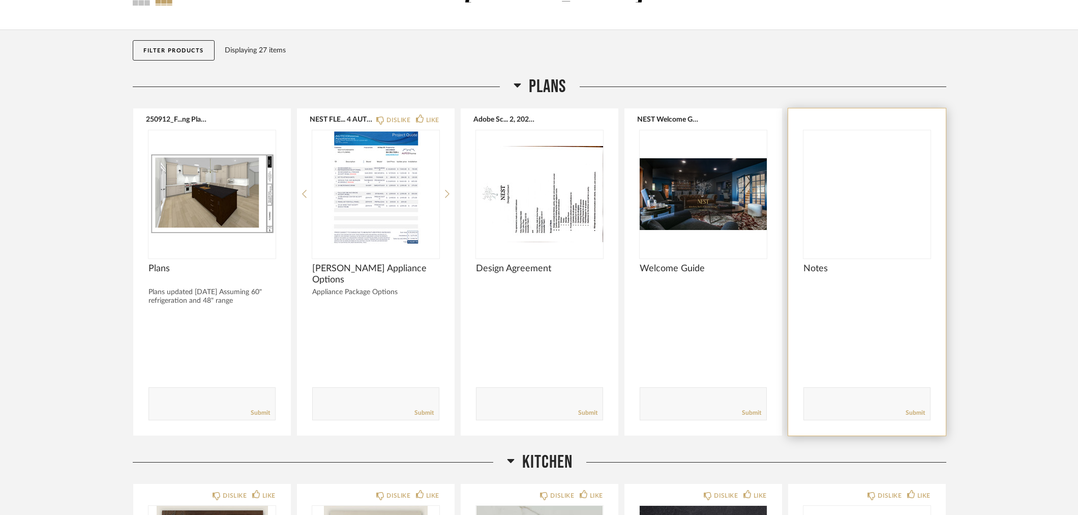
scroll to position [0, 0]
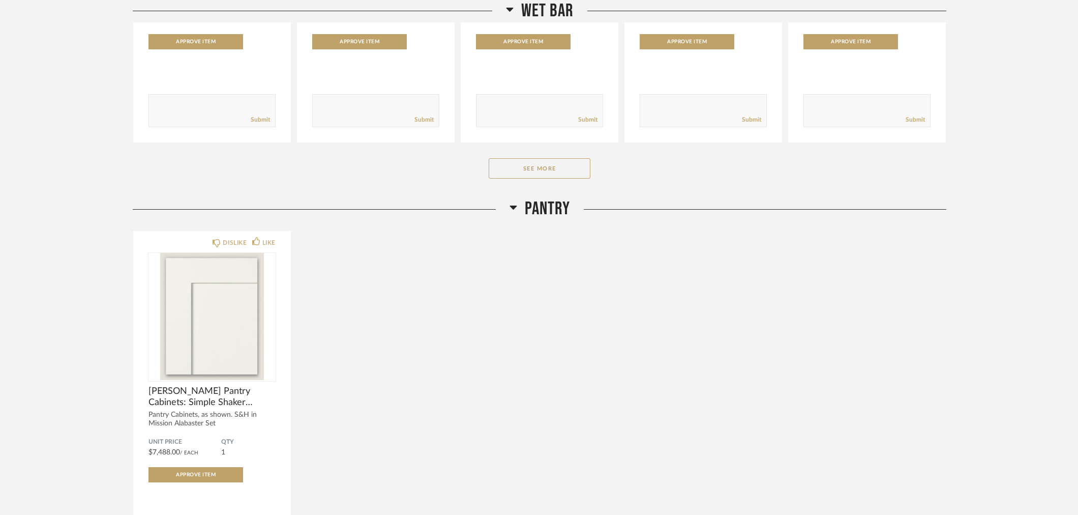
scroll to position [1299, 0]
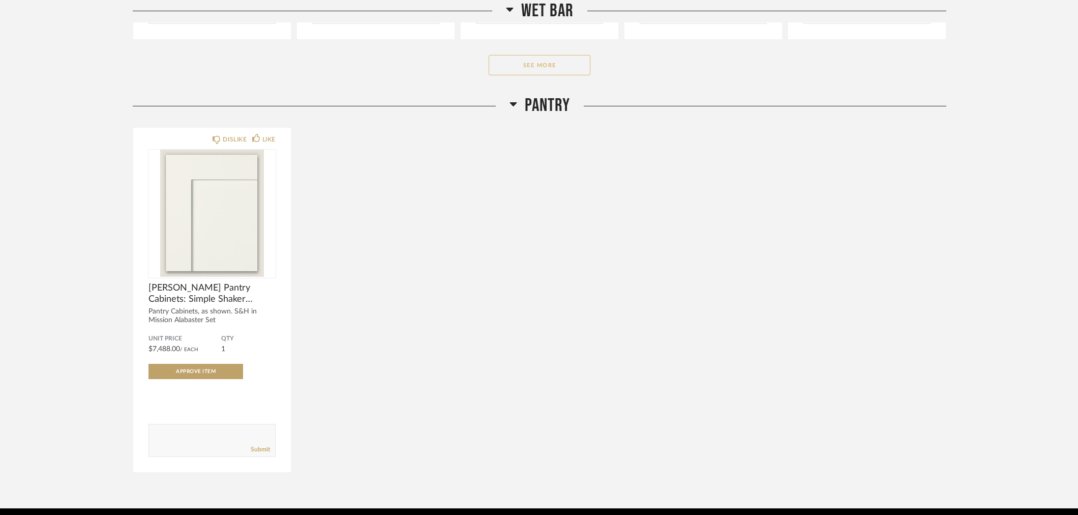
click at [571, 72] on button "See More" at bounding box center [540, 65] width 102 height 20
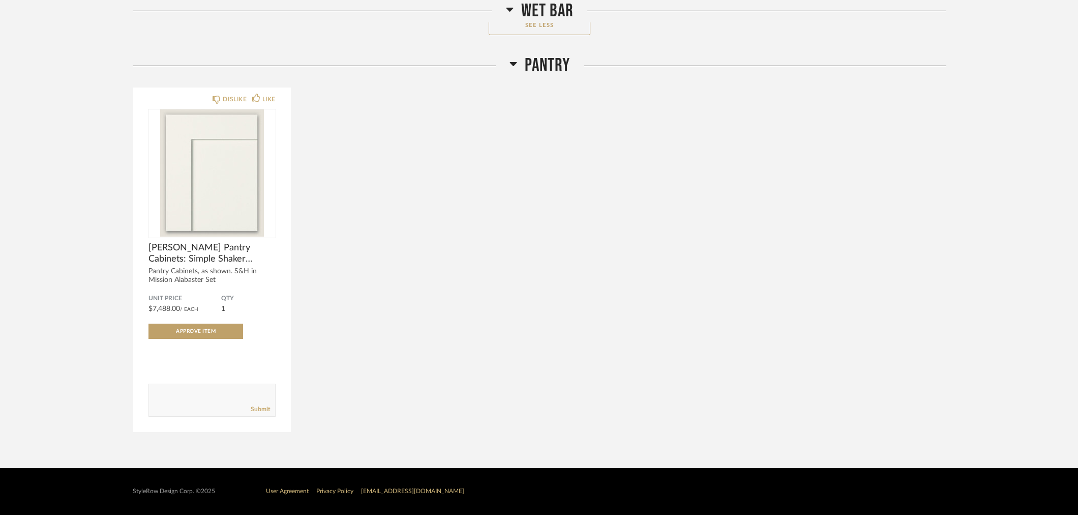
scroll to position [1671, 0]
click at [531, 22] on button "See Less" at bounding box center [540, 25] width 102 height 20
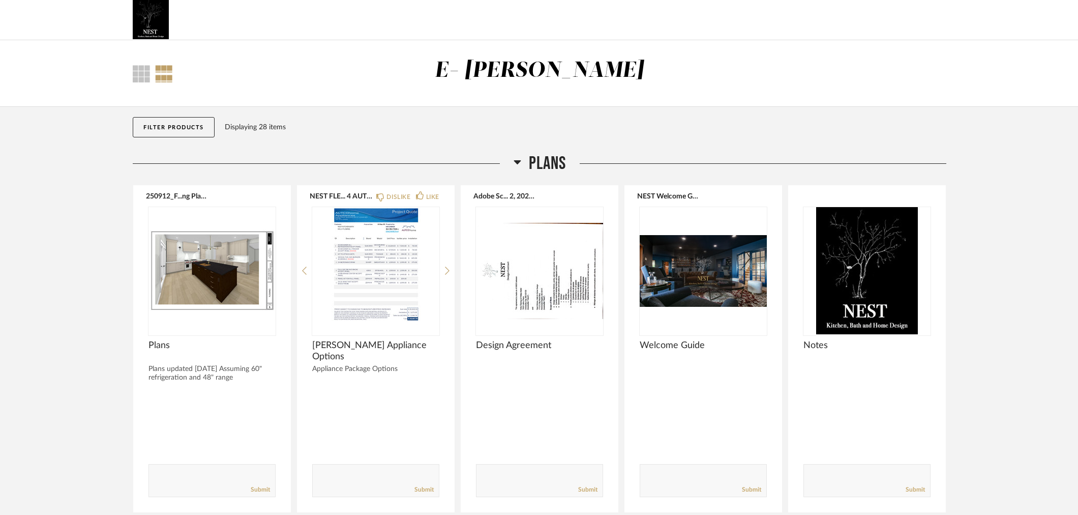
scroll to position [0, 0]
